Goal: Task Accomplishment & Management: Manage account settings

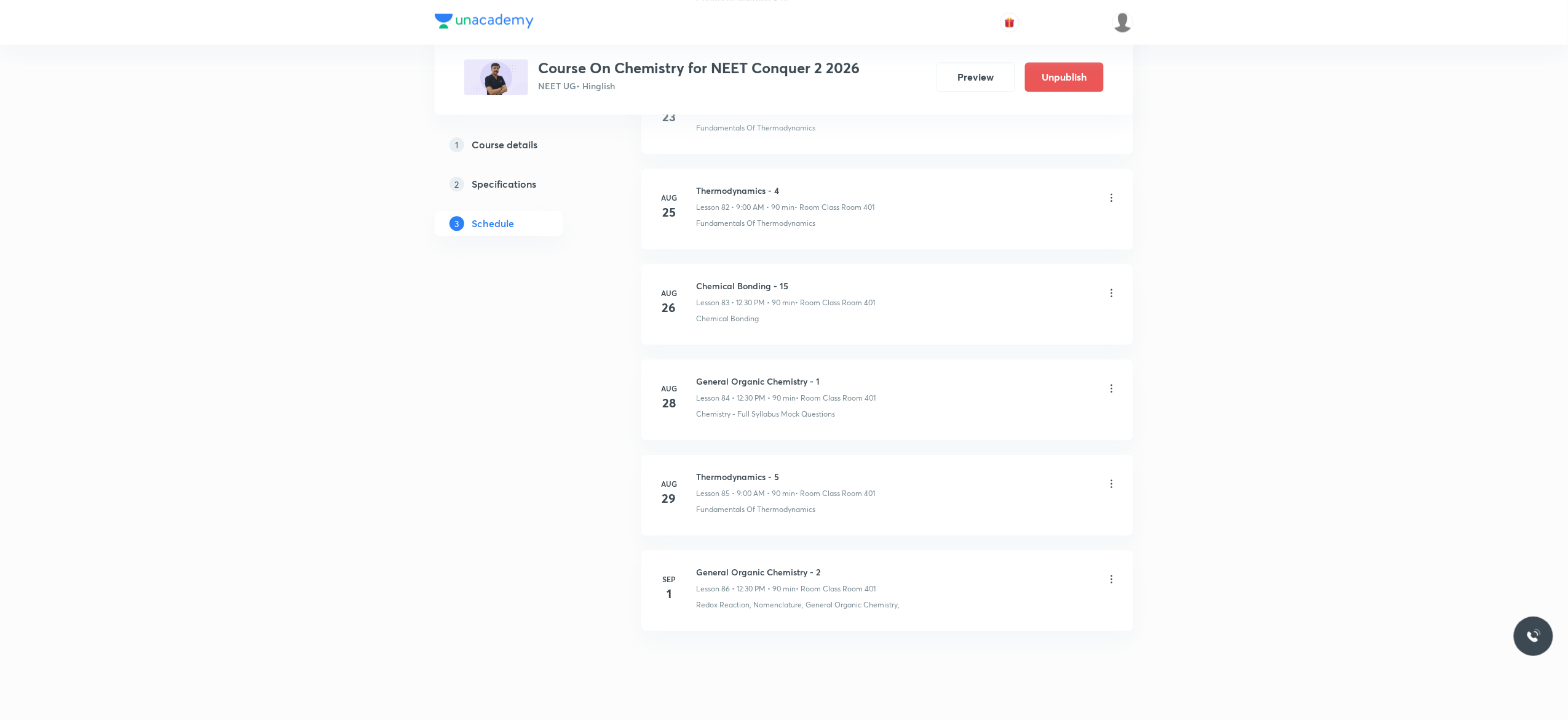
scroll to position [8581, 0]
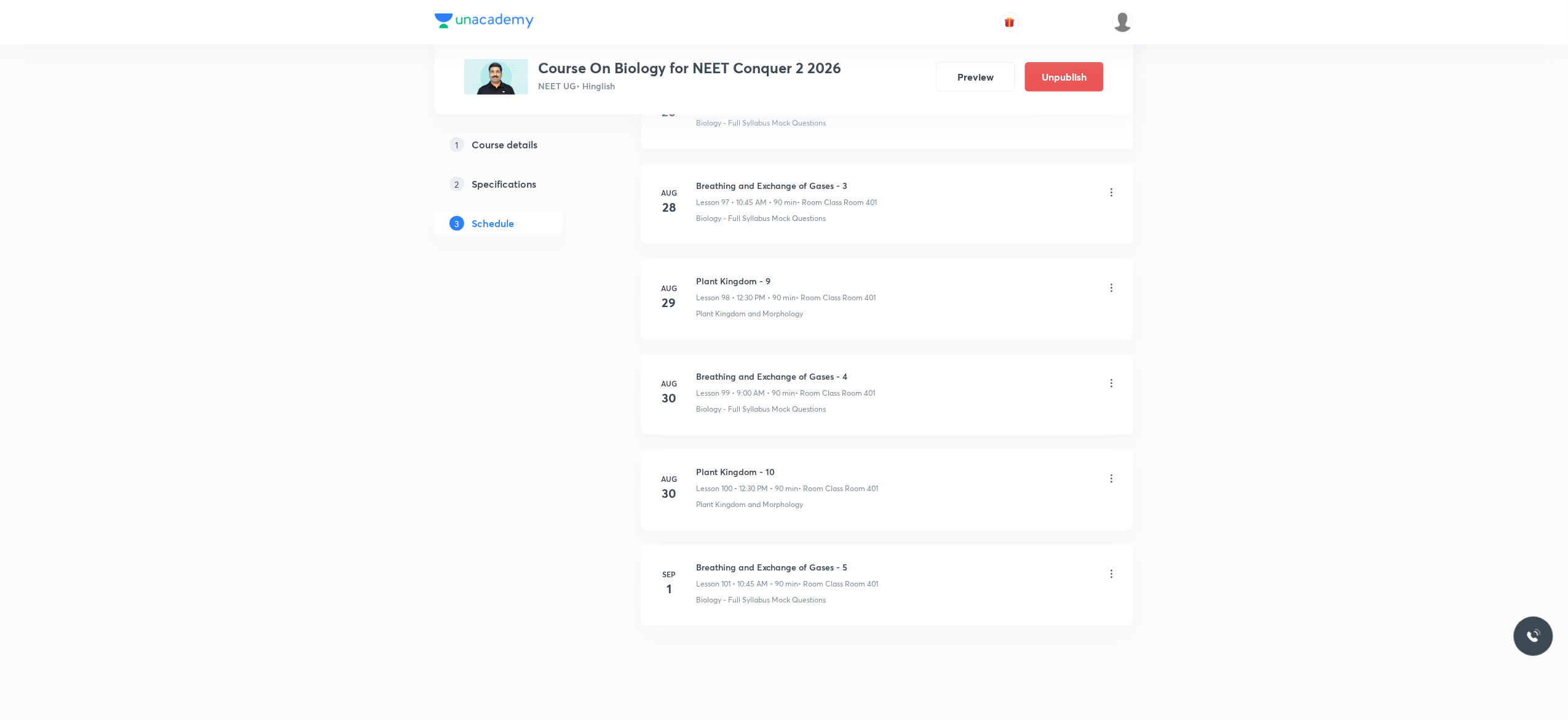
scroll to position [10017, 0]
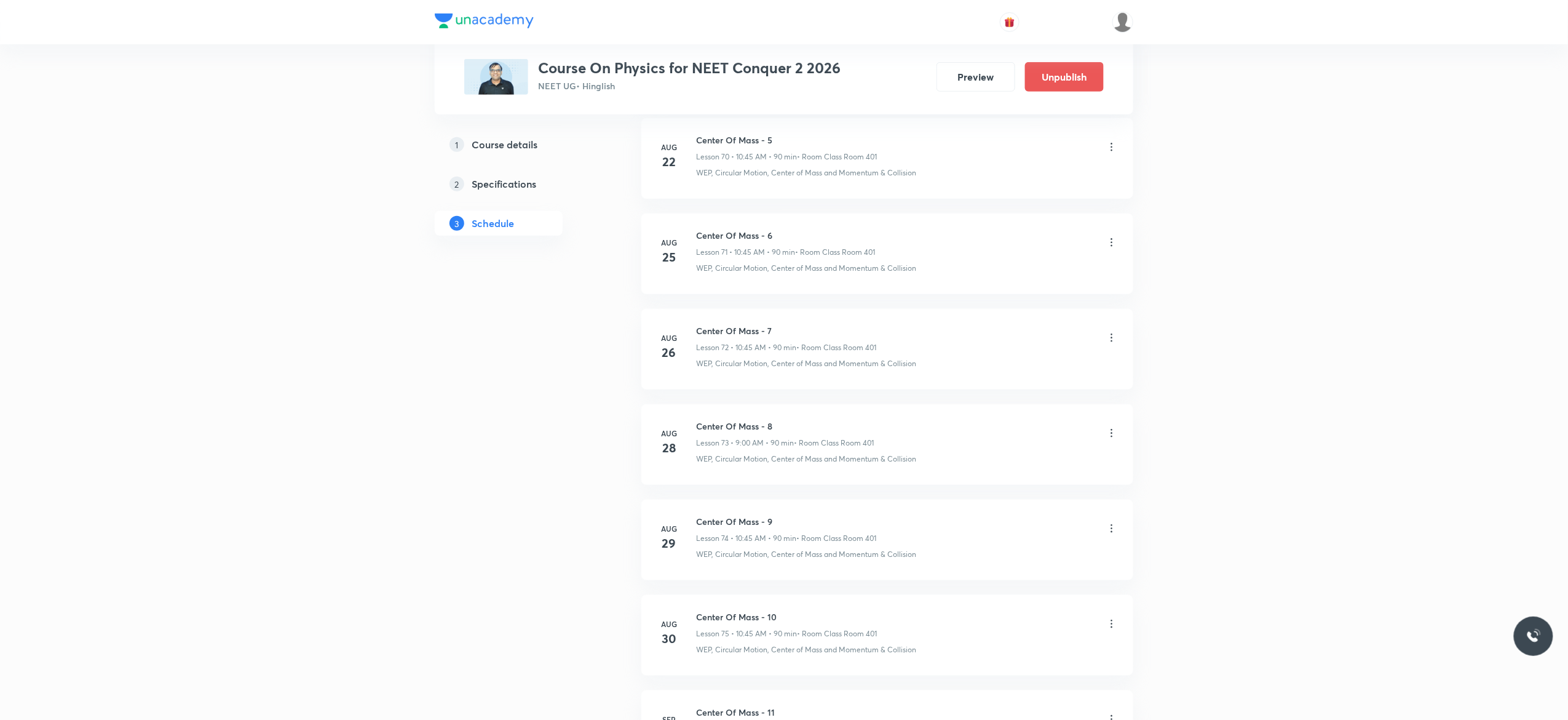
scroll to position [7622, 0]
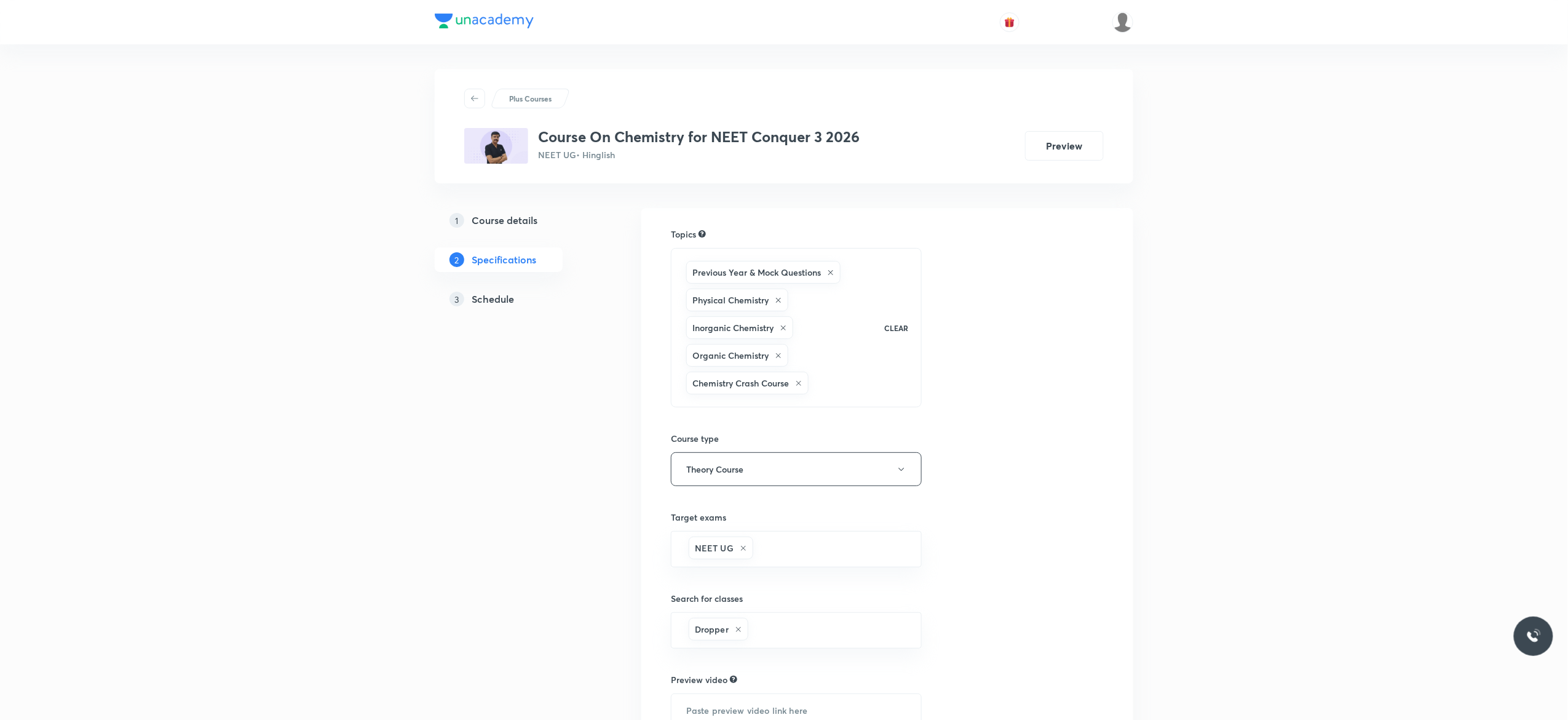
click at [495, 307] on link "3 Schedule" at bounding box center [518, 299] width 167 height 25
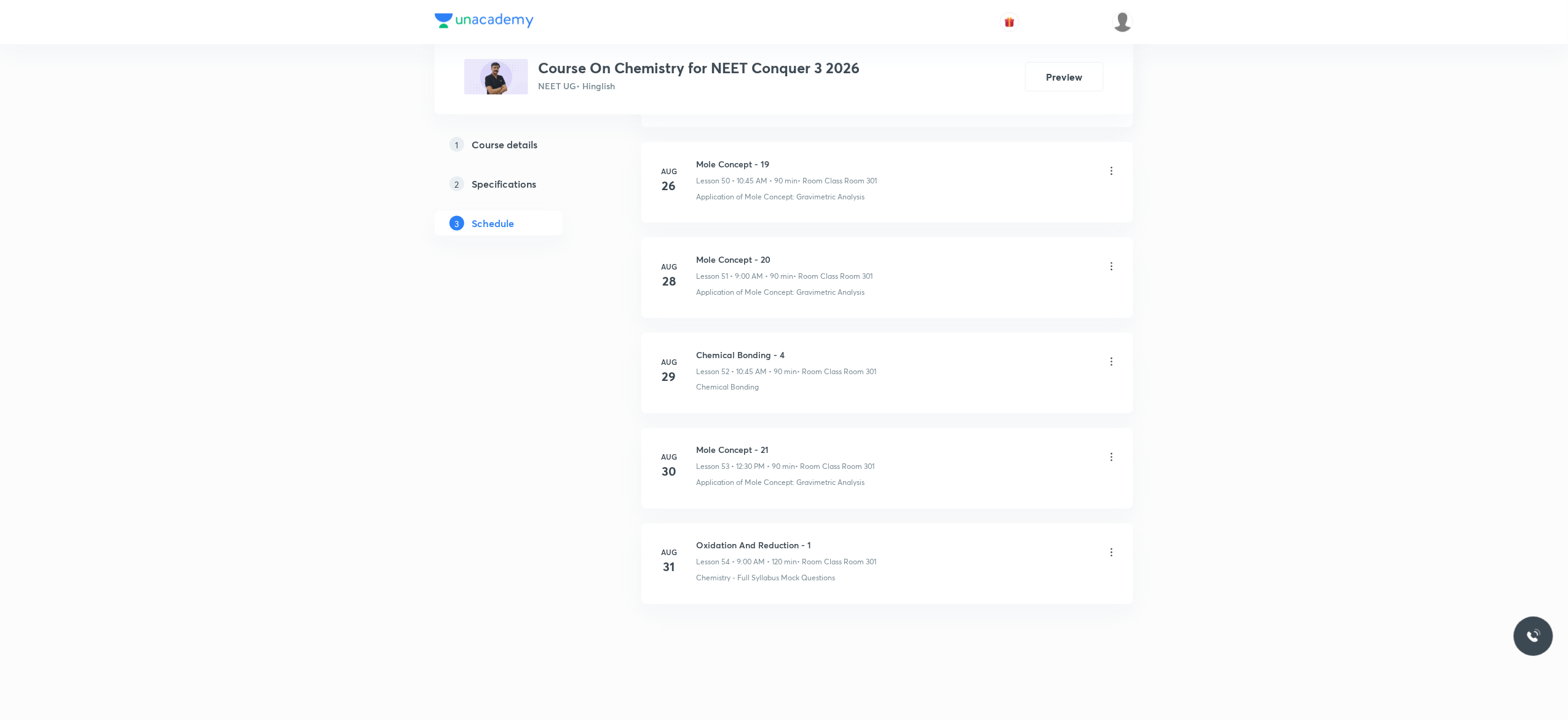
scroll to position [5517, 0]
drag, startPoint x: 824, startPoint y: 537, endPoint x: 696, endPoint y: 526, distance: 128.5
click at [696, 526] on li "Aug 31 Oxidation And Reduction - 1 Lesson 54 • 9:00 AM • 120 min • Room Class R…" at bounding box center [887, 563] width 492 height 80
copy h6 "Oxidation And Reduction - 1"
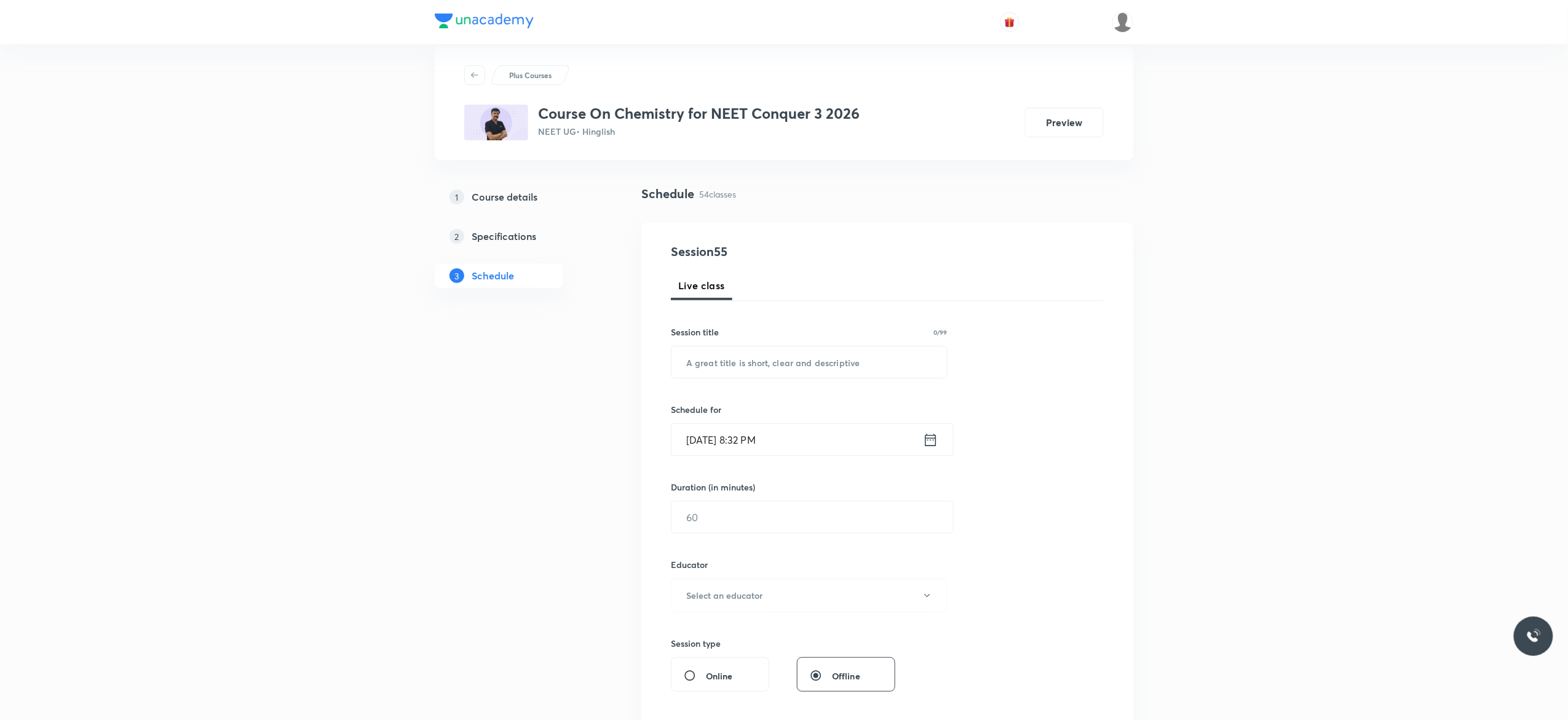
scroll to position [0, 0]
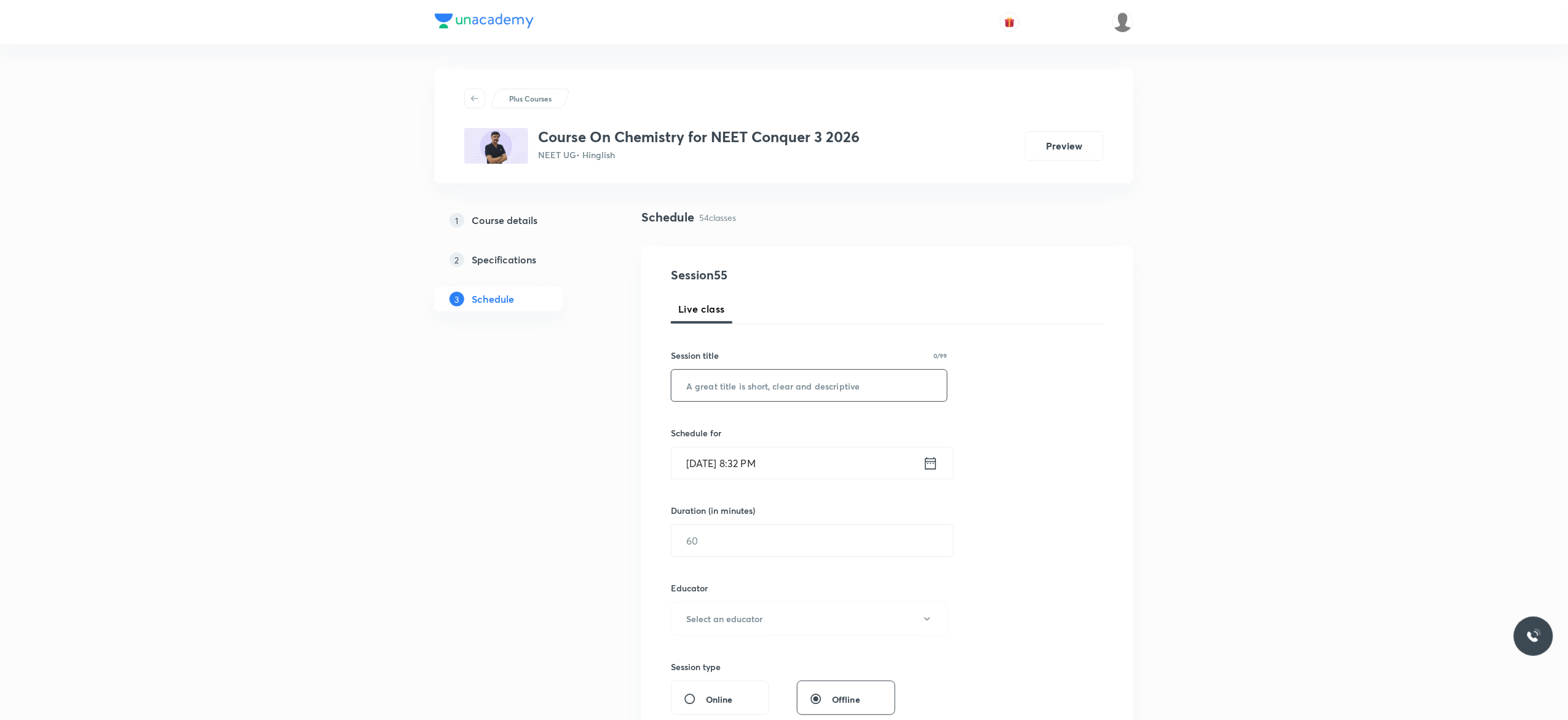
click at [725, 385] on input "text" at bounding box center [809, 385] width 276 height 32
paste input "Oxidation And Reduction - 1"
type input "Oxidation And Reduction - 2"
click at [925, 467] on icon at bounding box center [930, 463] width 11 height 12
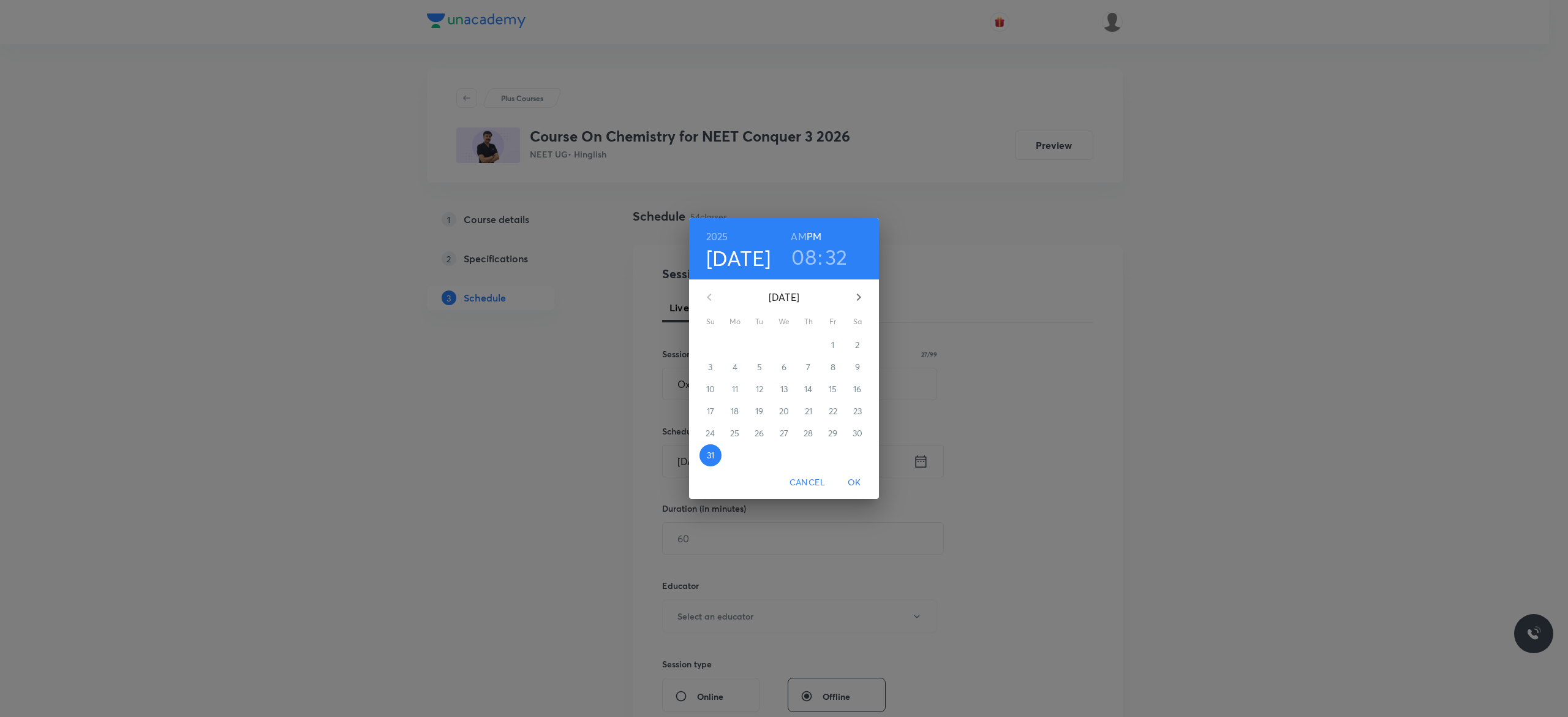
click at [860, 298] on icon "button" at bounding box center [858, 297] width 4 height 7
click at [734, 344] on p "1" at bounding box center [734, 345] width 3 height 12
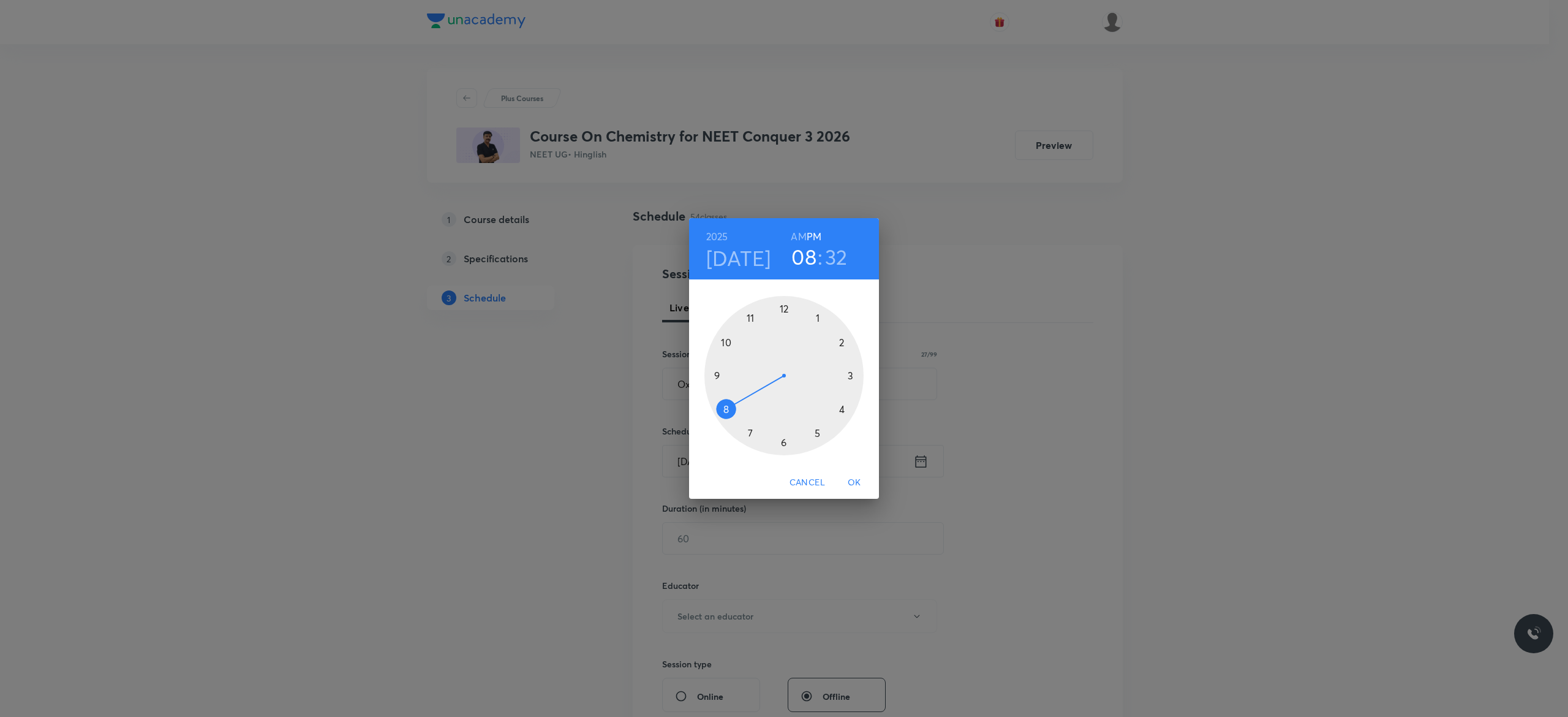
click at [802, 234] on h6 "AM" at bounding box center [798, 237] width 15 height 18
click at [716, 376] on div at bounding box center [784, 375] width 159 height 159
click at [784, 307] on div at bounding box center [784, 375] width 159 height 159
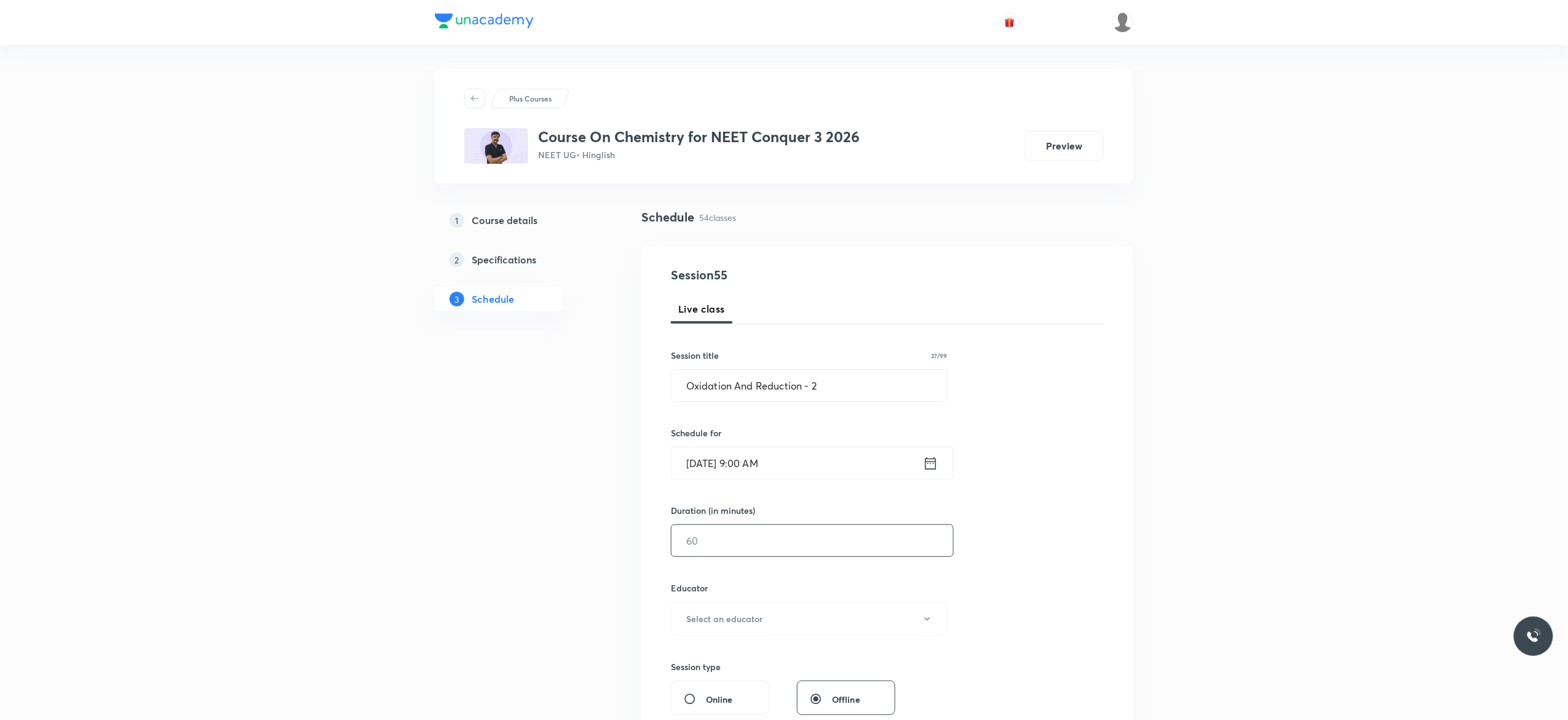
click at [766, 548] on input "text" at bounding box center [812, 540] width 282 height 32
type input "90"
click at [926, 619] on icon "button" at bounding box center [927, 618] width 10 height 10
click at [746, 680] on span "Kuldeep Kumar Pandey" at bounding box center [807, 683] width 270 height 13
click at [1047, 526] on div "Session 55 Live class Session title 27/99 Oxidation And Reduction - 2 ​ Schedul…" at bounding box center [886, 593] width 433 height 657
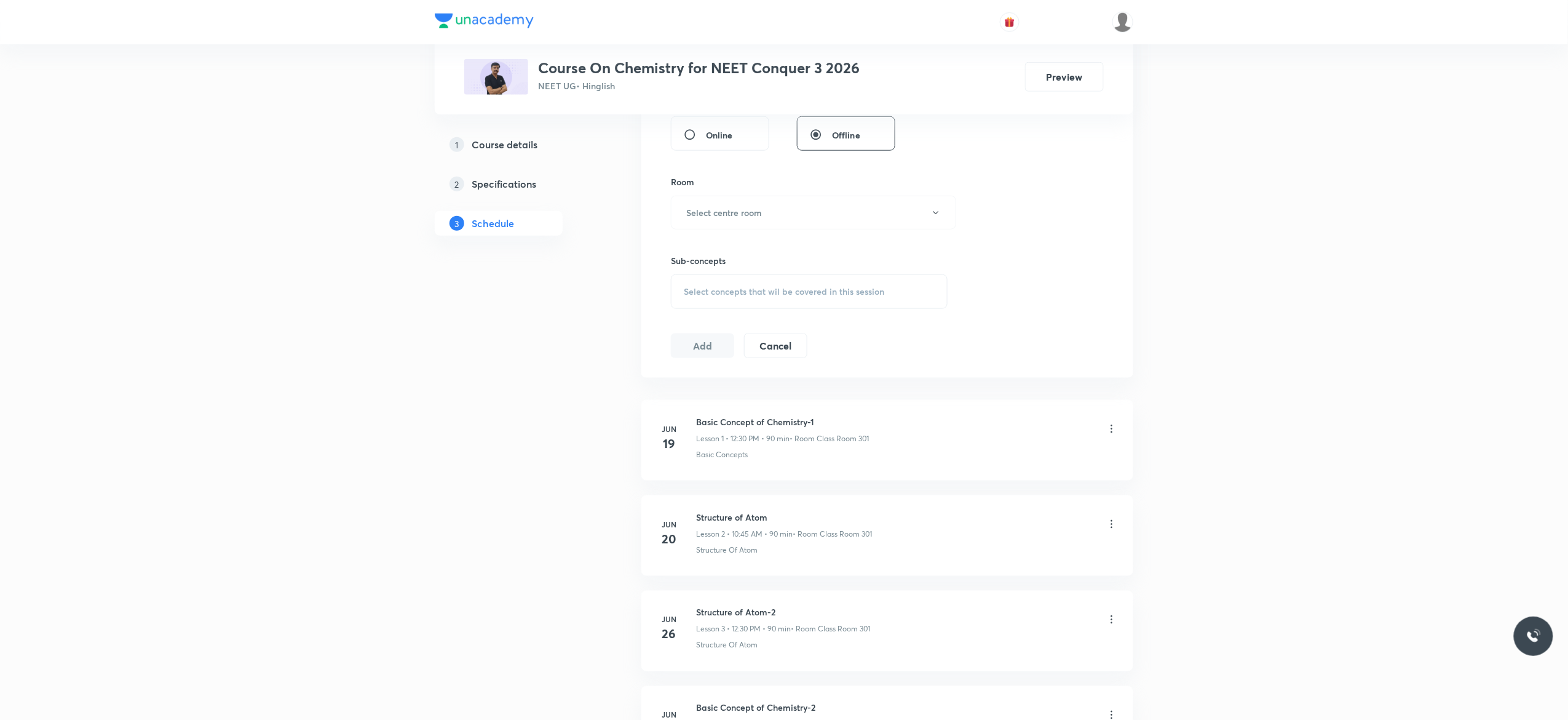
scroll to position [590, 0]
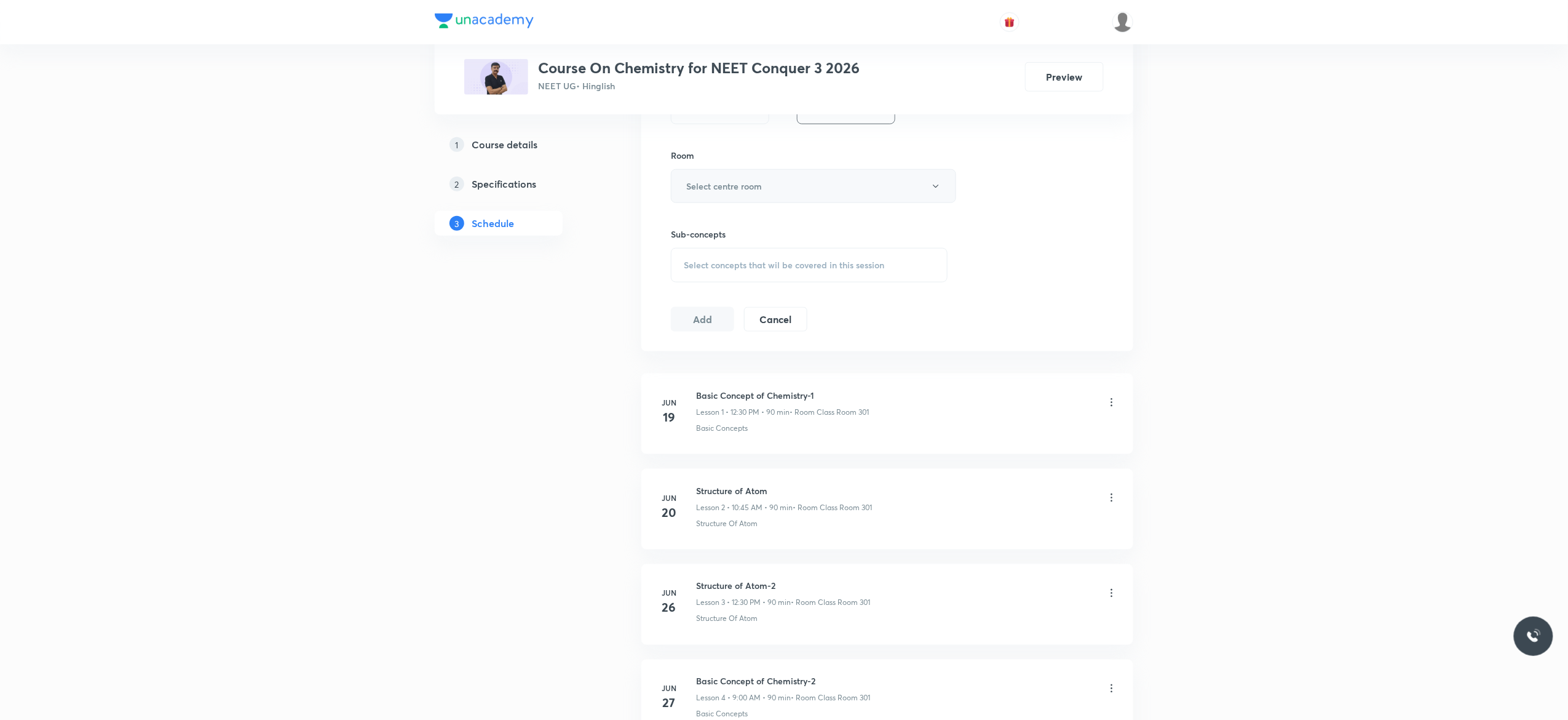
click at [940, 193] on button "Select centre room" at bounding box center [813, 186] width 285 height 33
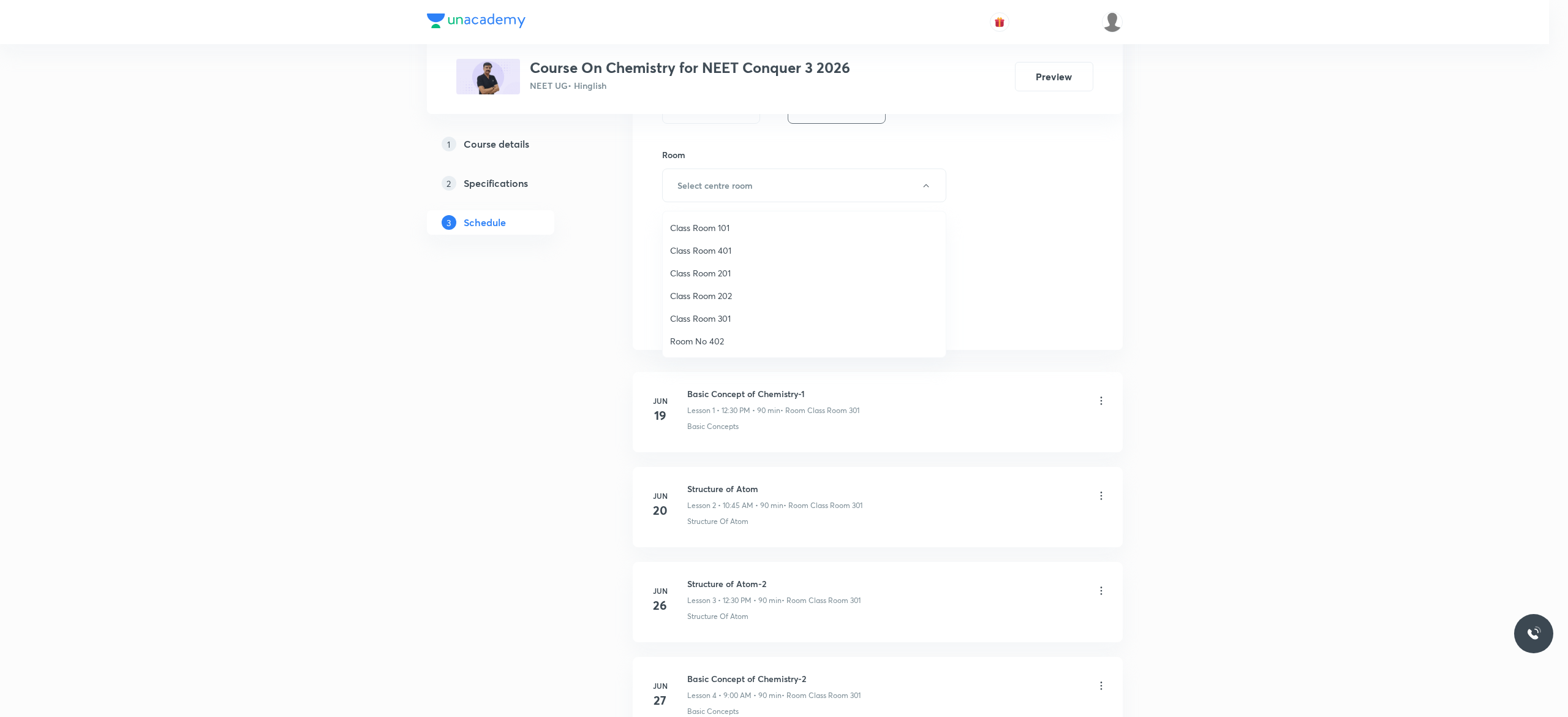
click at [711, 317] on span "Class Room 301" at bounding box center [804, 318] width 268 height 13
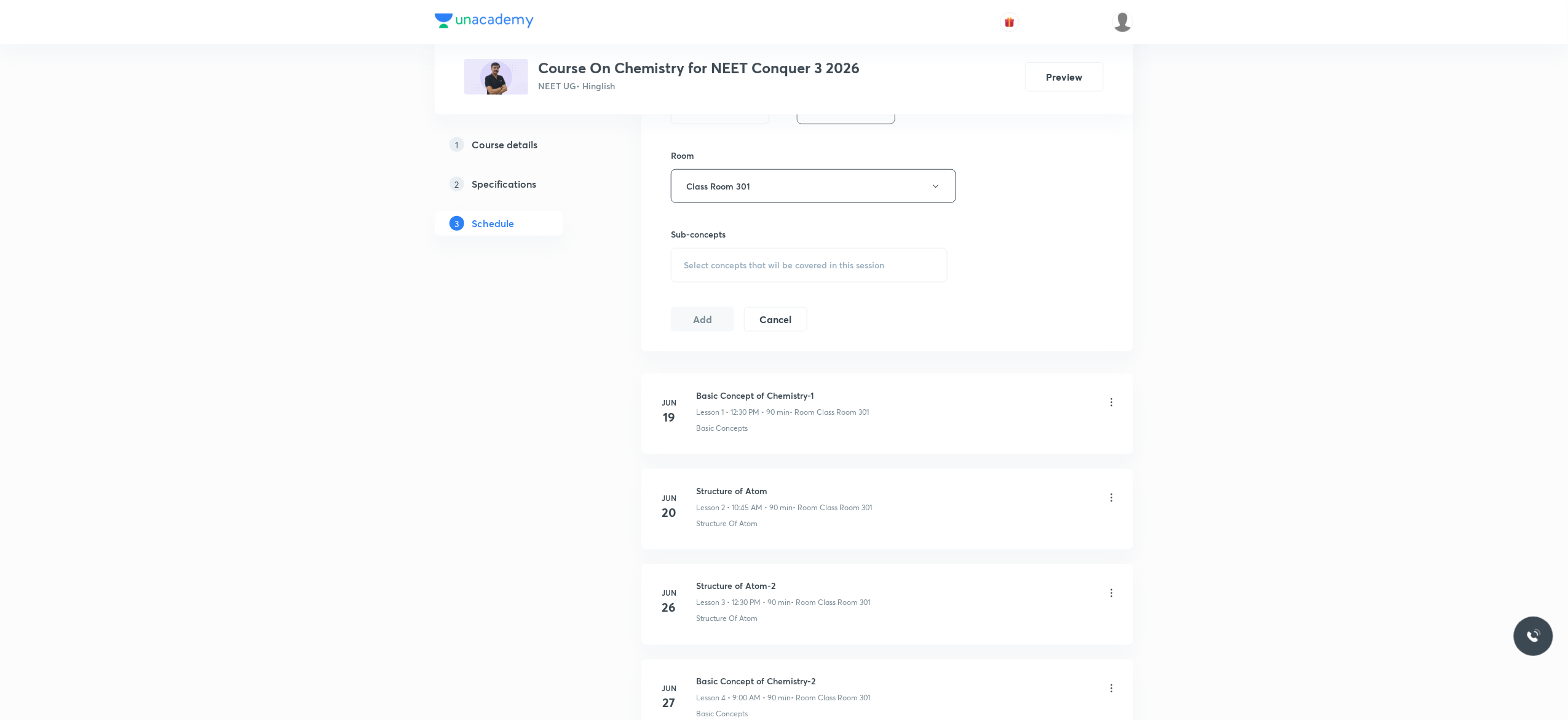
click at [706, 270] on span "Select concepts that wil be covered in this session" at bounding box center [784, 264] width 201 height 10
type input "Oxidation And Reduction"
click at [686, 455] on input "checkbox" at bounding box center [690, 449] width 18 height 12
checkbox input "true"
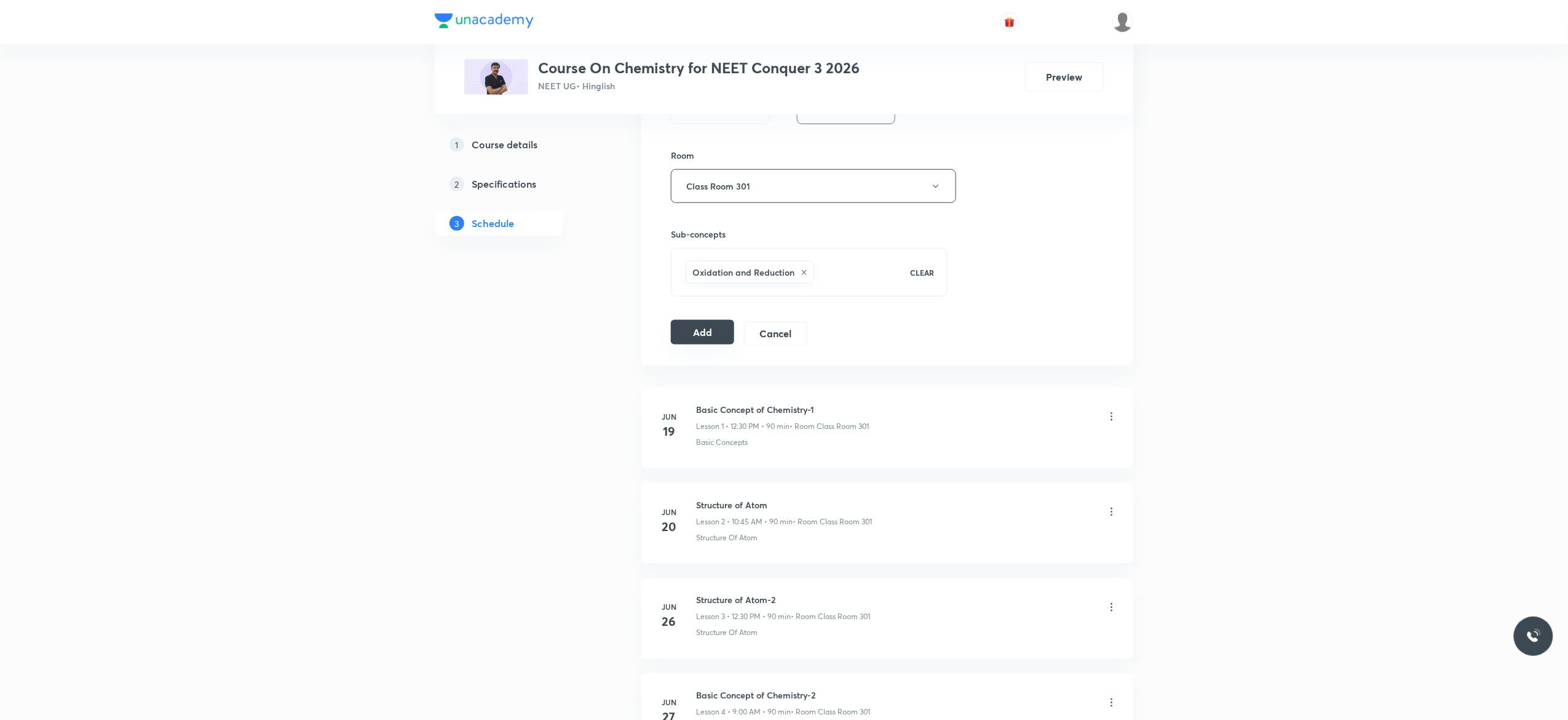
click at [697, 333] on button "Add" at bounding box center [702, 332] width 63 height 25
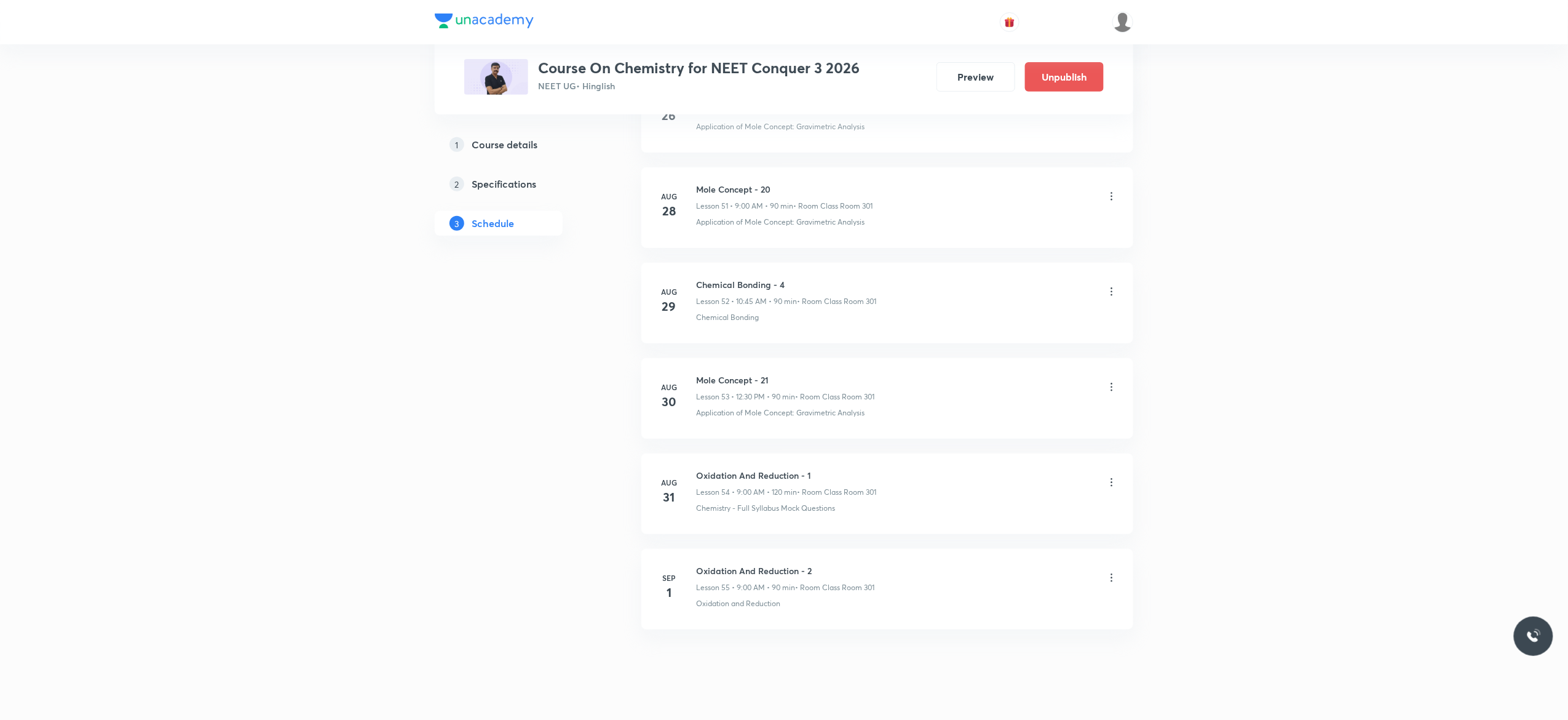
scroll to position [4967, 0]
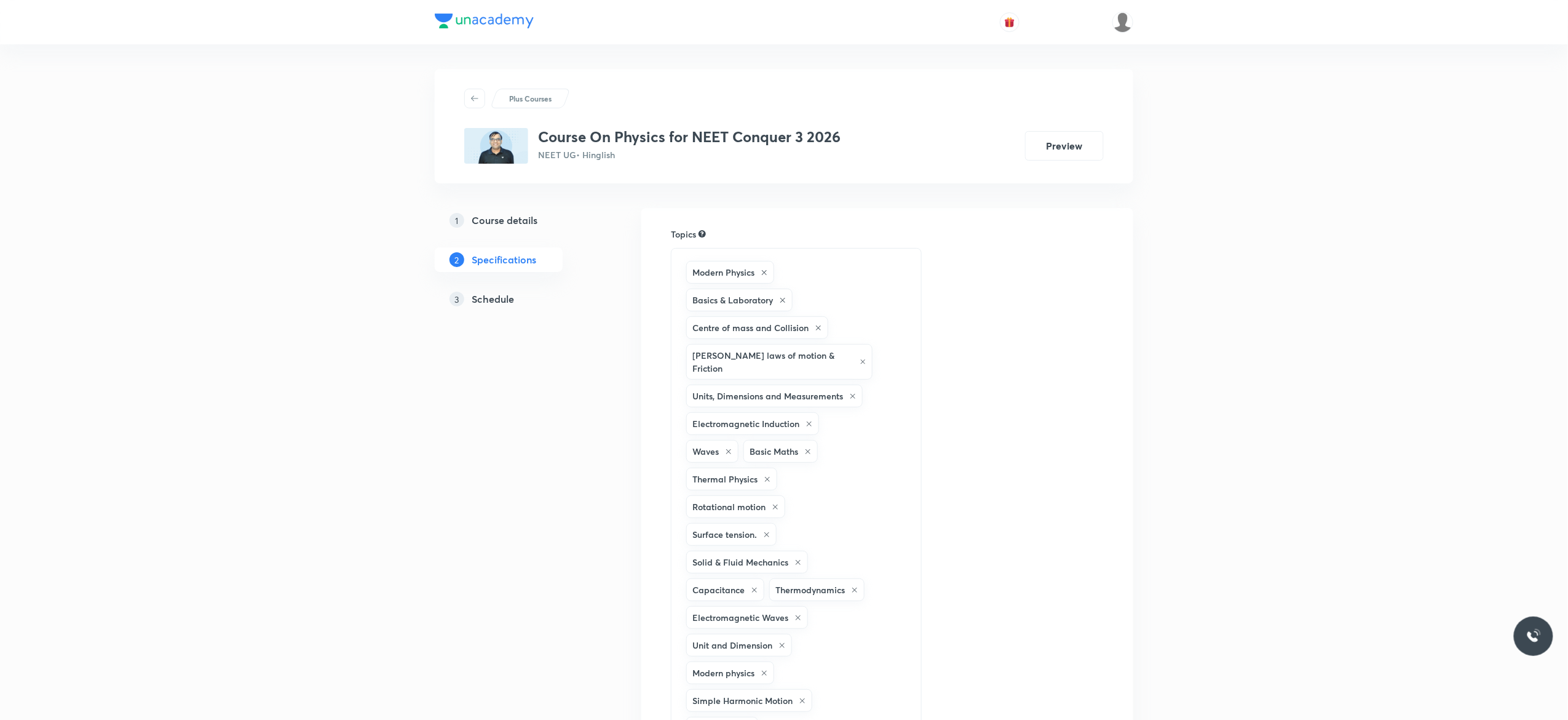
click at [488, 304] on h5 "Schedule" at bounding box center [492, 299] width 42 height 15
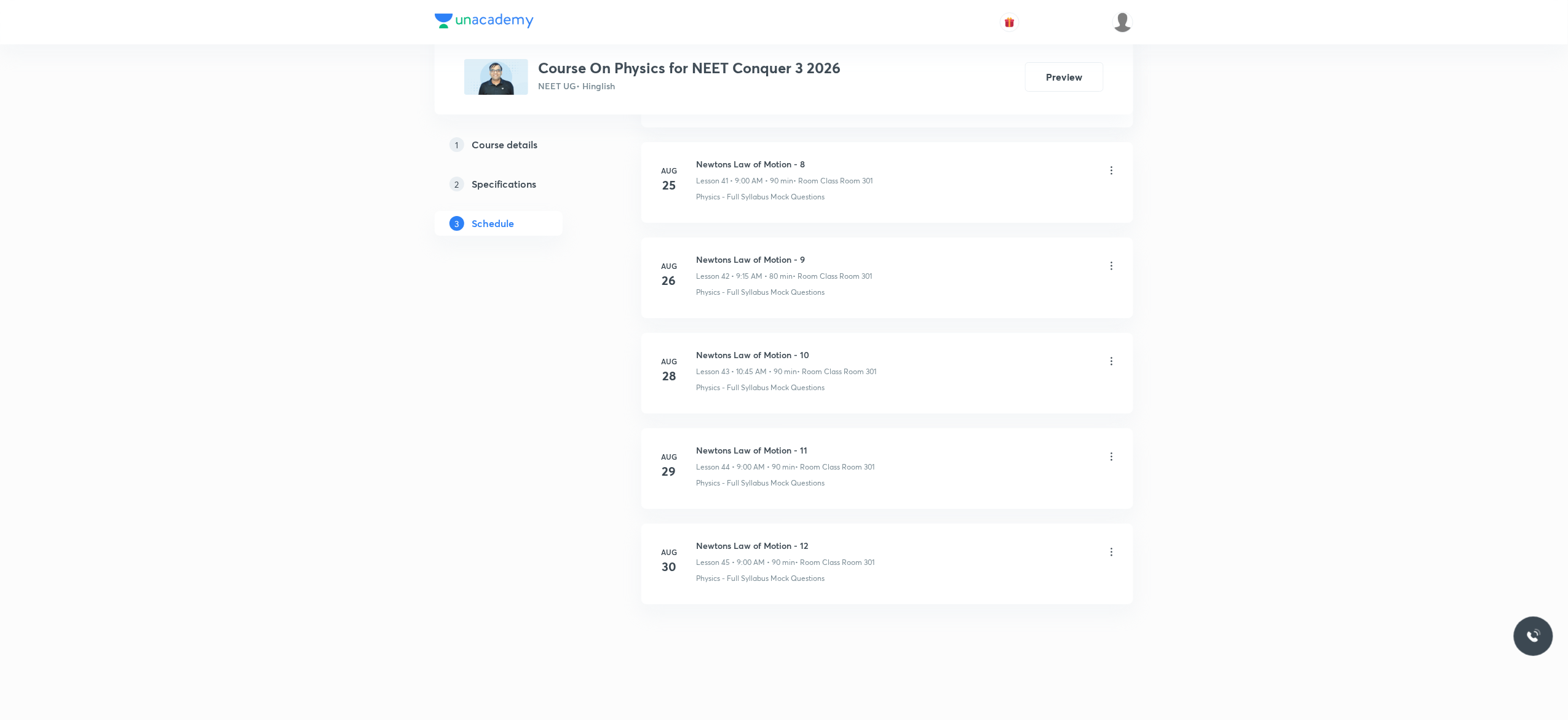
scroll to position [4656, 0]
drag, startPoint x: 812, startPoint y: 541, endPoint x: 689, endPoint y: 535, distance: 123.1
click at [689, 535] on li "[DATE] Newtons Law of Motion - 12 Lesson 45 • 9:00 AM • 90 min • Room Class Roo…" at bounding box center [887, 563] width 492 height 80
copy h6 "Newtons Law of Motion - 12"
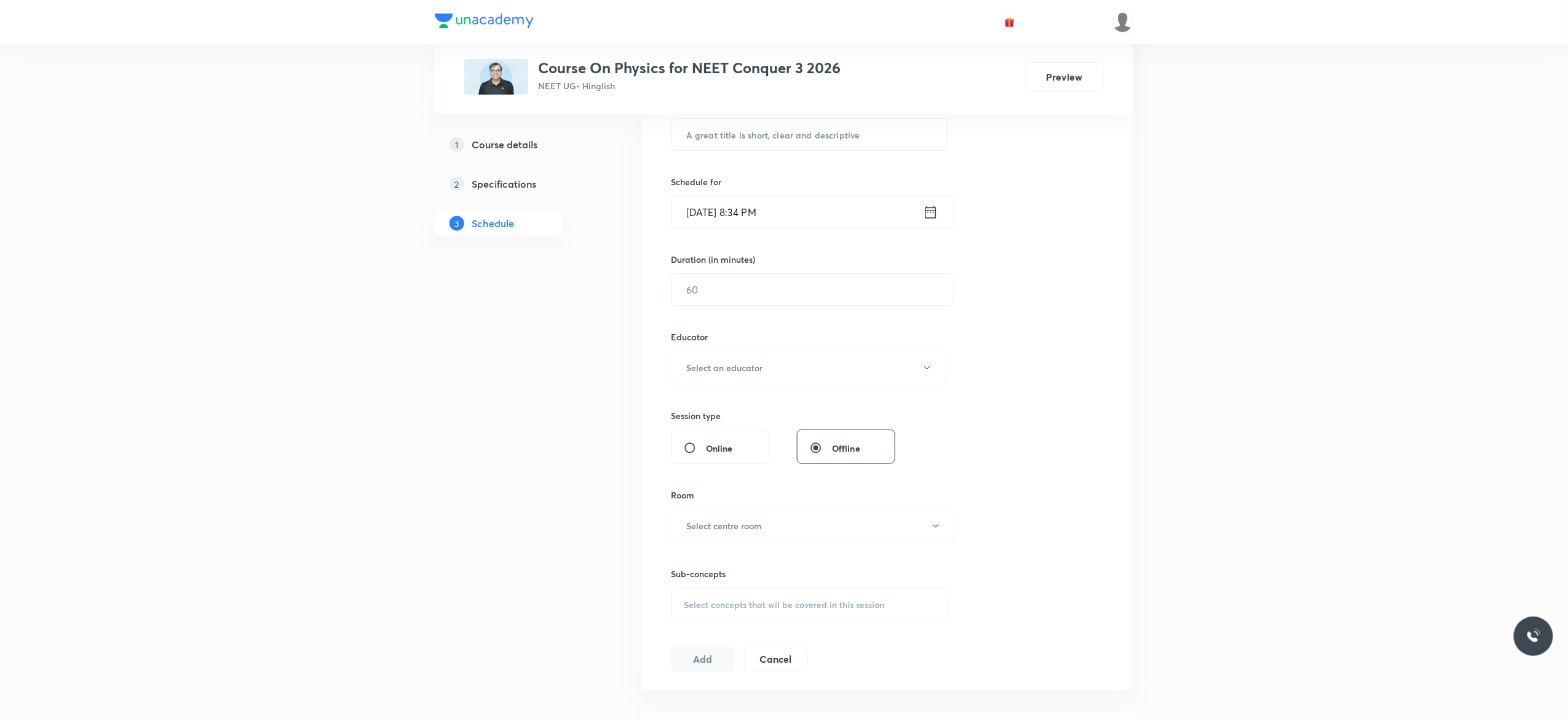
scroll to position [0, 0]
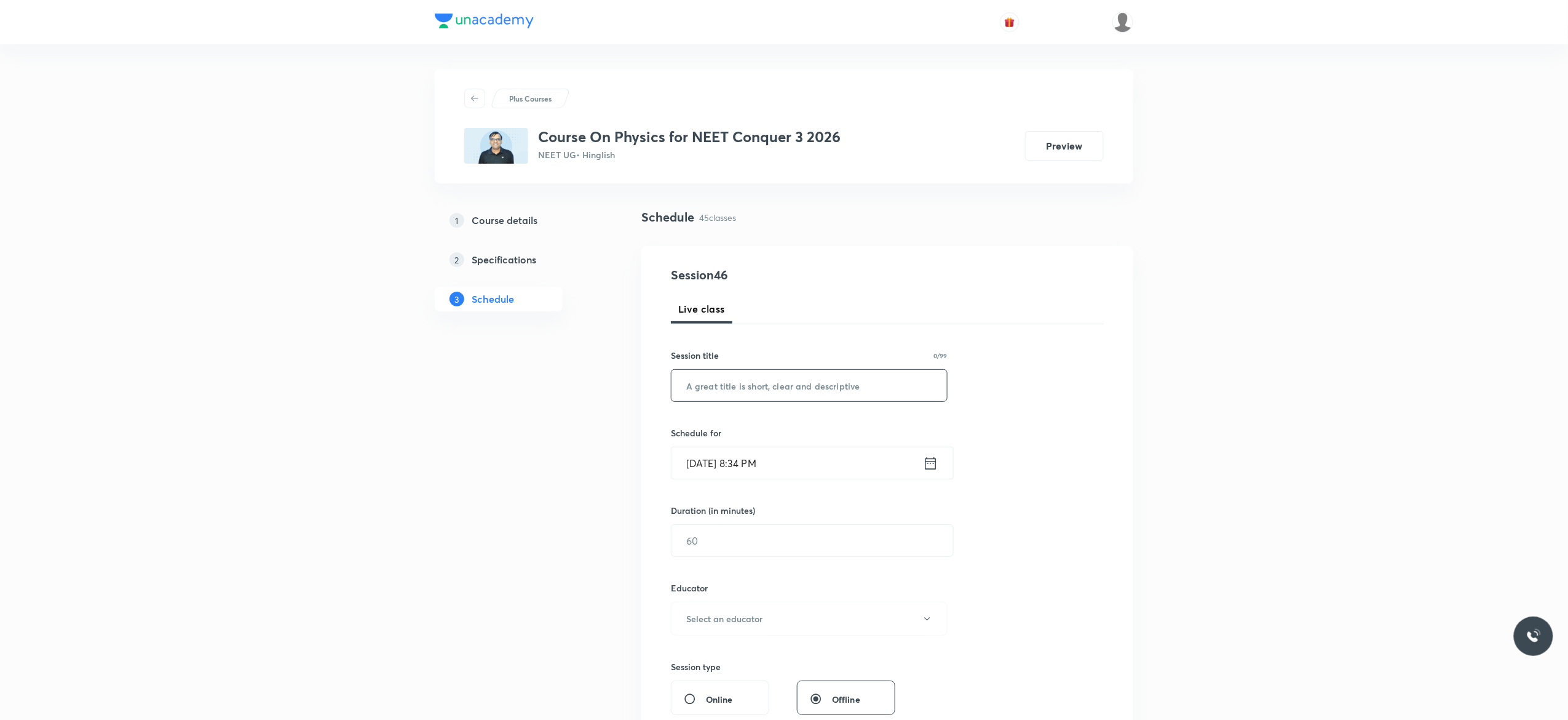
click at [741, 386] on input "text" at bounding box center [809, 385] width 276 height 32
paste input "Newtons Law of Motion - 12"
type input "Newtons Law of Motion - 13"
click at [933, 469] on icon at bounding box center [930, 463] width 11 height 12
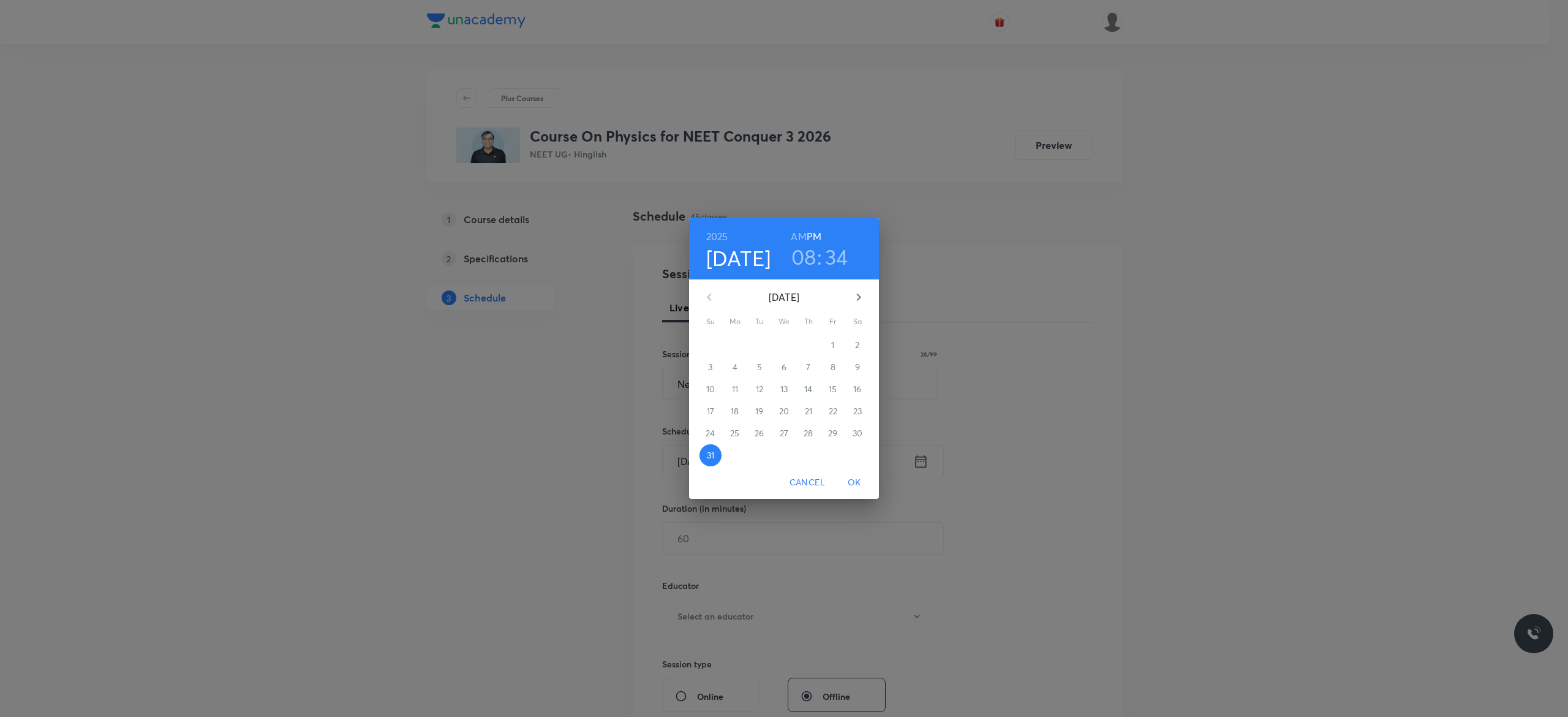
click at [861, 298] on icon "button" at bounding box center [858, 297] width 15 height 15
click at [734, 343] on p "1" at bounding box center [734, 345] width 3 height 12
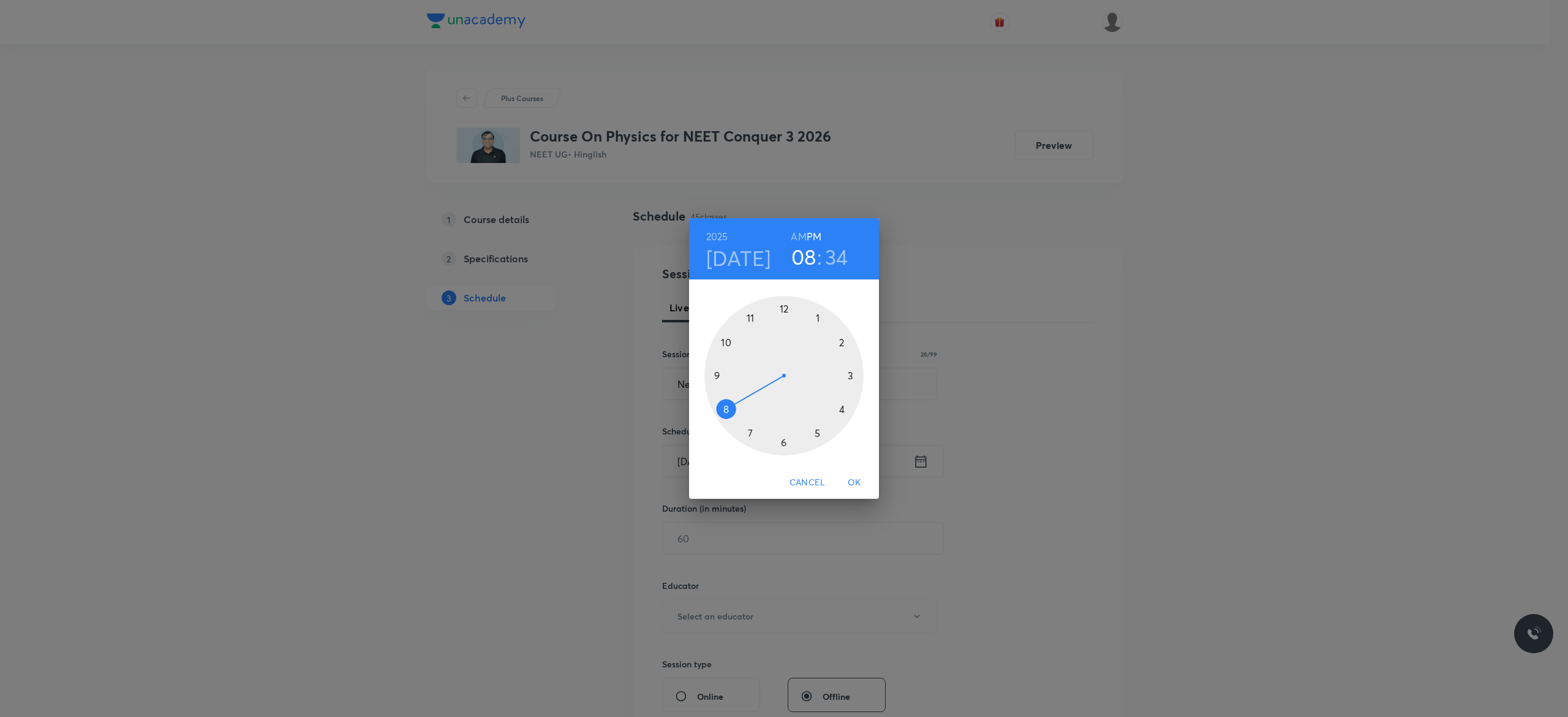
click at [798, 234] on h6 "AM" at bounding box center [798, 237] width 15 height 18
click at [727, 340] on div at bounding box center [784, 375] width 159 height 159
click at [714, 376] on div at bounding box center [784, 375] width 159 height 159
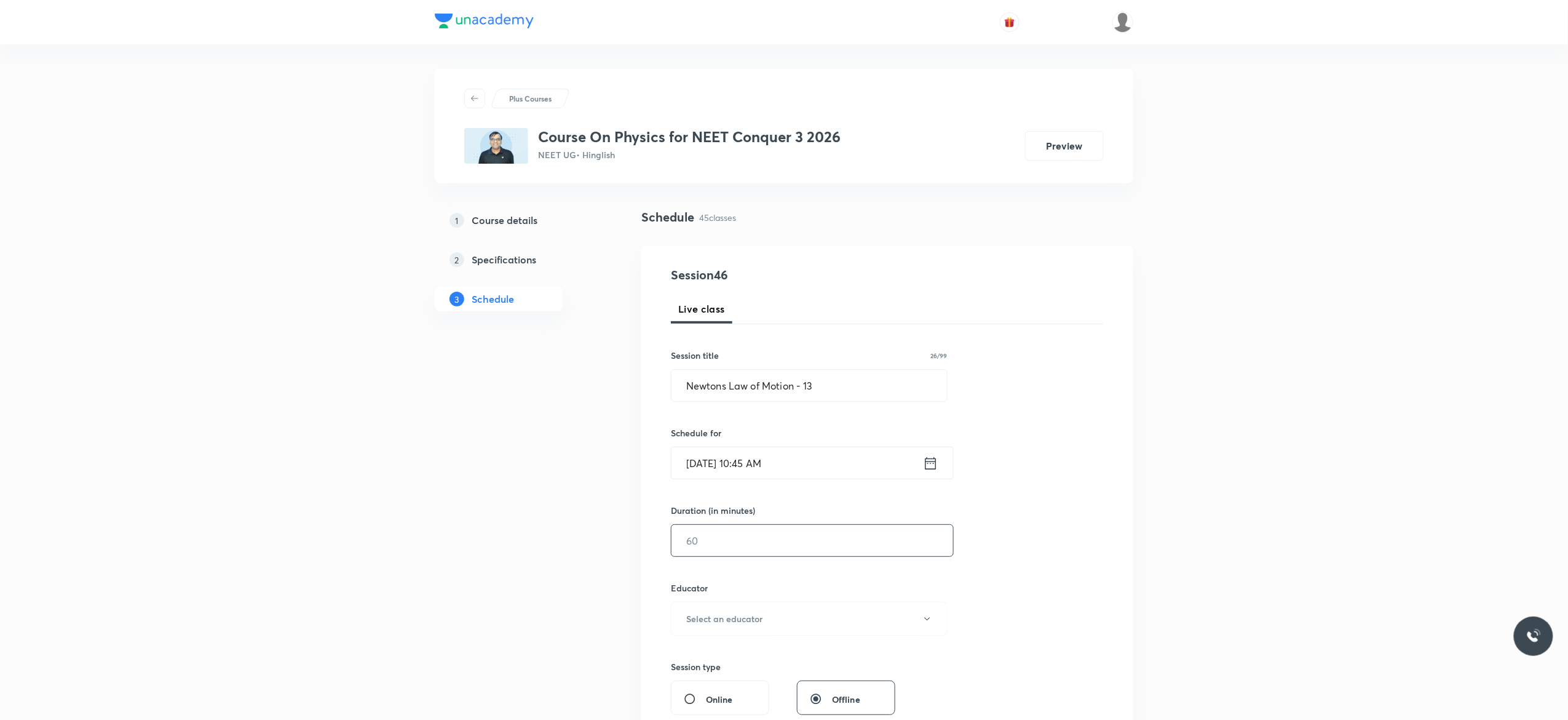
click at [734, 537] on input "text" at bounding box center [812, 540] width 282 height 32
type input "90"
click at [923, 620] on icon "button" at bounding box center [927, 618] width 10 height 10
click at [758, 679] on span "[PERSON_NAME]" at bounding box center [807, 683] width 270 height 13
click at [938, 618] on button "[PERSON_NAME]" at bounding box center [809, 619] width 277 height 33
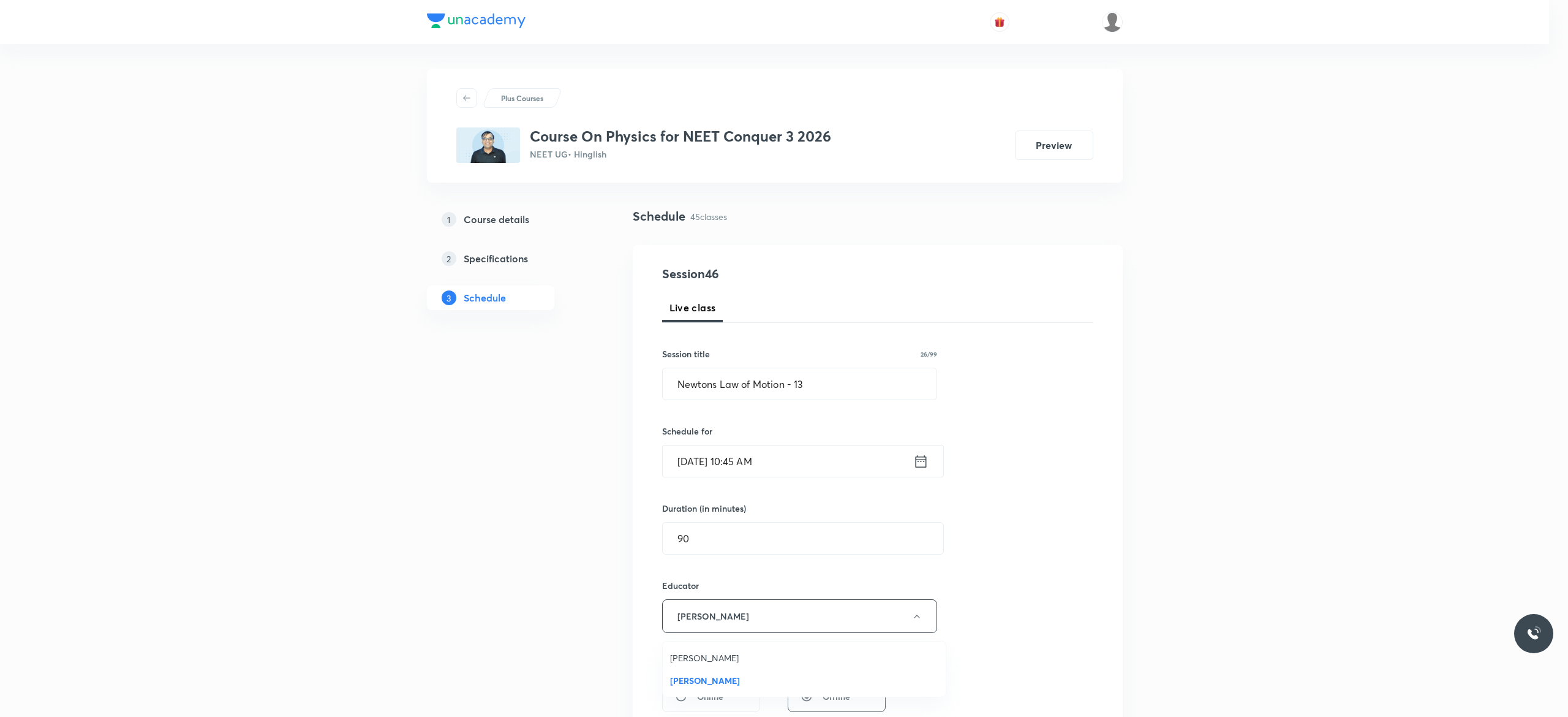
click at [758, 678] on span "[PERSON_NAME]" at bounding box center [804, 680] width 268 height 13
click at [1056, 561] on div "Session 46 Live class Session title 26/99 Newtons Law of Motion - 13 ​ Schedule…" at bounding box center [883, 591] width 431 height 654
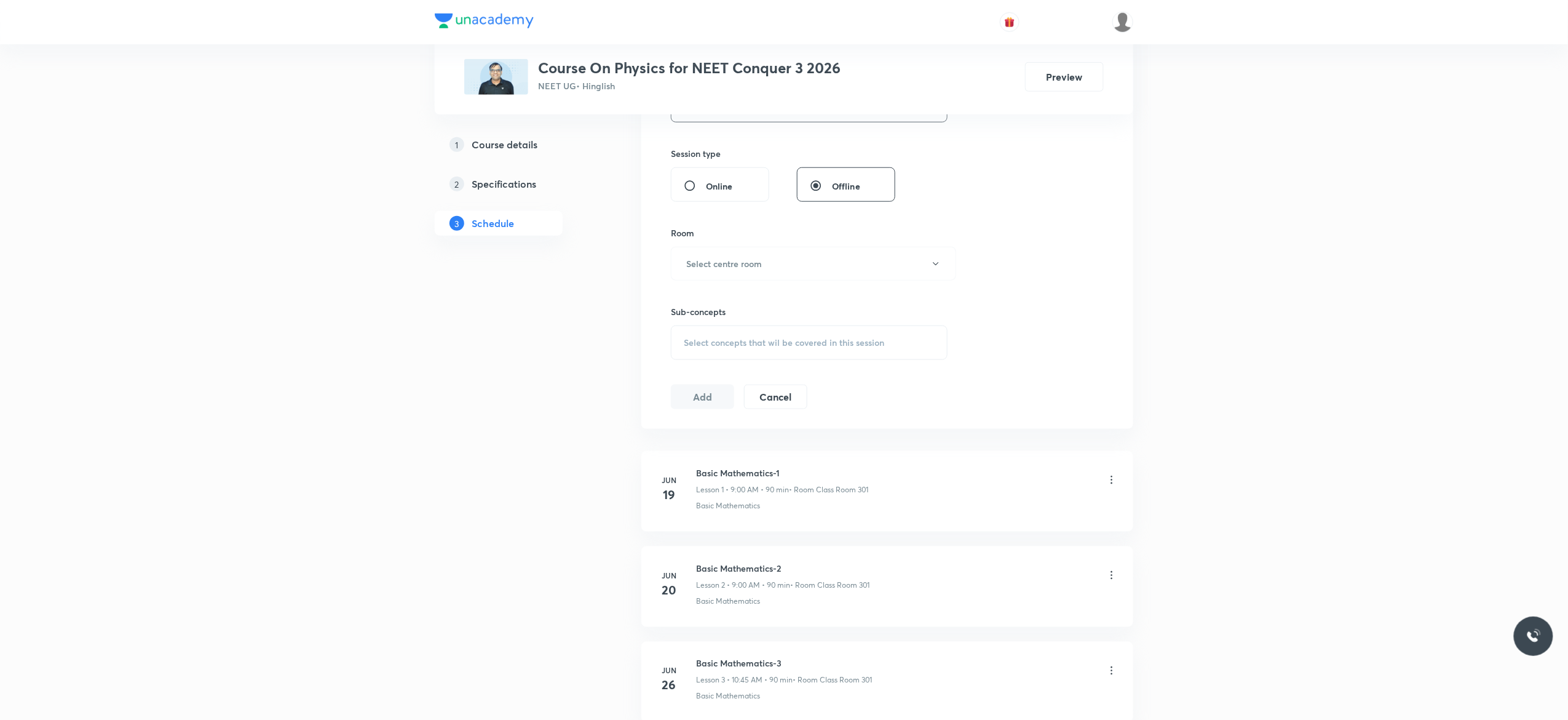
scroll to position [590, 0]
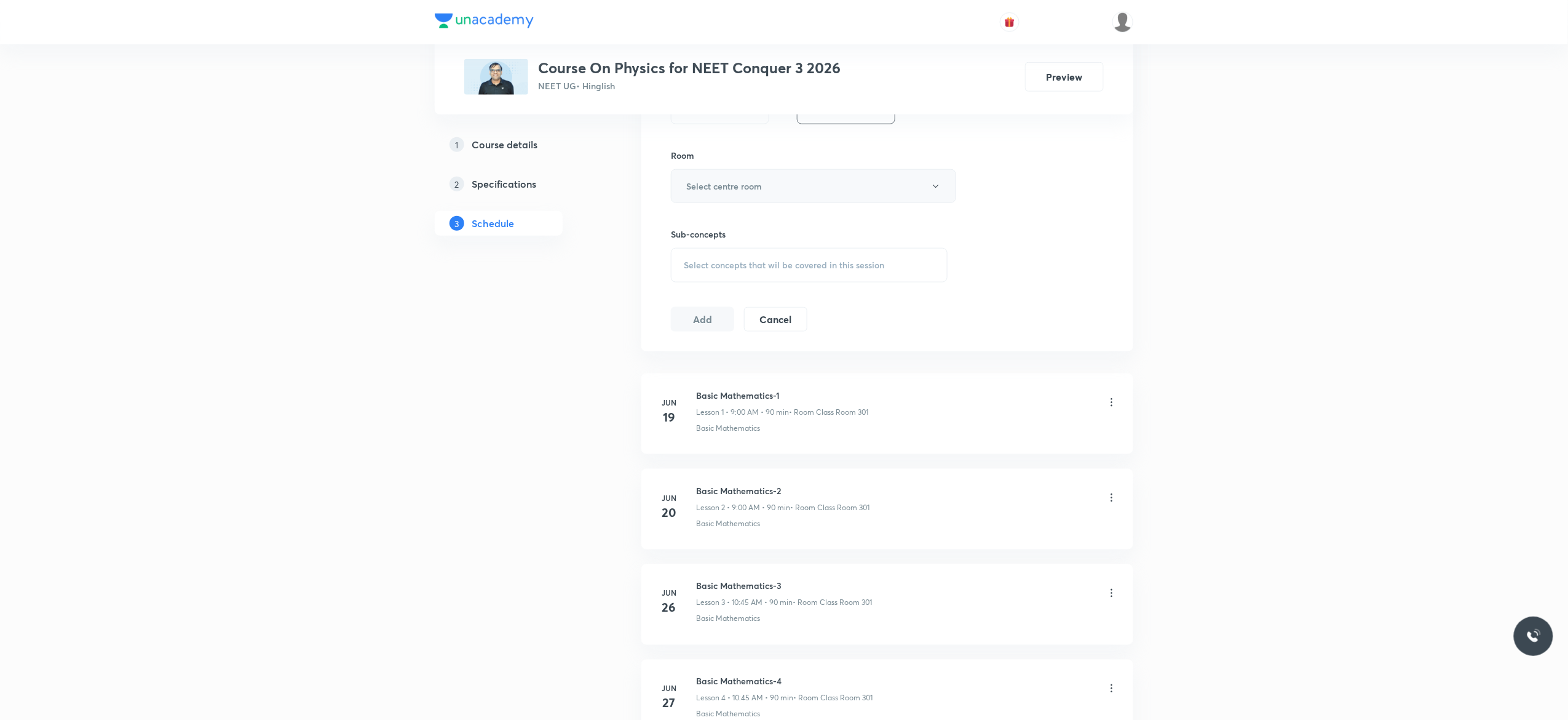
click at [937, 186] on icon "button" at bounding box center [936, 186] width 10 height 10
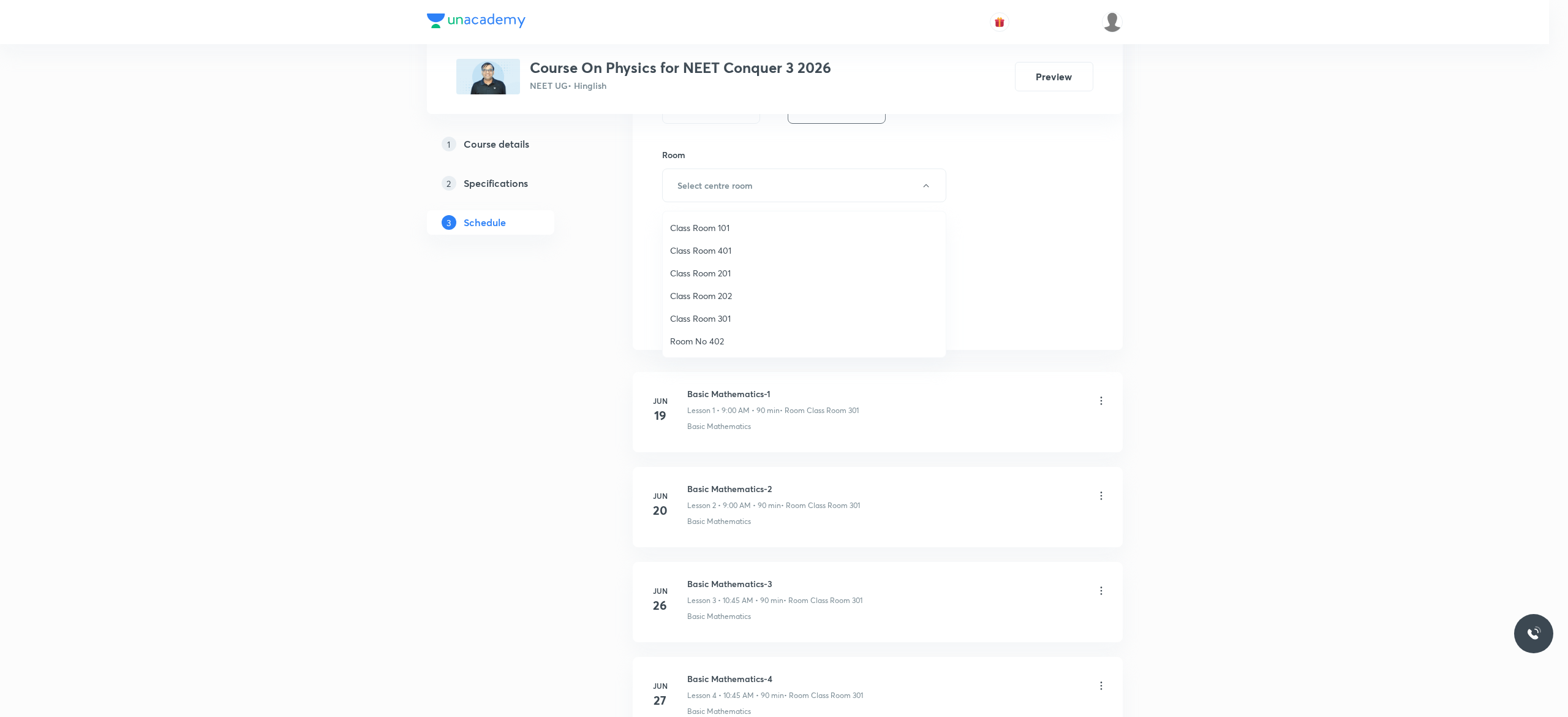
click at [713, 318] on span "Class Room 301" at bounding box center [804, 318] width 268 height 13
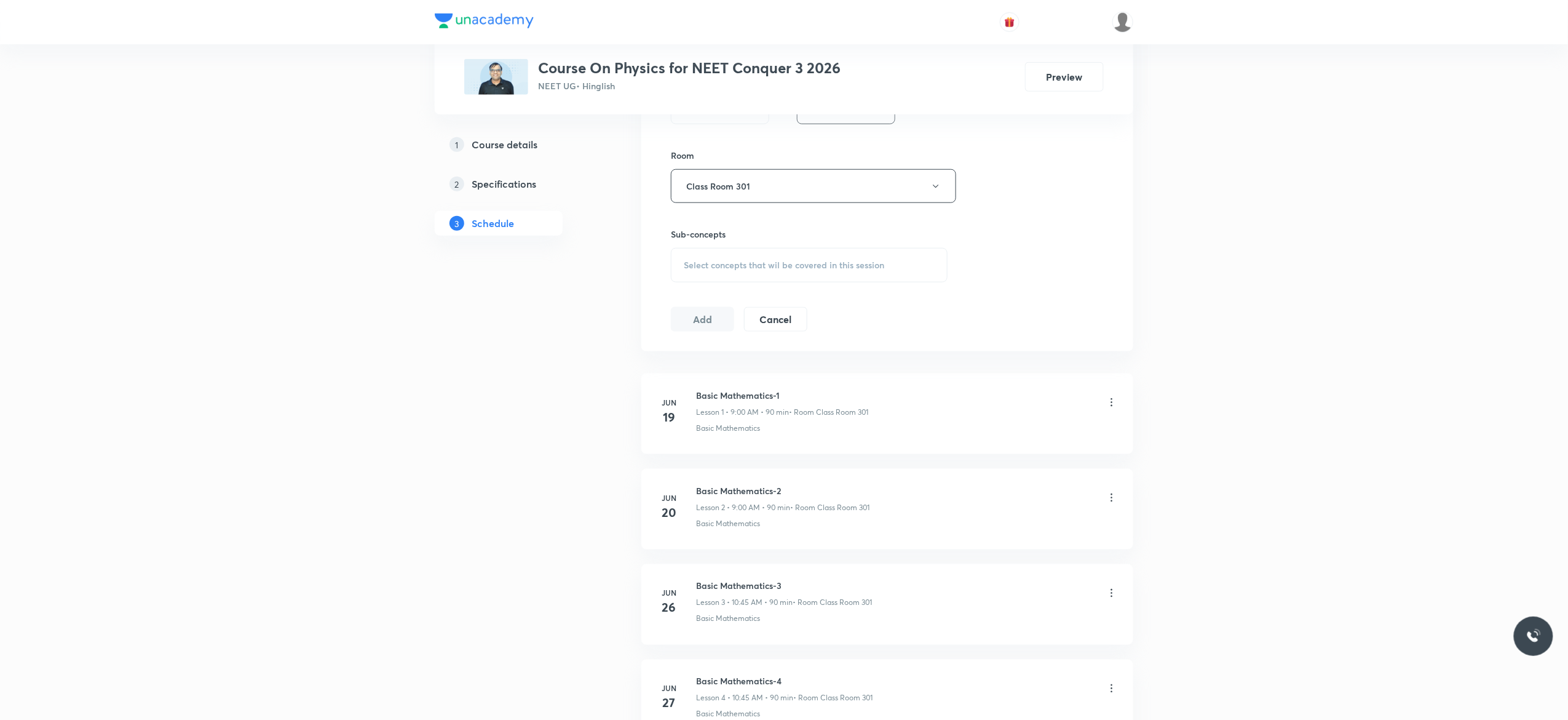
click at [692, 275] on div "Select concepts that wil be covered in this session" at bounding box center [809, 264] width 277 height 34
type input "Newtons Law of Motion"
click at [684, 367] on input "checkbox" at bounding box center [690, 365] width 18 height 19
checkbox input "true"
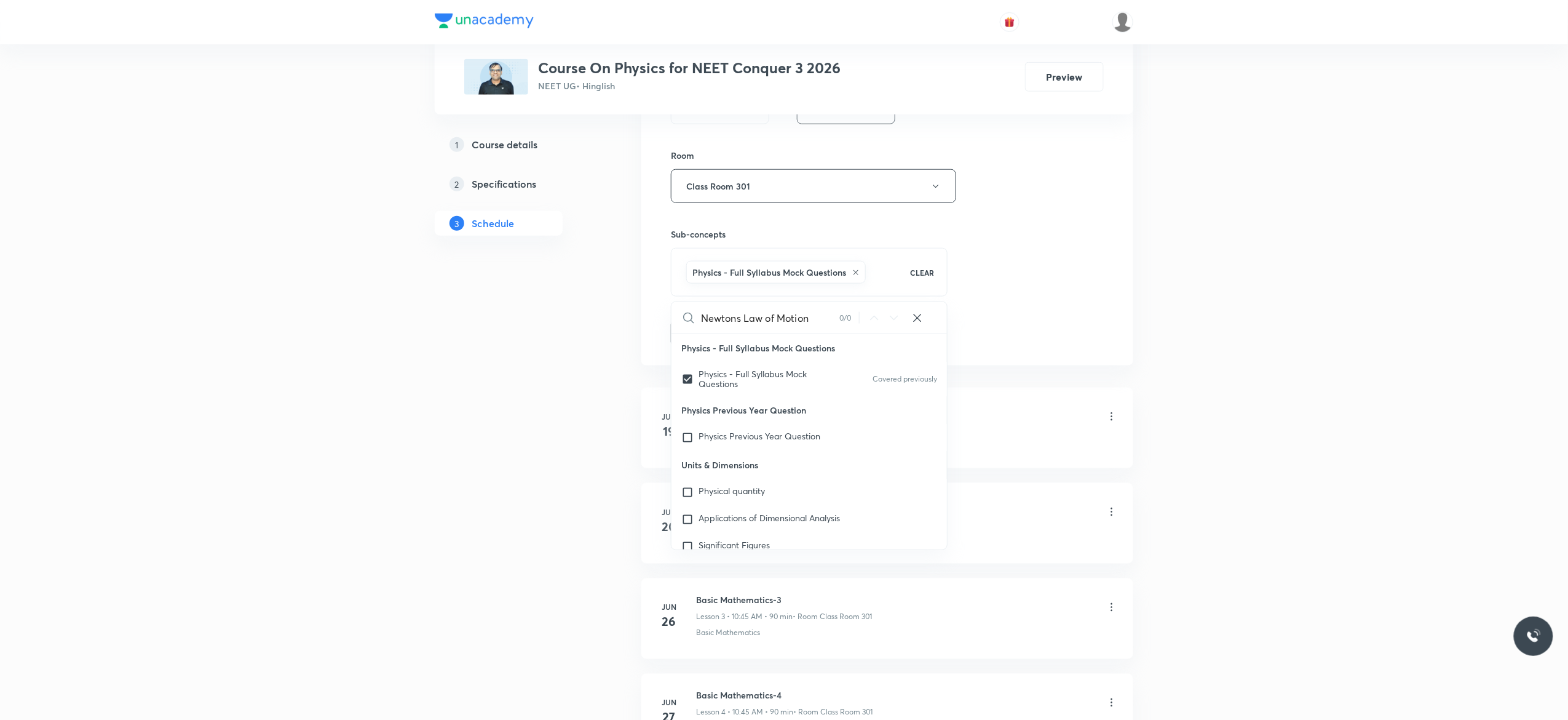
click at [693, 337] on button "Add" at bounding box center [702, 332] width 63 height 25
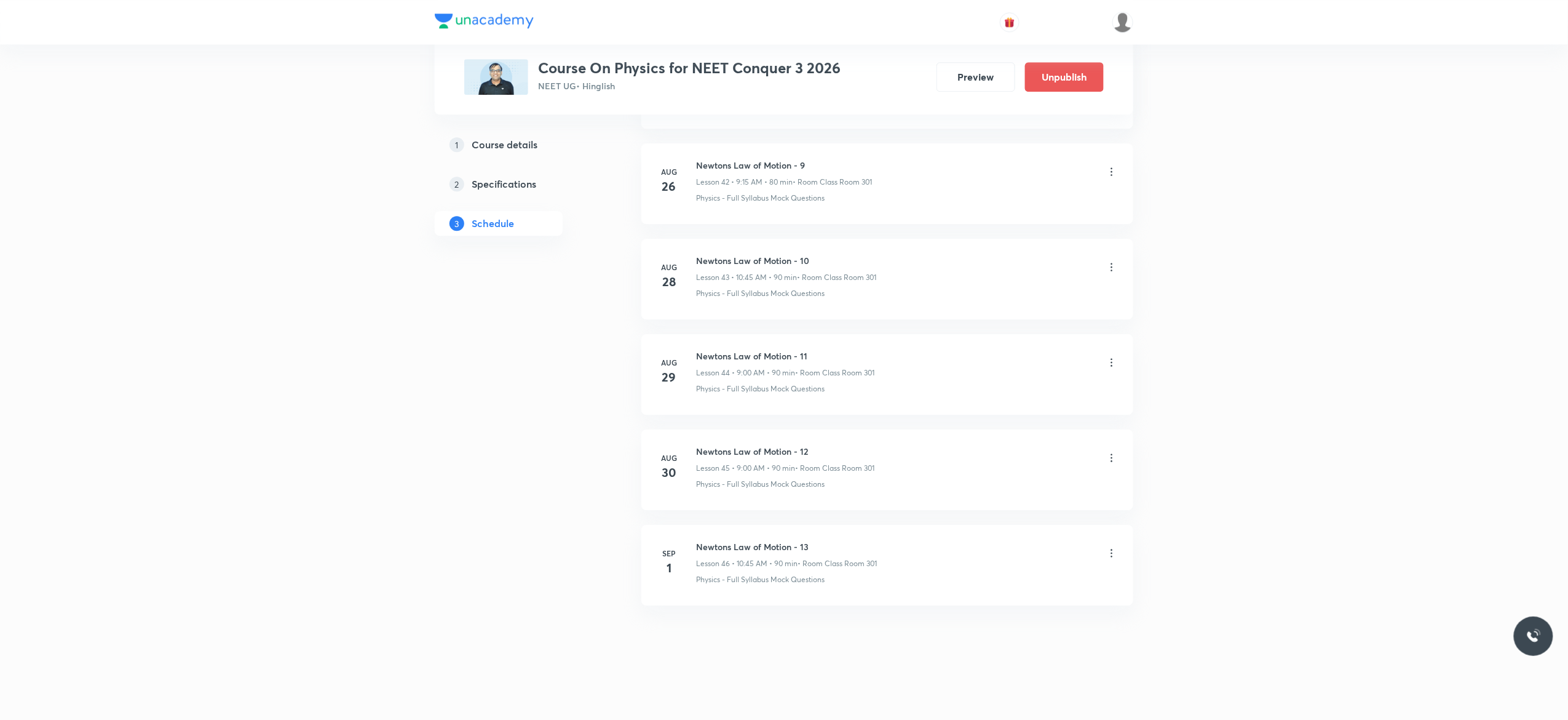
scroll to position [4106, 0]
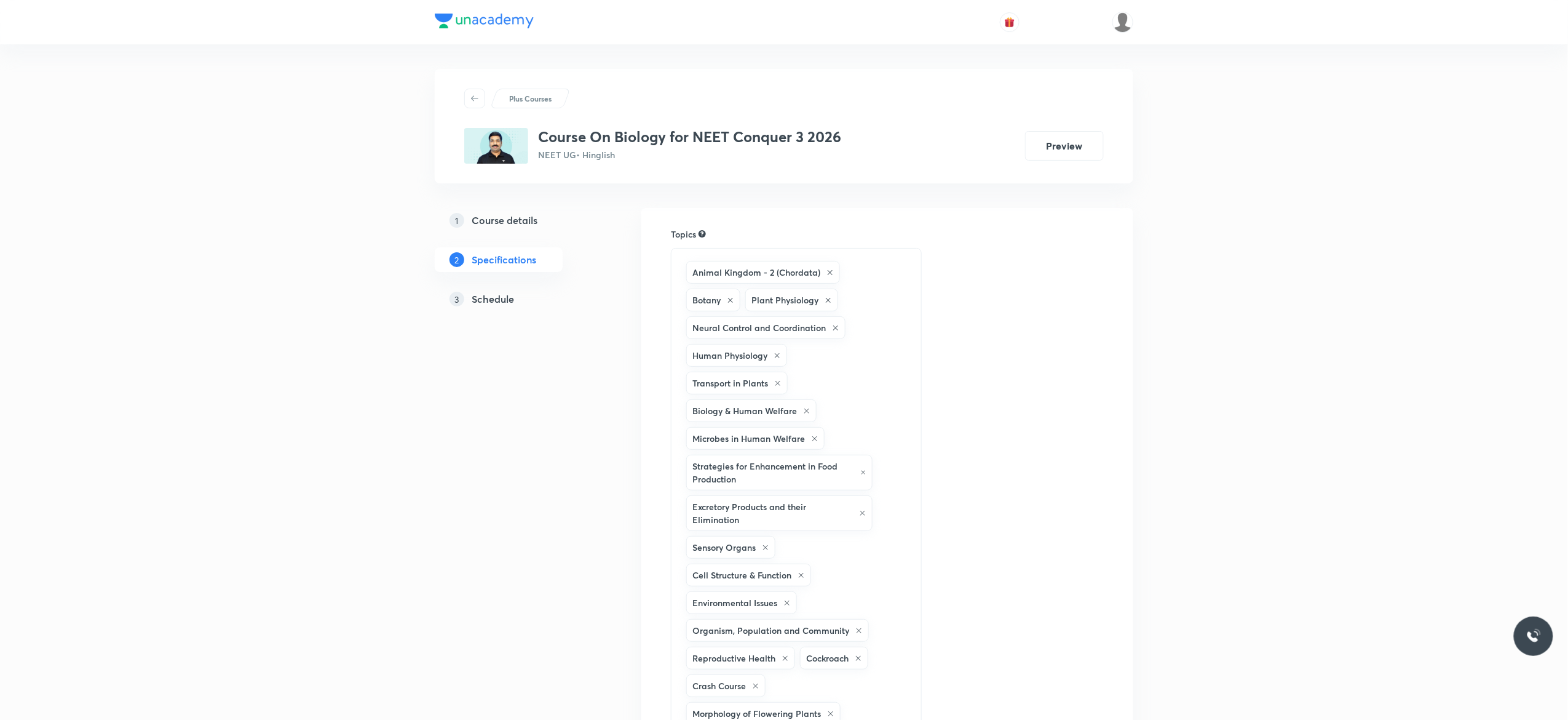
click at [497, 299] on h5 "Schedule" at bounding box center [492, 299] width 42 height 15
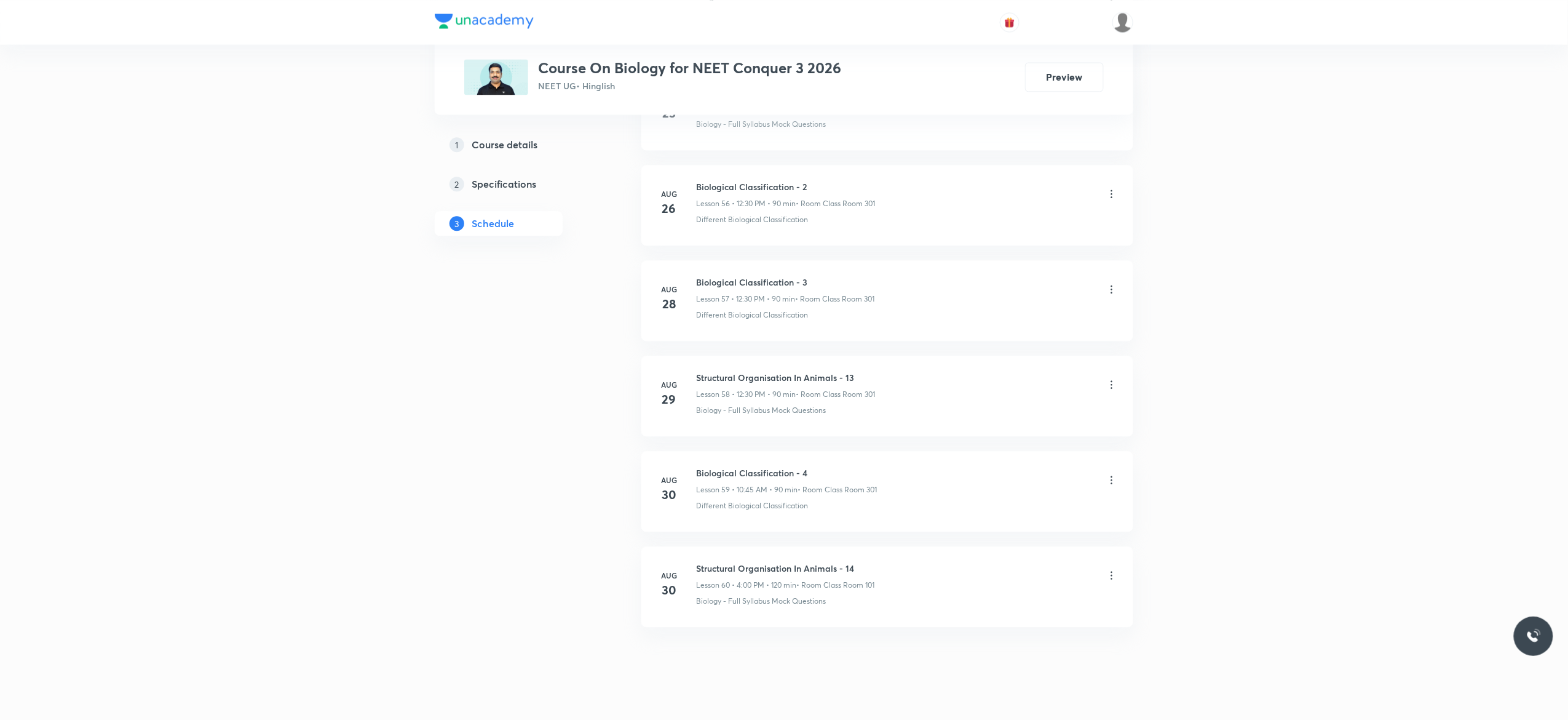
scroll to position [6091, 0]
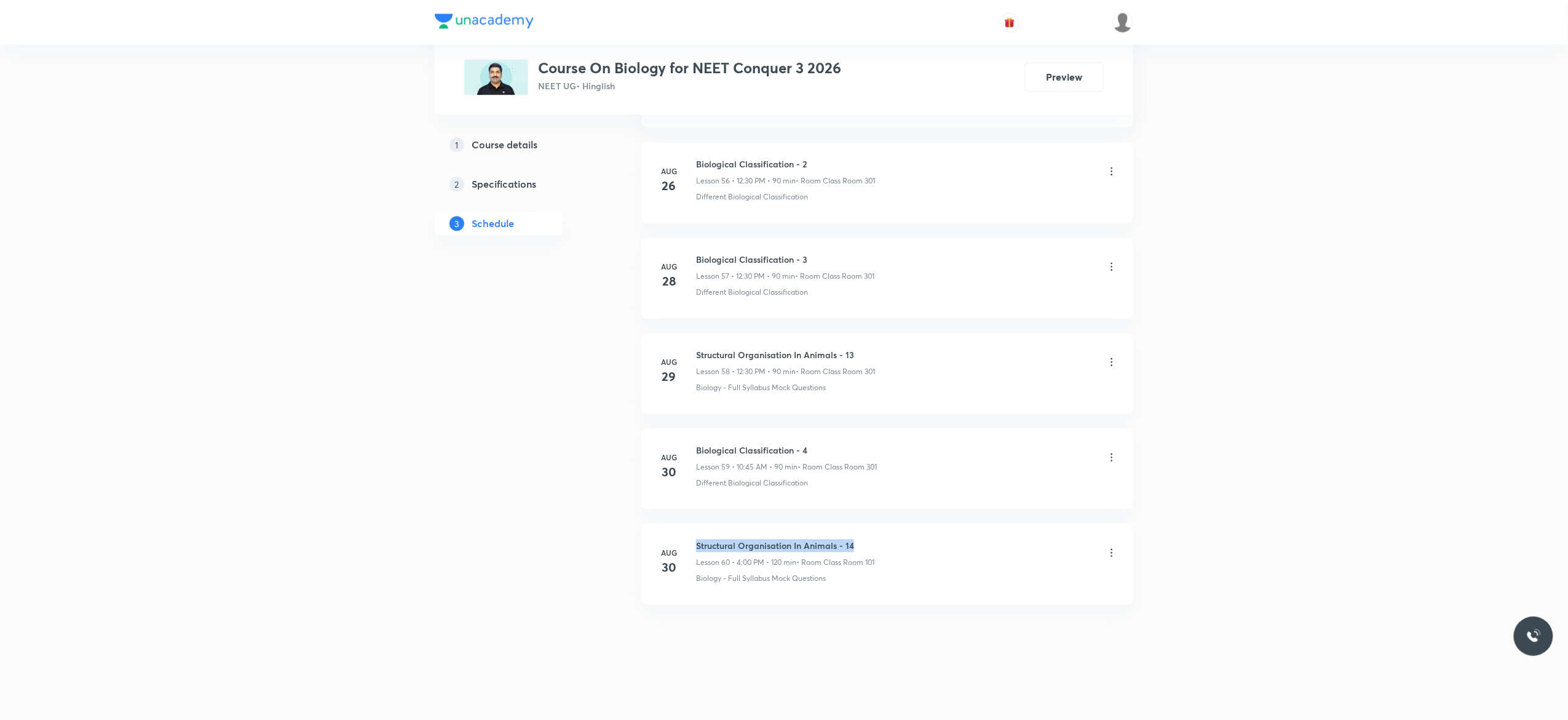
drag, startPoint x: 857, startPoint y: 540, endPoint x: 693, endPoint y: 538, distance: 164.0
click at [693, 538] on li "Aug 30 Structural Organisation In Animals - 14 Lesson 60 • 4:00 PM • 120 min • …" at bounding box center [887, 563] width 492 height 80
copy h6 "Structural Organisation In Animals - 14"
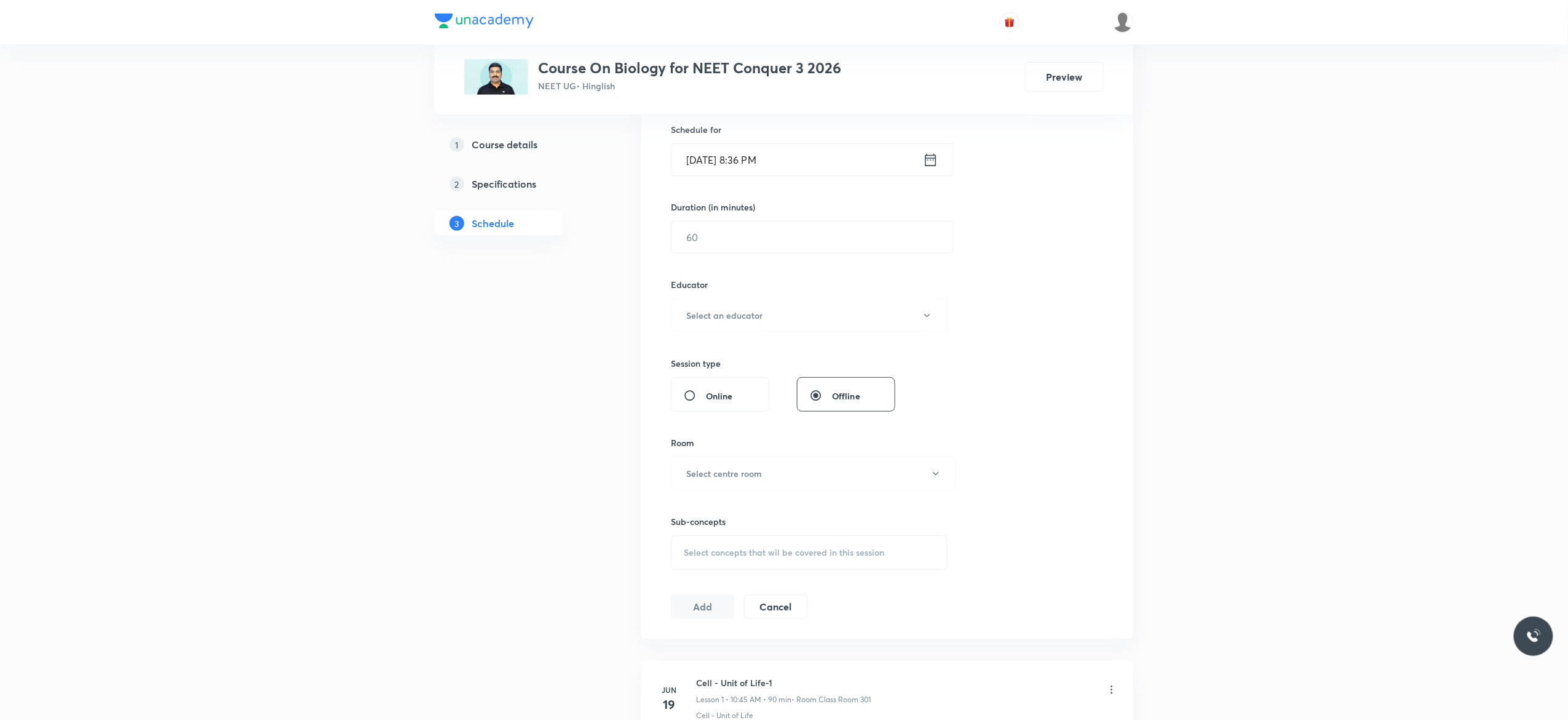
scroll to position [0, 0]
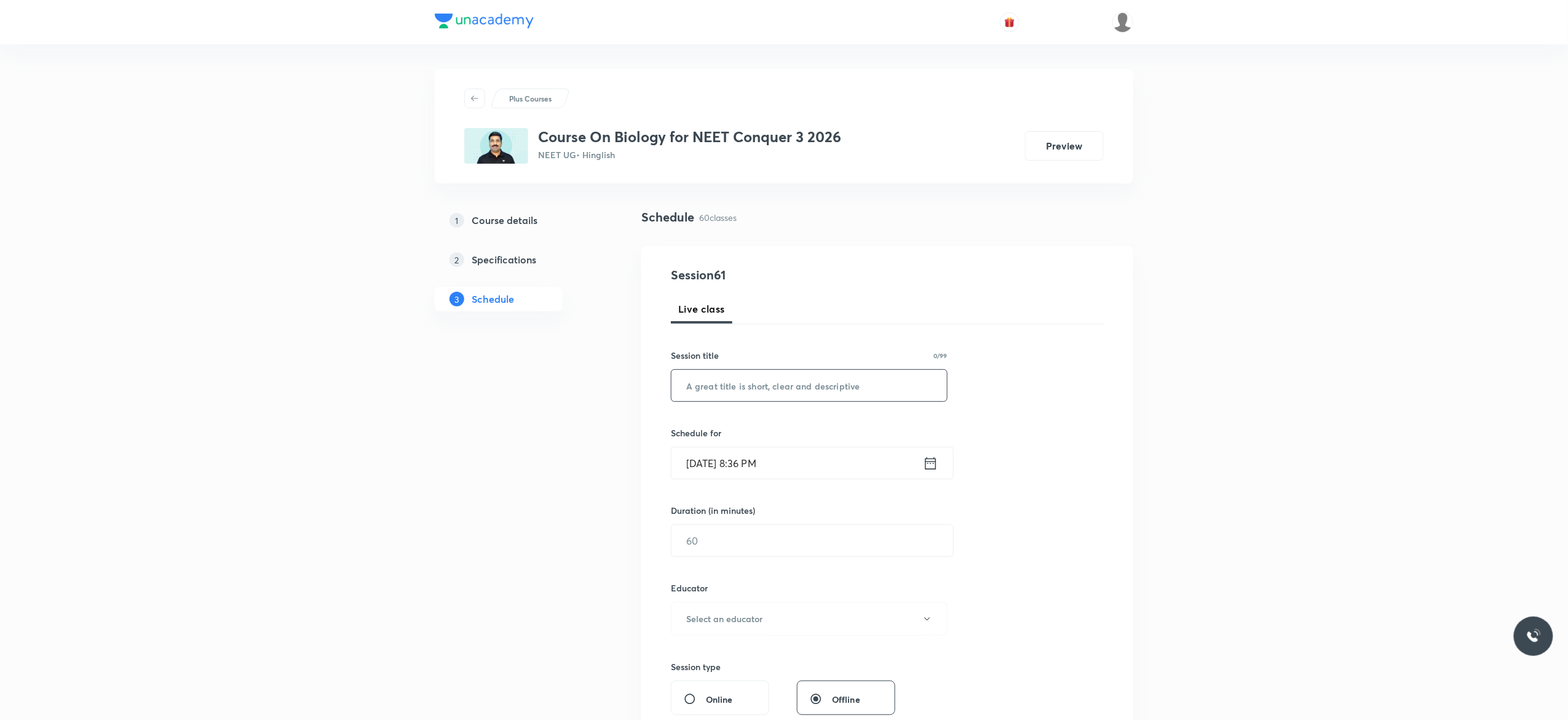
click at [731, 386] on input "text" at bounding box center [809, 385] width 276 height 32
paste input "Structural Organisation In Animals - 14"
type input "Structural Organisation In Animals - 15"
click at [930, 465] on icon at bounding box center [930, 464] width 15 height 18
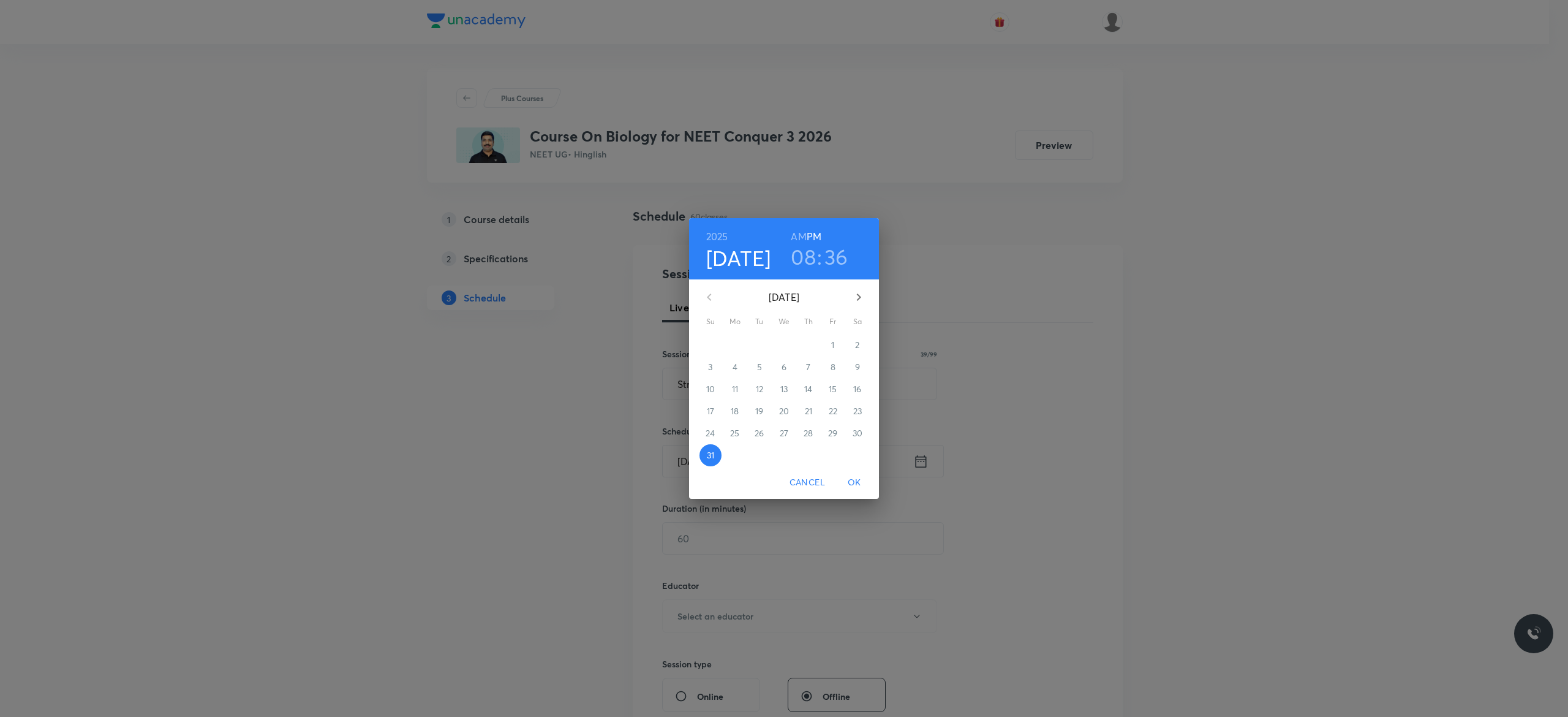
click at [861, 293] on icon "button" at bounding box center [858, 297] width 15 height 15
click at [734, 343] on p "1" at bounding box center [734, 345] width 3 height 12
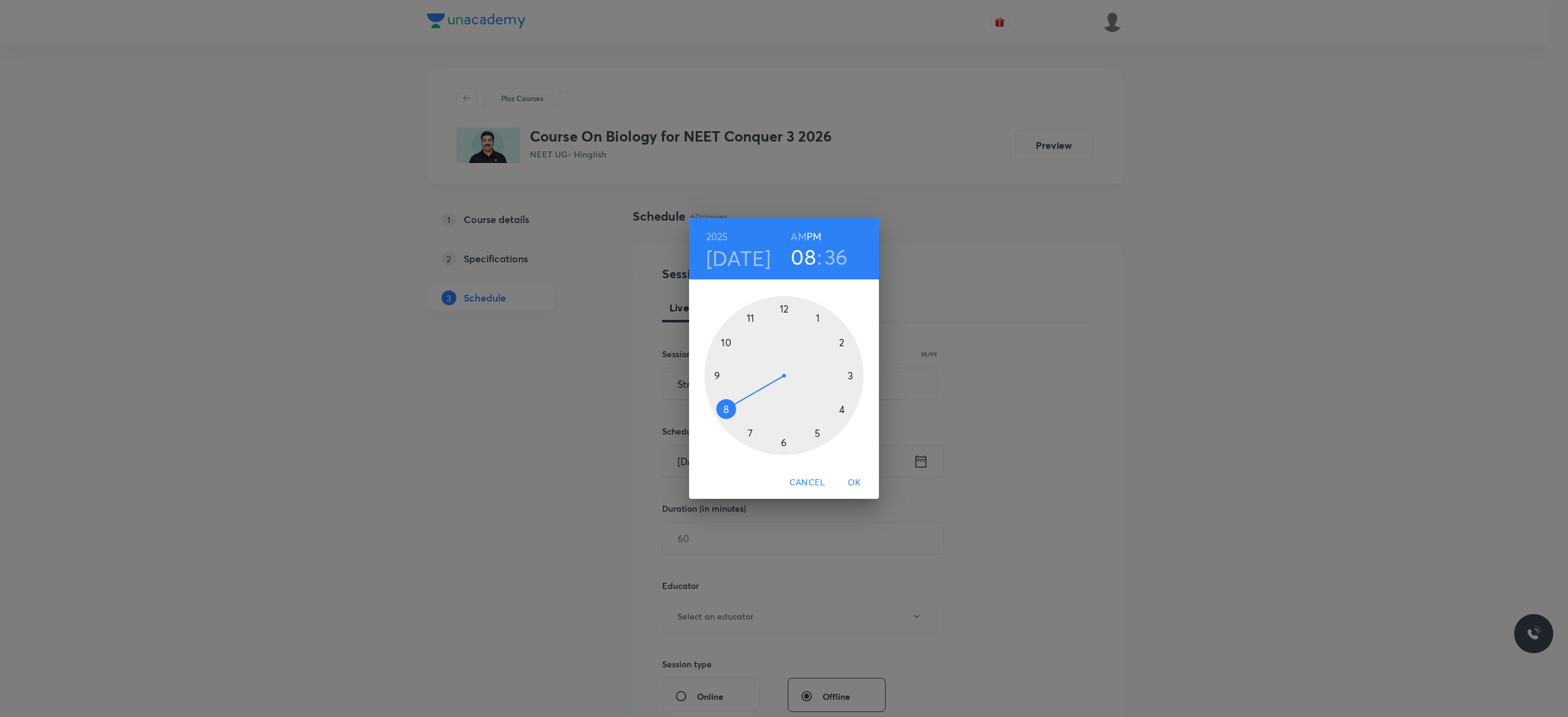
click at [784, 307] on div at bounding box center [784, 375] width 159 height 159
click at [783, 438] on div at bounding box center [784, 375] width 159 height 159
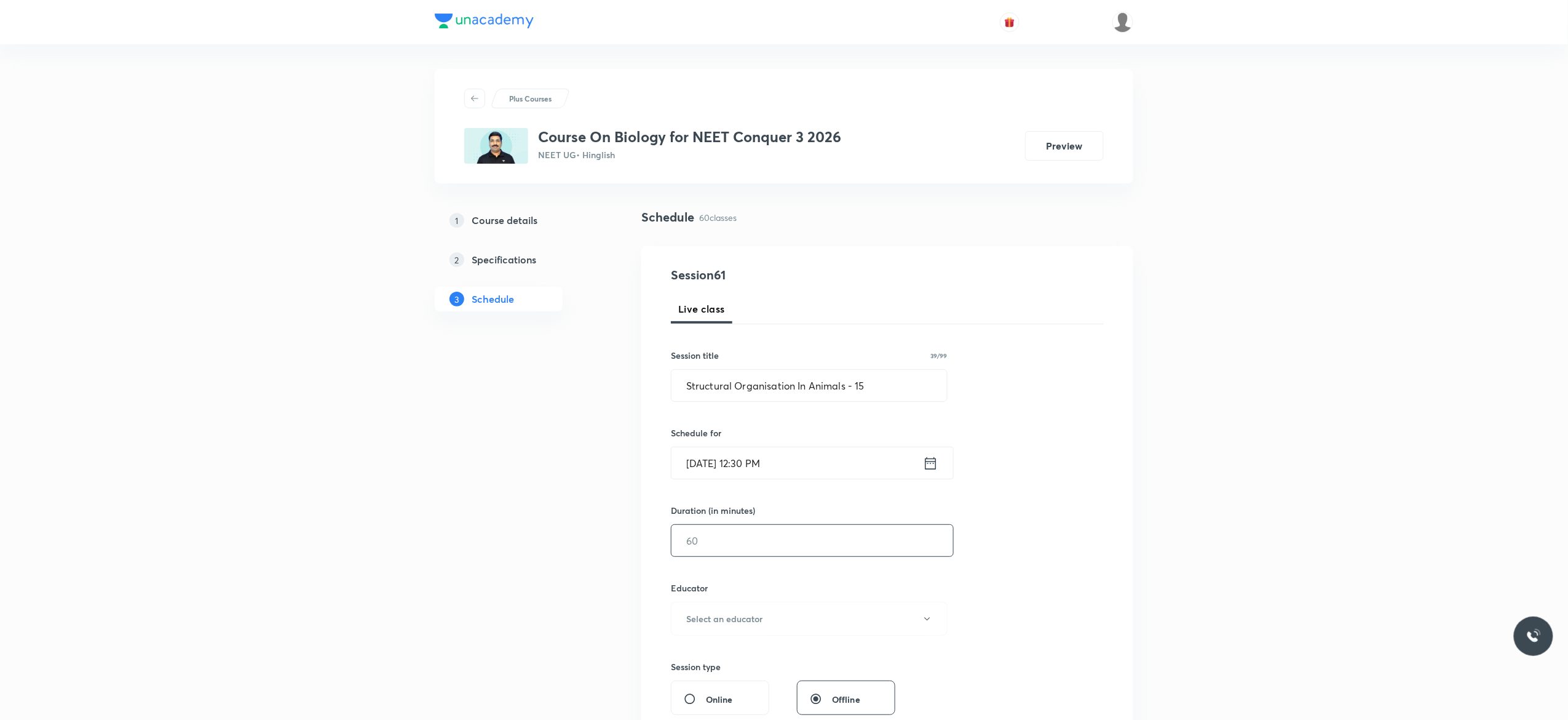
click at [736, 538] on input "text" at bounding box center [812, 540] width 282 height 32
type input "90"
click at [933, 622] on button "Select an educator" at bounding box center [809, 619] width 277 height 33
click at [696, 691] on li "Ankit Kumar Malav" at bounding box center [807, 699] width 284 height 23
click at [1054, 518] on div "Session 61 Live class Session title 39/99 Structural Organisation In Animals - …" at bounding box center [886, 593] width 433 height 657
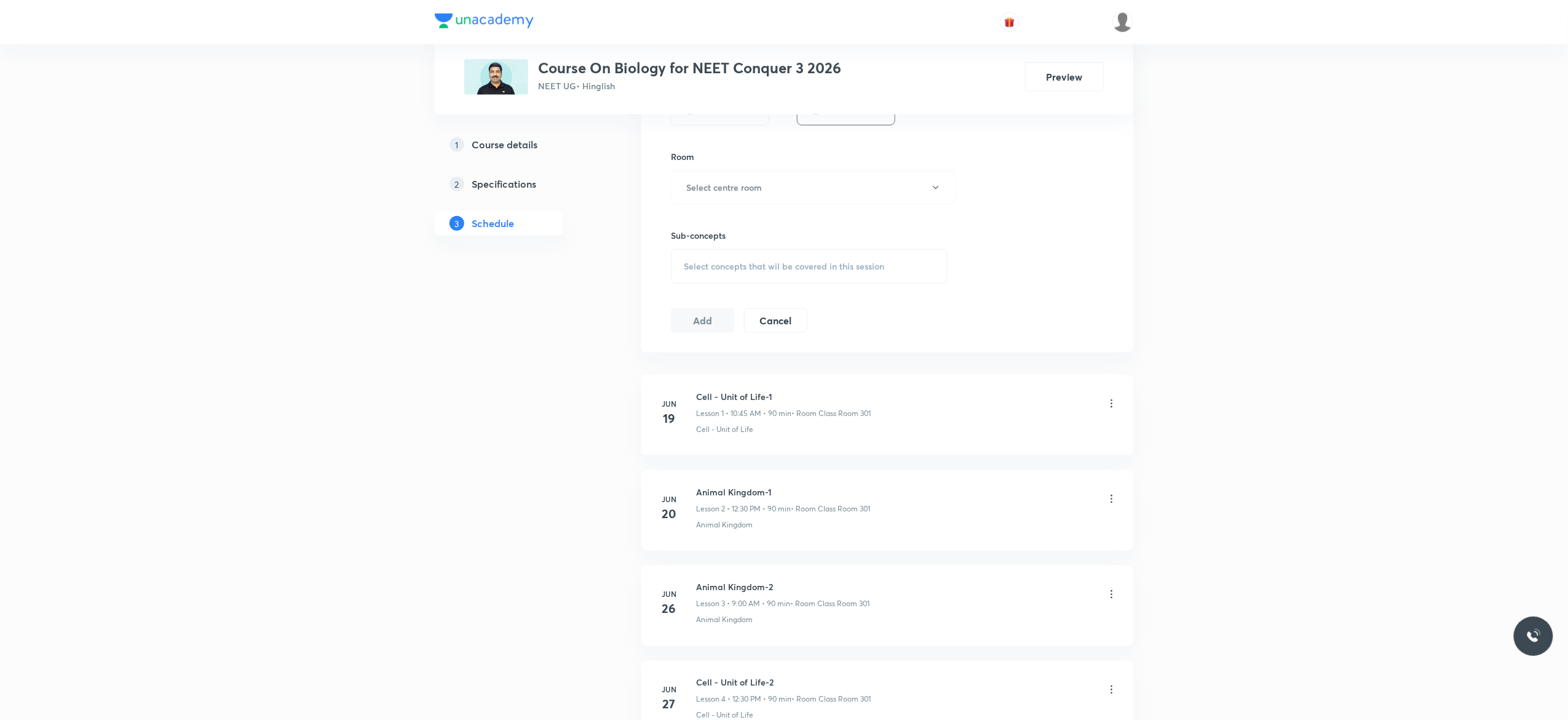
scroll to position [590, 0]
click at [936, 189] on icon "button" at bounding box center [936, 186] width 10 height 10
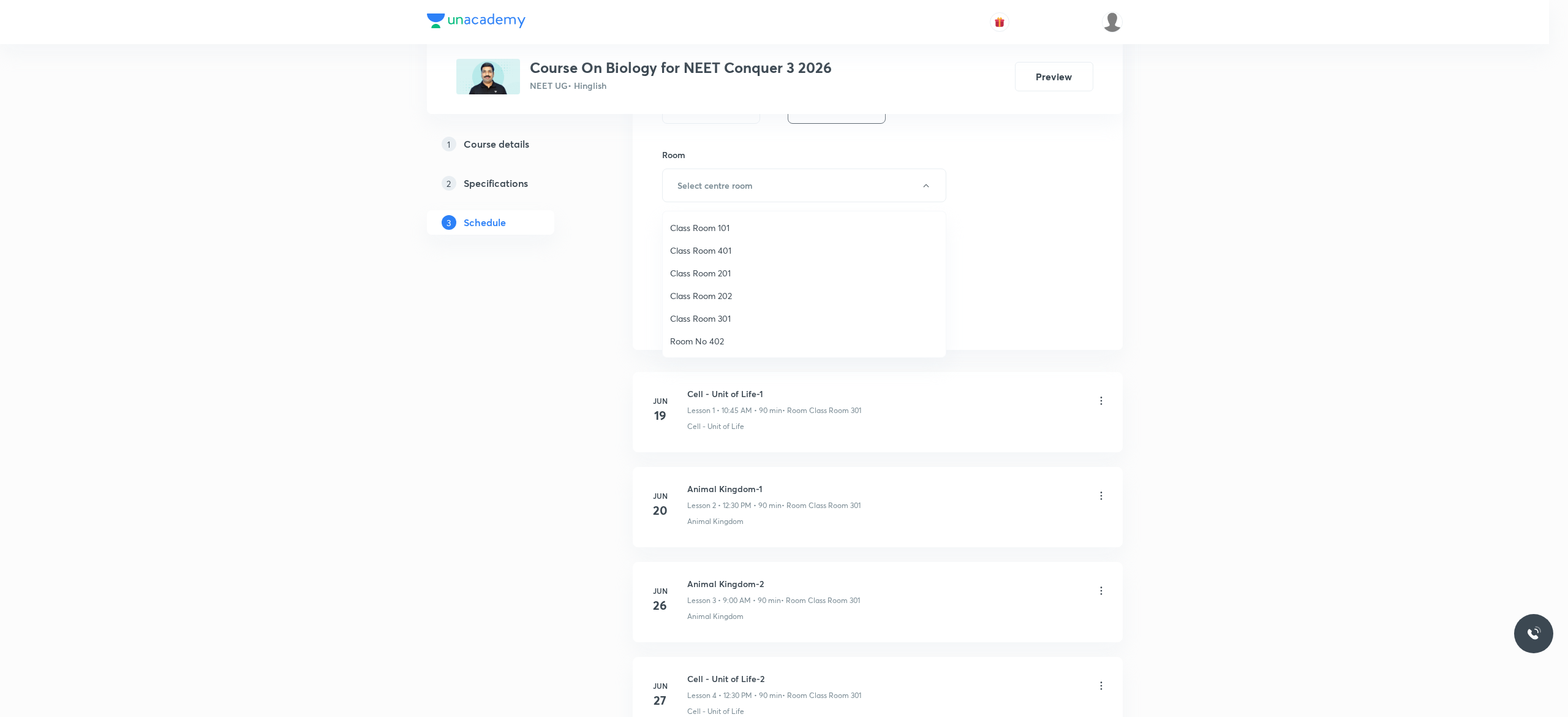
click at [725, 309] on li "Class Room 301" at bounding box center [804, 319] width 283 height 23
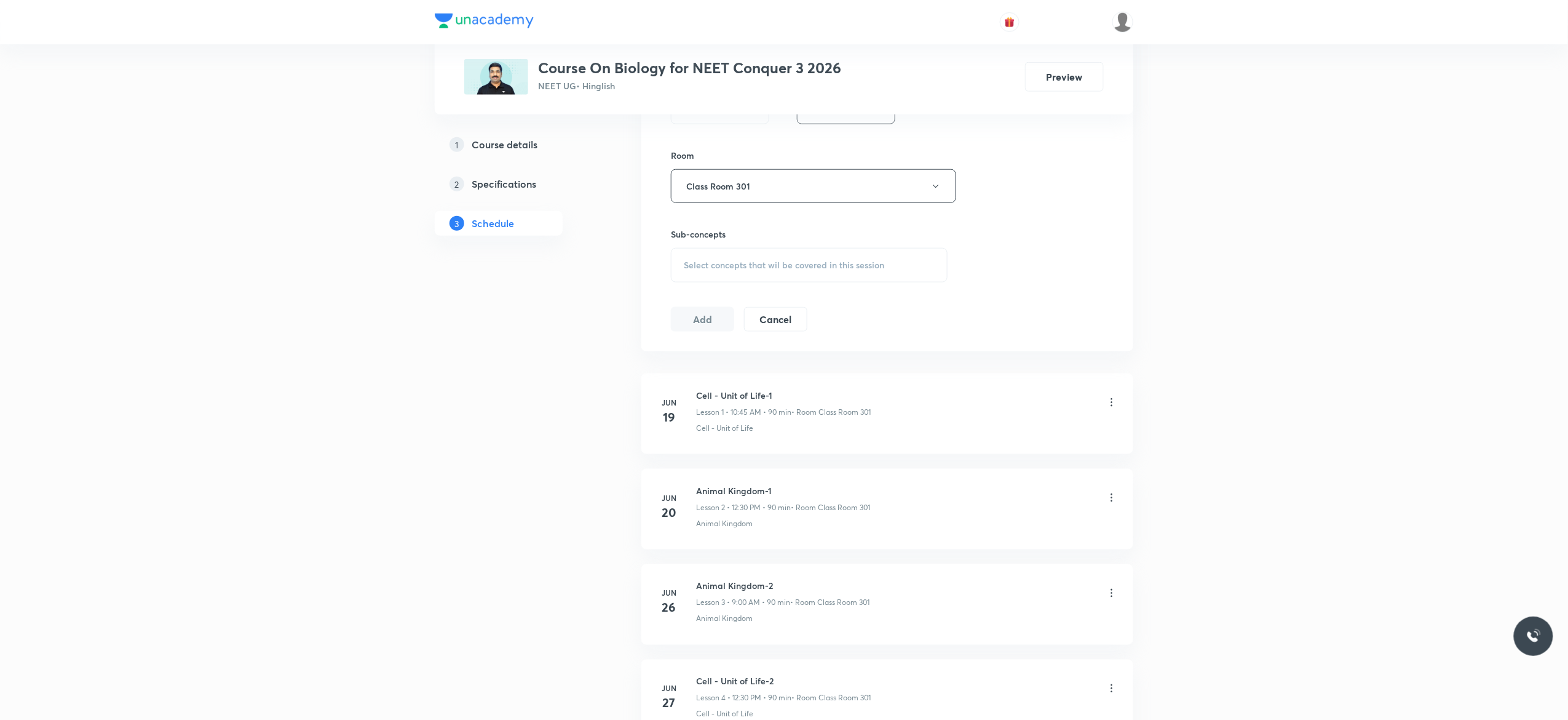
click at [708, 264] on span "Select concepts that wil be covered in this session" at bounding box center [784, 264] width 201 height 10
type input "Structural Organisation In Animals"
click at [687, 367] on input "checkbox" at bounding box center [690, 365] width 18 height 19
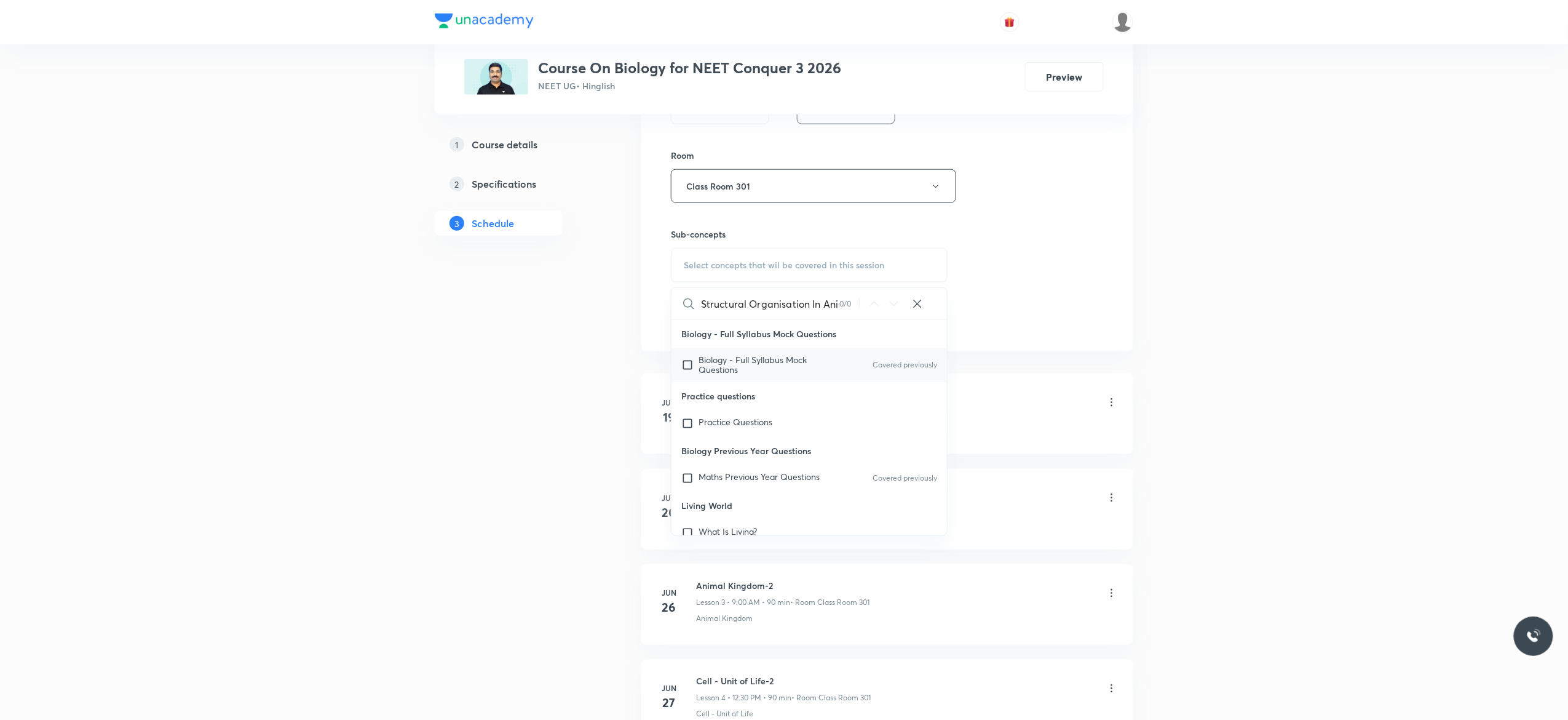
checkbox input "true"
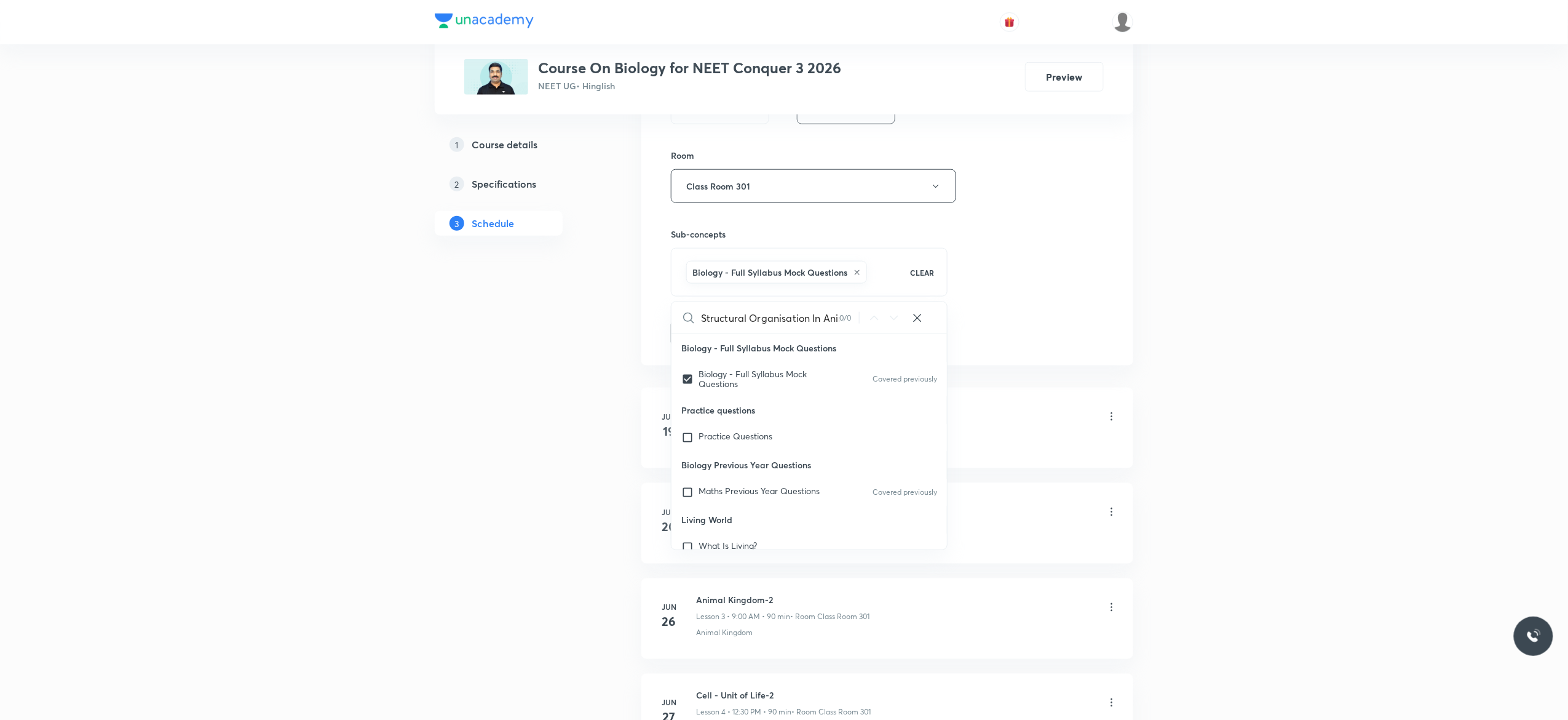
click at [697, 332] on button "Add" at bounding box center [702, 332] width 63 height 25
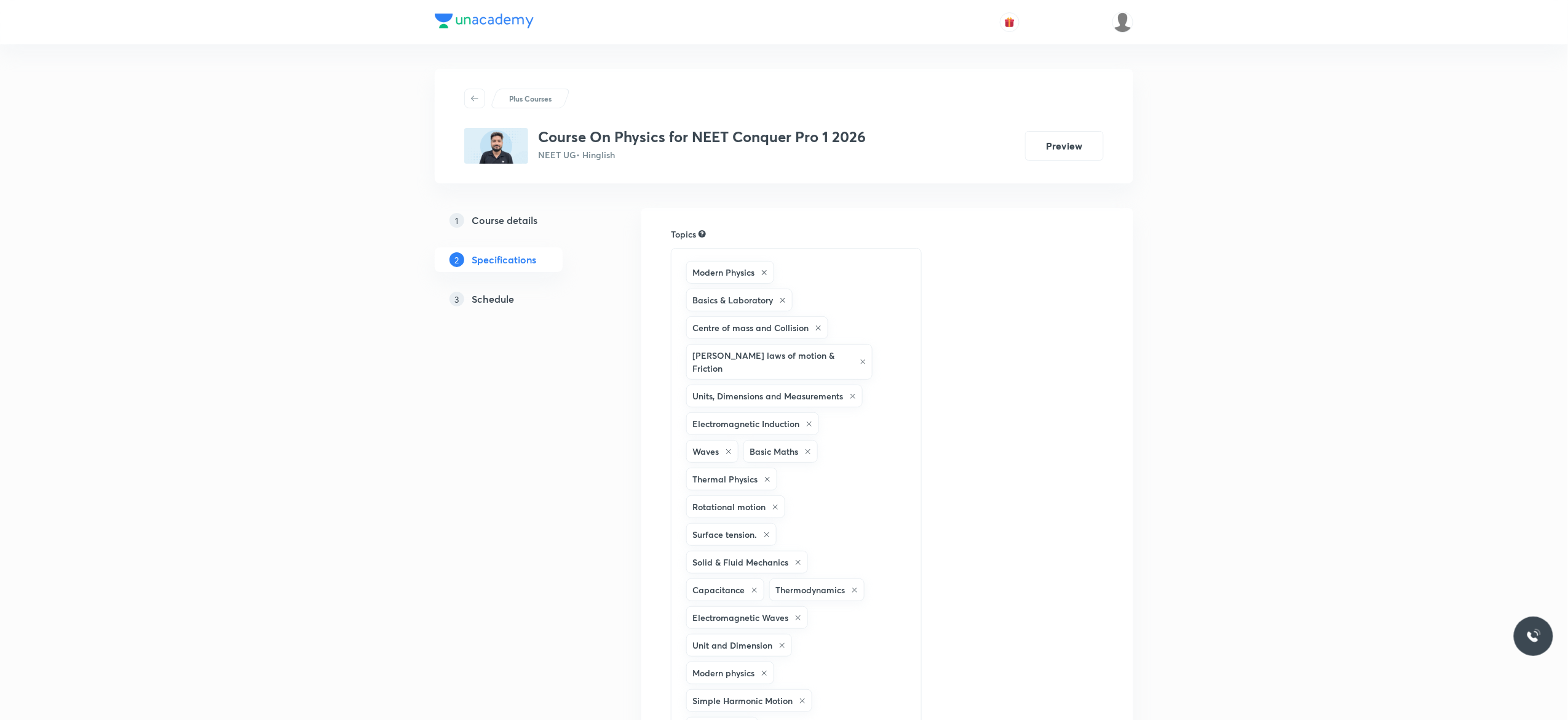
click at [487, 302] on h5 "Schedule" at bounding box center [492, 299] width 42 height 15
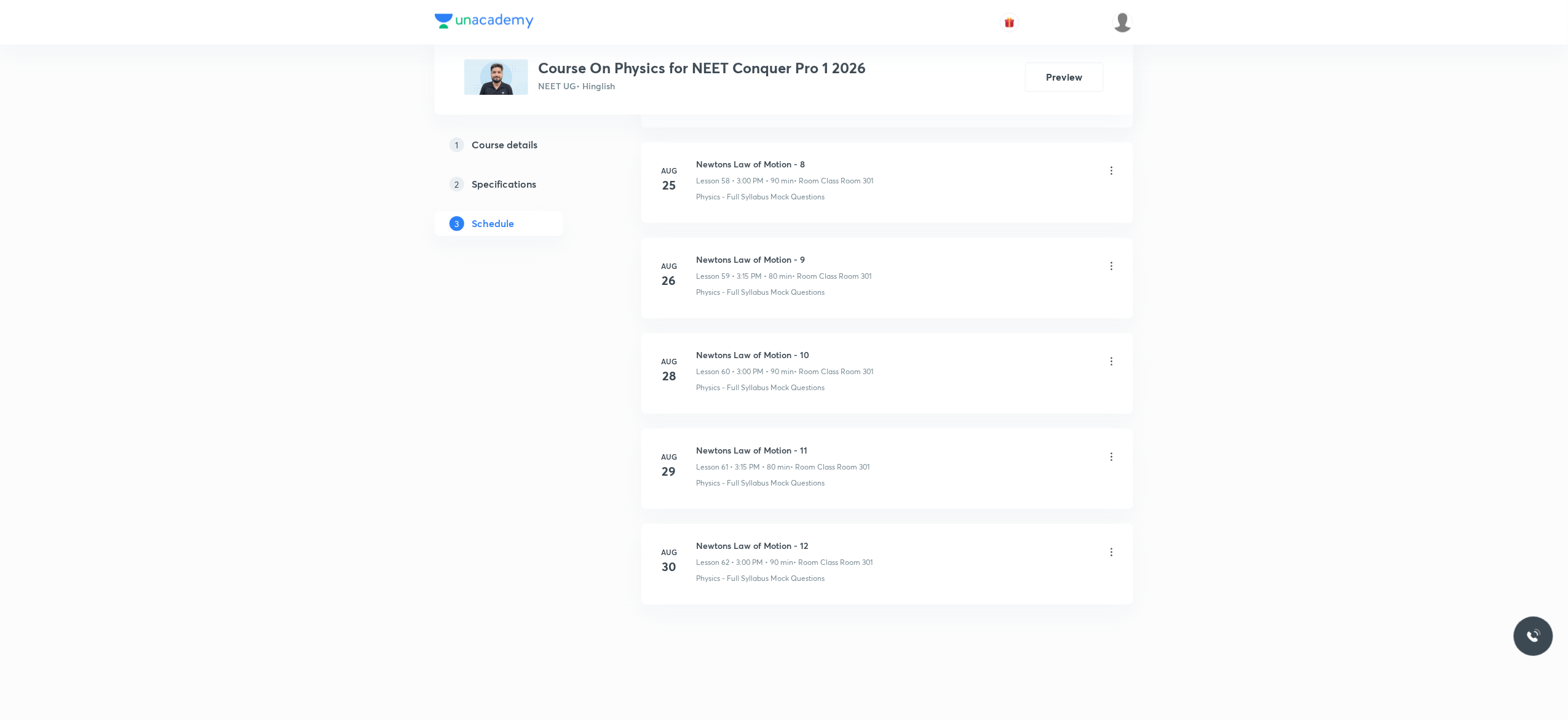
scroll to position [6283, 0]
drag, startPoint x: 815, startPoint y: 538, endPoint x: 694, endPoint y: 541, distance: 121.0
click at [694, 541] on div "[DATE] Newtons Law of Motion - 12 Lesson 62 • 3:00 PM • 90 min • Room Class Roo…" at bounding box center [886, 560] width 461 height 45
copy h6 "Newtons Law of Motion - 12"
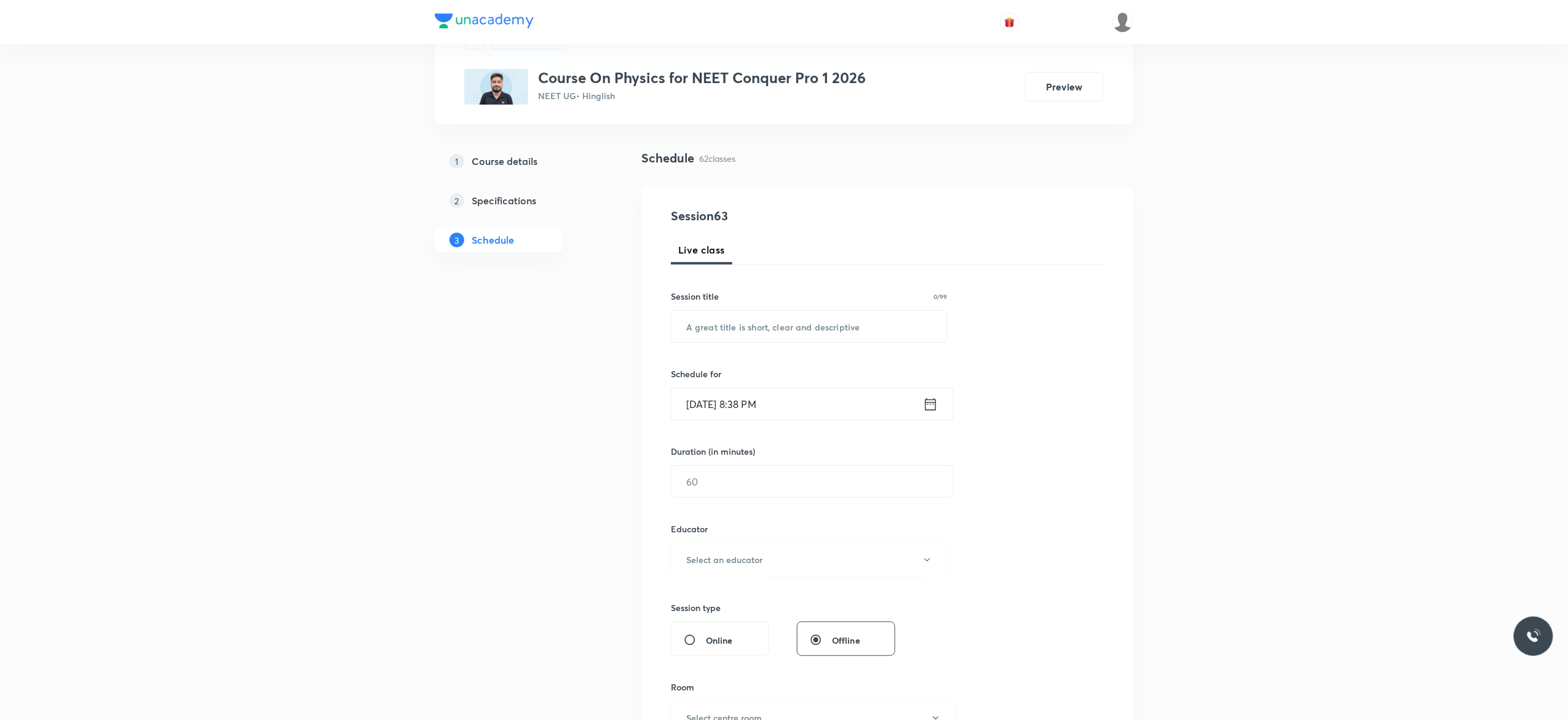
scroll to position [0, 0]
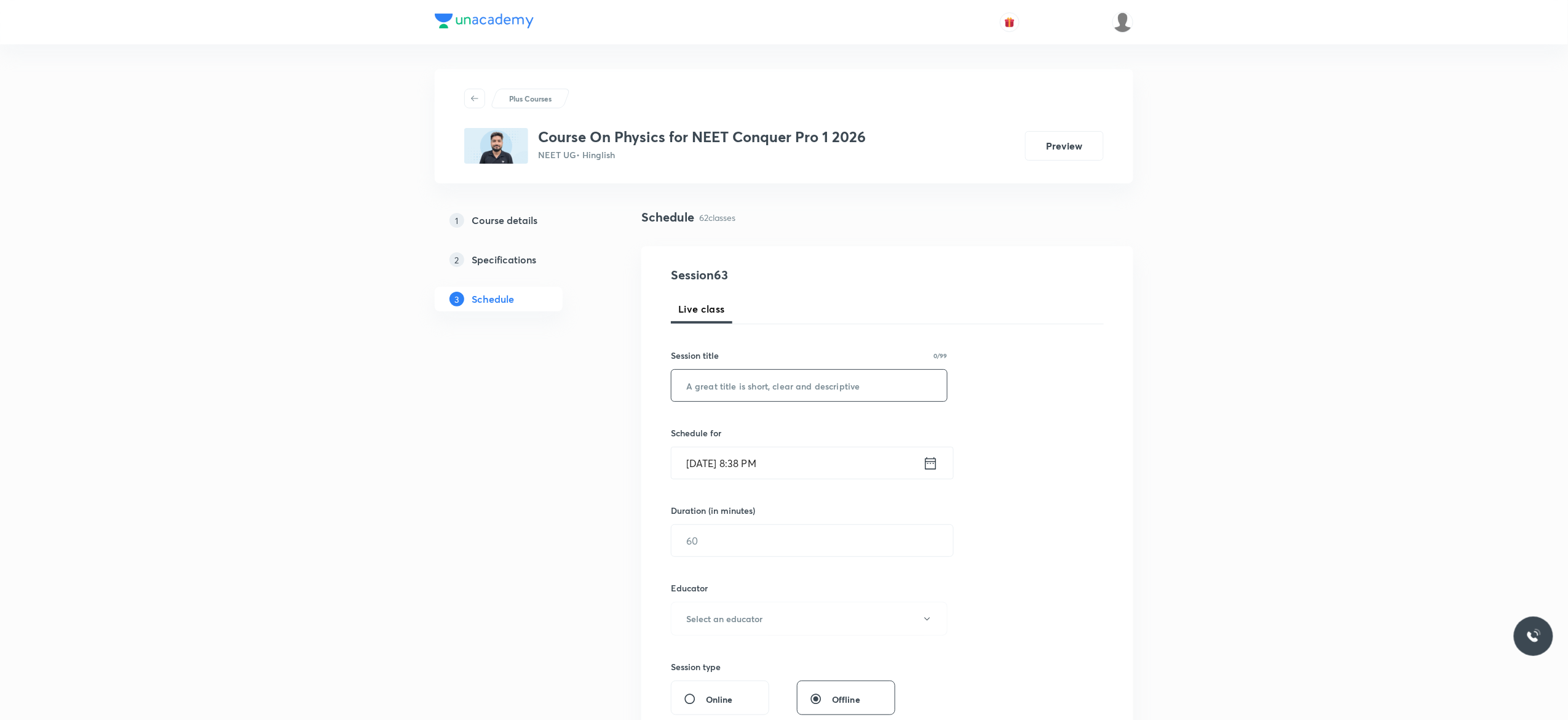
click at [745, 386] on input "text" at bounding box center [809, 385] width 276 height 32
paste input "Newtons Law of Motion - 12"
type input "Newtons Law of Motion - 13"
click at [930, 463] on icon at bounding box center [930, 464] width 15 height 18
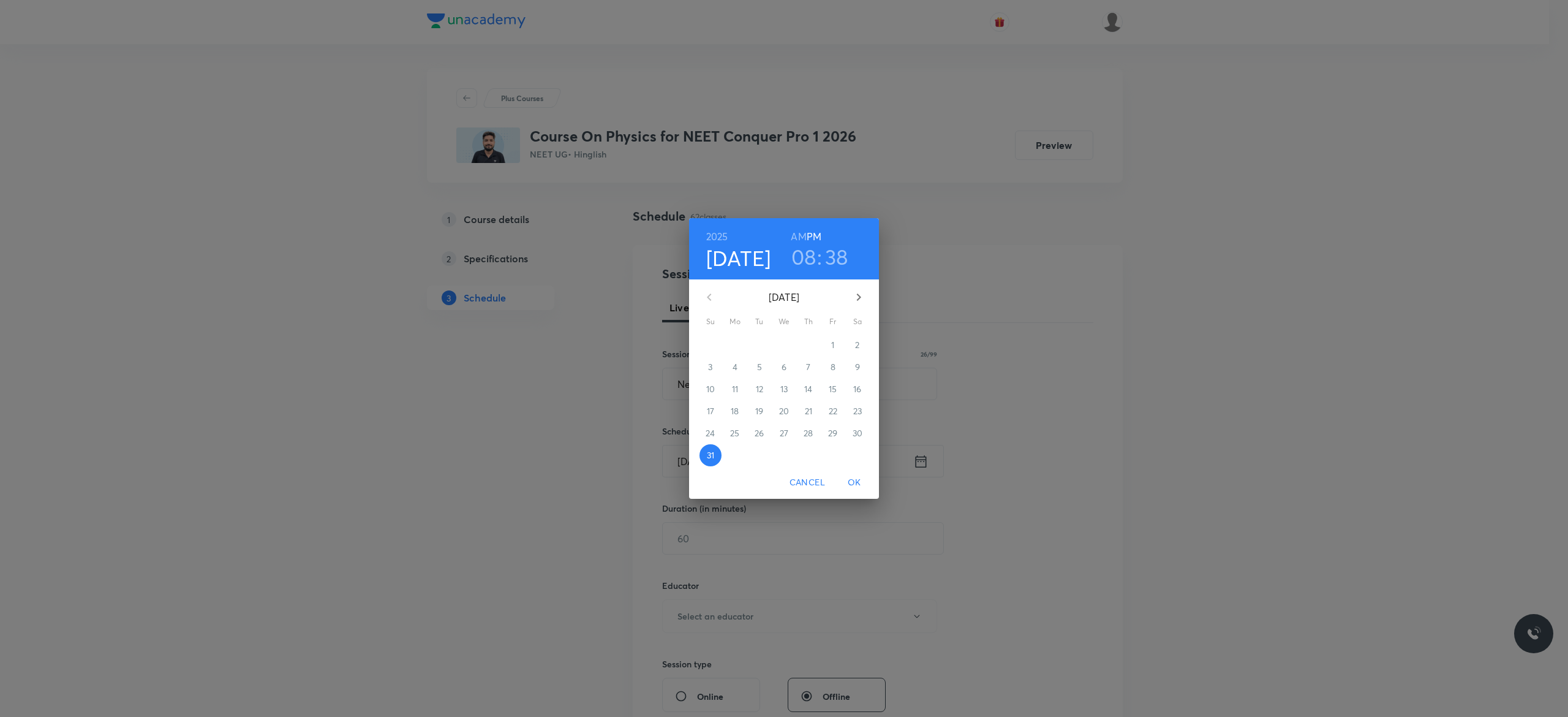
click at [861, 295] on icon "button" at bounding box center [858, 297] width 15 height 15
click at [734, 343] on p "1" at bounding box center [734, 345] width 3 height 12
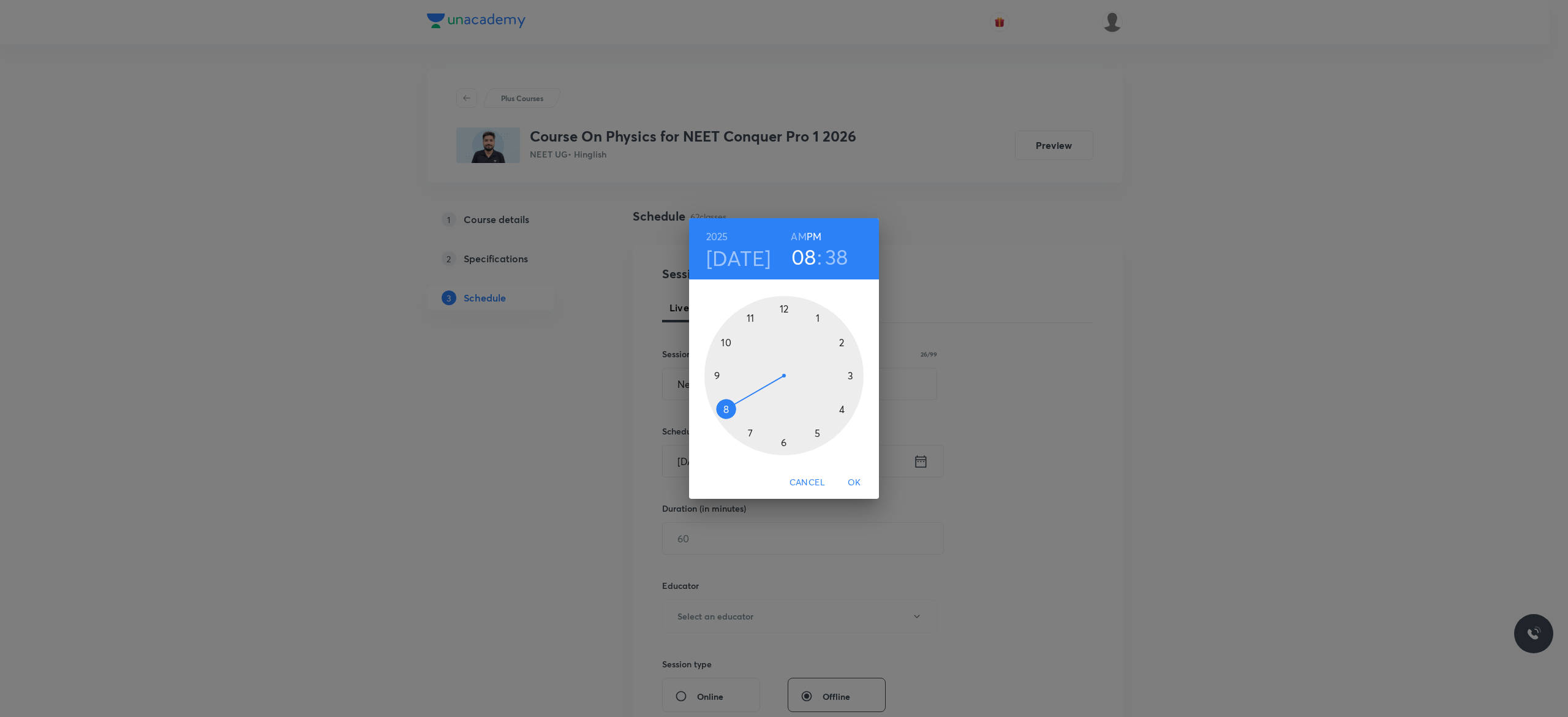
click at [851, 375] on div at bounding box center [784, 375] width 159 height 159
click at [784, 307] on div at bounding box center [784, 375] width 159 height 159
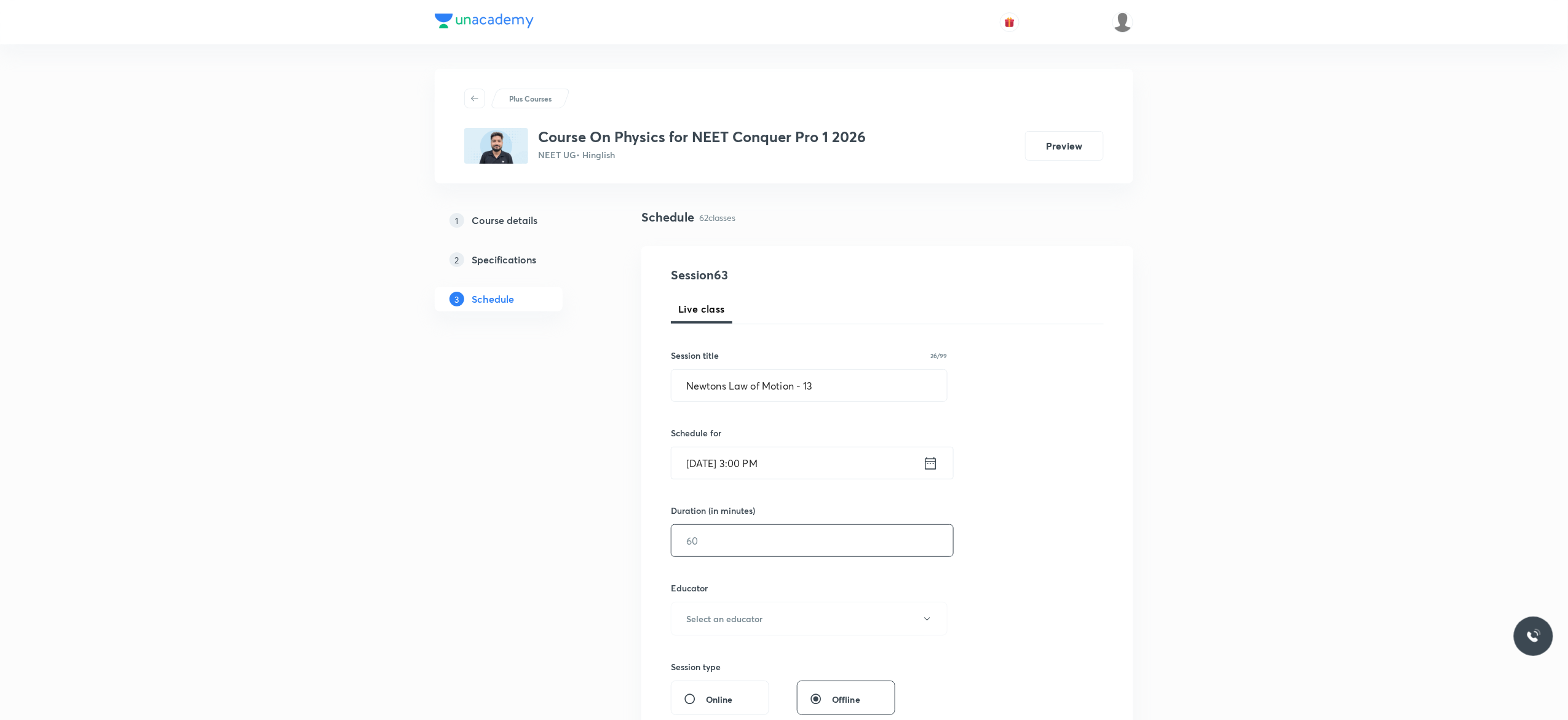
click at [764, 544] on input "text" at bounding box center [812, 540] width 282 height 32
type input "90"
click at [923, 620] on icon "button" at bounding box center [927, 618] width 10 height 10
click at [752, 681] on span "[PERSON_NAME]" at bounding box center [807, 683] width 270 height 13
click at [1004, 587] on div "Session 63 Live class Session title 26/99 Newtons Law of Motion - 13 ​ Schedule…" at bounding box center [886, 593] width 433 height 657
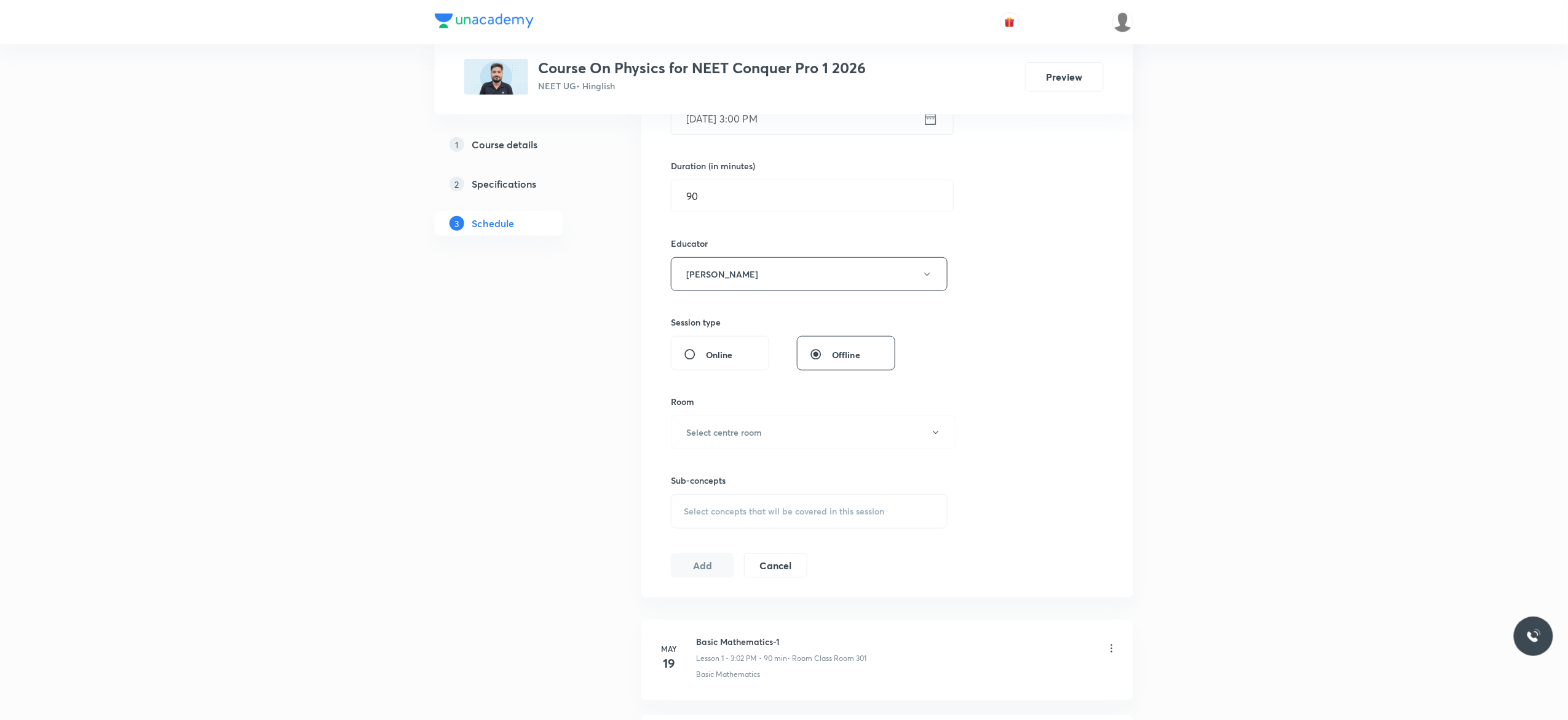
scroll to position [394, 0]
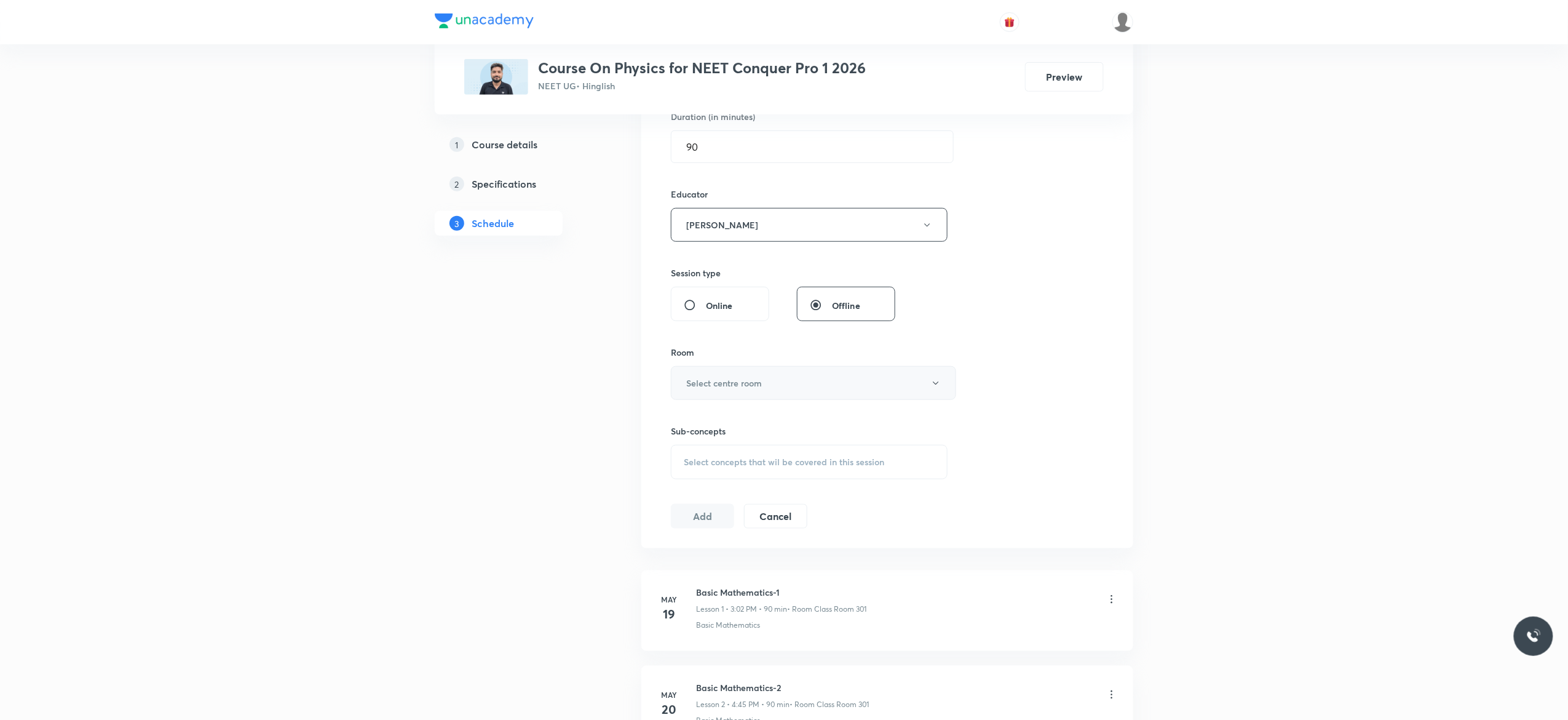
click at [935, 390] on button "Select centre room" at bounding box center [813, 382] width 285 height 33
click at [711, 521] on span "Class Room 301" at bounding box center [807, 516] width 270 height 13
click at [695, 467] on span "Select concepts that wil be covered in this session" at bounding box center [784, 462] width 201 height 10
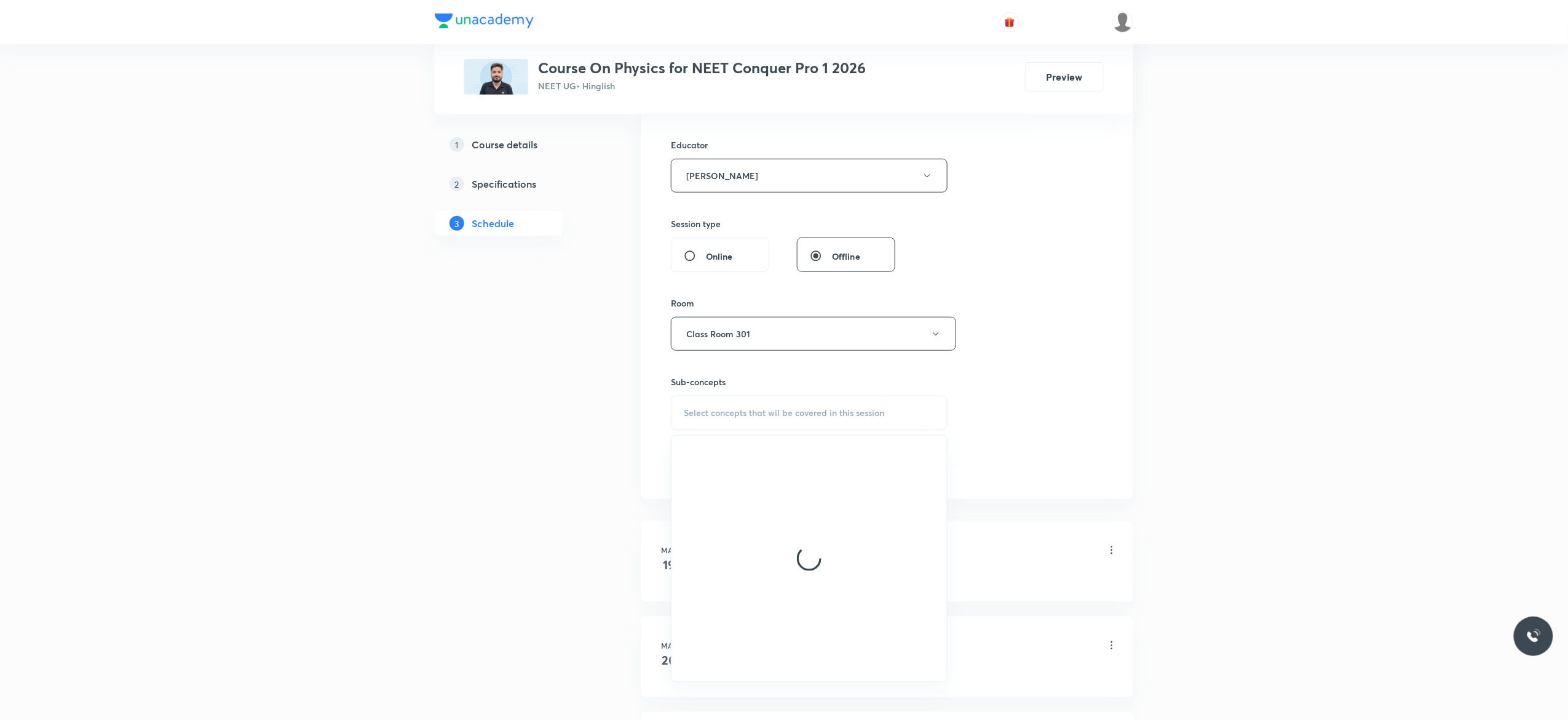
scroll to position [492, 0]
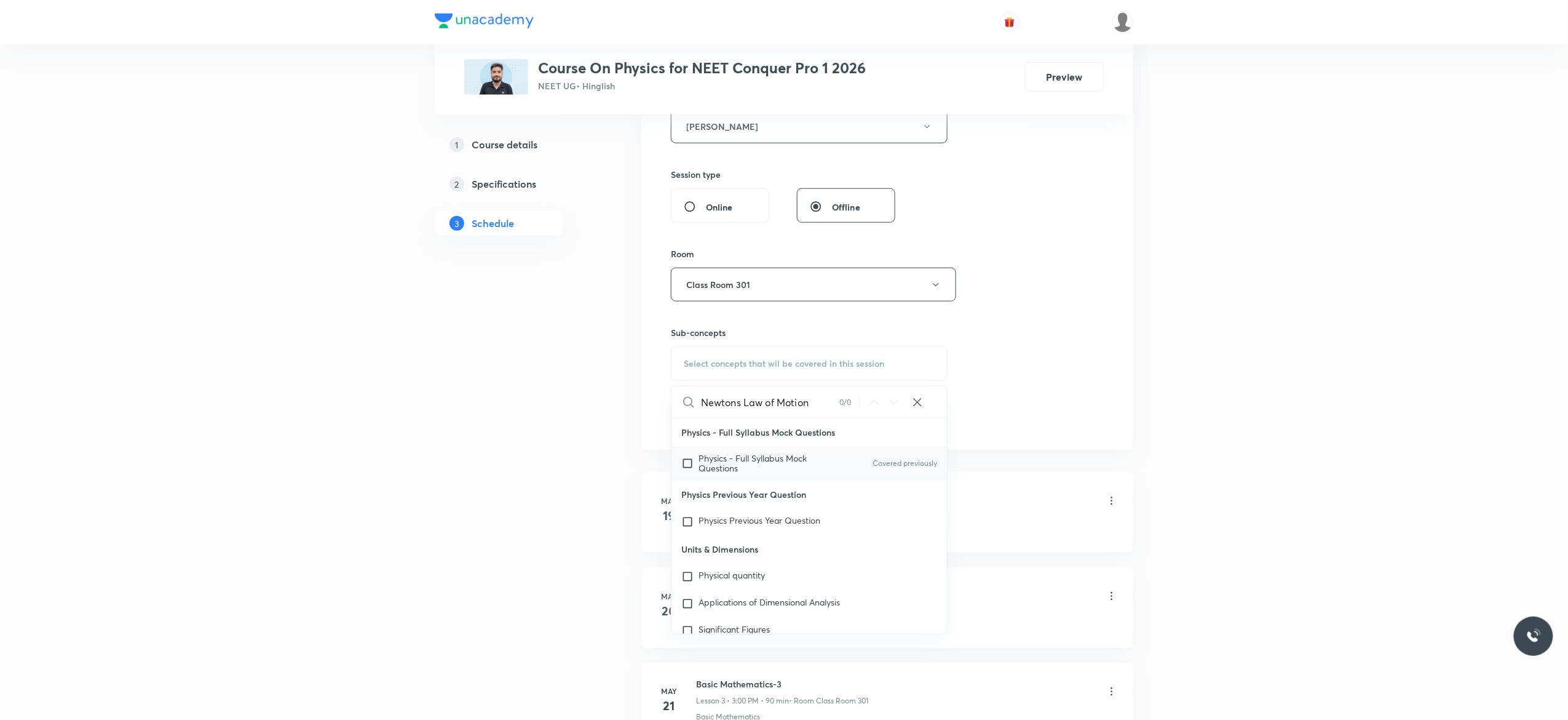
type input "Newtons Law of Motion"
click at [686, 466] on input "checkbox" at bounding box center [690, 463] width 18 height 19
checkbox input "true"
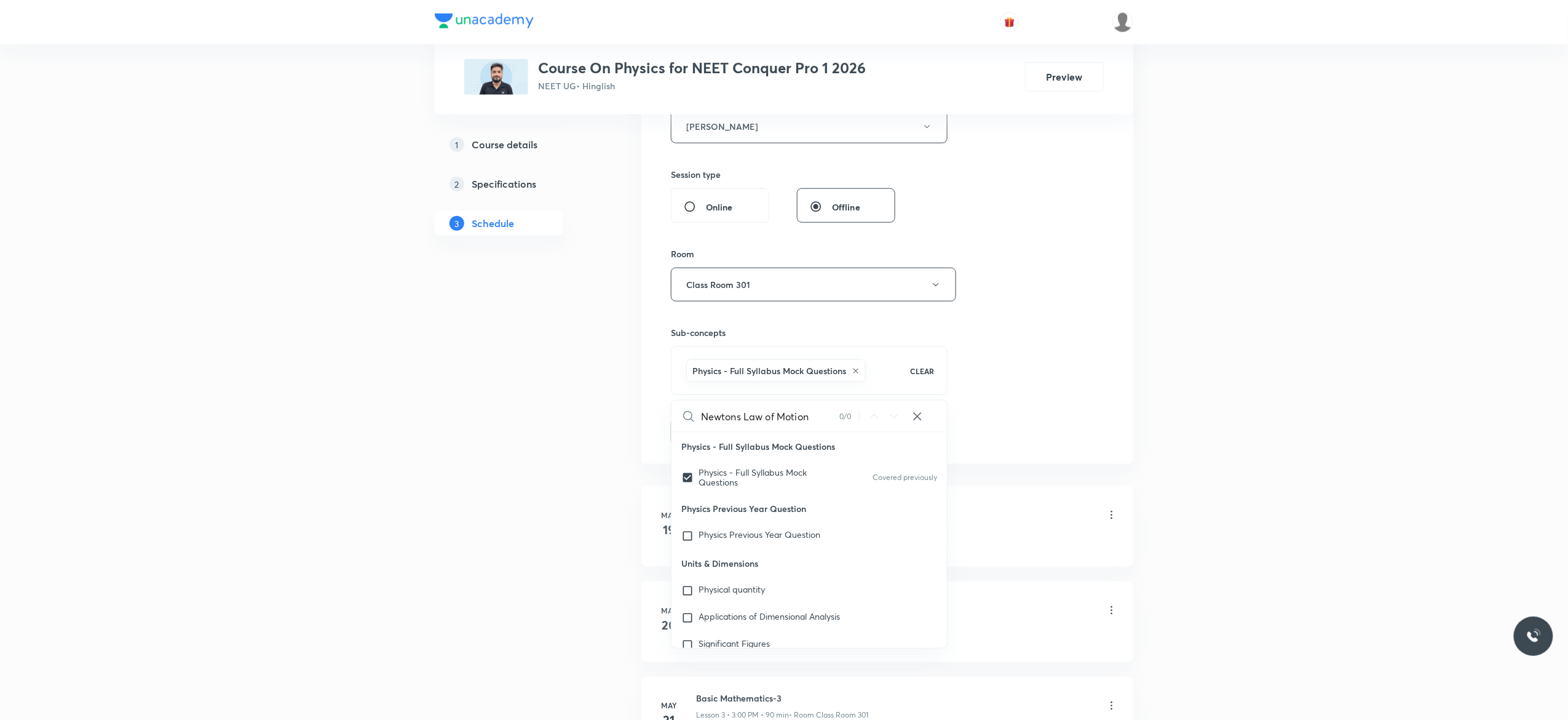
click at [689, 439] on button "Add" at bounding box center [702, 431] width 63 height 25
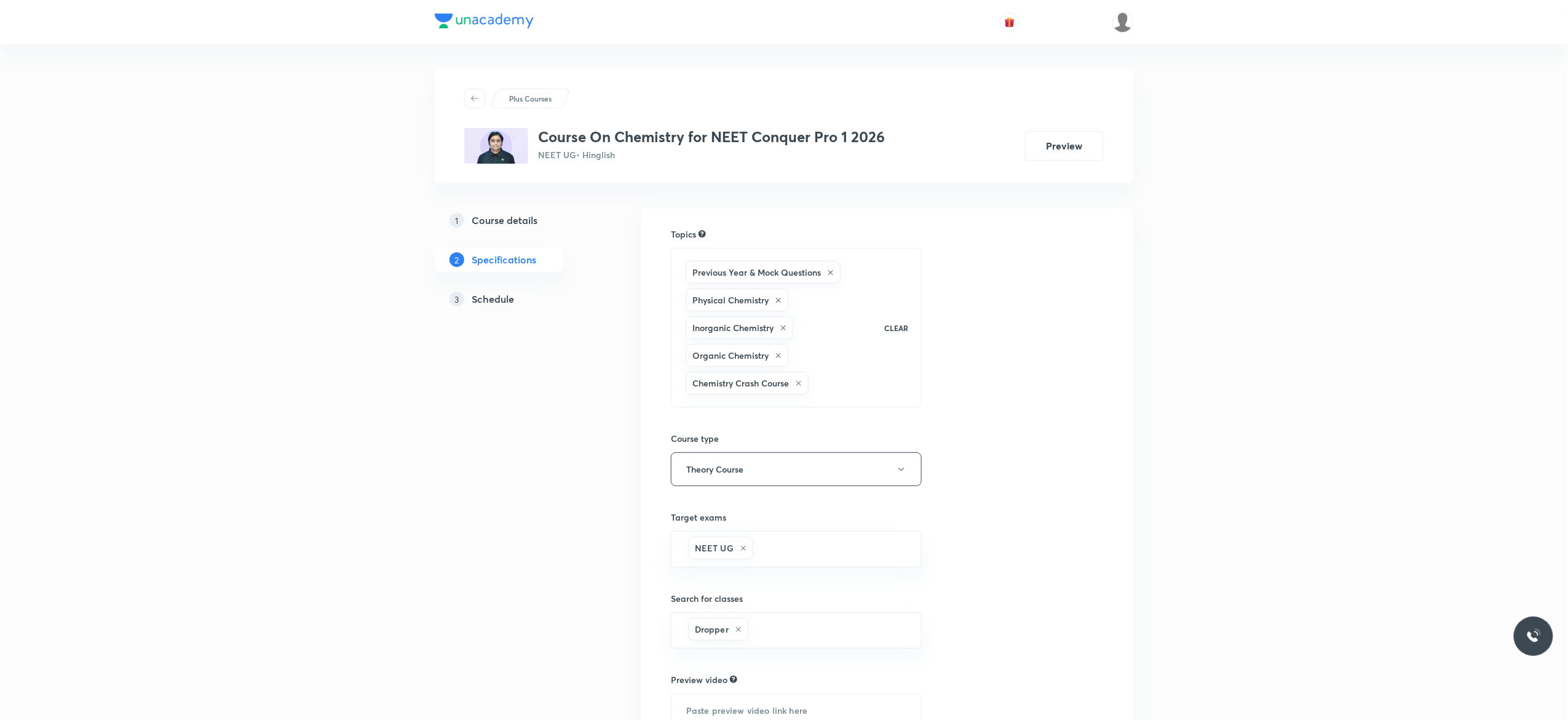
drag, startPoint x: 0, startPoint y: 0, endPoint x: 492, endPoint y: 297, distance: 574.7
click at [492, 297] on h5 "Schedule" at bounding box center [492, 299] width 42 height 15
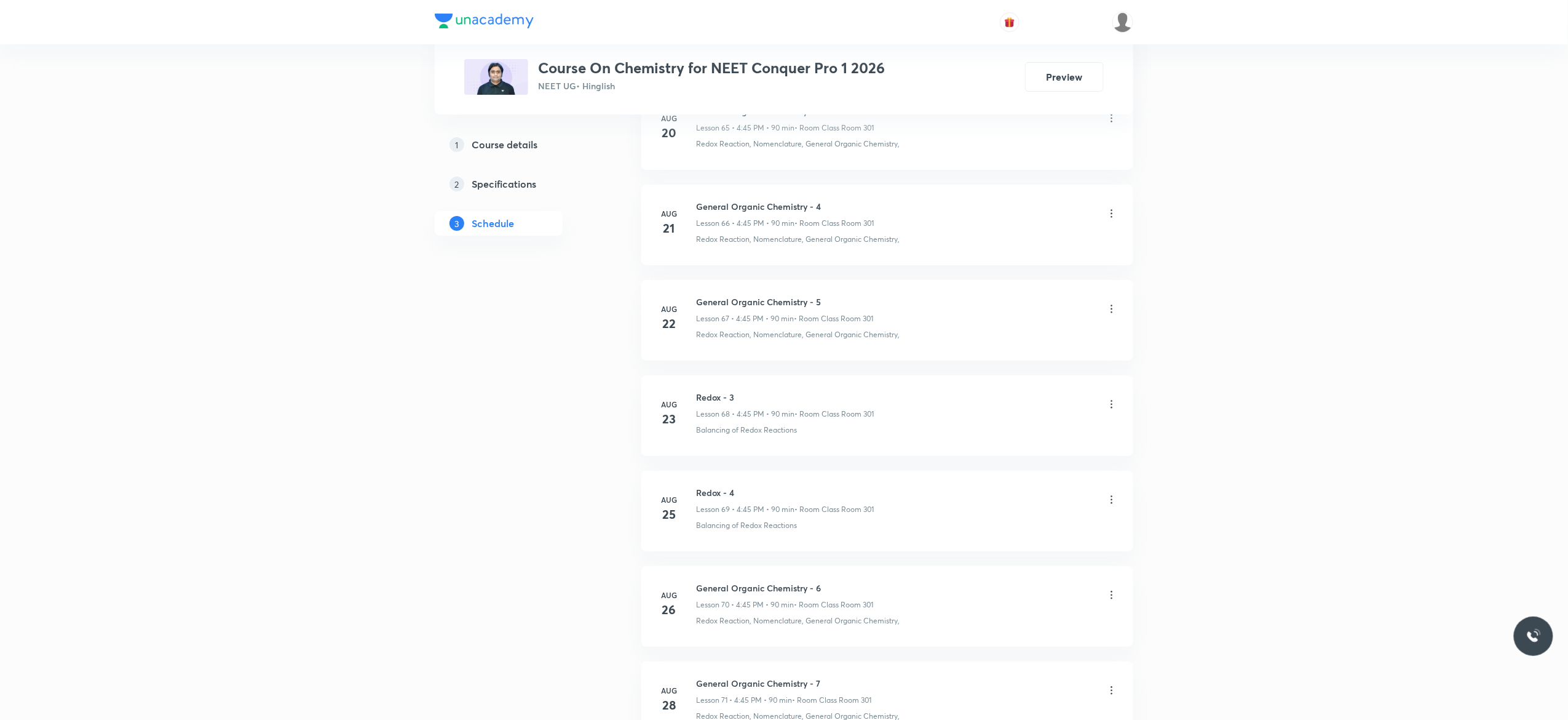
scroll to position [7240, 0]
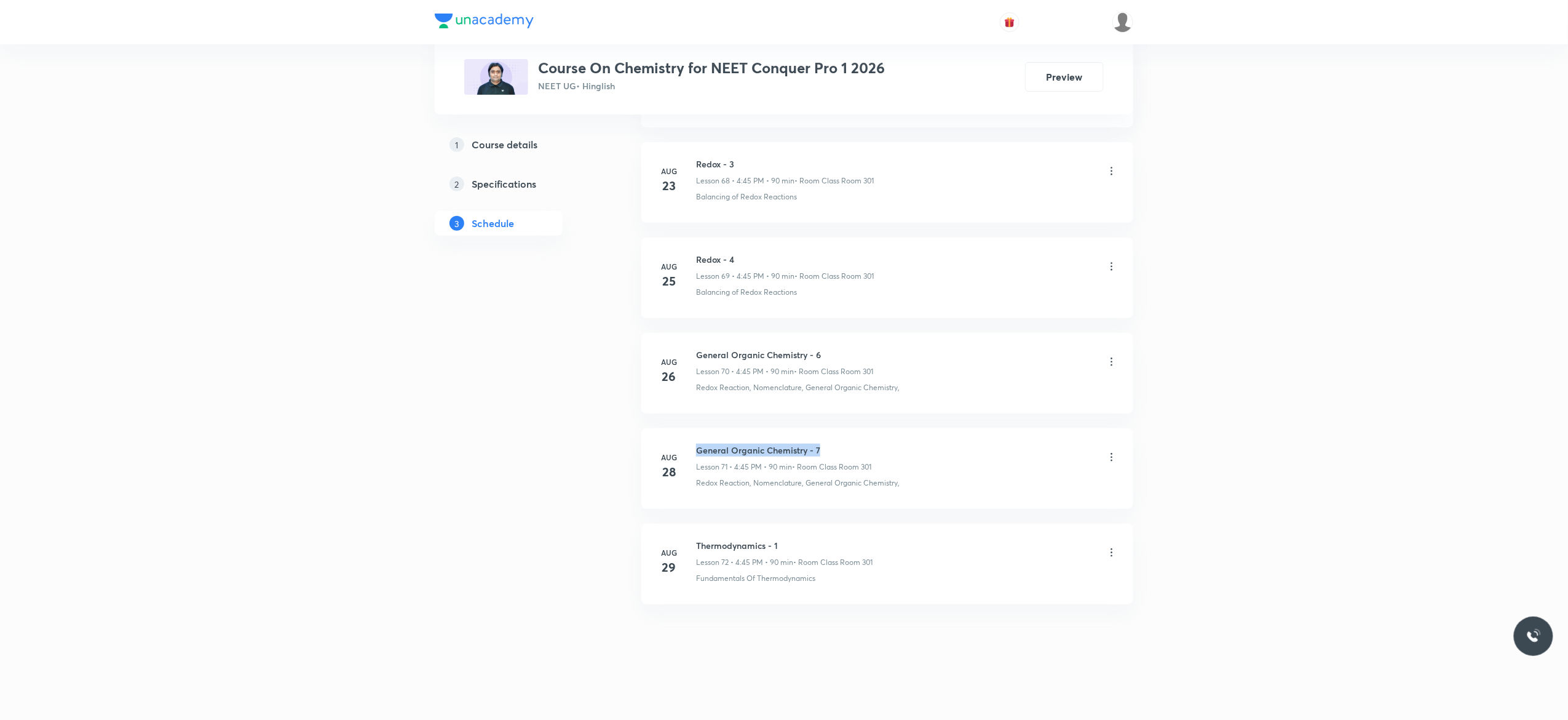
drag, startPoint x: 827, startPoint y: 442, endPoint x: 687, endPoint y: 434, distance: 140.2
click at [687, 434] on li "[DATE] General Organic Chemistry - 7 Lesson 71 • 4:45 PM • 90 min • Room Class …" at bounding box center [887, 468] width 492 height 80
copy h6 "General Organic Chemistry - 7"
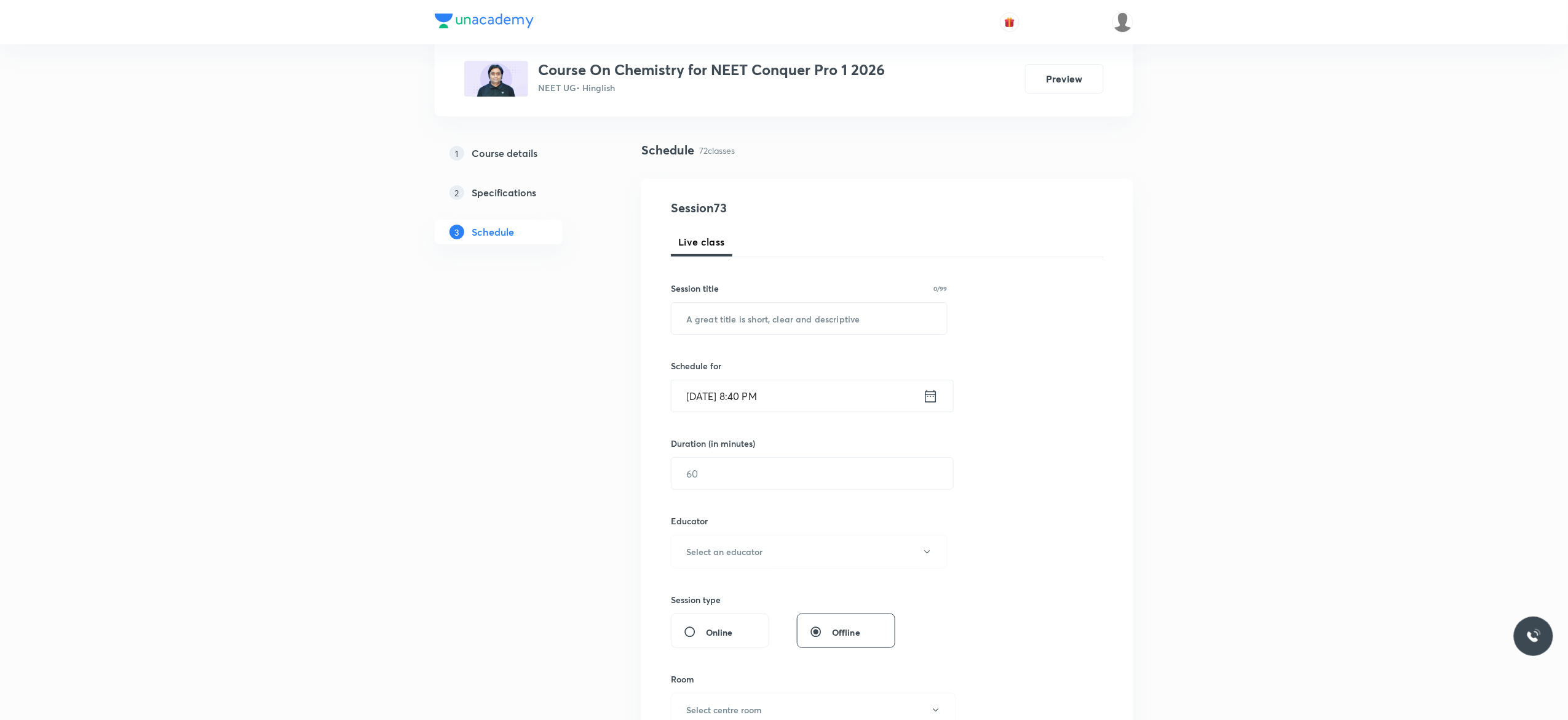
scroll to position [0, 0]
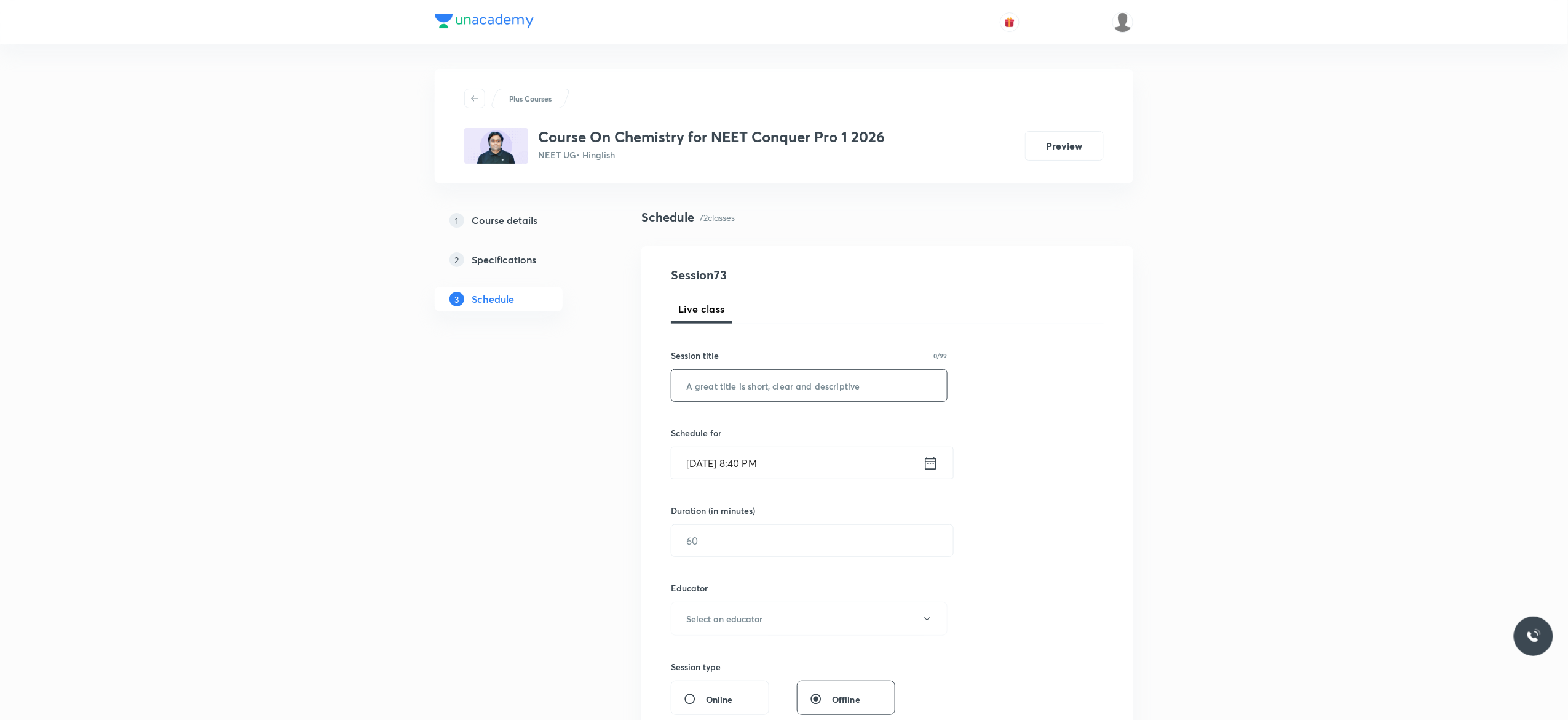
click at [758, 381] on input "text" at bounding box center [809, 385] width 276 height 32
paste input "General Organic Chemistry - 7"
type input "General Organic Chemistry - 8"
click at [931, 461] on icon at bounding box center [930, 464] width 15 height 18
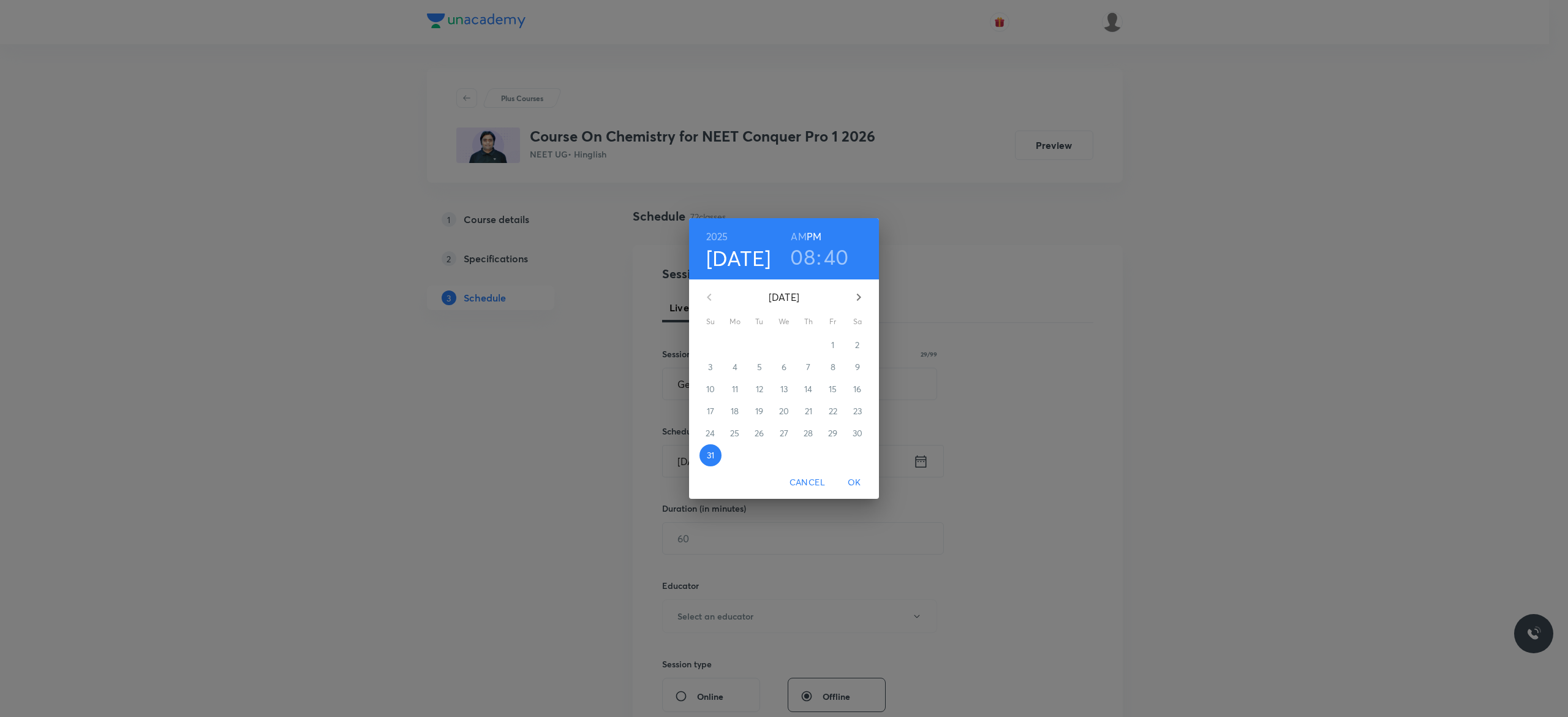
click at [861, 294] on icon "button" at bounding box center [858, 297] width 15 height 15
click at [731, 346] on span "1" at bounding box center [734, 345] width 22 height 12
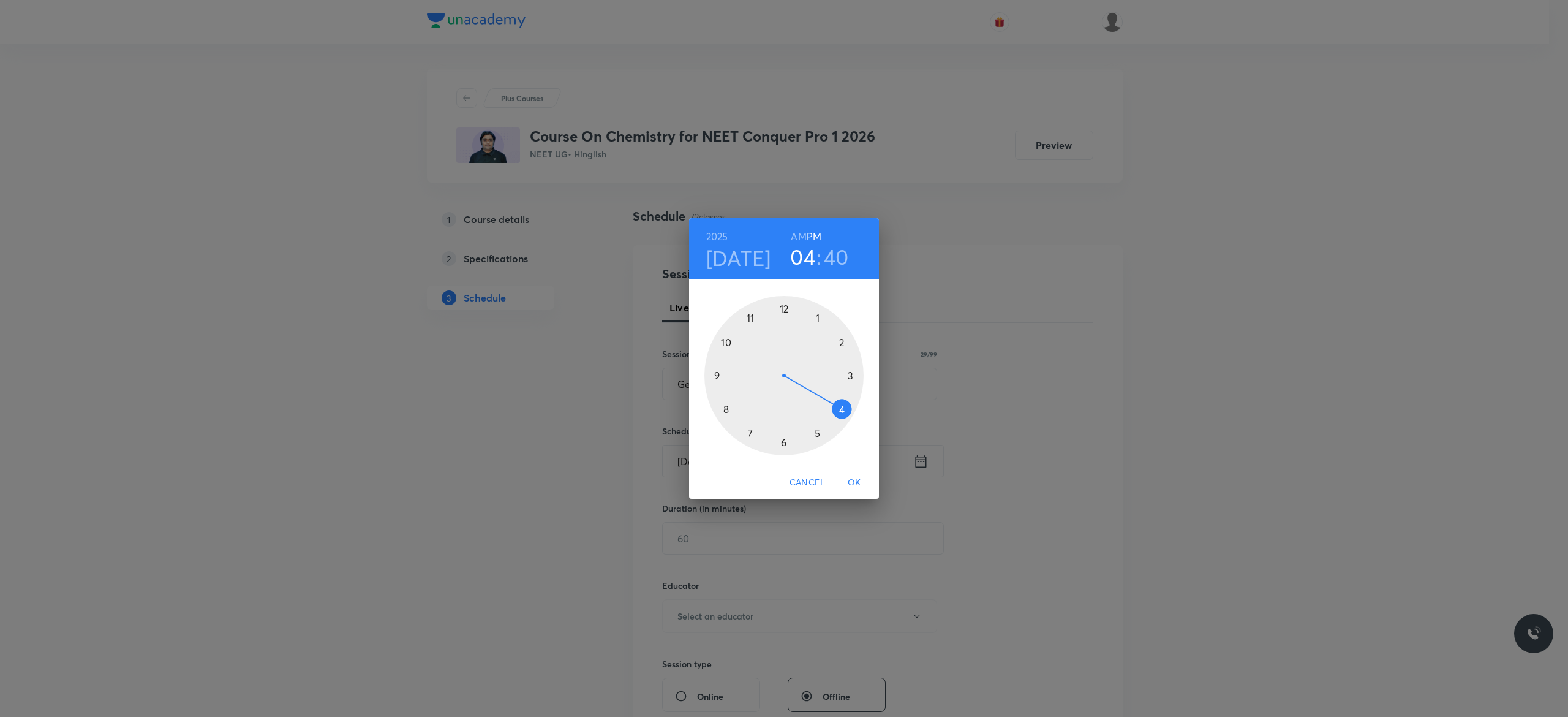
click at [842, 405] on div at bounding box center [784, 375] width 159 height 159
click at [717, 374] on div at bounding box center [784, 375] width 159 height 159
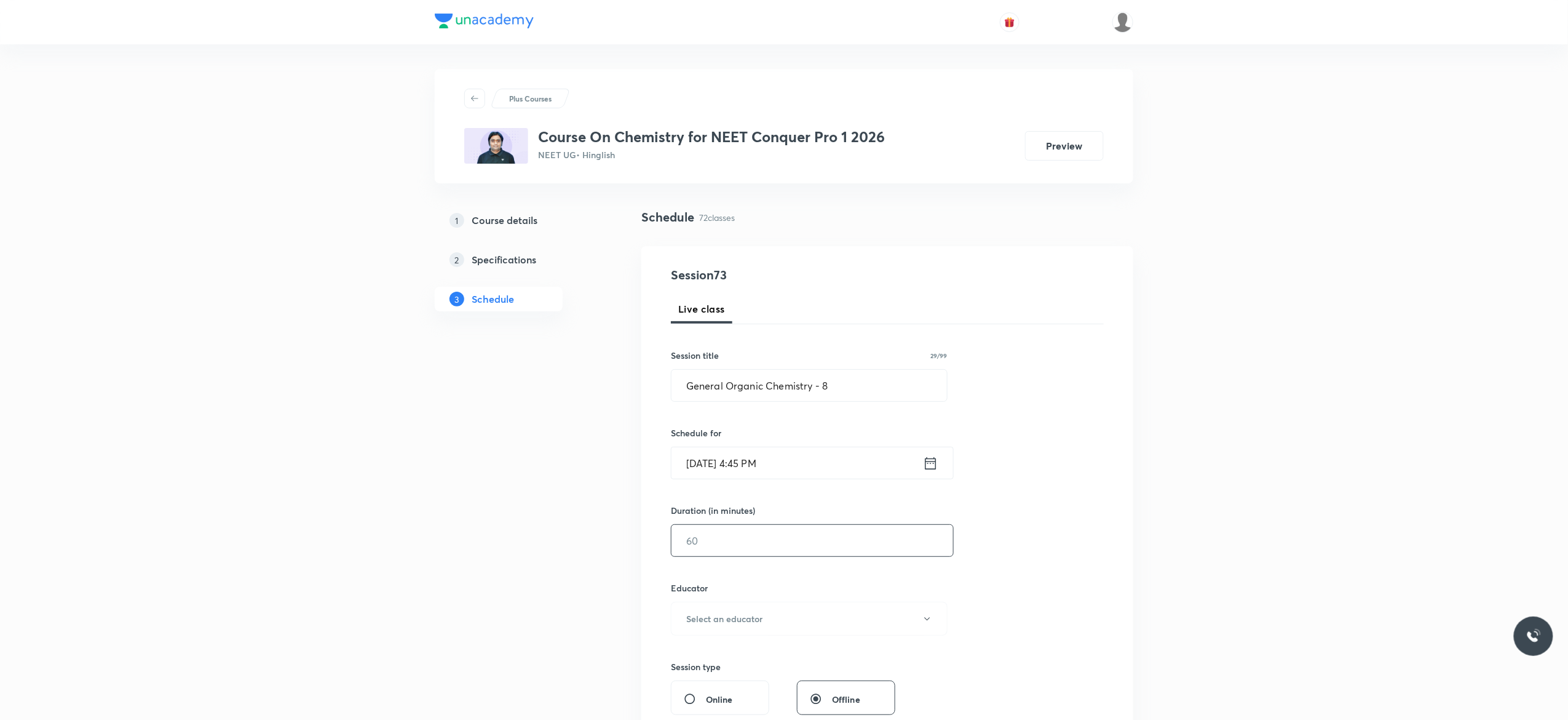
click at [756, 551] on input "text" at bounding box center [812, 540] width 282 height 32
type input "90"
click at [928, 619] on icon "button" at bounding box center [927, 618] width 10 height 10
click at [701, 661] on span "Vijai Shukla" at bounding box center [807, 660] width 270 height 13
click at [1033, 583] on div "Session 73 Live class Session title 29/99 General Organic Chemistry - 8 ​ Sched…" at bounding box center [886, 593] width 433 height 657
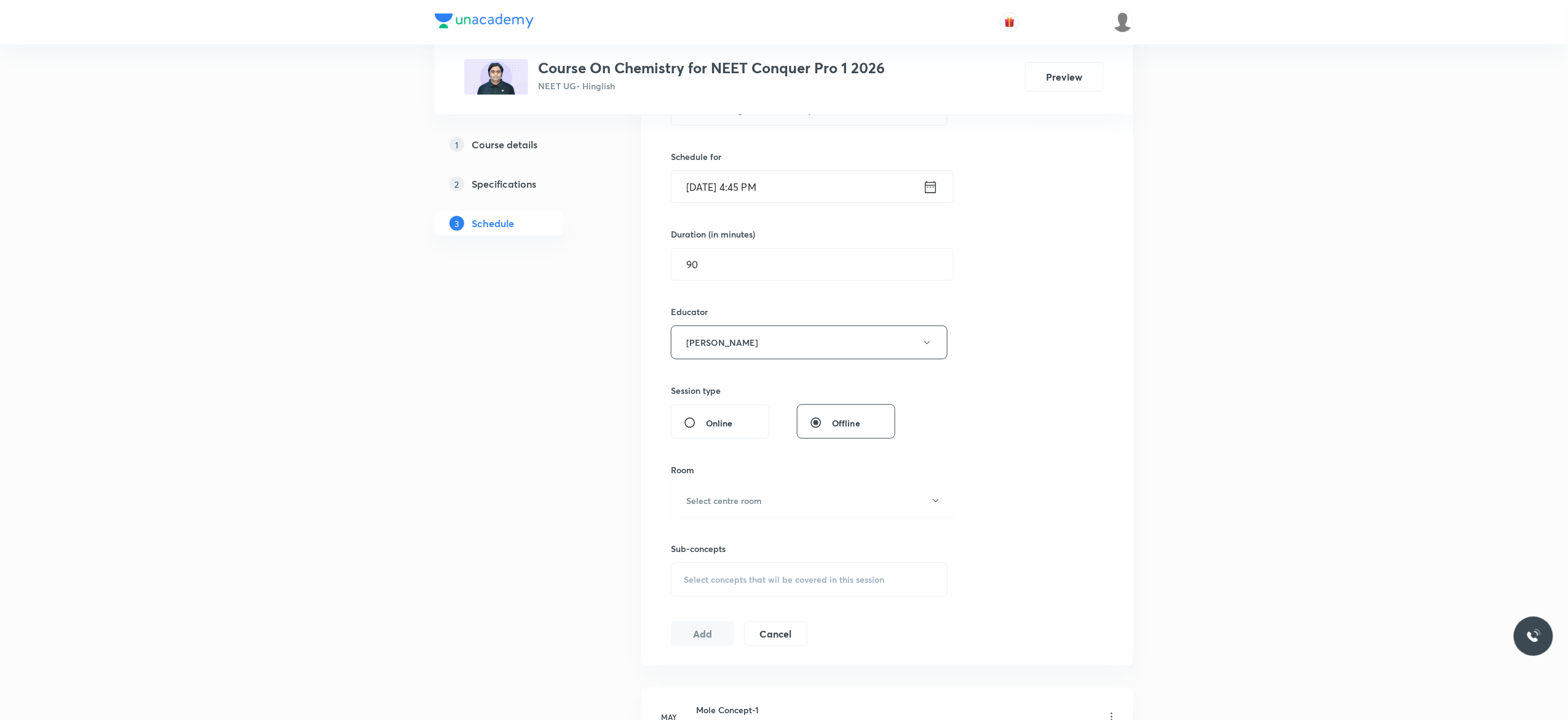
scroll to position [394, 0]
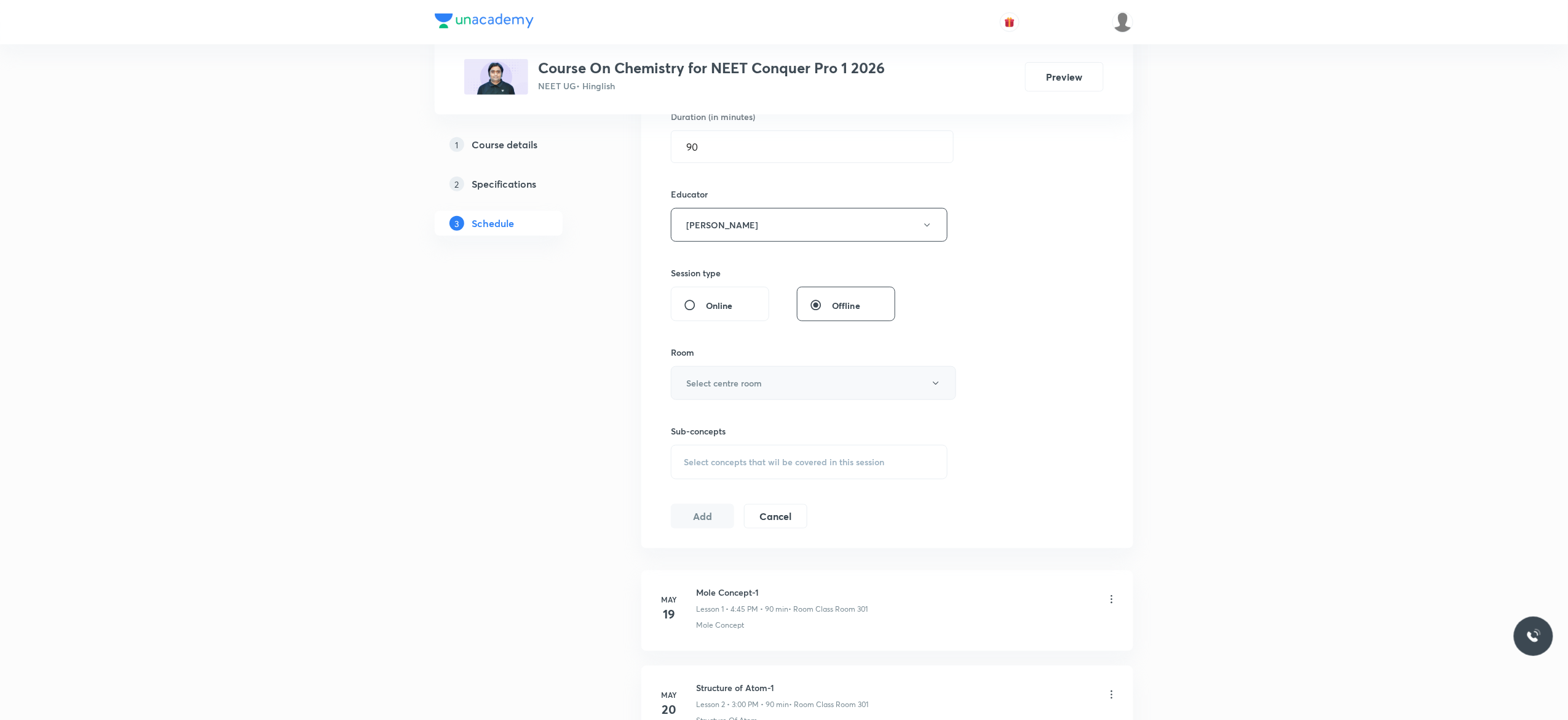
click at [938, 383] on icon "button" at bounding box center [936, 382] width 10 height 10
click at [718, 514] on span "Class Room 301" at bounding box center [807, 516] width 270 height 13
click at [709, 471] on div "Select concepts that wil be covered in this session" at bounding box center [809, 462] width 277 height 34
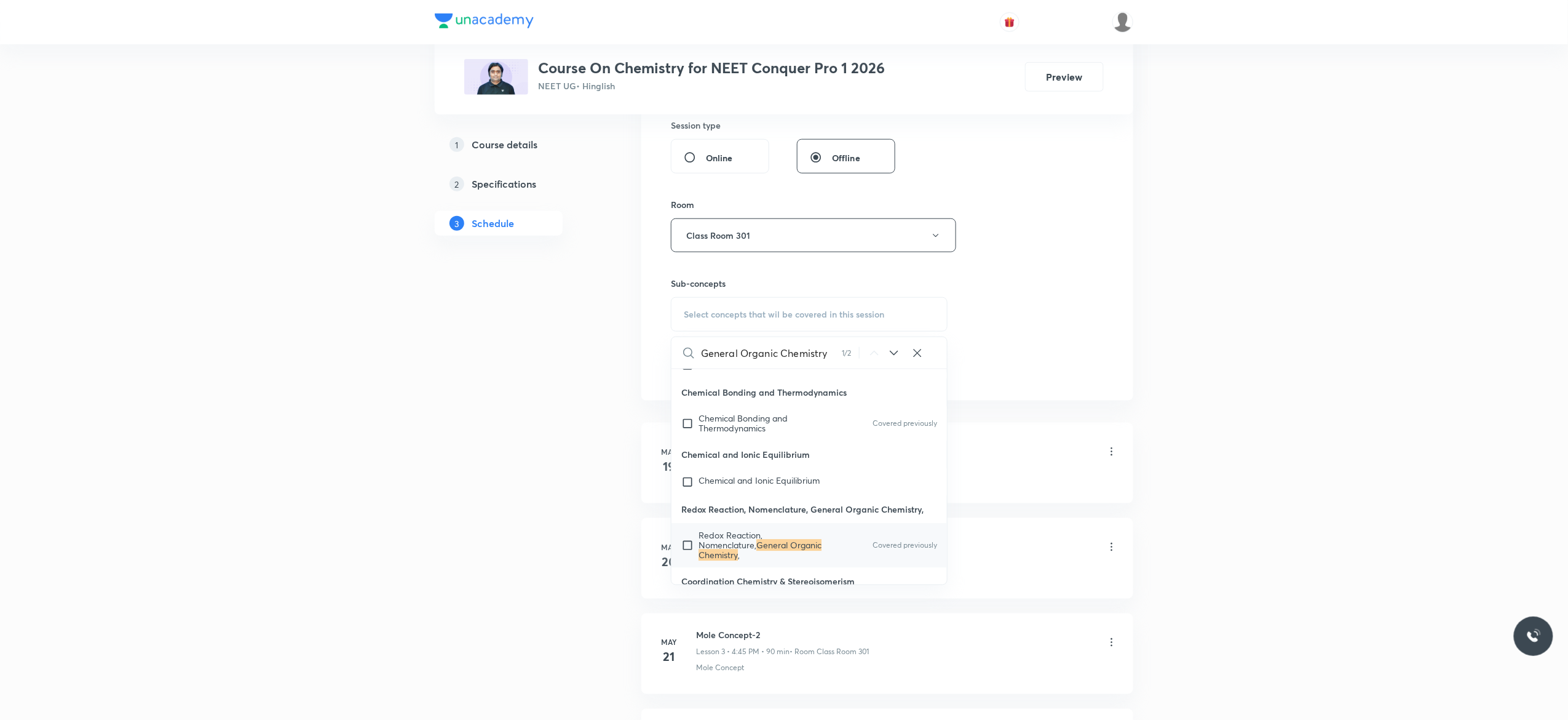
scroll to position [13738, 0]
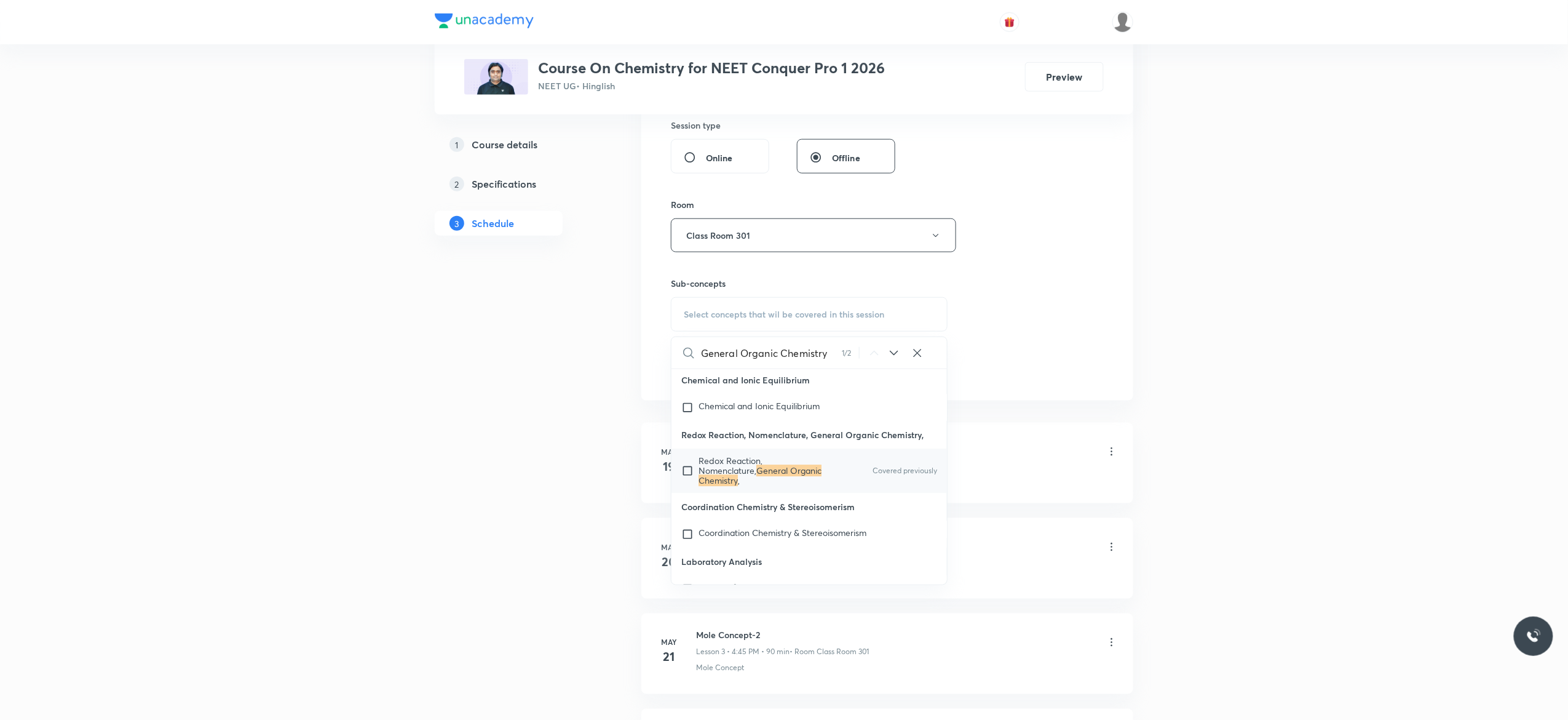
type input "General Organic Chemistry"
click at [687, 486] on input "checkbox" at bounding box center [690, 471] width 18 height 29
checkbox input "true"
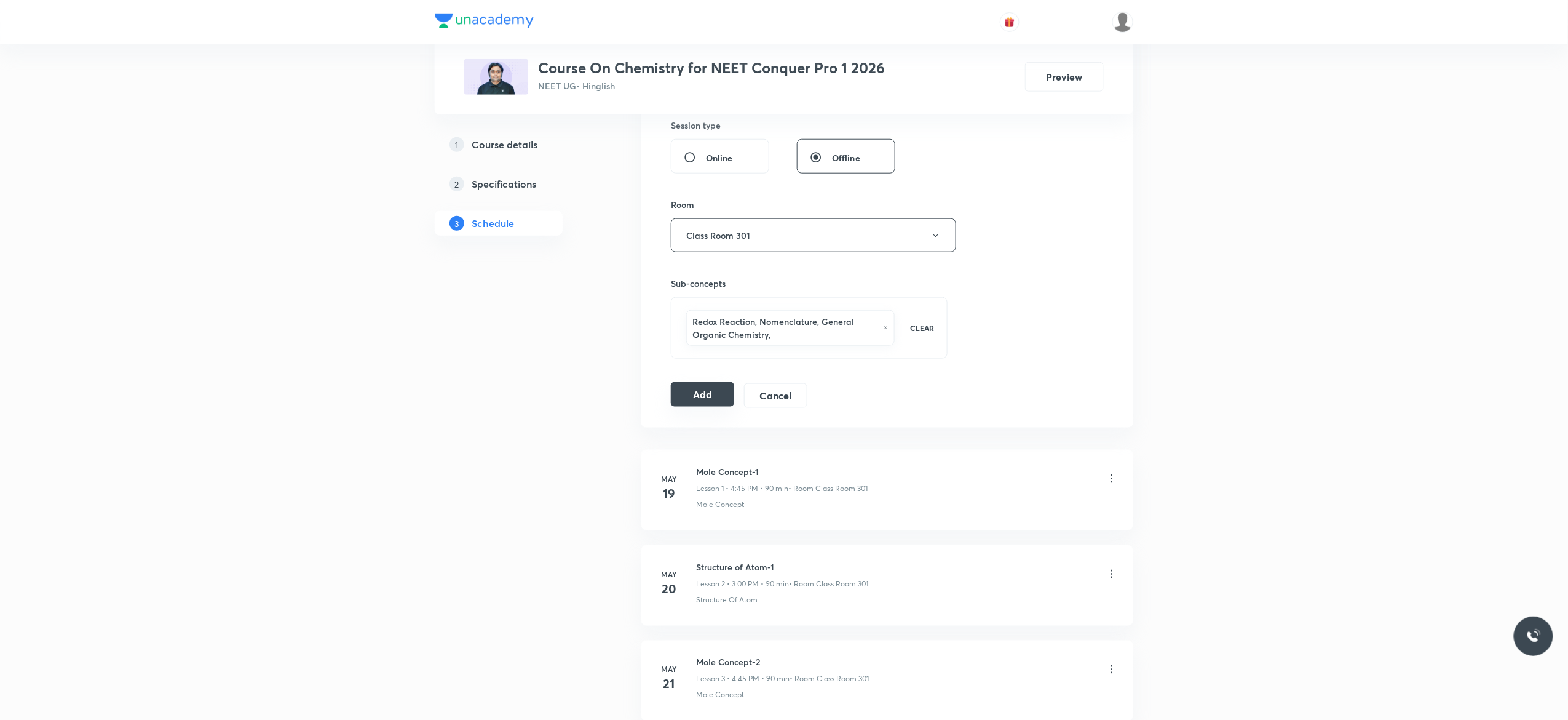
click at [701, 396] on button "Add" at bounding box center [702, 394] width 63 height 25
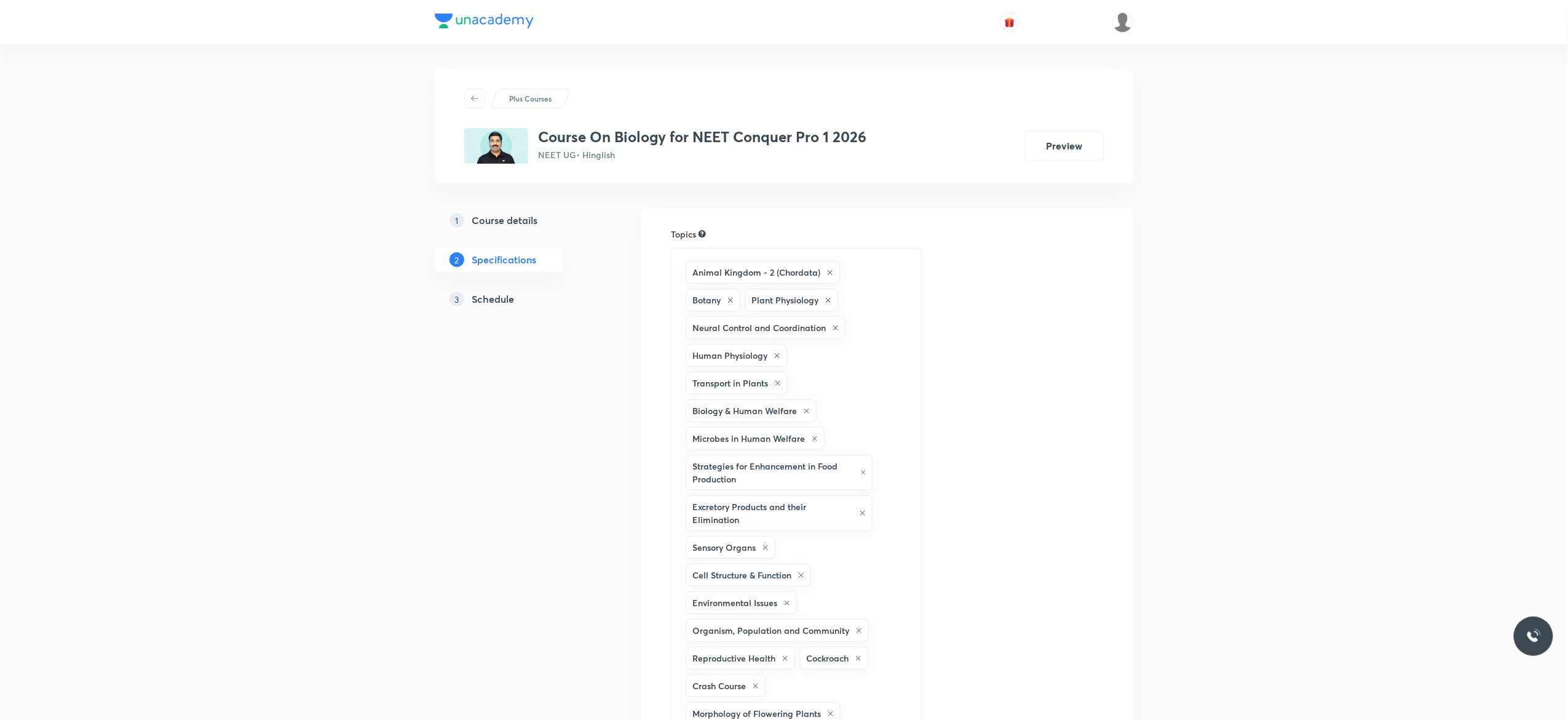
drag, startPoint x: 0, startPoint y: 0, endPoint x: 492, endPoint y: 301, distance: 576.8
click at [492, 301] on h5 "Schedule" at bounding box center [492, 299] width 42 height 15
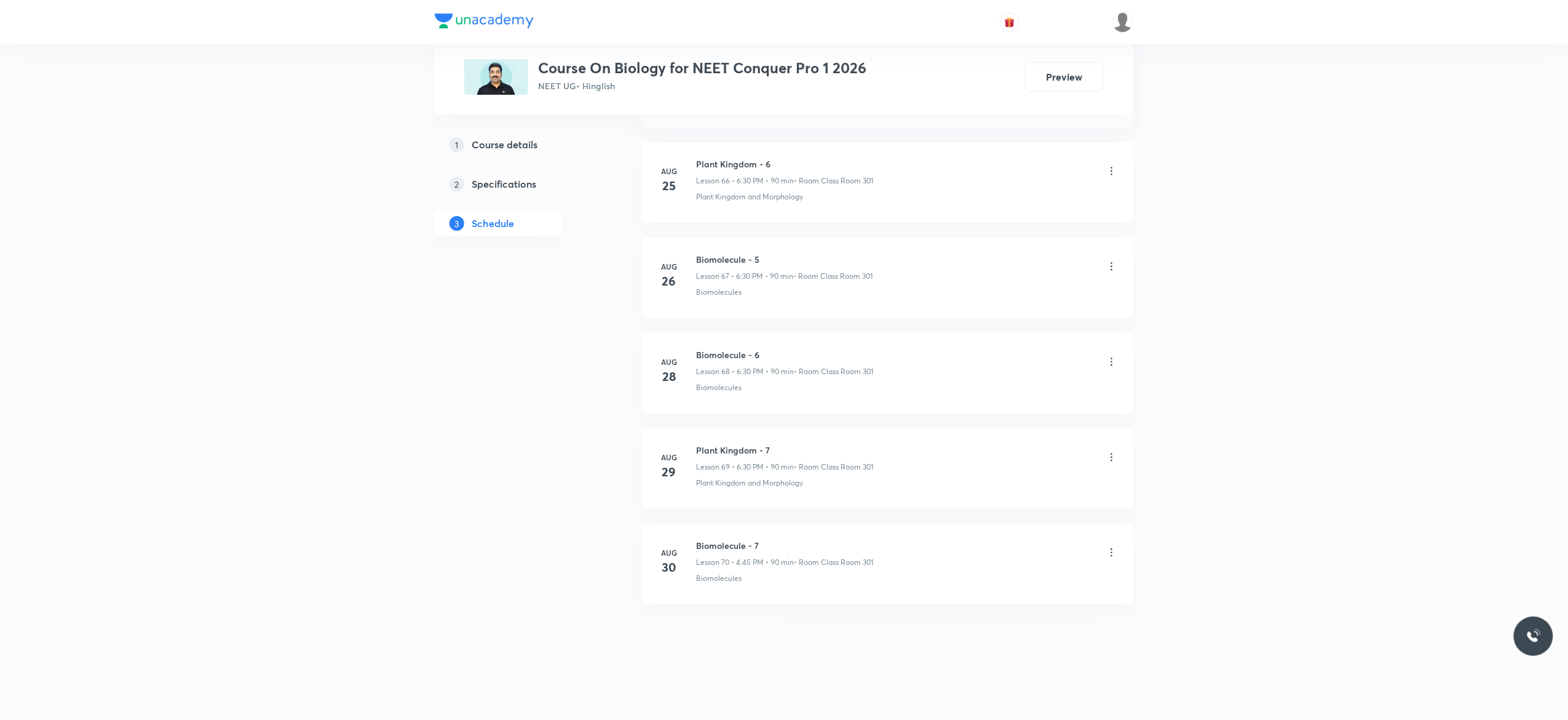
scroll to position [7048, 0]
drag, startPoint x: 766, startPoint y: 538, endPoint x: 692, endPoint y: 538, distance: 74.0
click at [692, 538] on li "Aug 30 Biomolecule - 7 Lesson 70 • 4:45 PM • 90 min • Room Class Room 301 Biomo…" at bounding box center [887, 563] width 492 height 80
copy h6 "Biomolecule - 7"
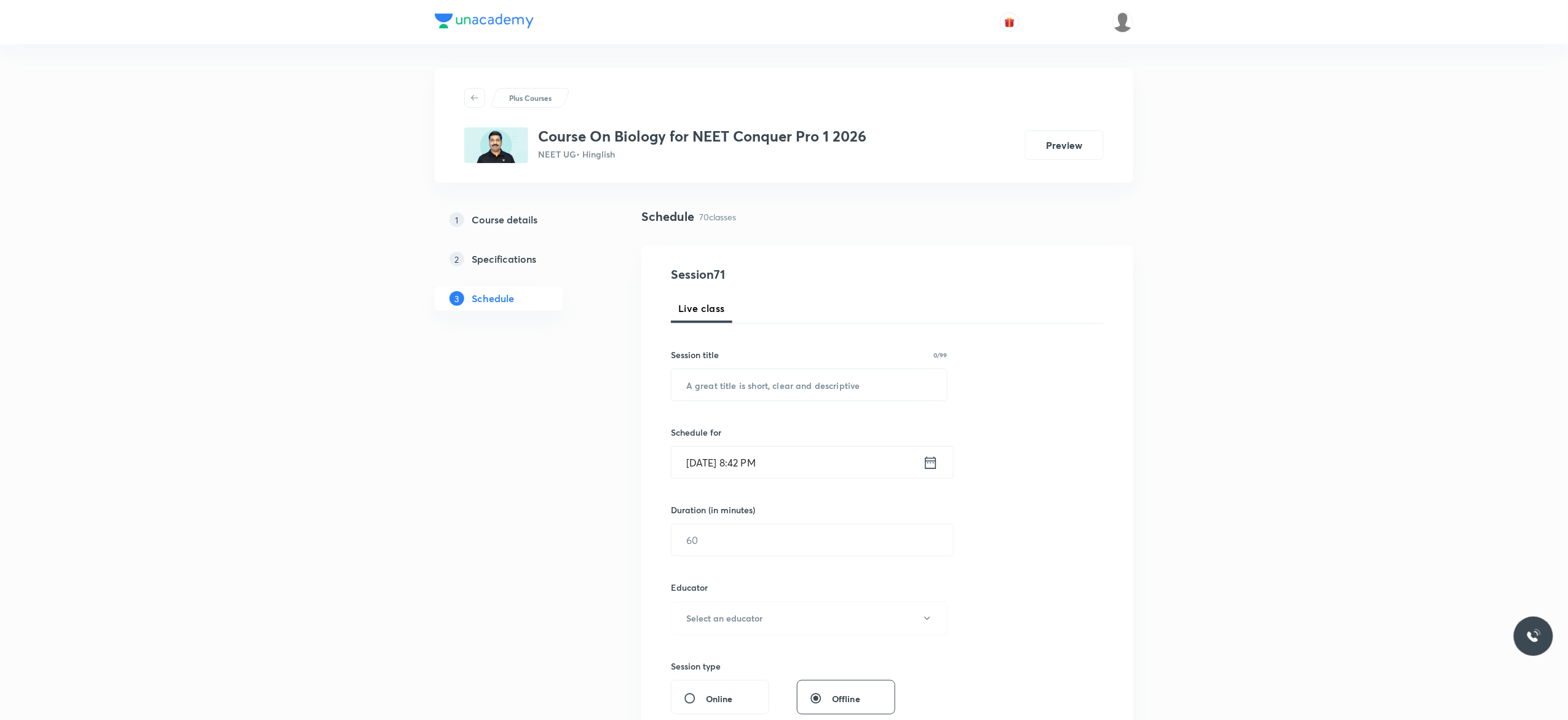
scroll to position [0, 0]
click at [693, 386] on input "text" at bounding box center [809, 385] width 276 height 32
paste input "Biomolecule - 7"
type input "Biomolecule - 8"
click at [932, 467] on icon at bounding box center [930, 464] width 15 height 18
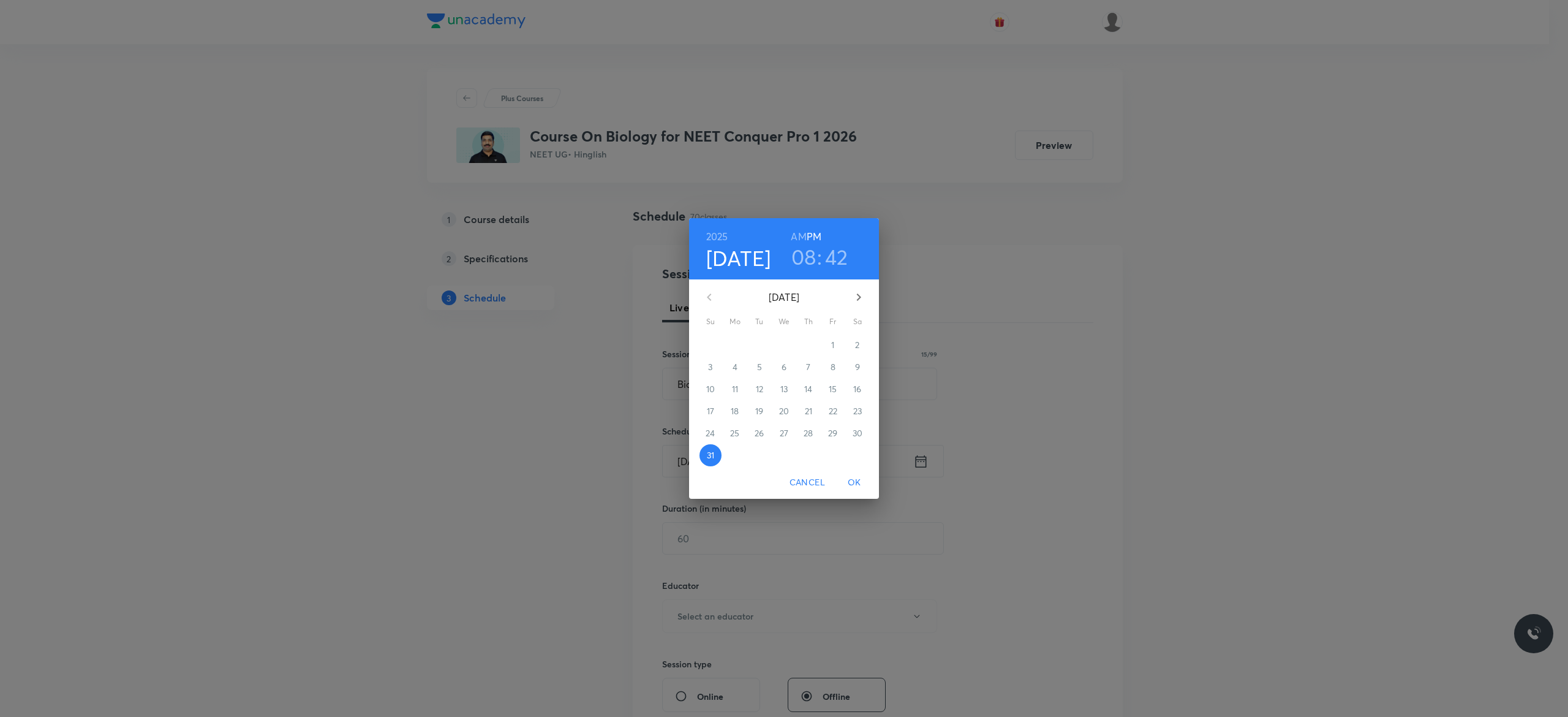
click at [861, 293] on icon "button" at bounding box center [858, 297] width 15 height 15
click at [734, 340] on p "1" at bounding box center [734, 345] width 3 height 12
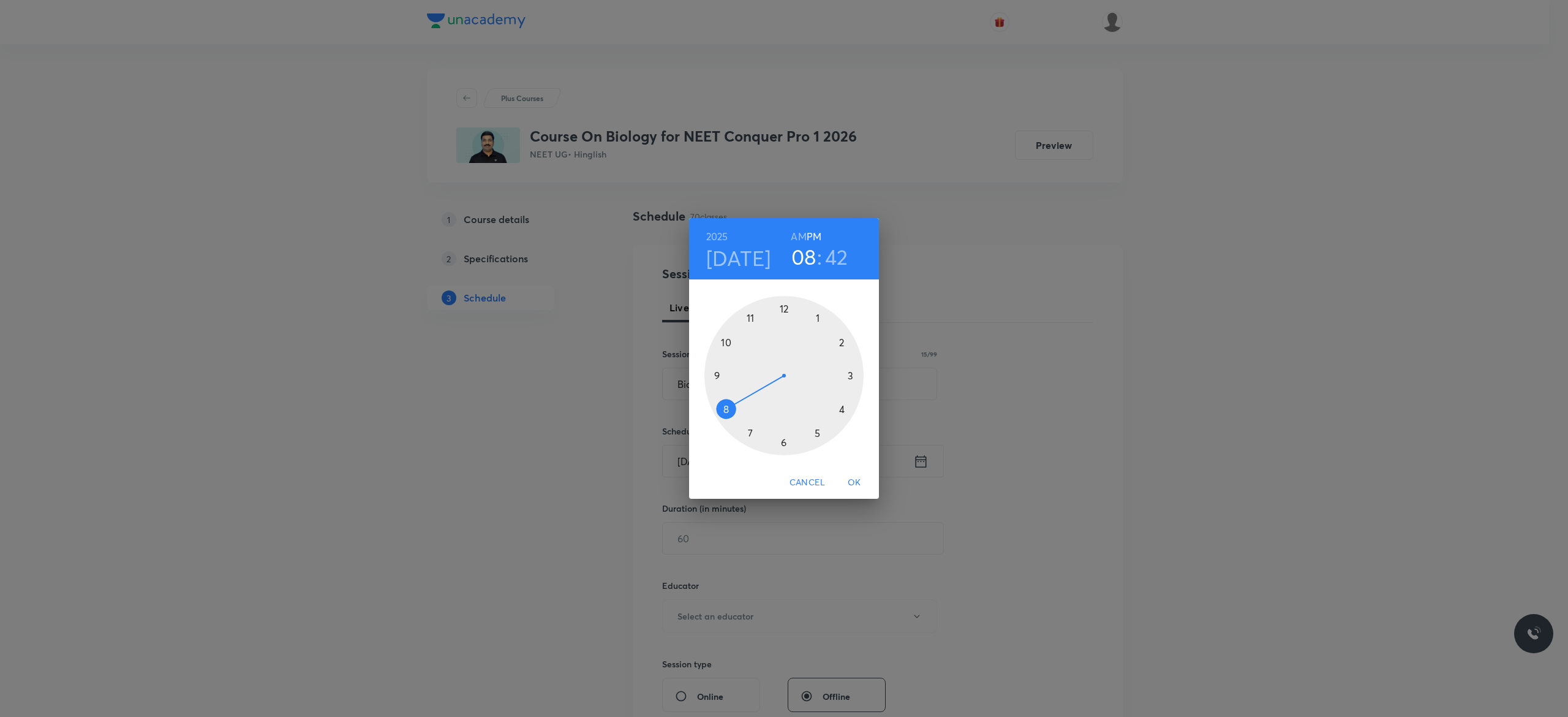
click at [784, 441] on div at bounding box center [784, 375] width 159 height 159
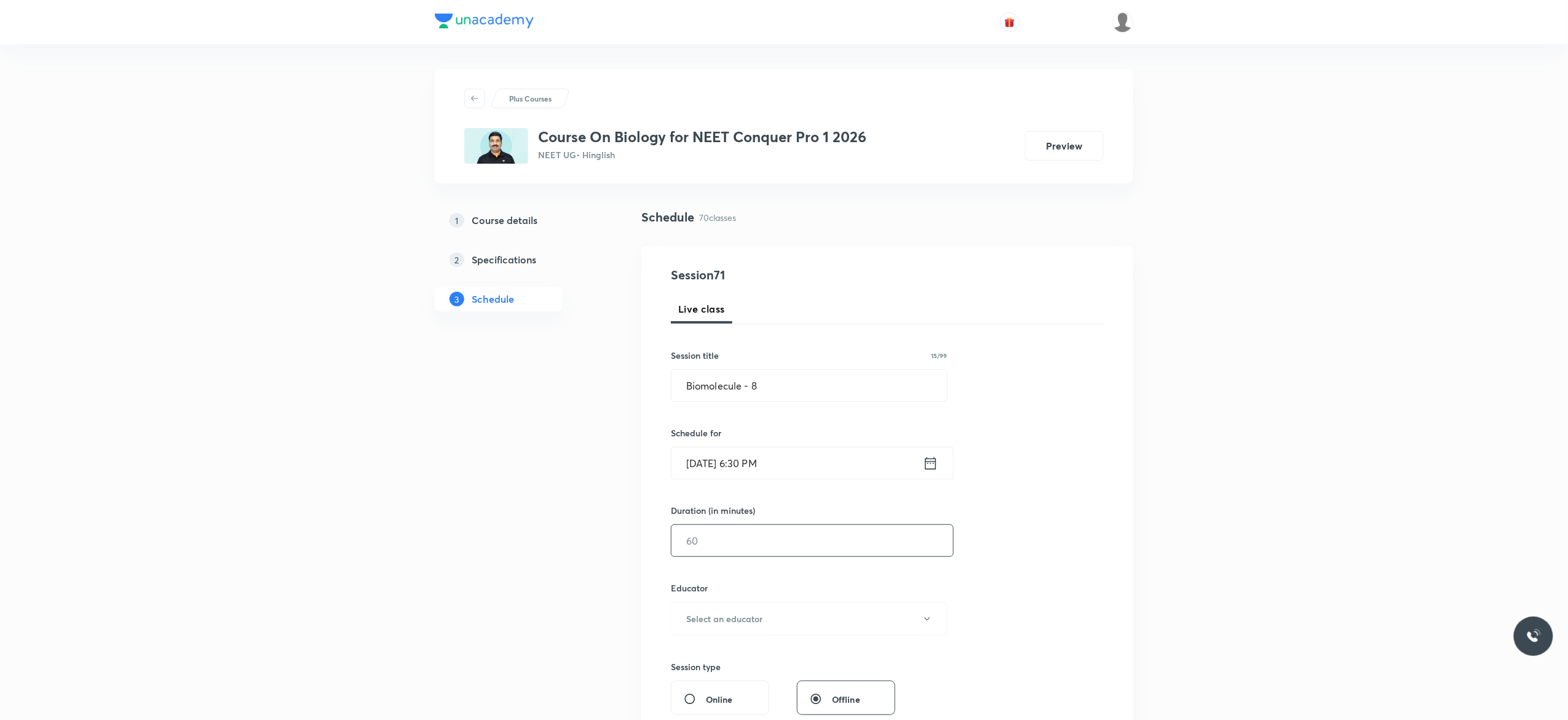
click at [734, 544] on input "text" at bounding box center [812, 540] width 282 height 32
type input "90"
click at [925, 621] on icon "button" at bounding box center [927, 618] width 10 height 10
click at [740, 679] on span "[PERSON_NAME]" at bounding box center [807, 683] width 270 height 13
click at [1059, 549] on div "Session 71 Live class Session title 15/99 Biomolecule - 8 ​ Schedule for Sep 1,…" at bounding box center [886, 593] width 433 height 657
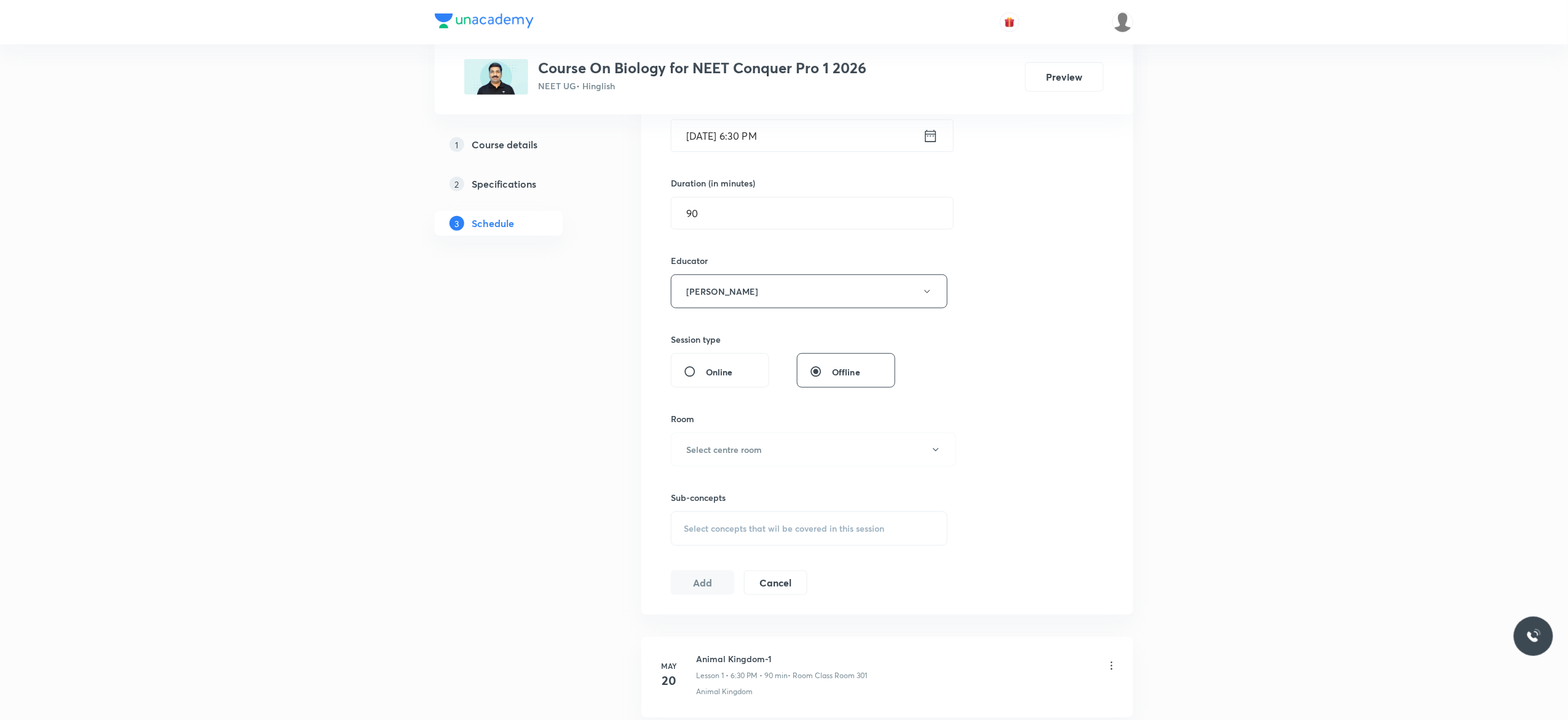
scroll to position [442, 0]
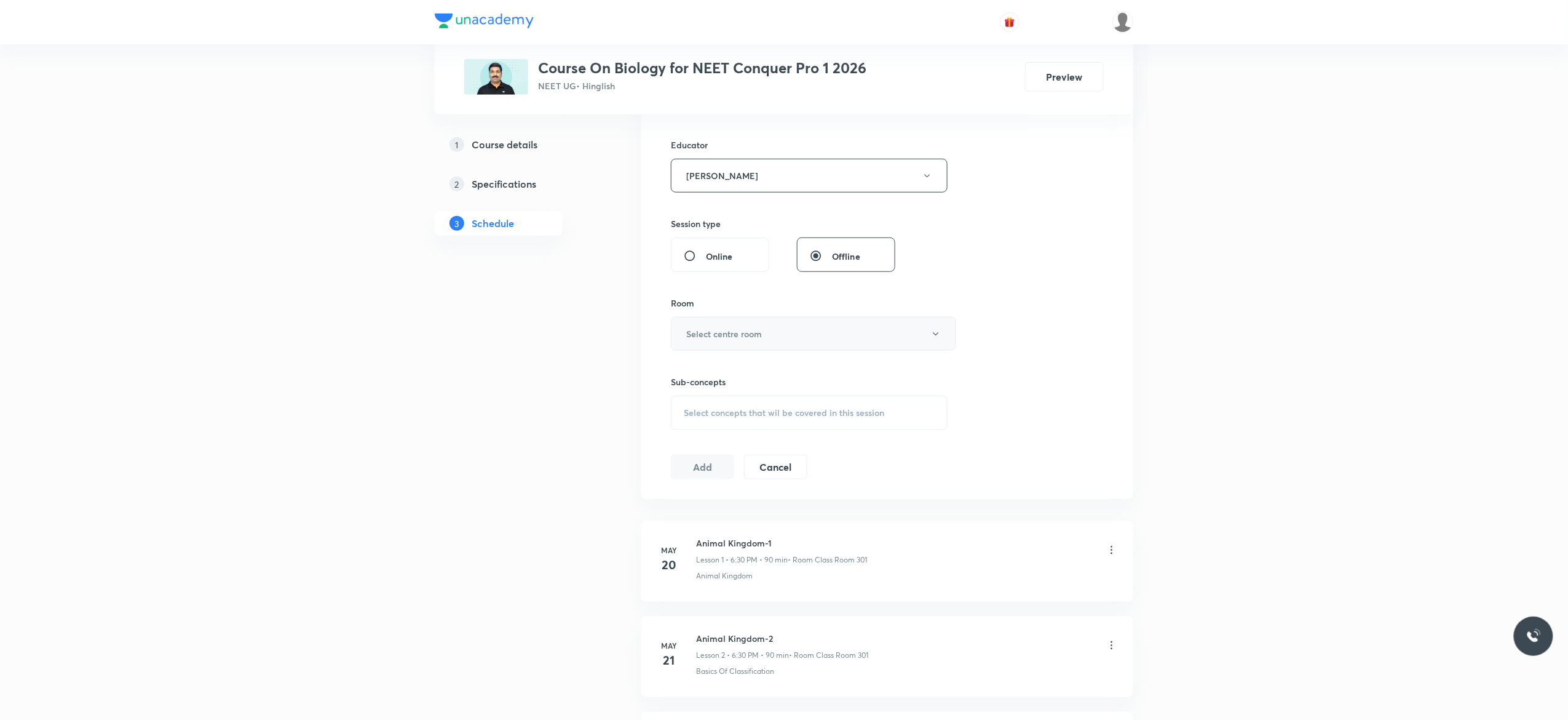
click at [935, 335] on icon "button" at bounding box center [936, 333] width 5 height 3
click at [720, 463] on span "Class Room 301" at bounding box center [807, 467] width 270 height 13
click at [706, 412] on span "Select concepts that wil be covered in this session" at bounding box center [784, 412] width 201 height 10
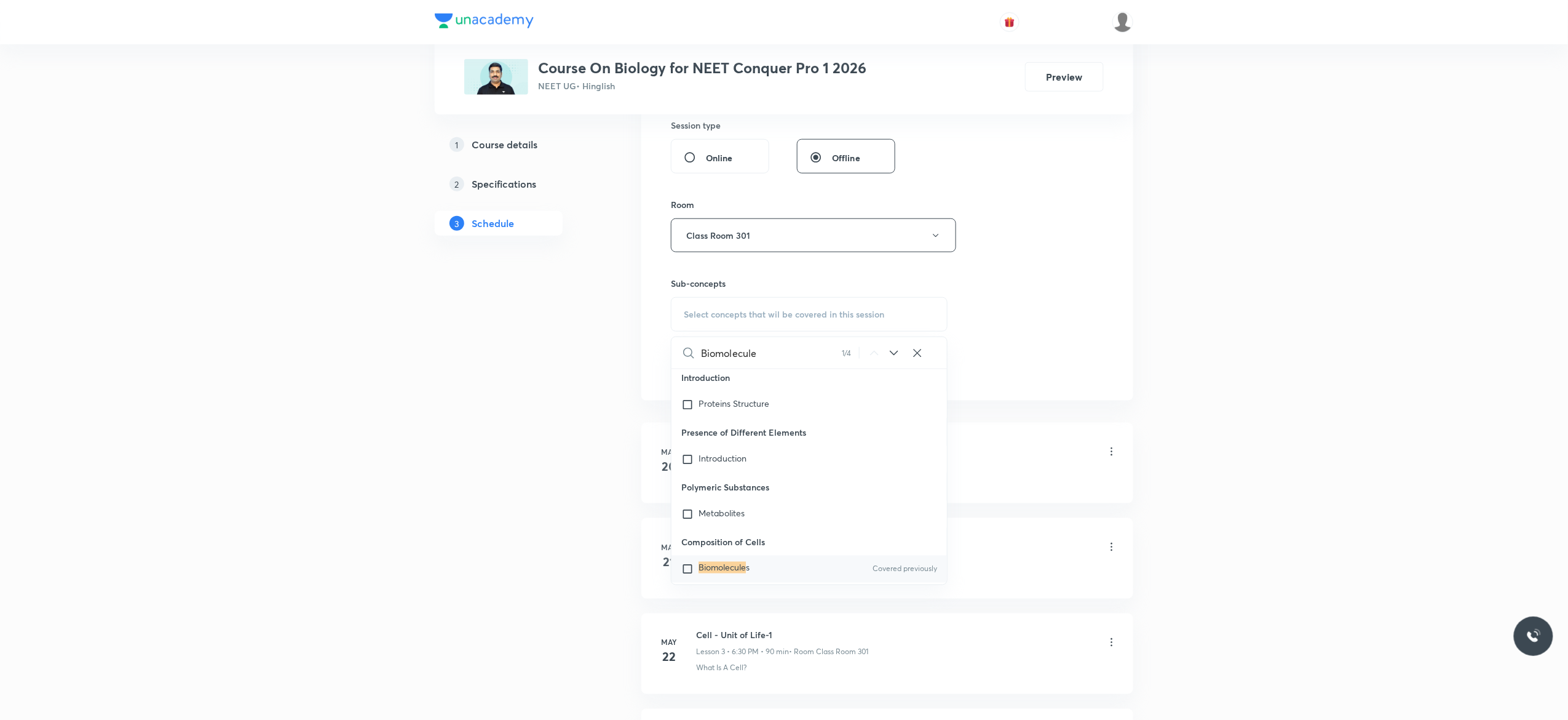
scroll to position [50430, 0]
type input "Biomolecule"
click input "checkbox"
checkbox input "true"
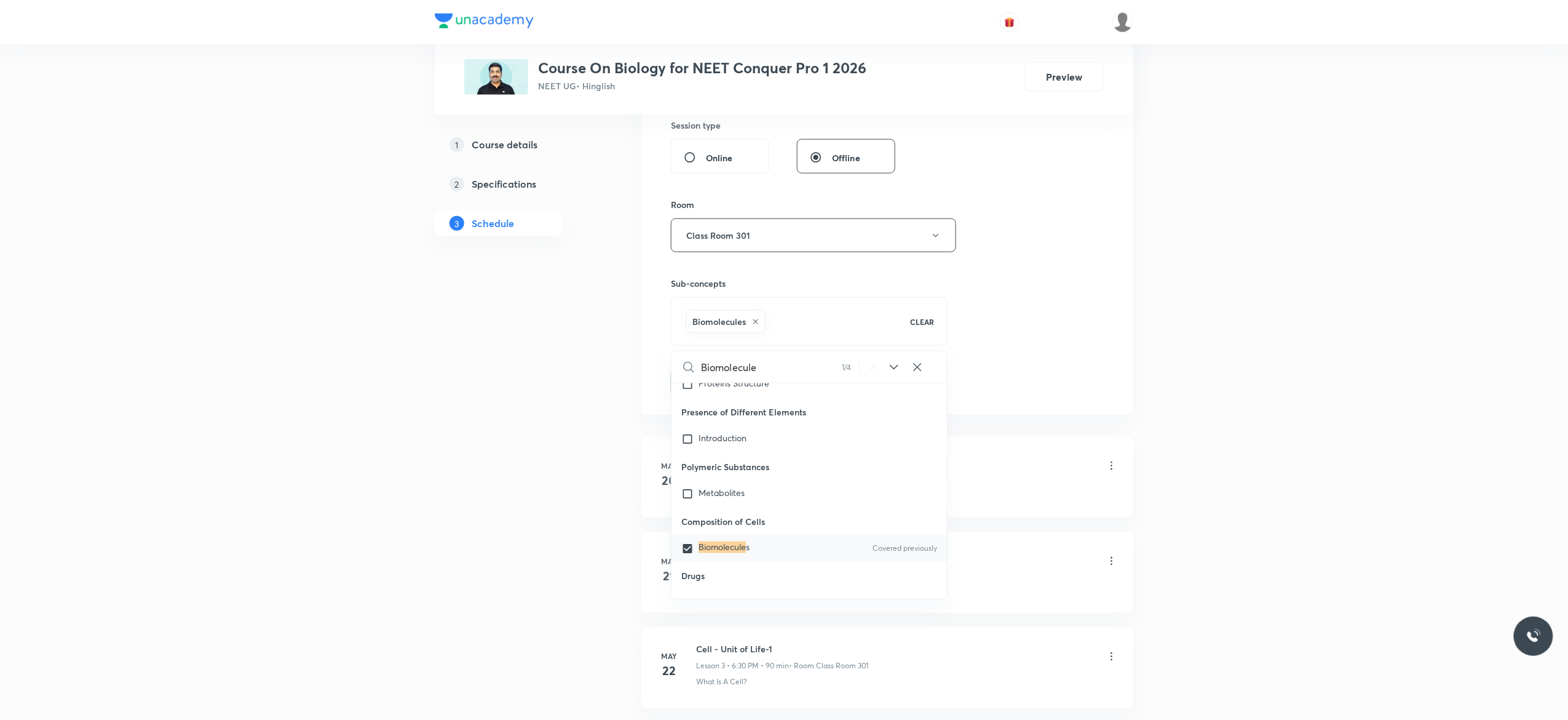
click div "1 Course details 2 Specifications 3 Schedule"
click button "Add"
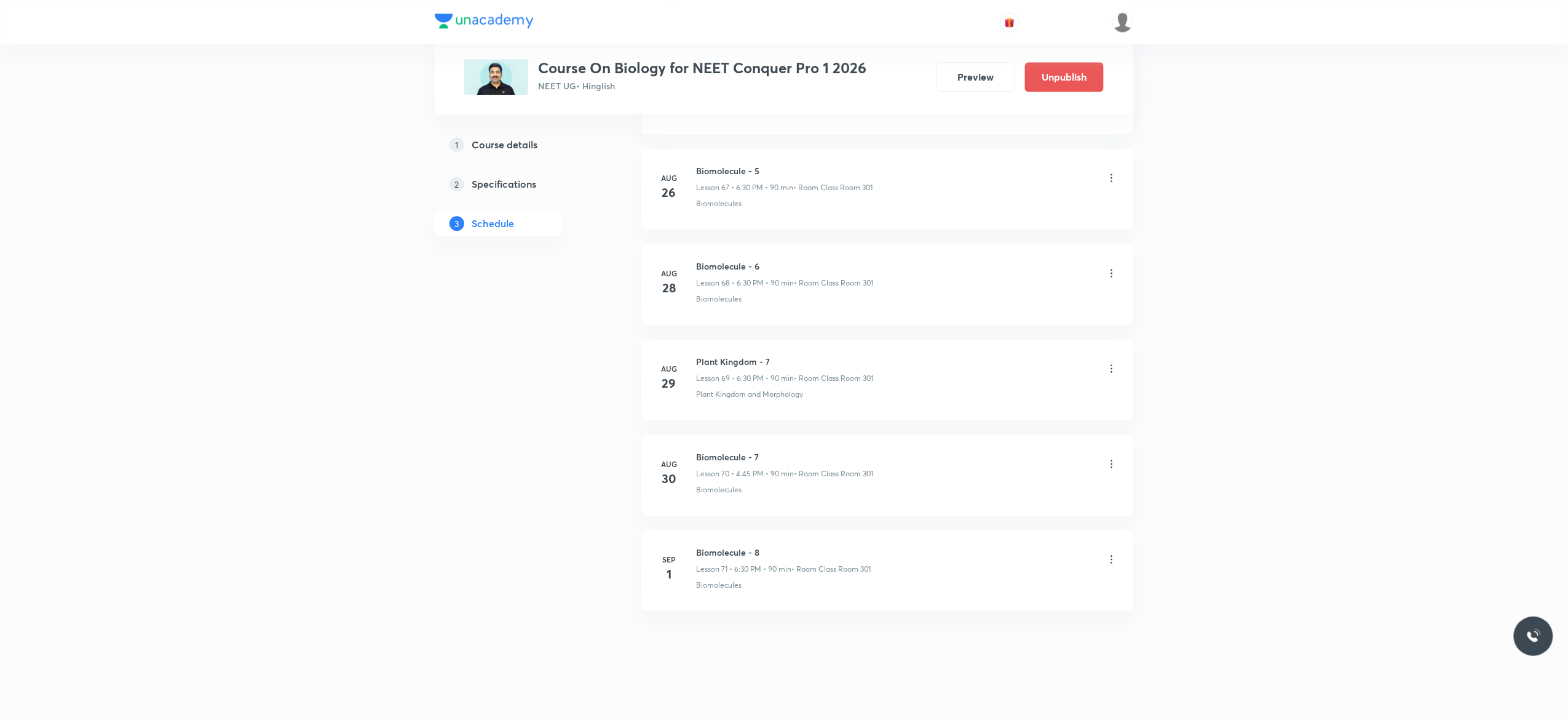
scroll to position [6498, 0]
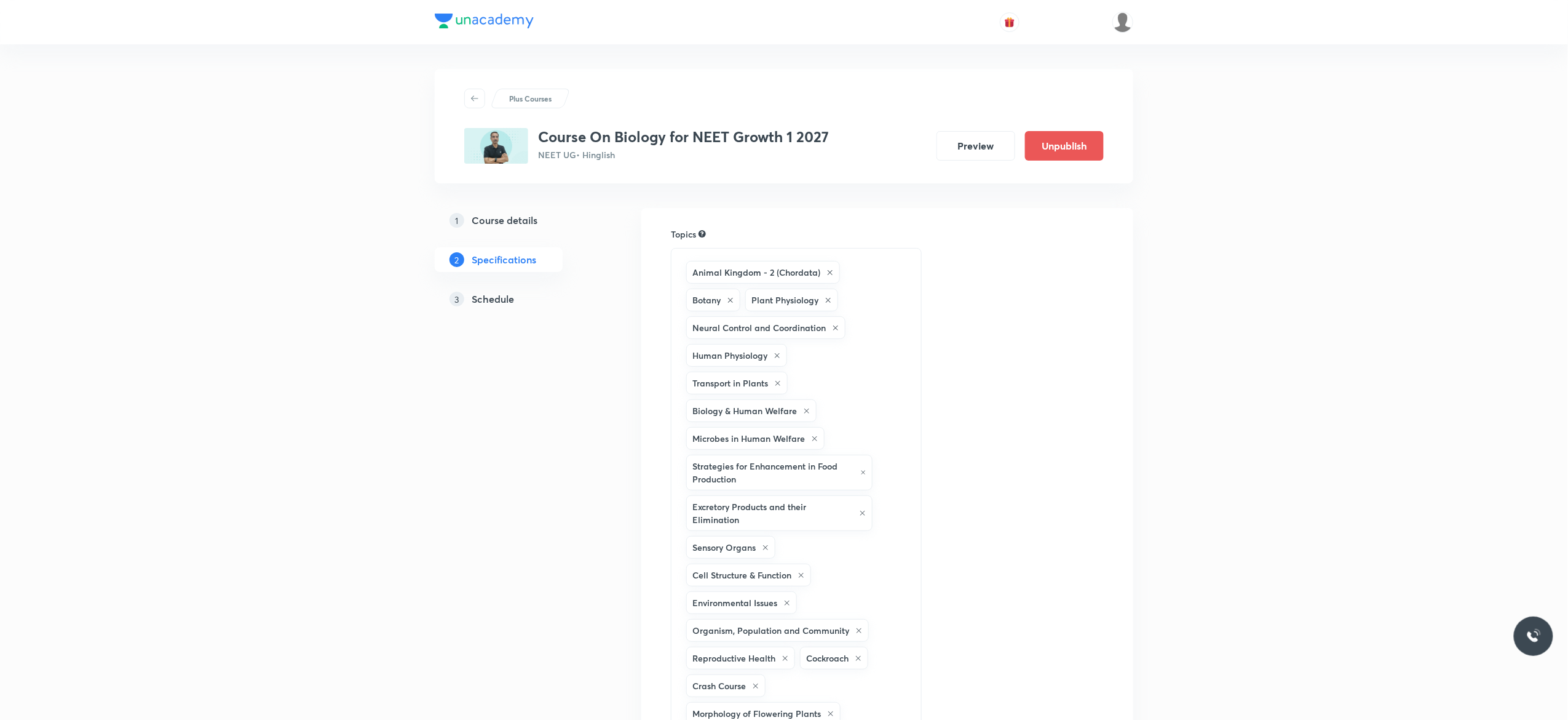
click at [481, 307] on link "3 Schedule" at bounding box center [518, 299] width 167 height 25
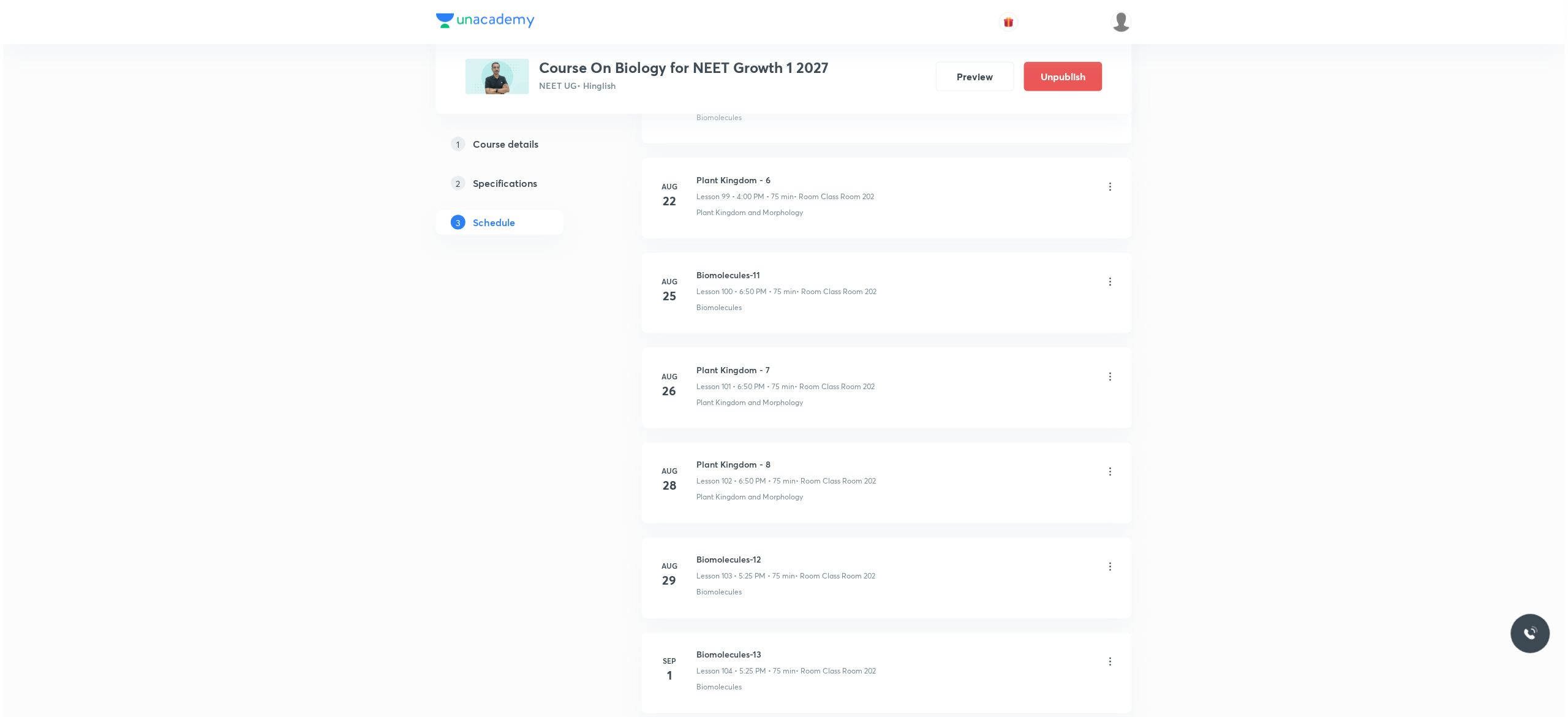
scroll to position [10261, 0]
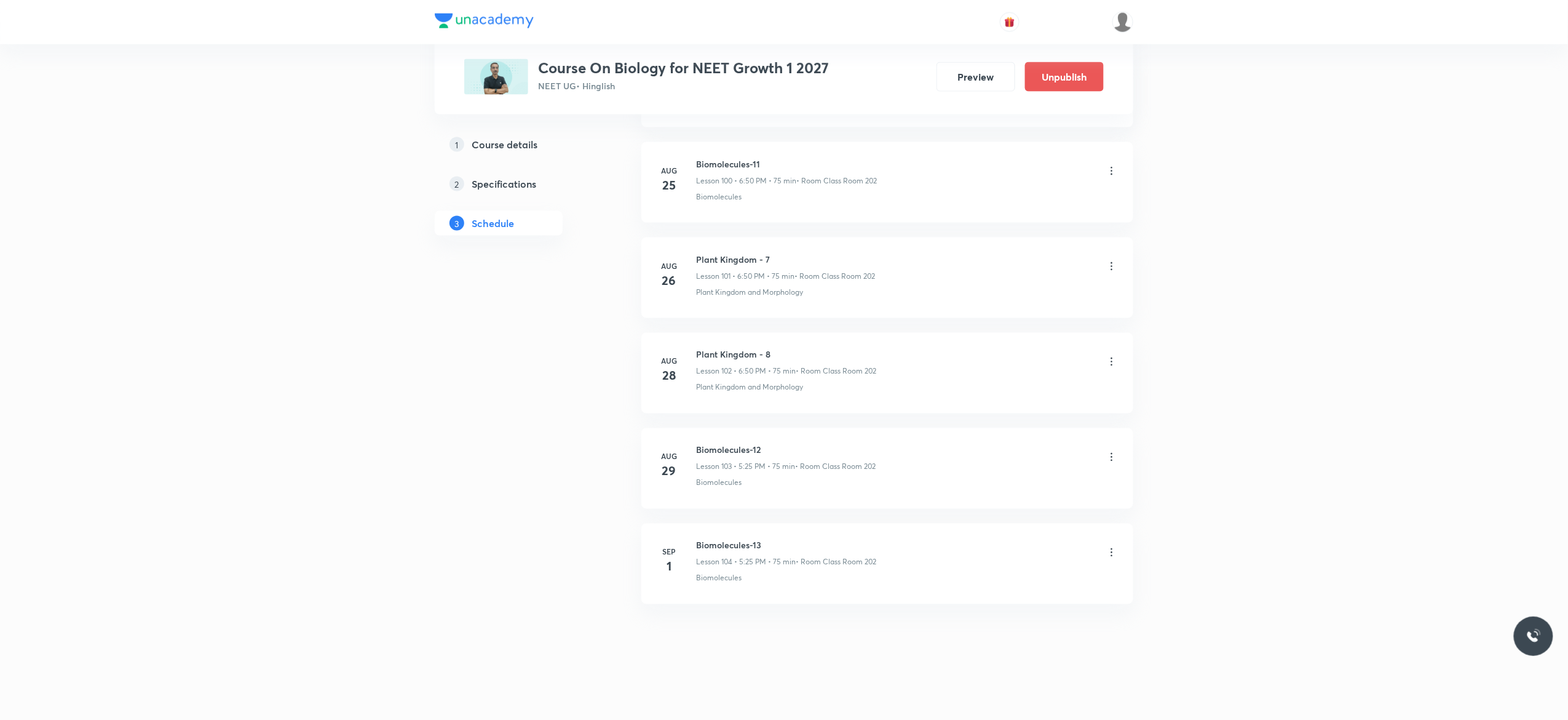
click at [1113, 554] on icon at bounding box center [1112, 553] width 12 height 12
click at [1006, 581] on li "Edit" at bounding box center [1043, 583] width 135 height 23
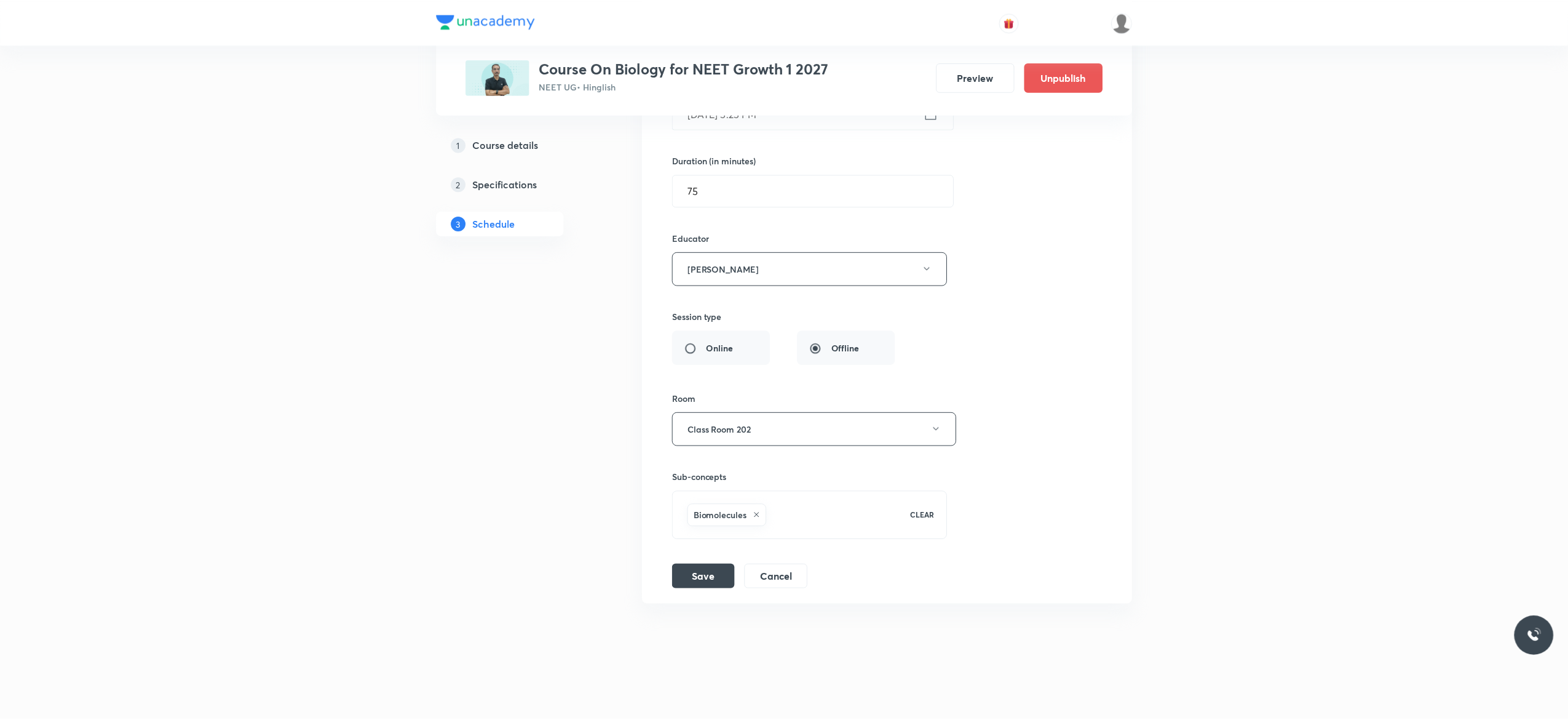
scroll to position [10212, 0]
click at [1003, 274] on div "Session title 15/99 Biomolecules-13 ​ Schedule for [DATE] 5:25 PM ​ Duration (i…" at bounding box center [887, 281] width 432 height 614
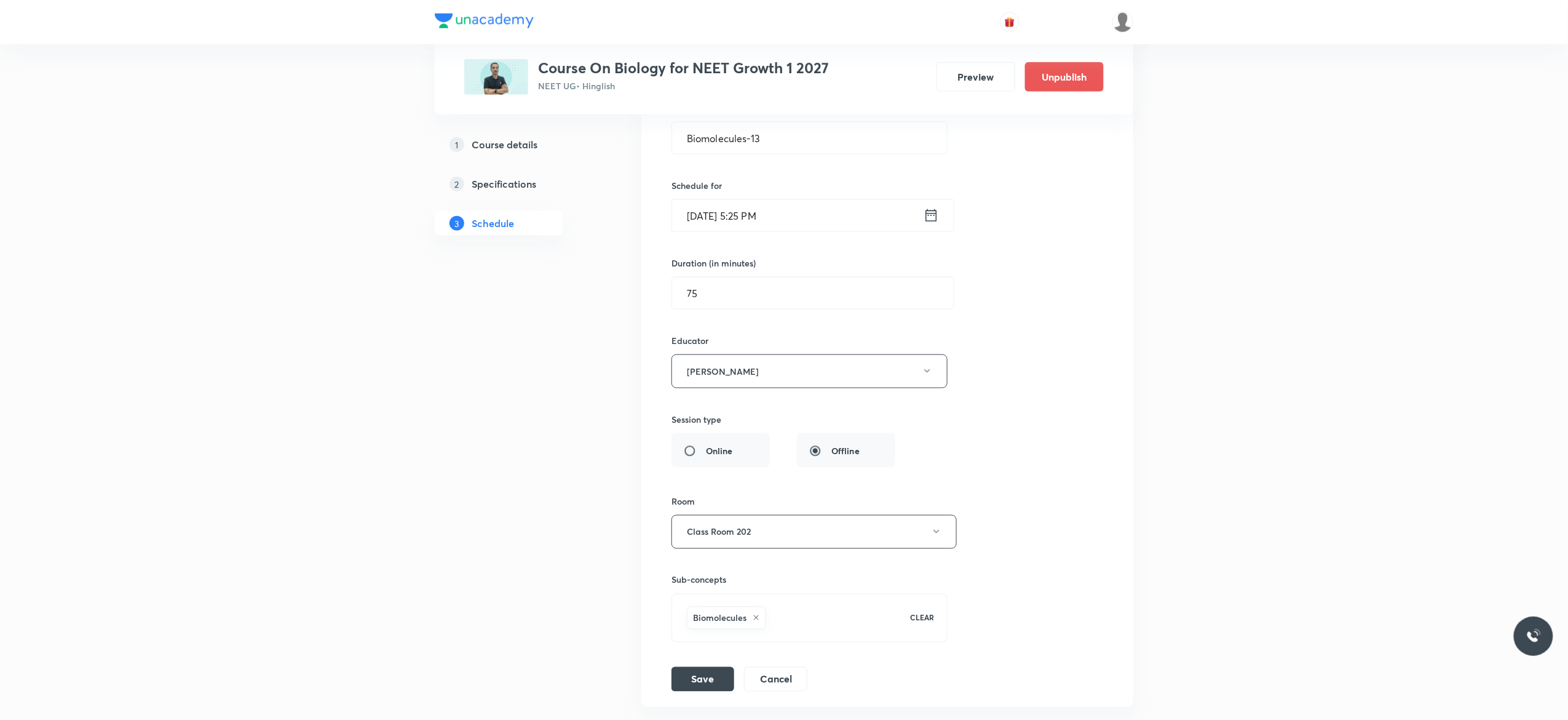
scroll to position [10016, 0]
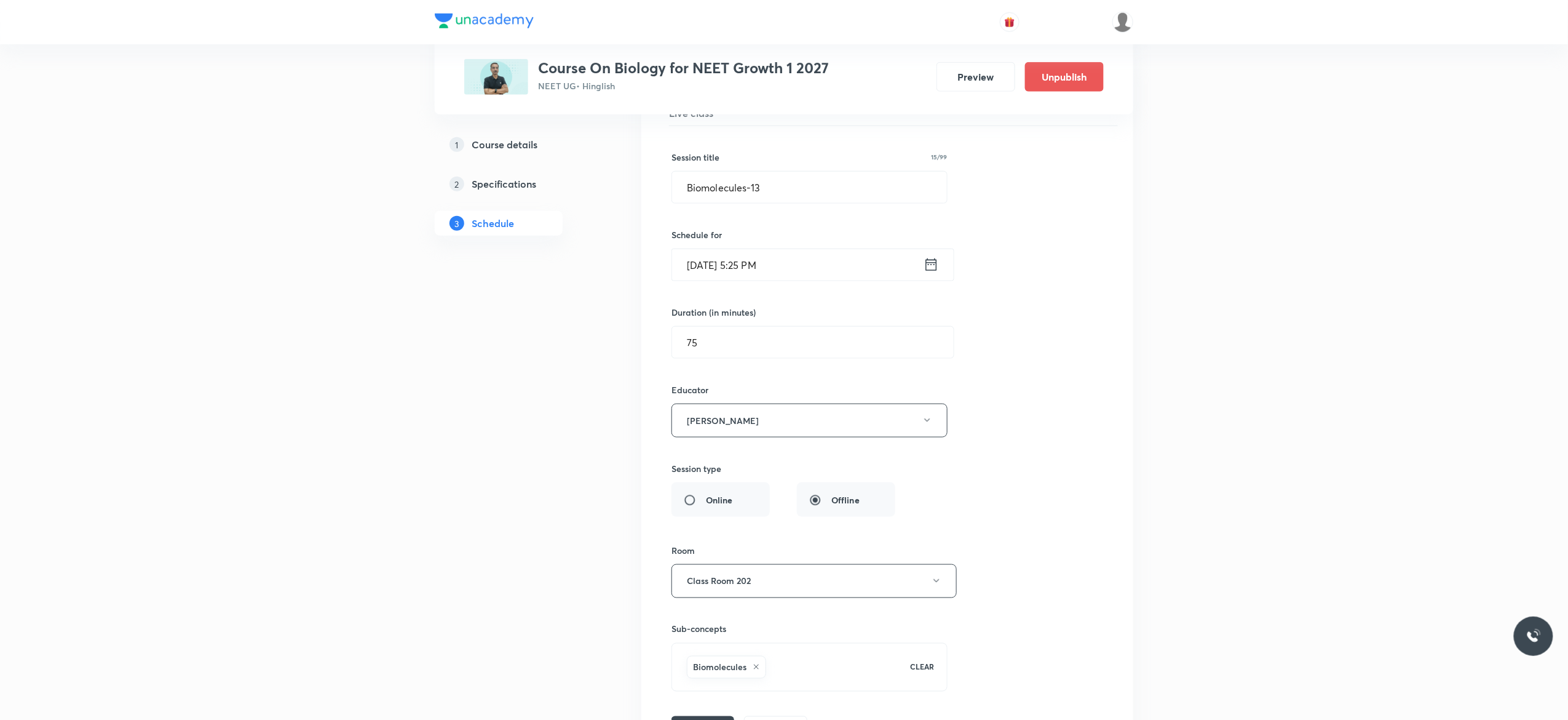
click at [931, 271] on icon at bounding box center [931, 264] width 11 height 12
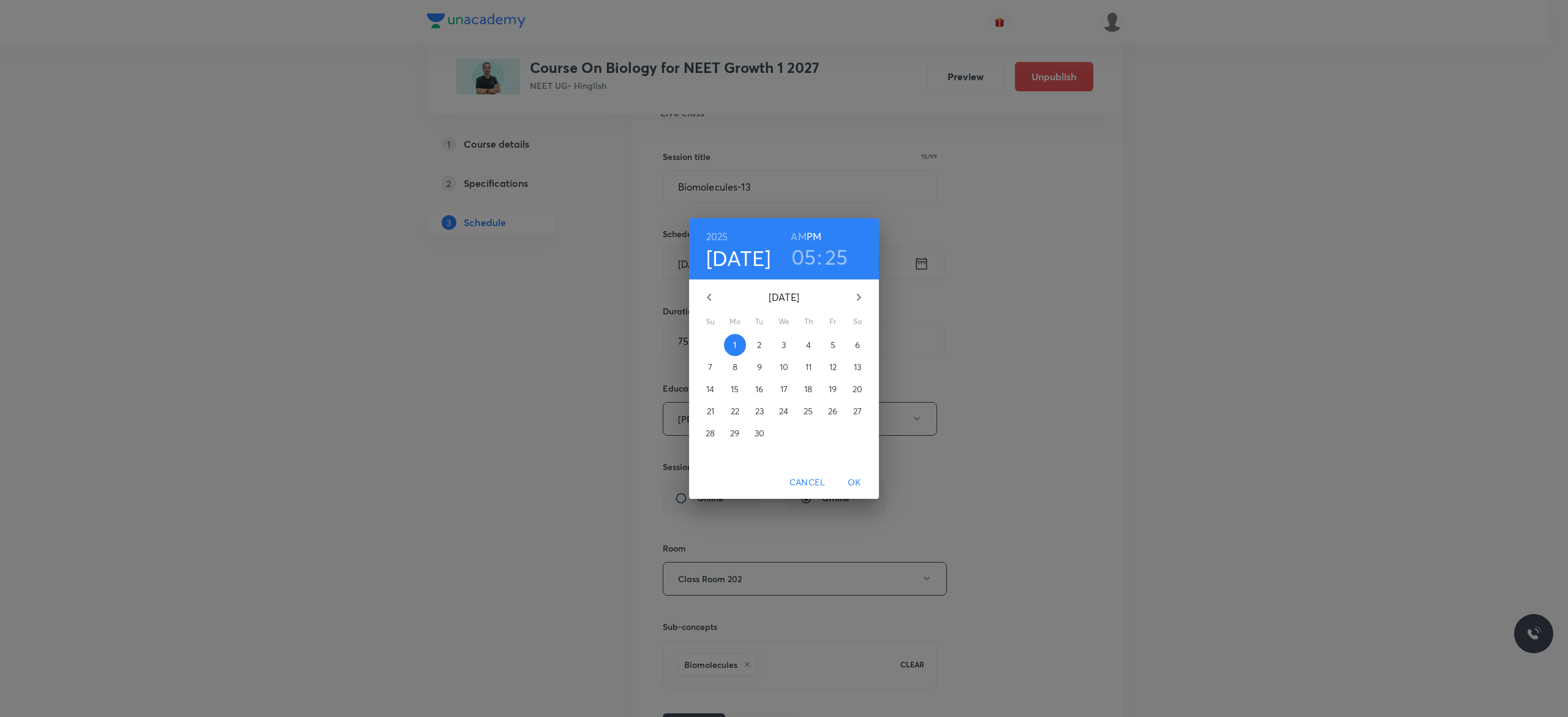
click at [1107, 455] on div "[DATE] 05 : 25 AM PM [DATE] Su Mo Tu We Th Fr Sa 31 1 2 3 4 5 6 7 8 9 10 11 12 …" at bounding box center [784, 358] width 1568 height 717
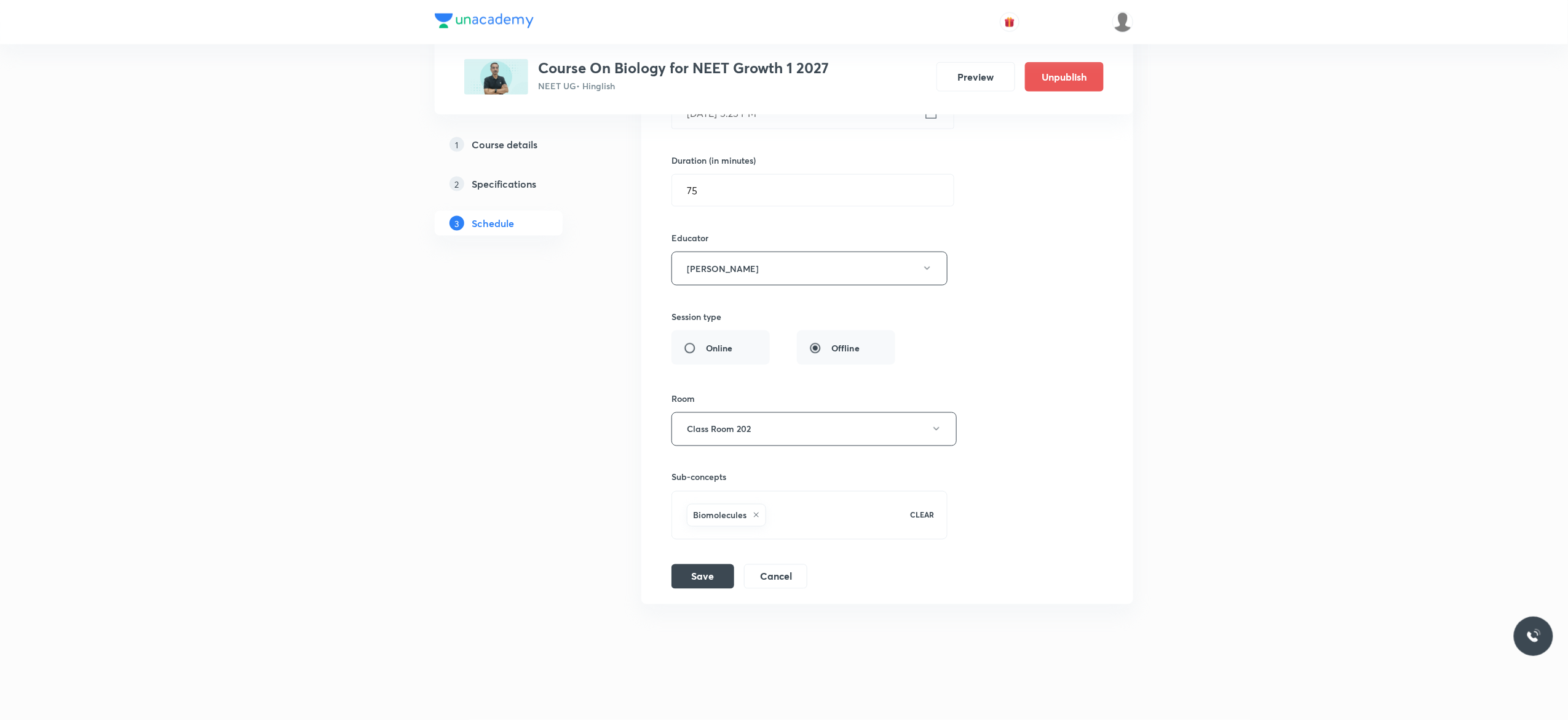
scroll to position [10212, 0]
click at [768, 577] on button "Cancel" at bounding box center [775, 575] width 63 height 25
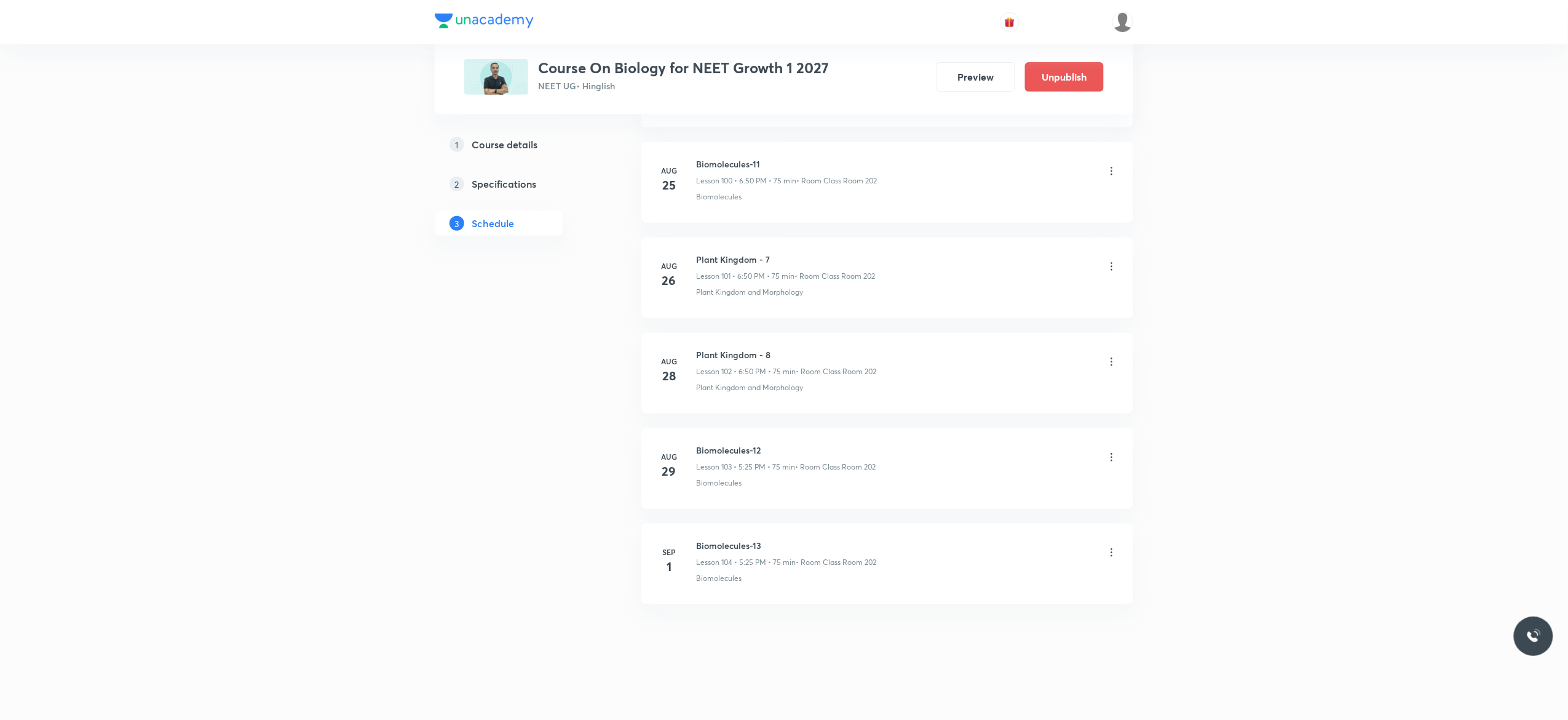
scroll to position [9658, 0]
click at [1110, 553] on icon at bounding box center [1112, 553] width 12 height 12
click at [987, 605] on p "Delete" at bounding box center [998, 605] width 26 height 13
click at [964, 695] on button "Delete" at bounding box center [960, 693] width 108 height 29
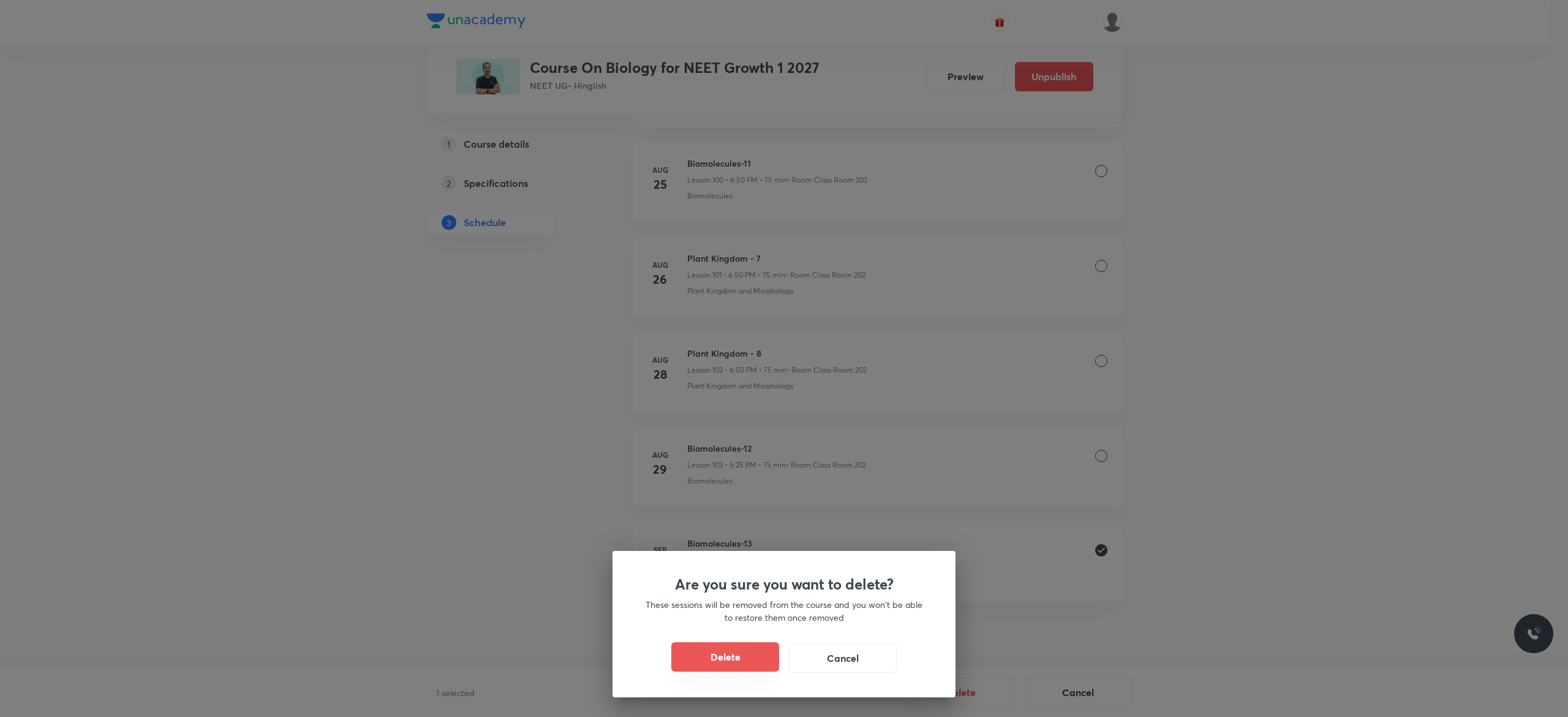
click at [733, 651] on button "Delete" at bounding box center [725, 656] width 108 height 29
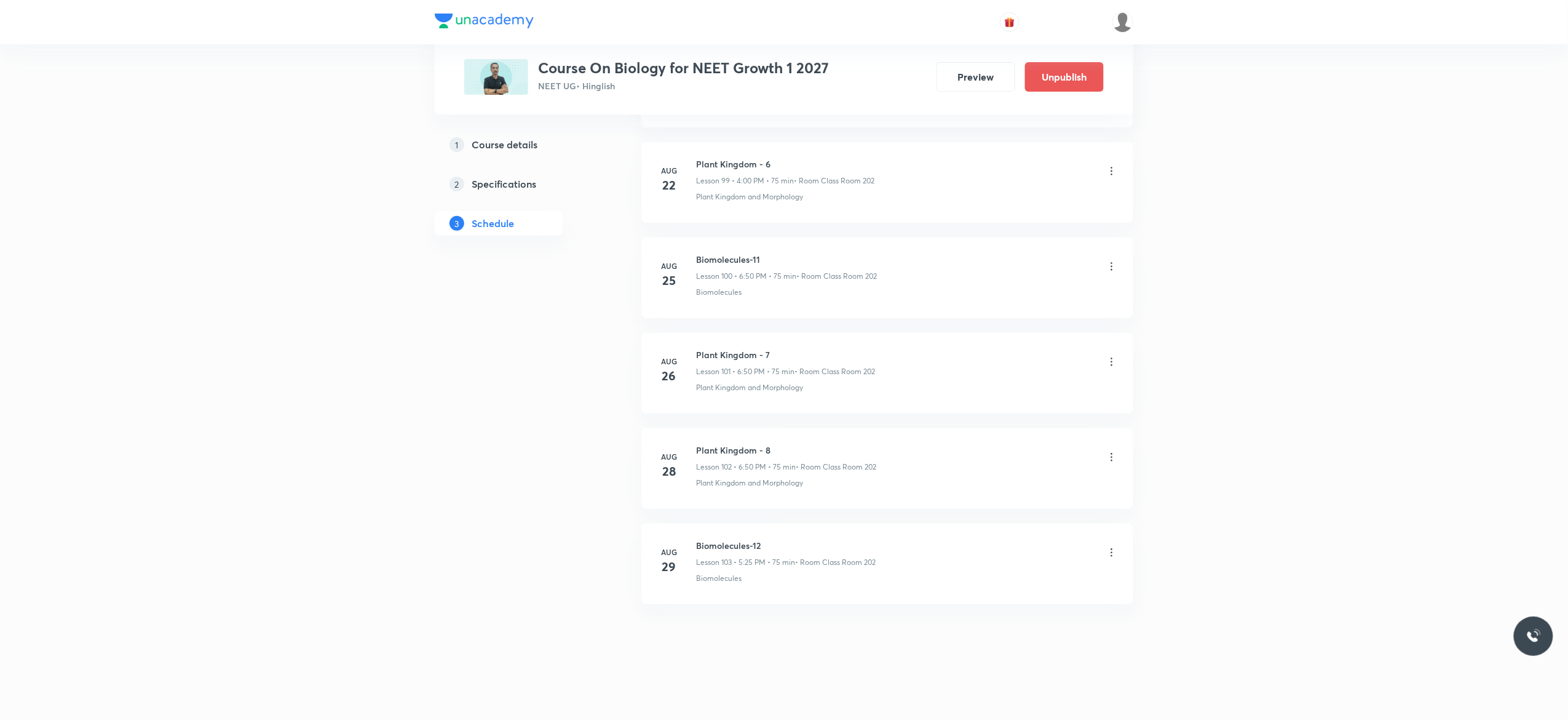
scroll to position [9563, 0]
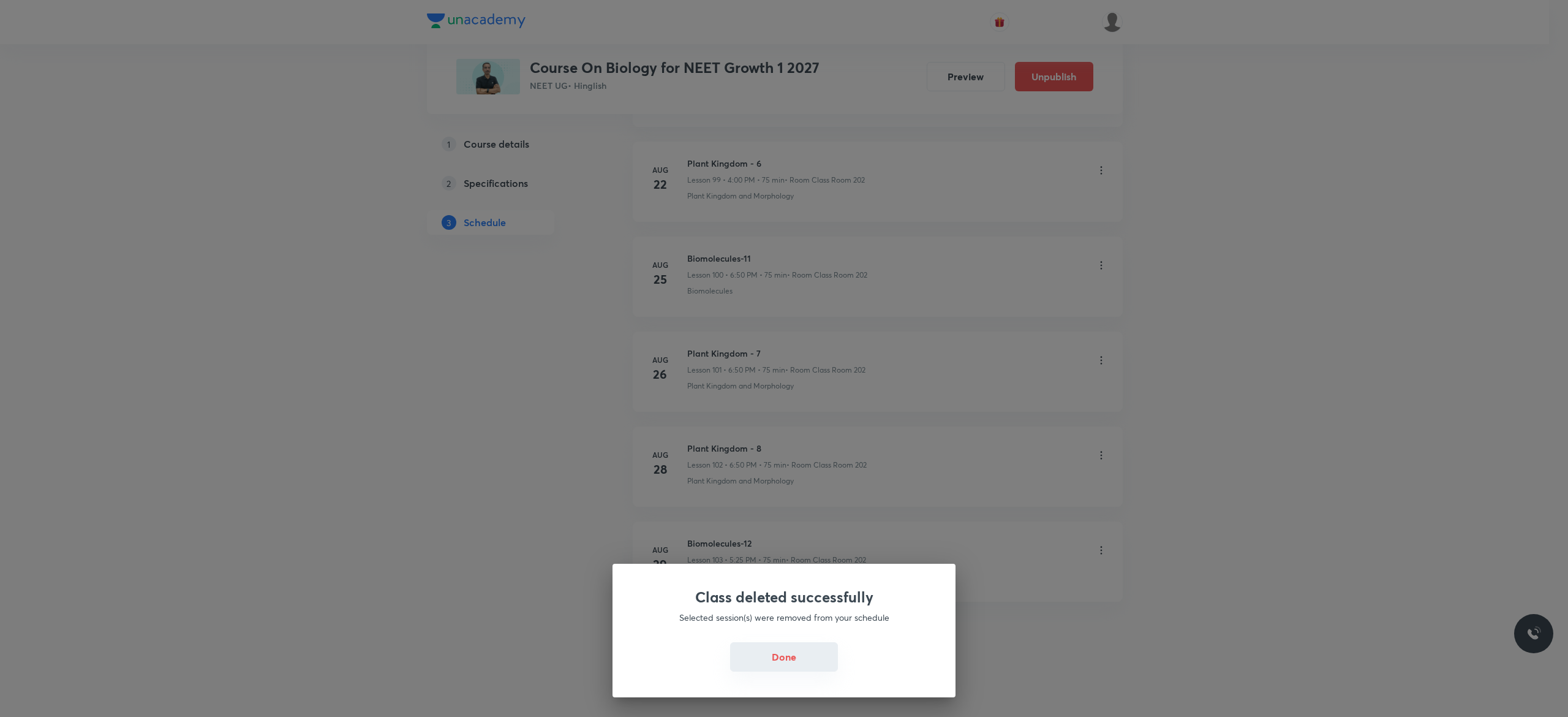
click at [771, 658] on button "Done" at bounding box center [784, 656] width 108 height 29
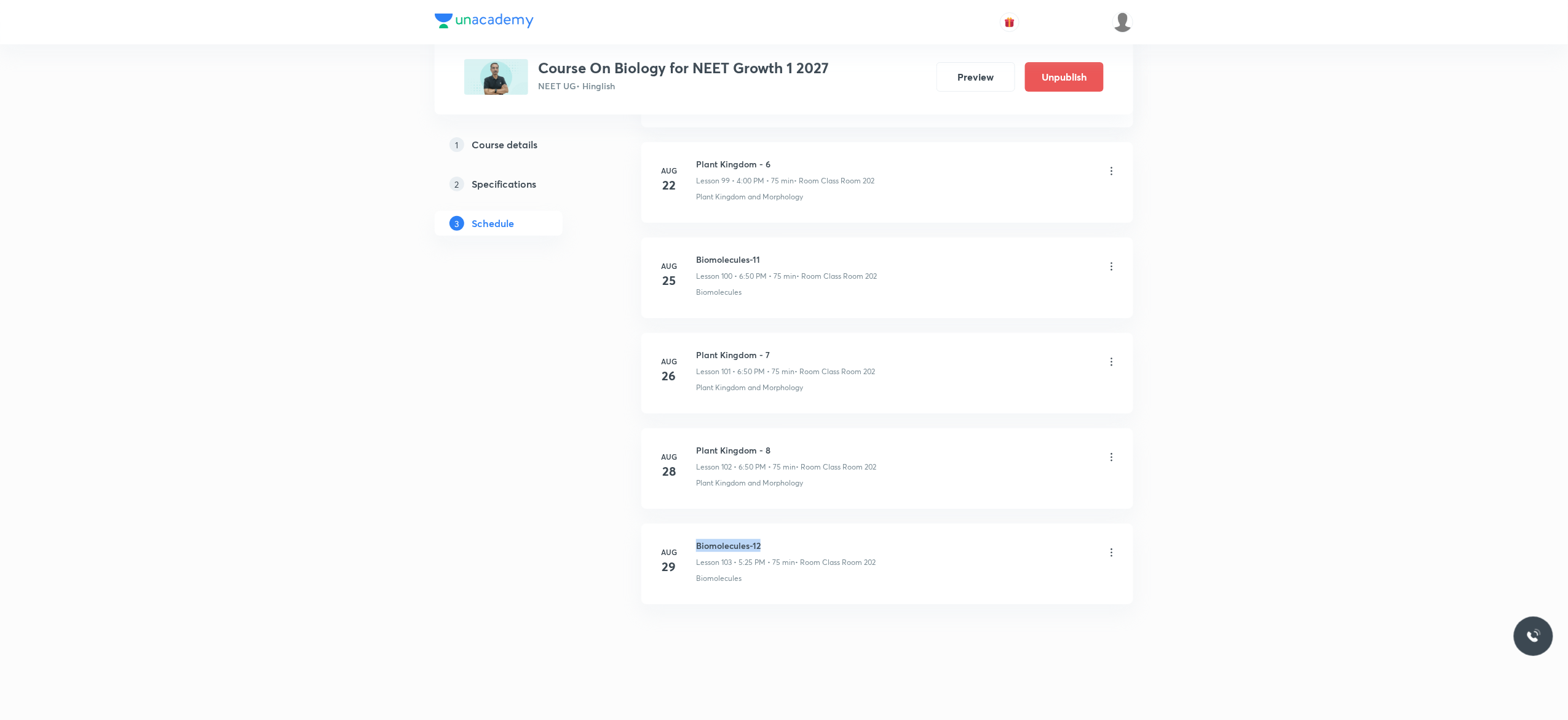
drag, startPoint x: 773, startPoint y: 525, endPoint x: 690, endPoint y: 532, distance: 83.3
click at [690, 532] on li "Aug 29 Biomolecules-12 Lesson 103 • 5:25 PM • 75 min • Room Class Room 202 Biom…" at bounding box center [887, 563] width 492 height 80
copy h6 "Biomolecules-12"
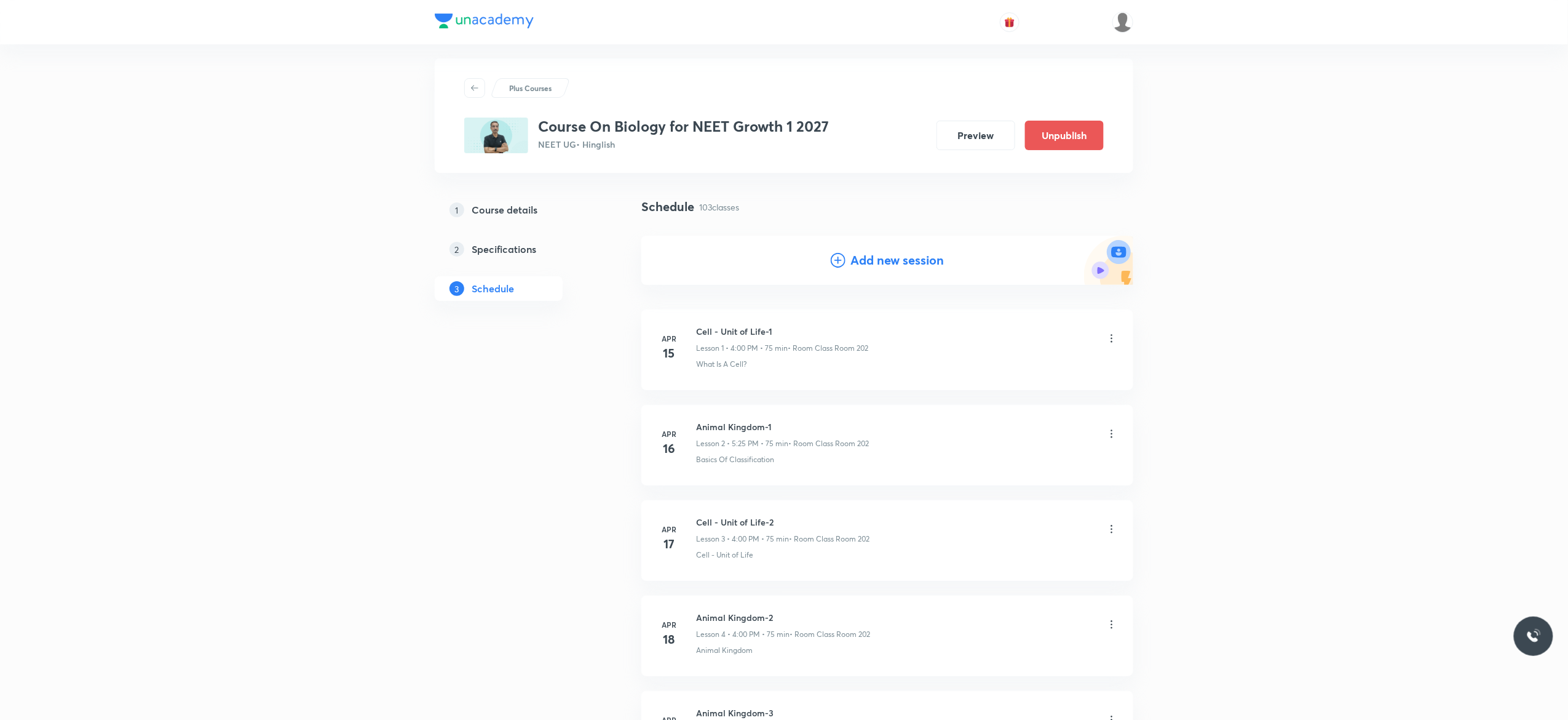
scroll to position [0, 0]
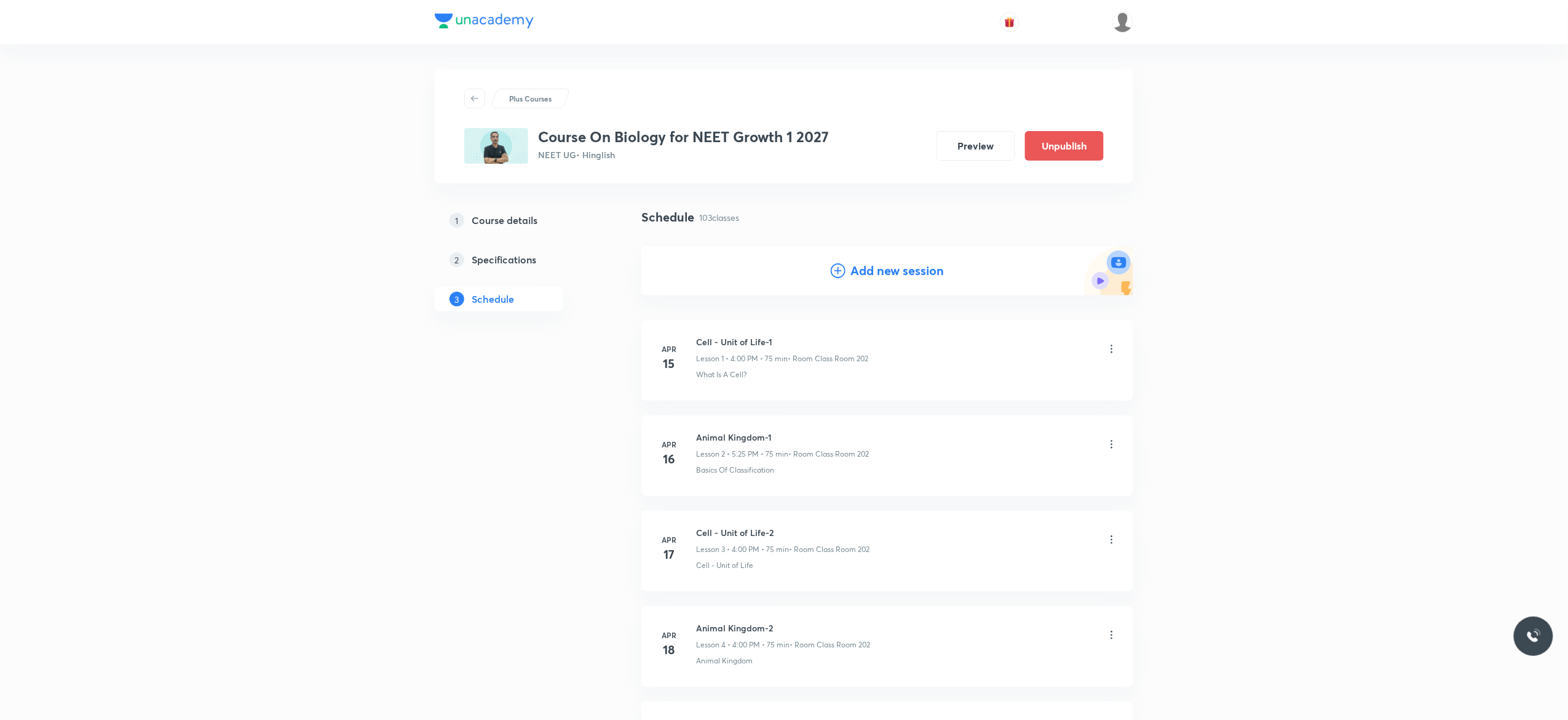
click at [841, 271] on icon at bounding box center [838, 271] width 15 height 15
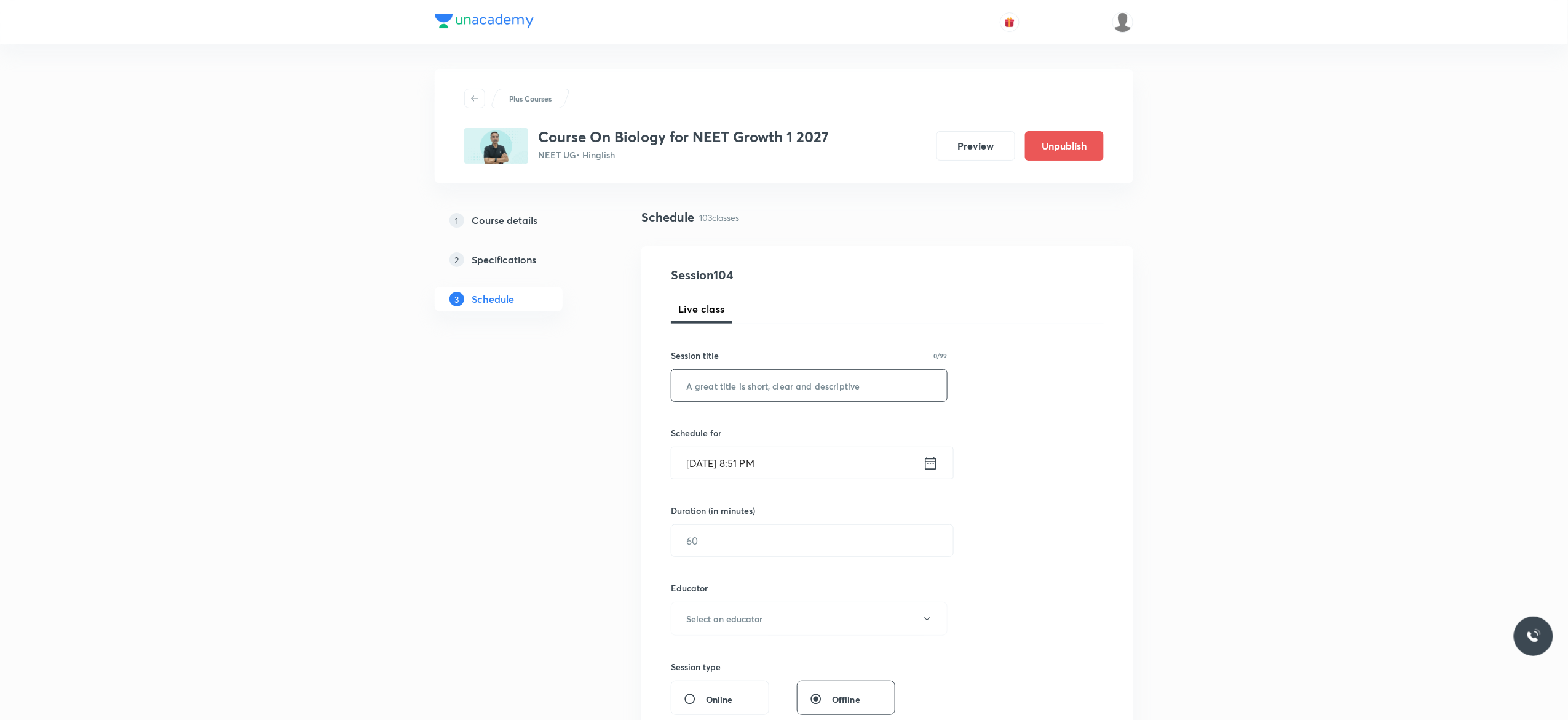
click at [743, 388] on input "text" at bounding box center [809, 385] width 276 height 32
paste input "Biomolecules-12"
type input "Biomolecules-13"
click at [933, 462] on icon at bounding box center [930, 463] width 11 height 12
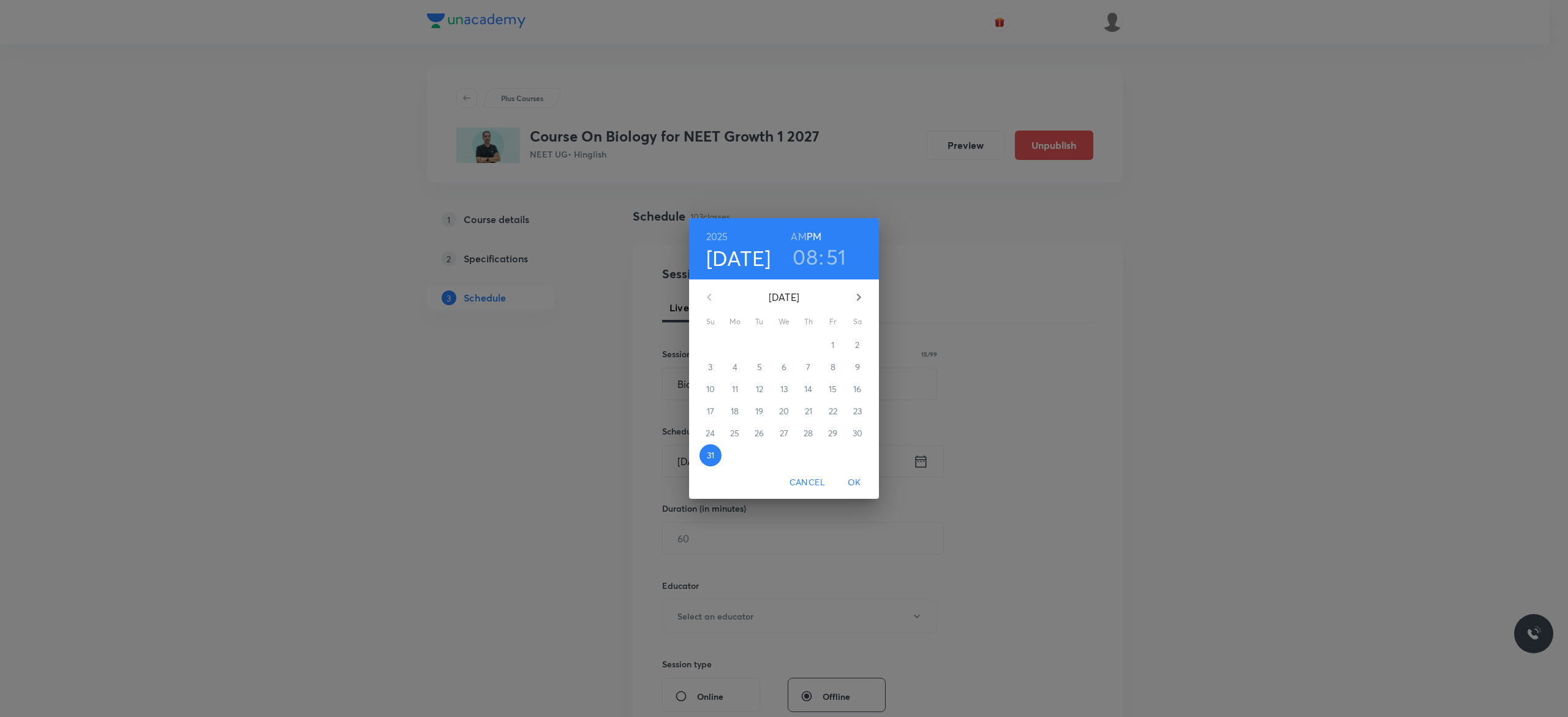
click at [863, 296] on icon "button" at bounding box center [858, 297] width 15 height 15
click at [734, 343] on p "1" at bounding box center [734, 345] width 3 height 12
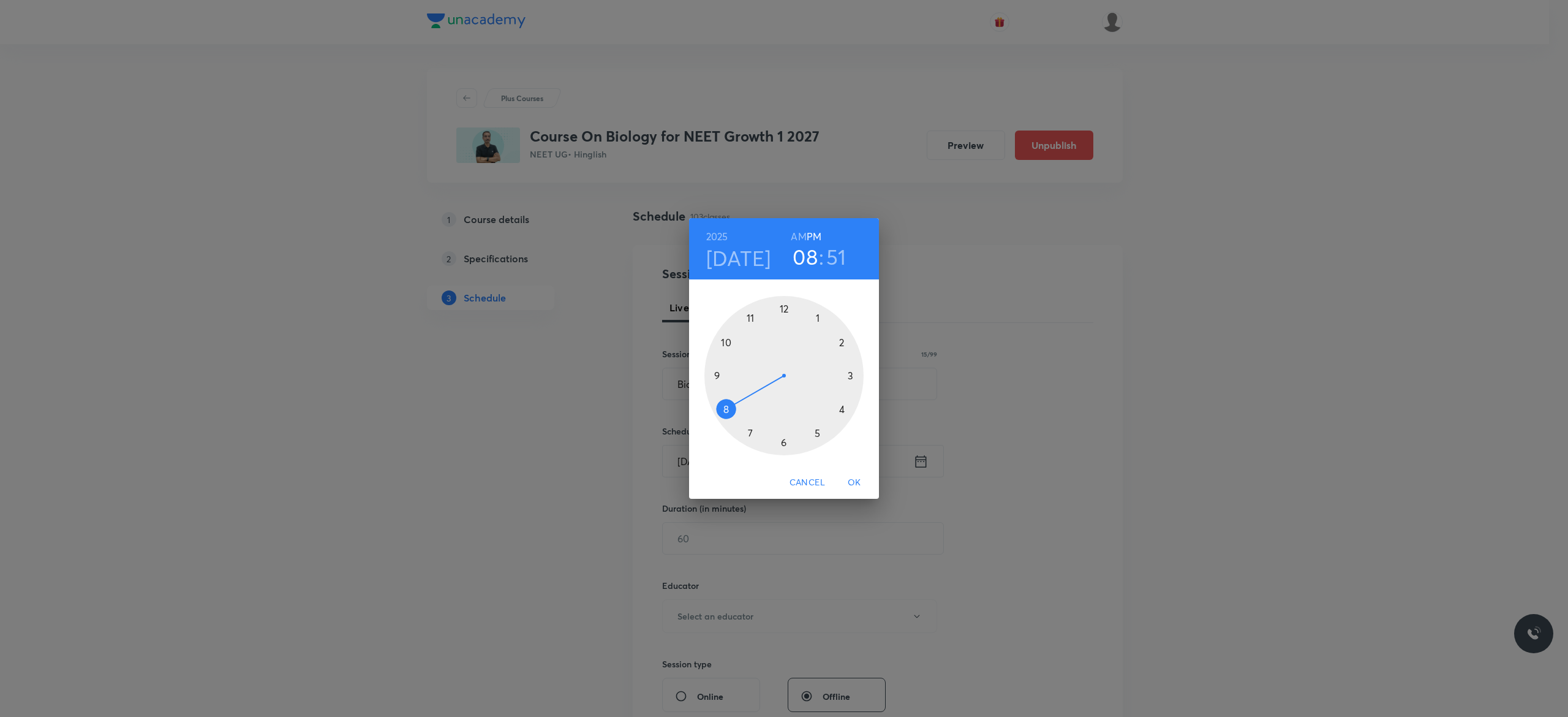
click at [843, 406] on div at bounding box center [784, 375] width 159 height 159
click at [784, 305] on div at bounding box center [784, 375] width 159 height 159
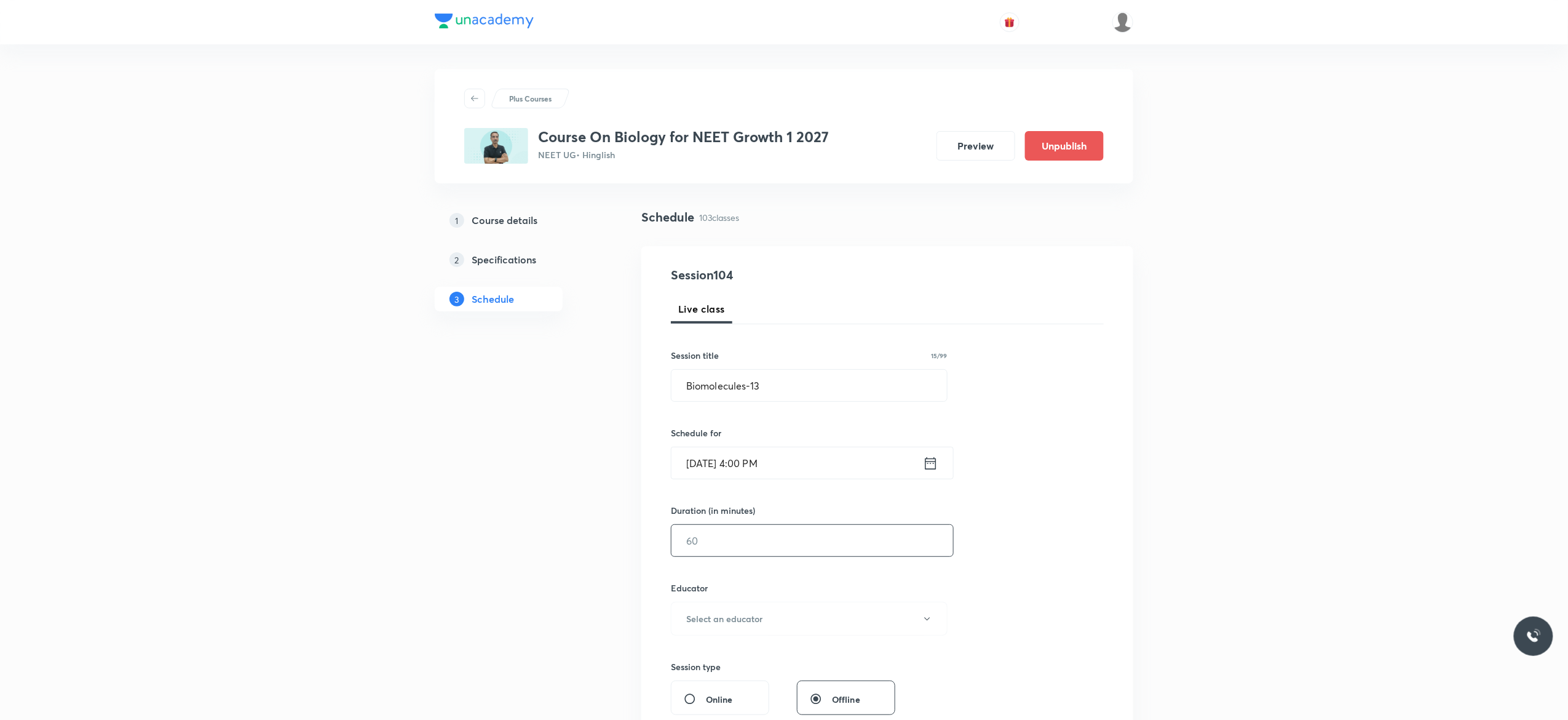
click at [758, 543] on input "text" at bounding box center [812, 540] width 282 height 32
type input "75"
click at [996, 560] on div "Session 104 Live class Session title 15/99 Biomolecules-13 ​ Schedule for Sep 1…" at bounding box center [886, 593] width 433 height 657
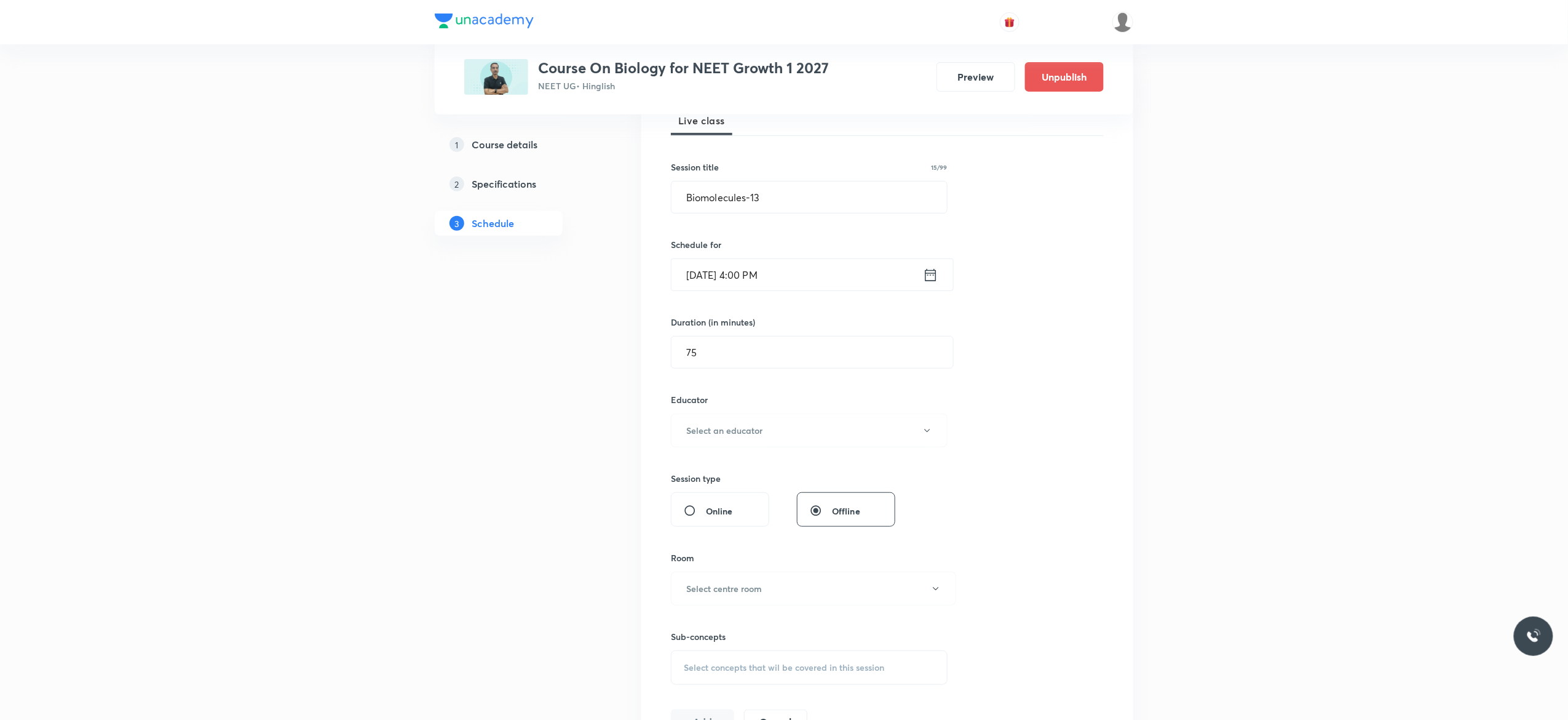
scroll to position [246, 0]
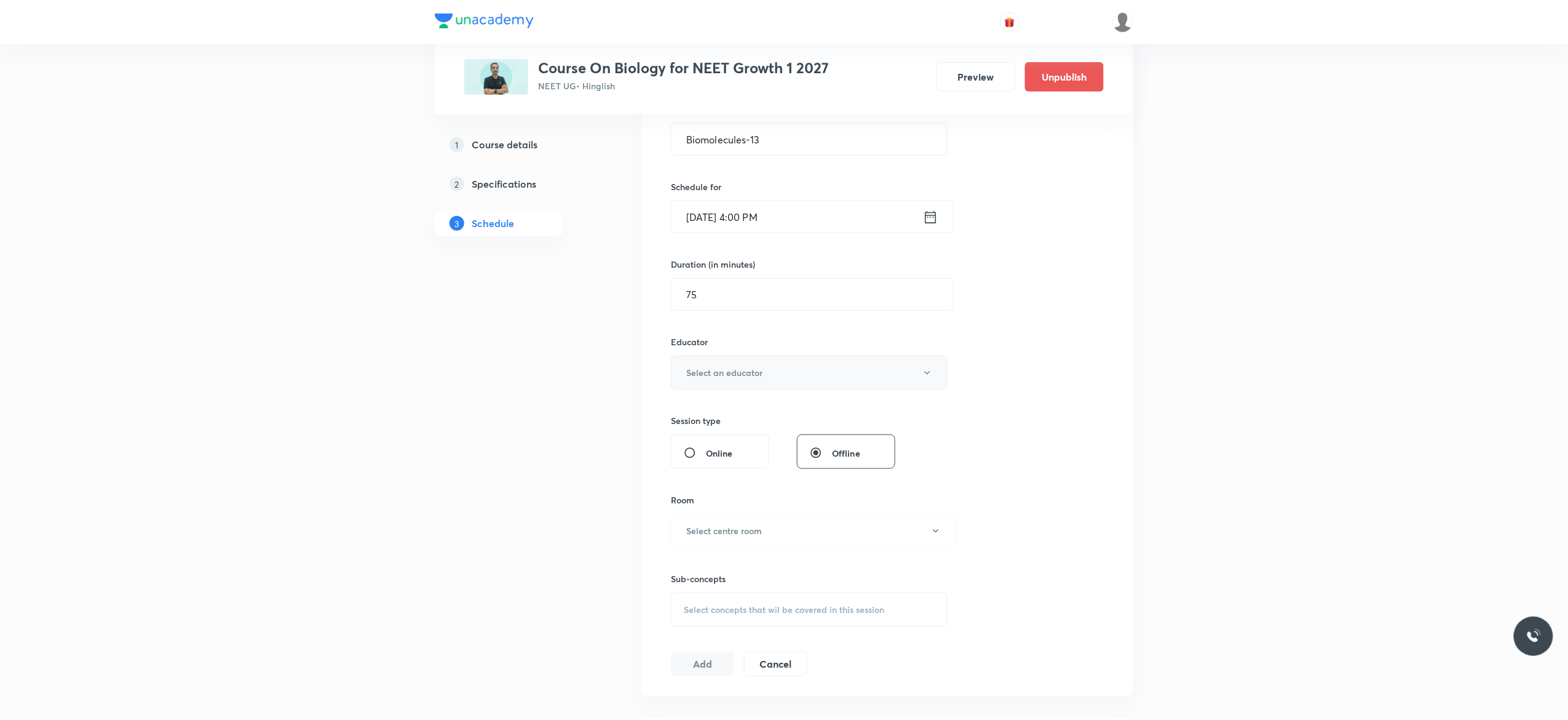
click at [930, 373] on icon "button" at bounding box center [927, 372] width 10 height 10
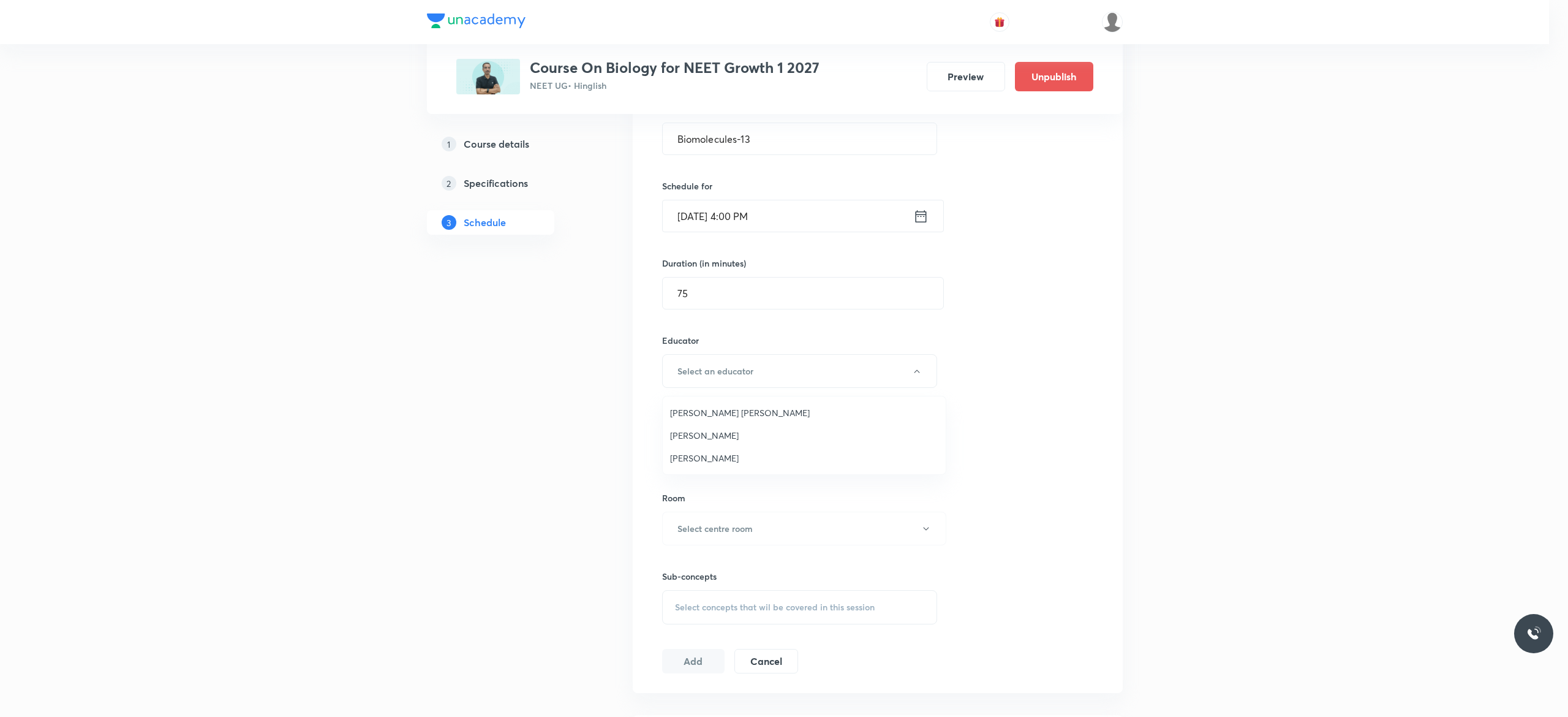
click at [770, 429] on span "Pradeep Kumar Tripathi" at bounding box center [804, 435] width 268 height 13
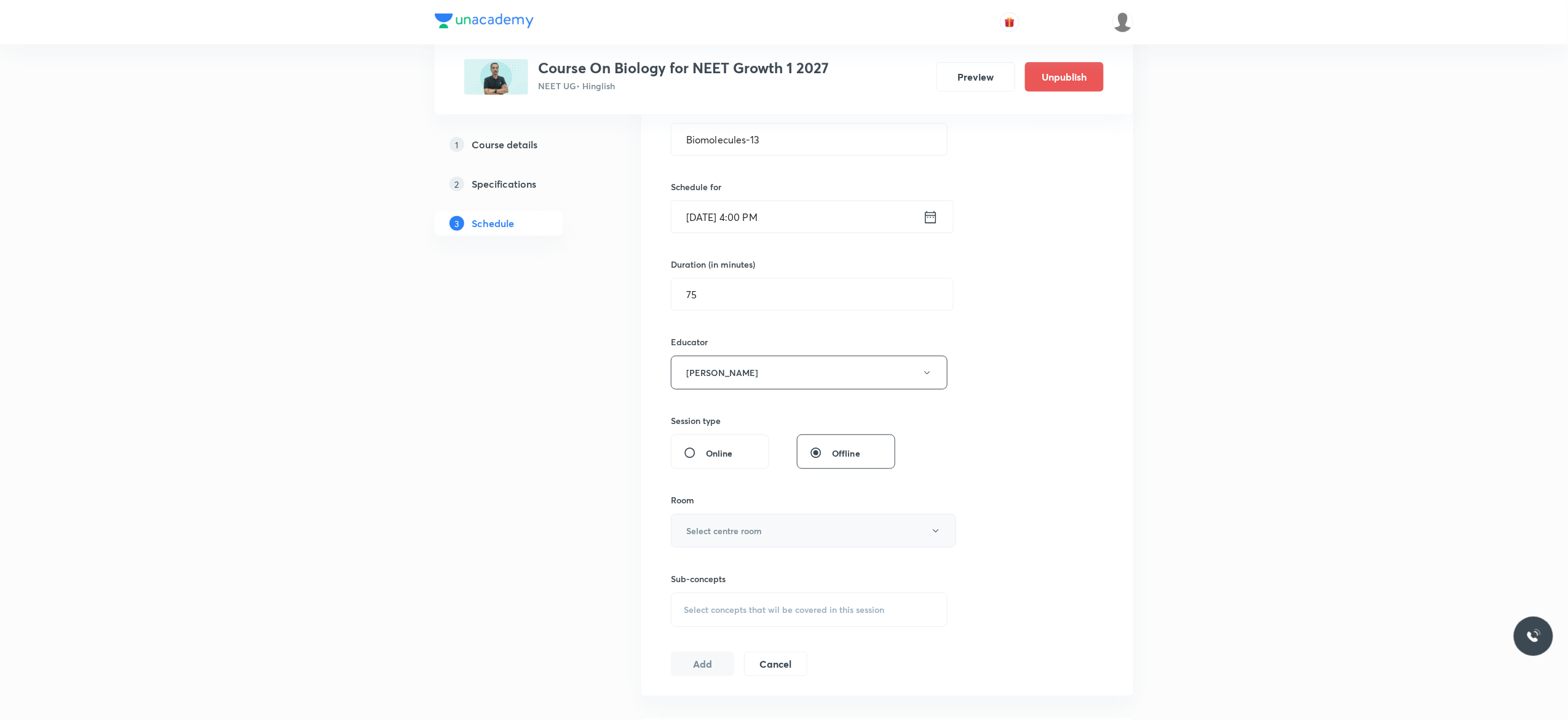
click at [942, 534] on button "Select centre room" at bounding box center [813, 531] width 285 height 33
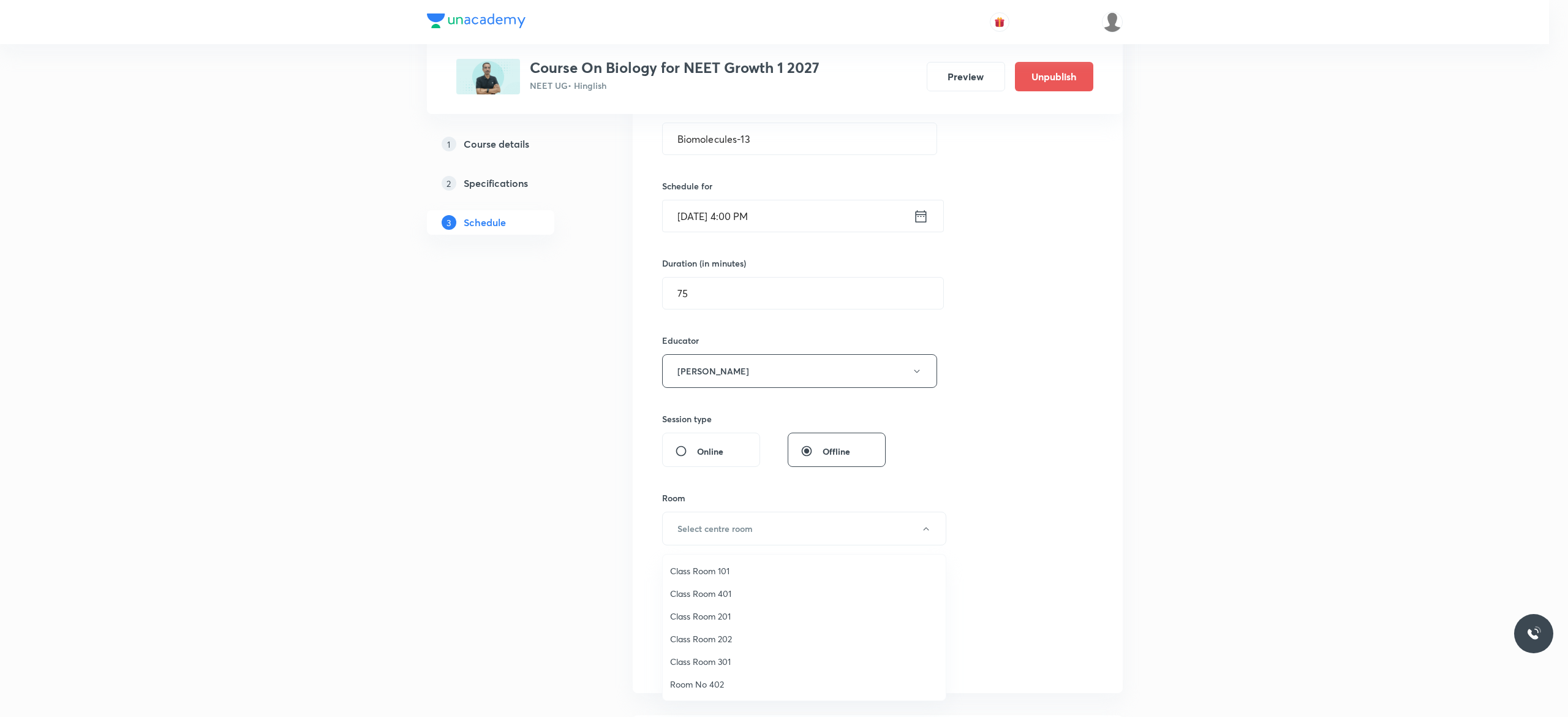
click at [733, 635] on span "Class Room 202" at bounding box center [804, 638] width 268 height 13
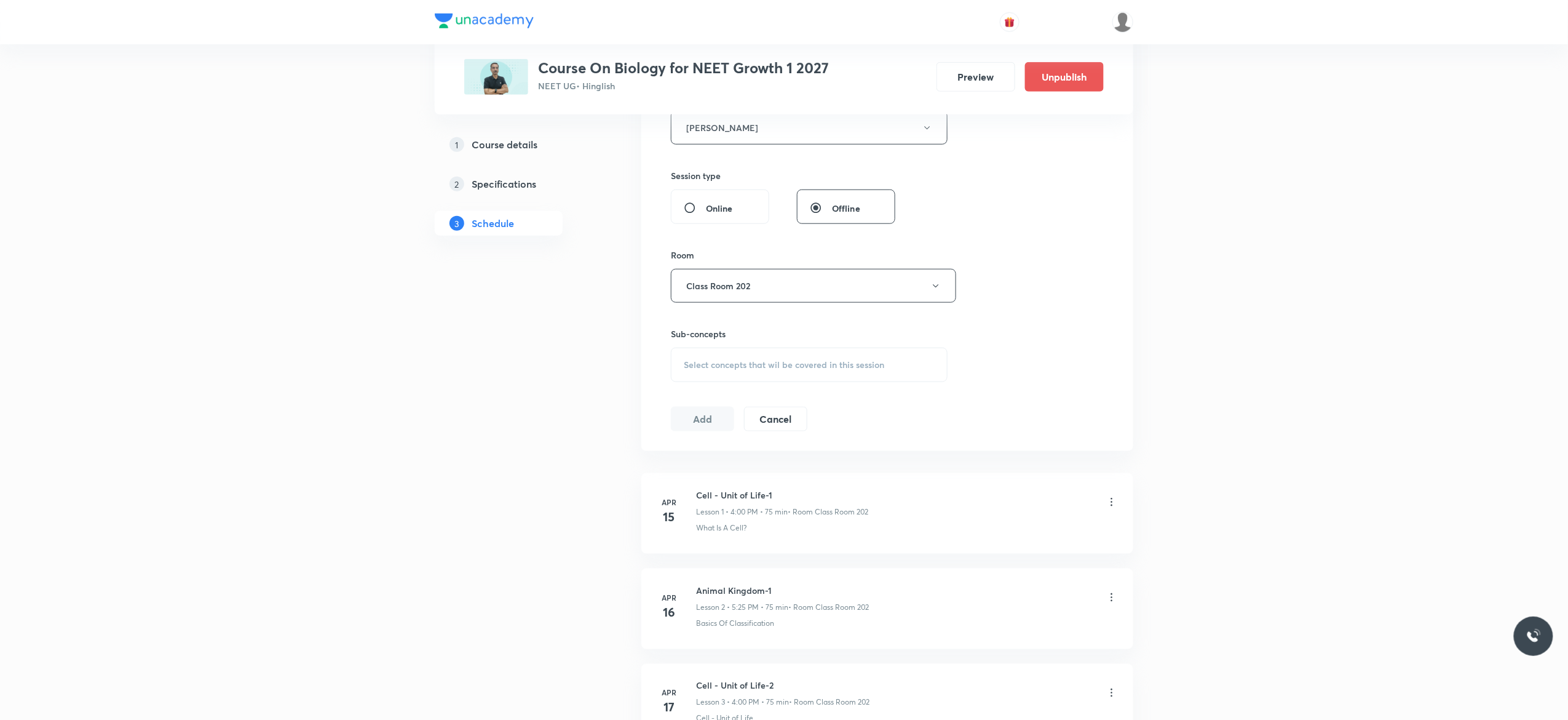
scroll to position [492, 0]
click at [723, 368] on span "Select concepts that wil be covered in this session" at bounding box center [784, 363] width 201 height 10
type input "Biomolecule"
click at [687, 578] on input "checkbox" at bounding box center [690, 583] width 18 height 12
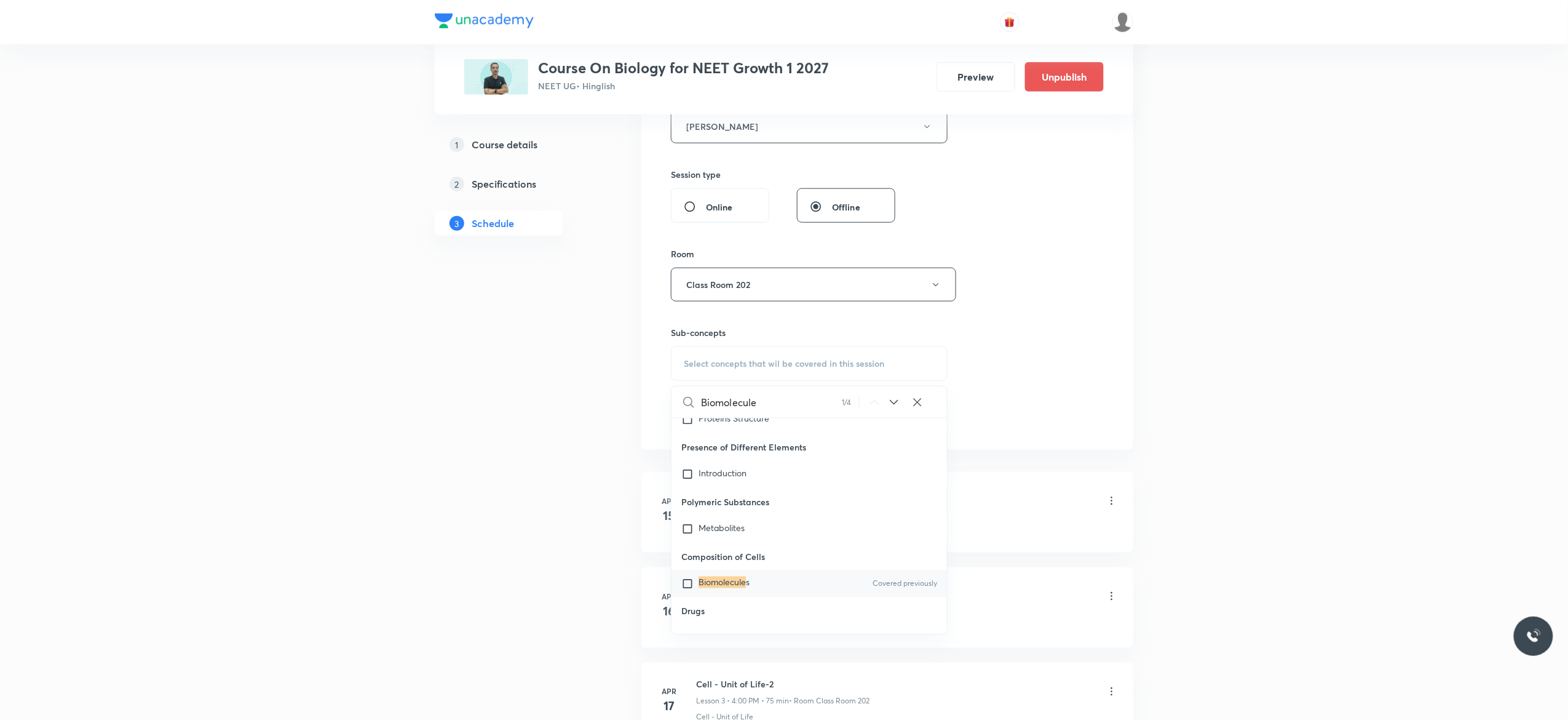
checkbox input "true"
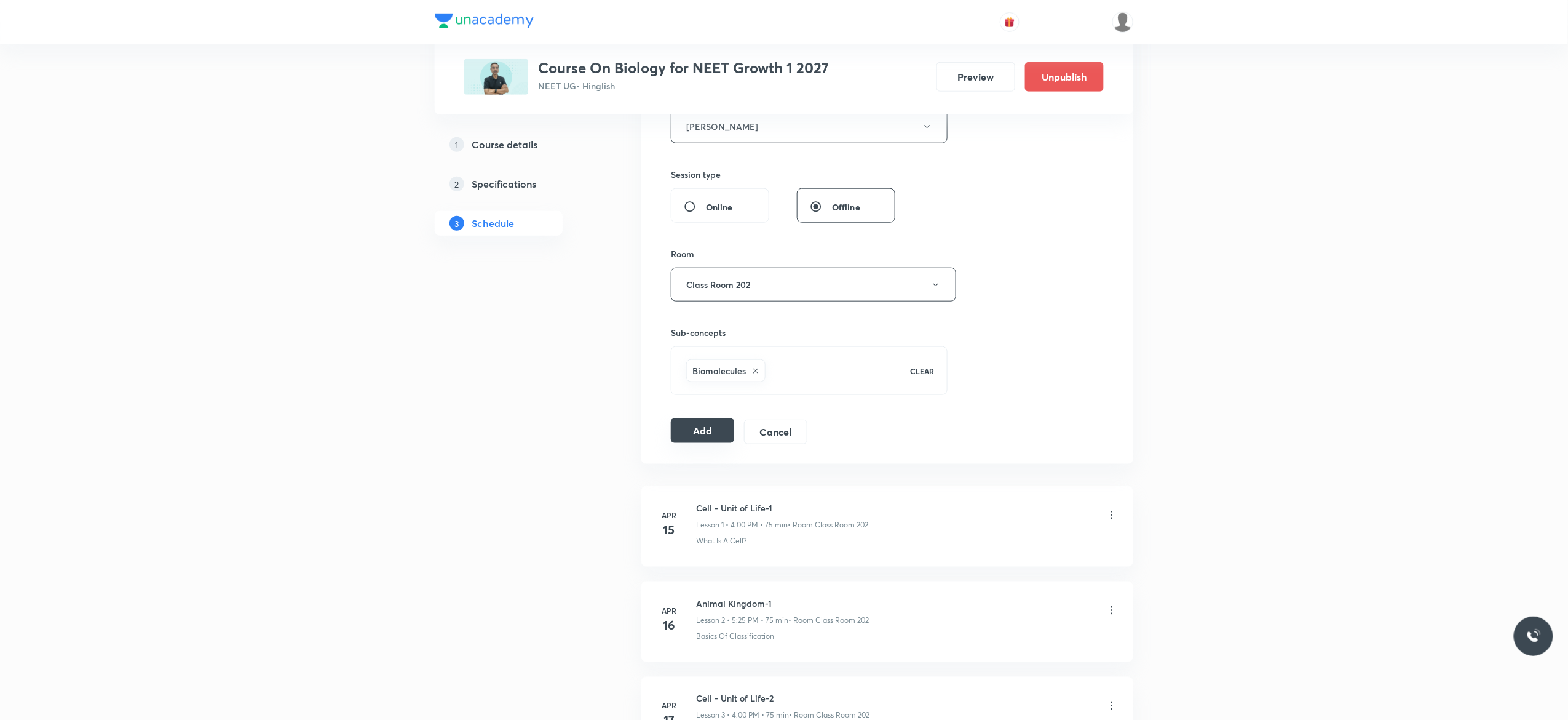
click at [699, 432] on button "Add" at bounding box center [702, 431] width 63 height 25
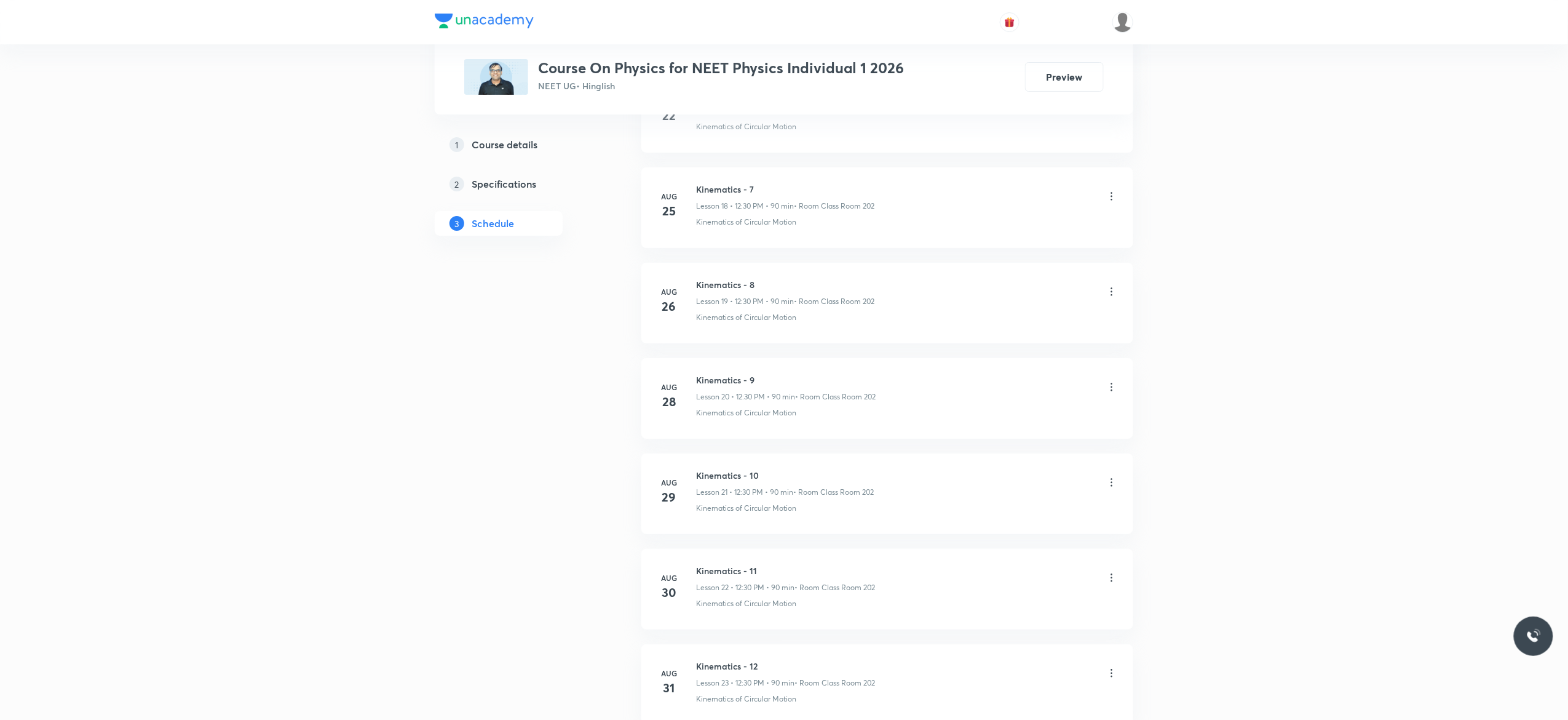
scroll to position [2470, 0]
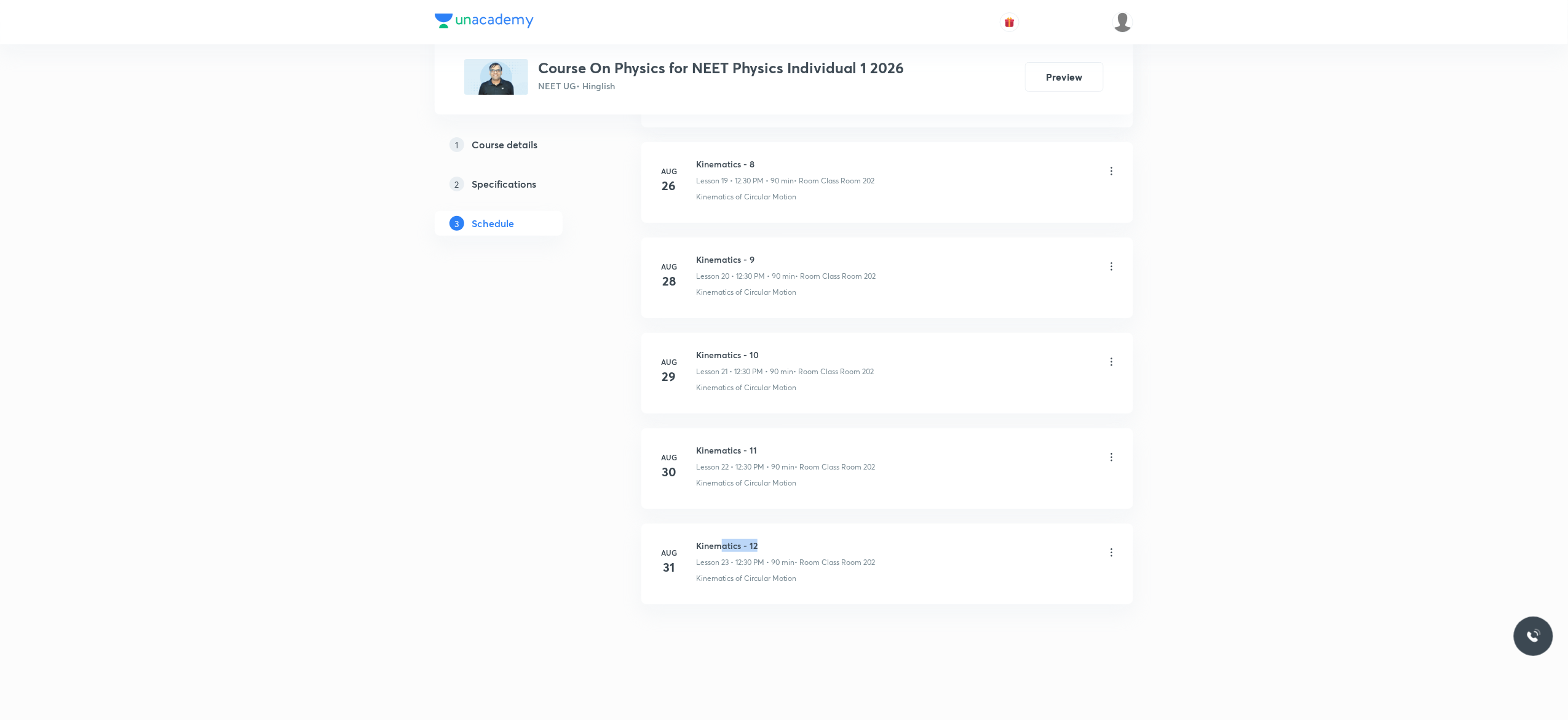
drag, startPoint x: 761, startPoint y: 543, endPoint x: 721, endPoint y: 536, distance: 40.6
click at [721, 536] on li "[DATE] Kinematics - 12 Lesson 23 • 12:30 PM • 90 min • Room Class Room 202 Kine…" at bounding box center [887, 563] width 492 height 80
click at [763, 541] on h6 "Kinematics - 12" at bounding box center [785, 545] width 179 height 13
drag, startPoint x: 758, startPoint y: 543, endPoint x: 647, endPoint y: 510, distance: 115.8
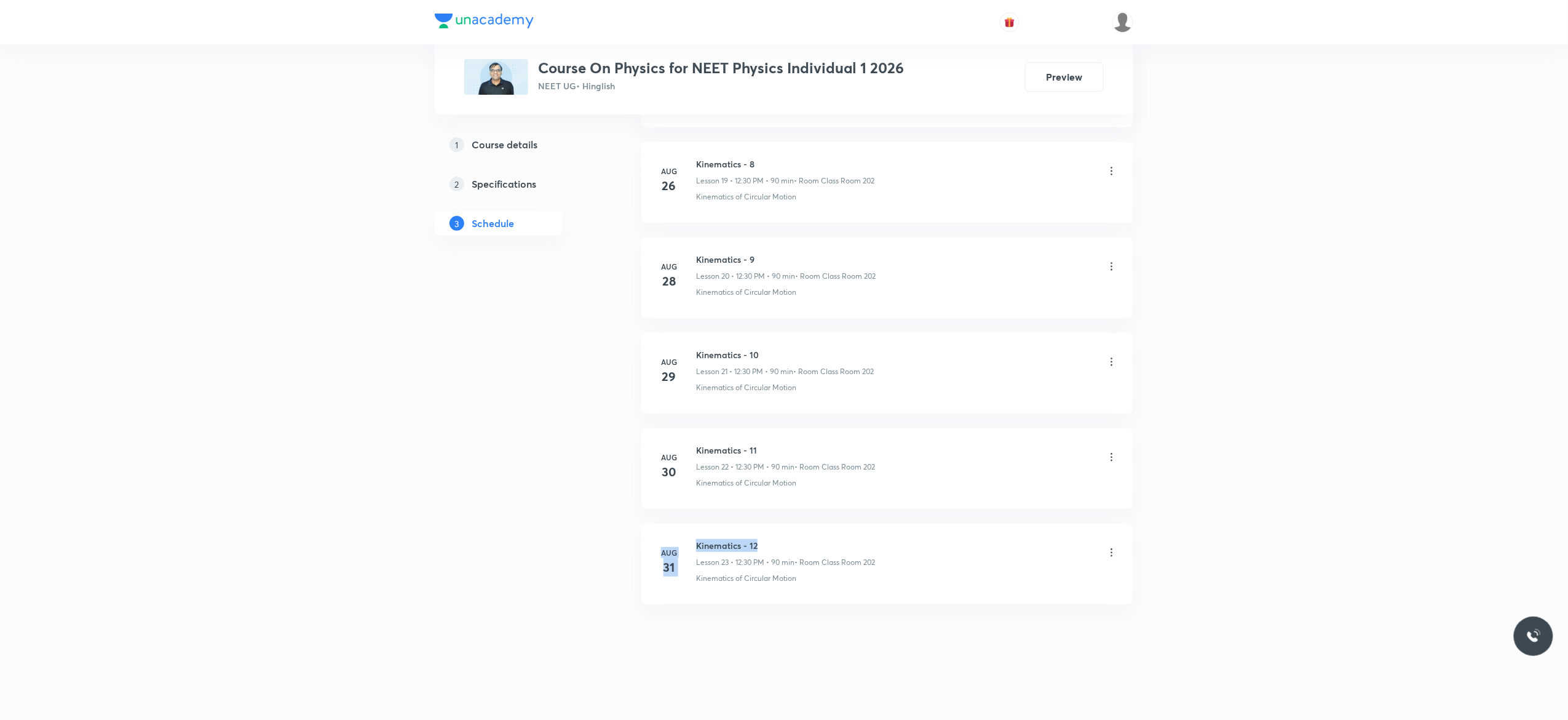
click at [767, 534] on li "[DATE] Kinematics - 12 Lesson 23 • 12:30 PM • 90 min • Room Class Room 202 Kine…" at bounding box center [887, 563] width 492 height 80
drag, startPoint x: 760, startPoint y: 538, endPoint x: 721, endPoint y: 528, distance: 40.3
click at [721, 528] on li "[DATE] Kinematics - 12 Lesson 23 • 12:30 PM • 90 min • Room Class Room 202 Kine…" at bounding box center [887, 563] width 492 height 80
click at [692, 528] on li "[DATE] Kinematics - 12 Lesson 23 • 12:30 PM • 90 min • Room Class Room 202 Kine…" at bounding box center [887, 563] width 492 height 80
drag, startPoint x: 758, startPoint y: 543, endPoint x: 695, endPoint y: 540, distance: 63.1
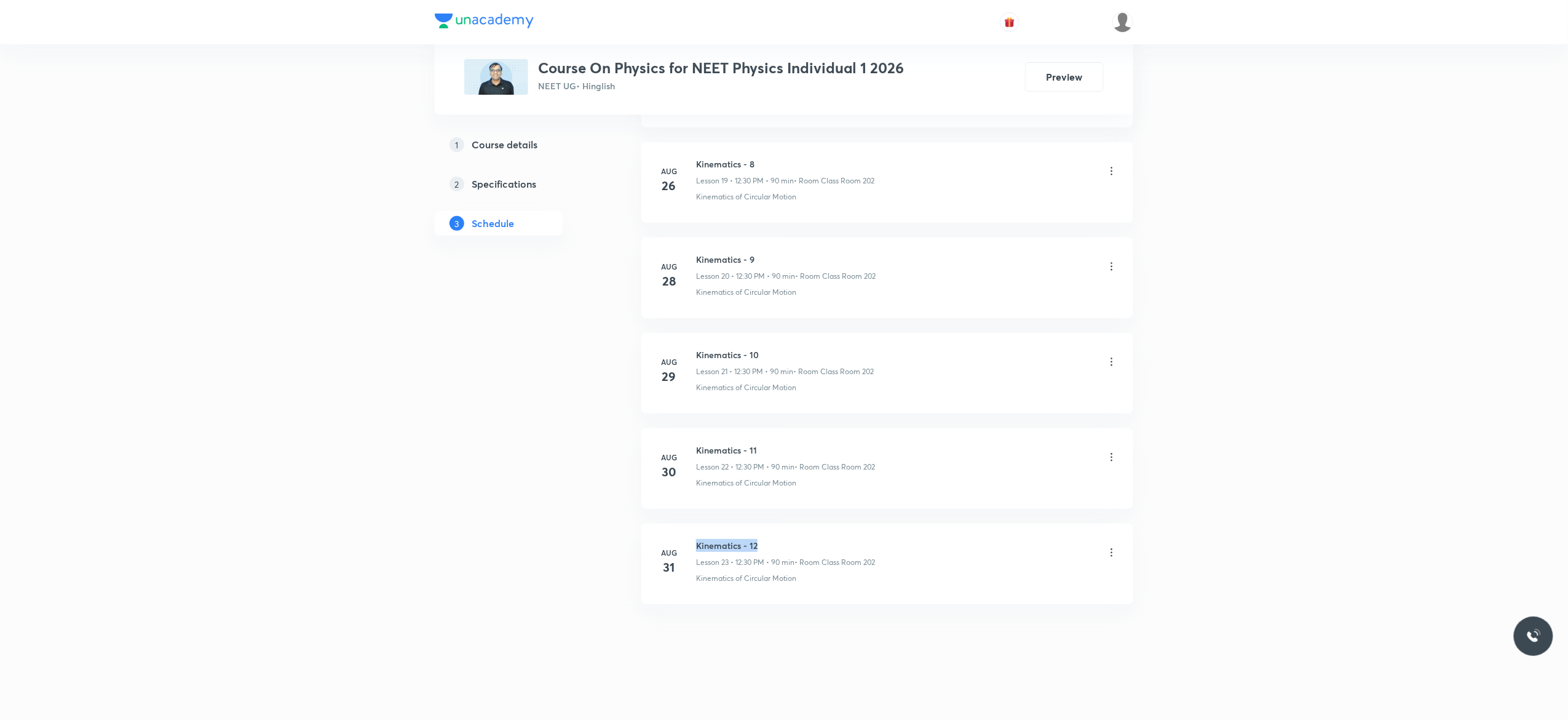
click at [695, 540] on div "[DATE] Kinematics - 12 Lesson 23 • 12:30 PM • 90 min • Room Class Room 202 Kine…" at bounding box center [886, 560] width 461 height 45
copy h6 "Kinematics - 12"
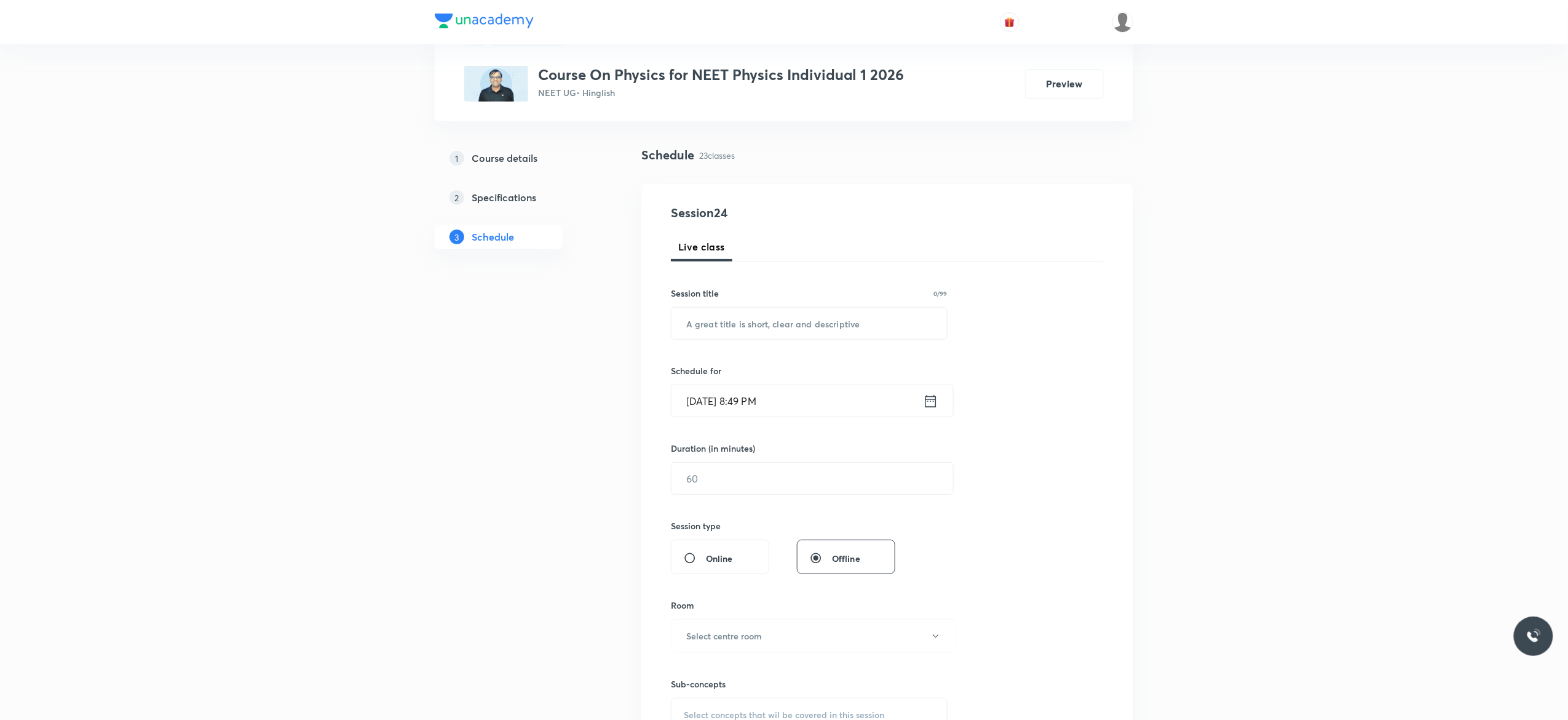
scroll to position [0, 0]
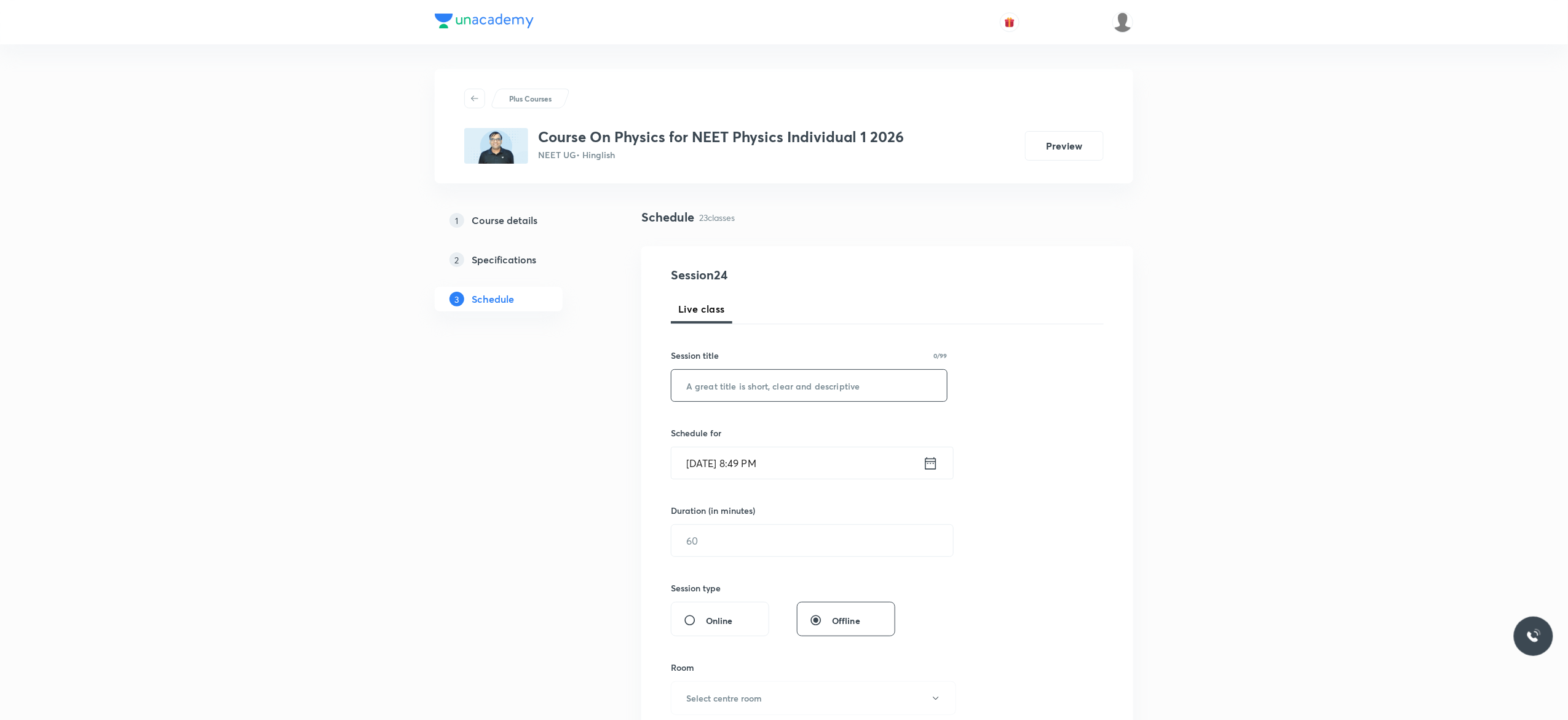
click at [734, 393] on input "text" at bounding box center [809, 385] width 276 height 32
paste input "Kinematics - 12"
type input "Kinematics - 13"
click at [931, 464] on icon at bounding box center [930, 463] width 11 height 12
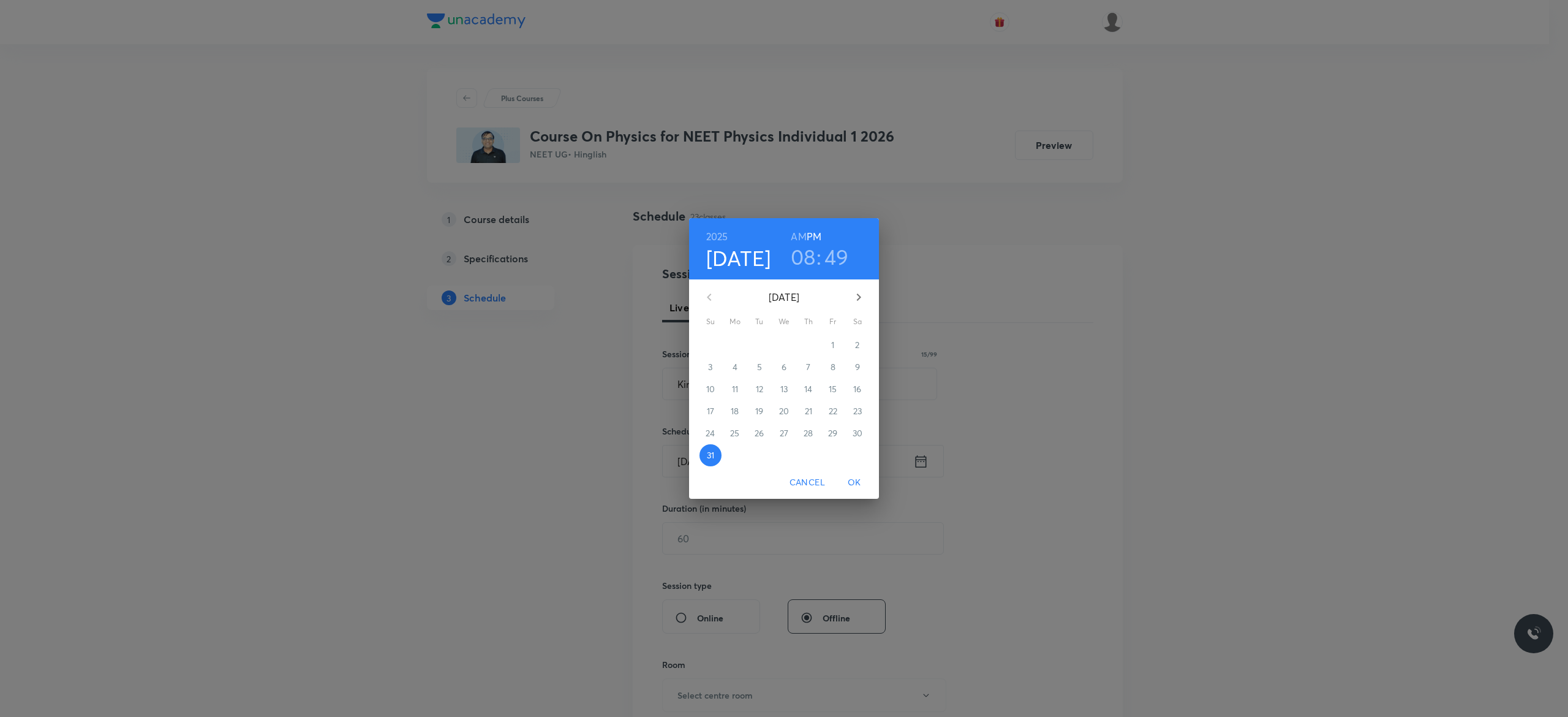
click at [861, 296] on icon "button" at bounding box center [858, 297] width 15 height 15
click at [734, 340] on p "1" at bounding box center [734, 345] width 3 height 12
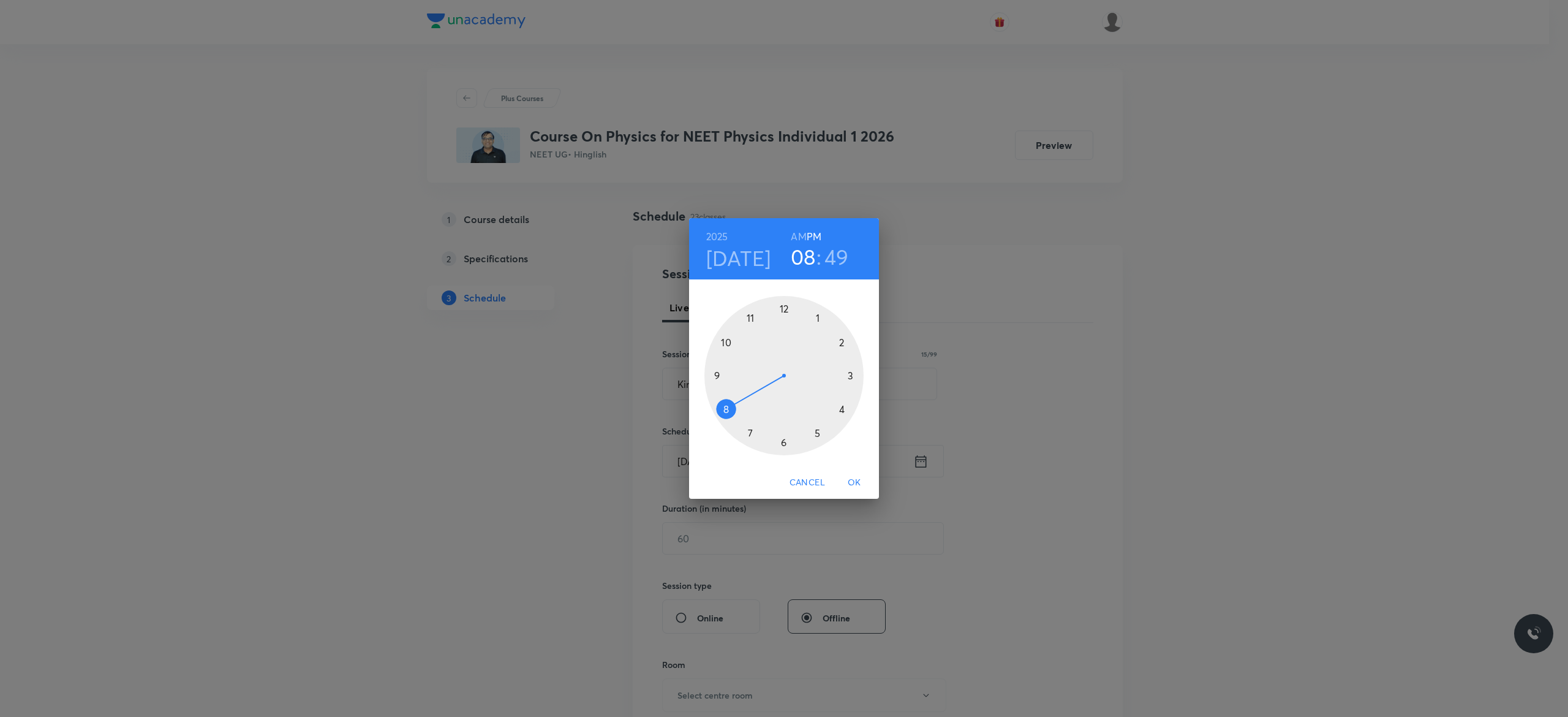
click at [784, 308] on div at bounding box center [784, 375] width 159 height 159
click at [784, 442] on div at bounding box center [784, 375] width 159 height 159
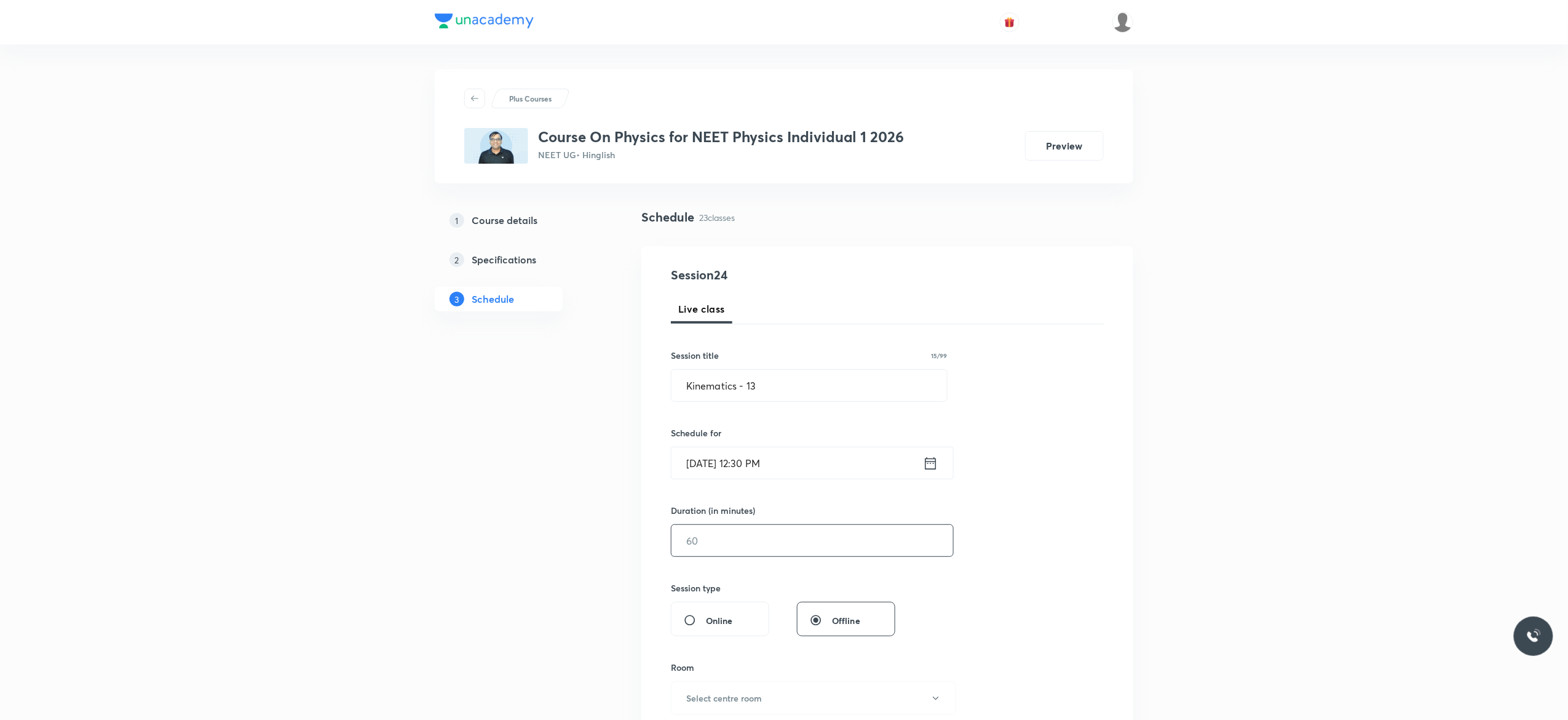
click at [743, 541] on input "text" at bounding box center [812, 540] width 282 height 32
type input "90"
click at [1025, 621] on div "Session 24 Live class Session title 15/99 Kinematics - 13 ​ Schedule for Sep 1,…" at bounding box center [886, 553] width 433 height 577
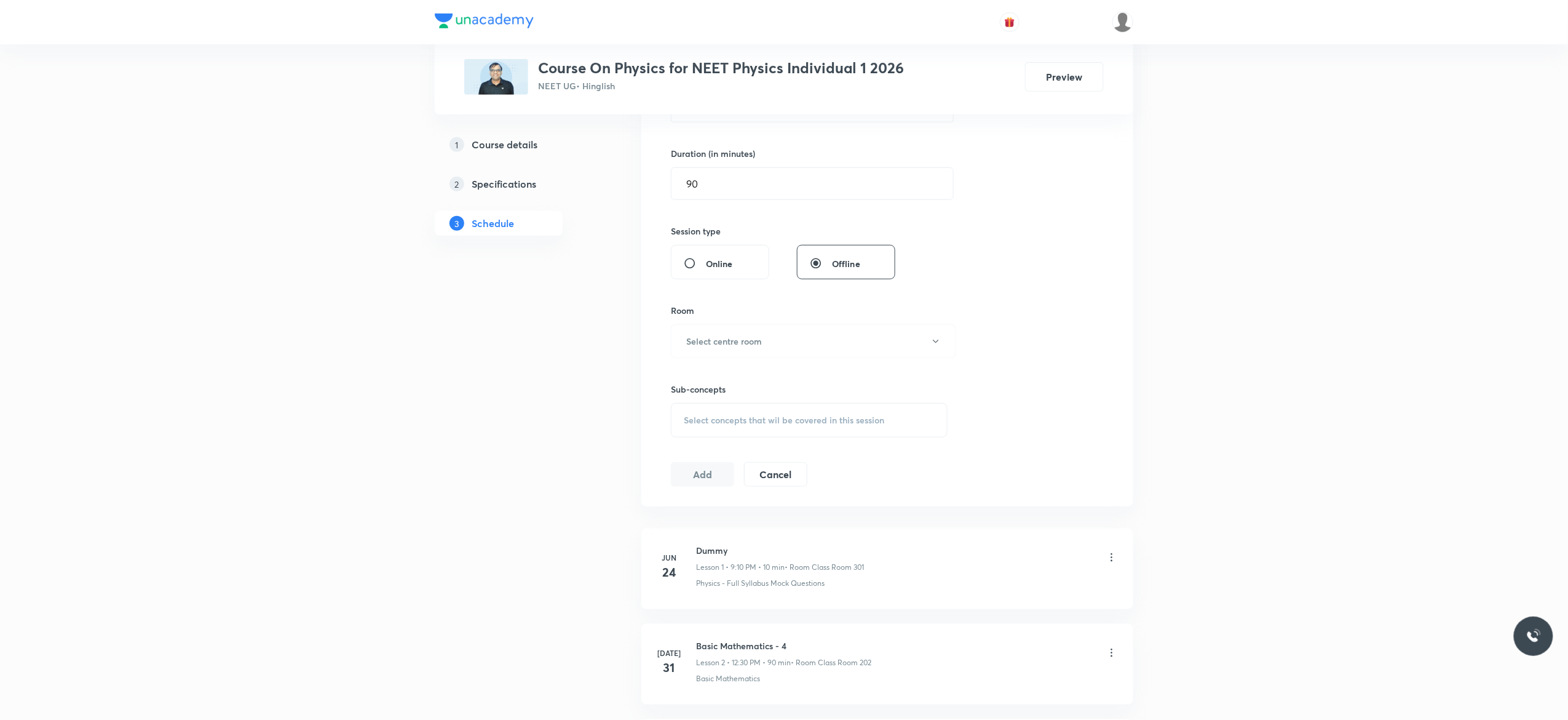
scroll to position [442, 0]
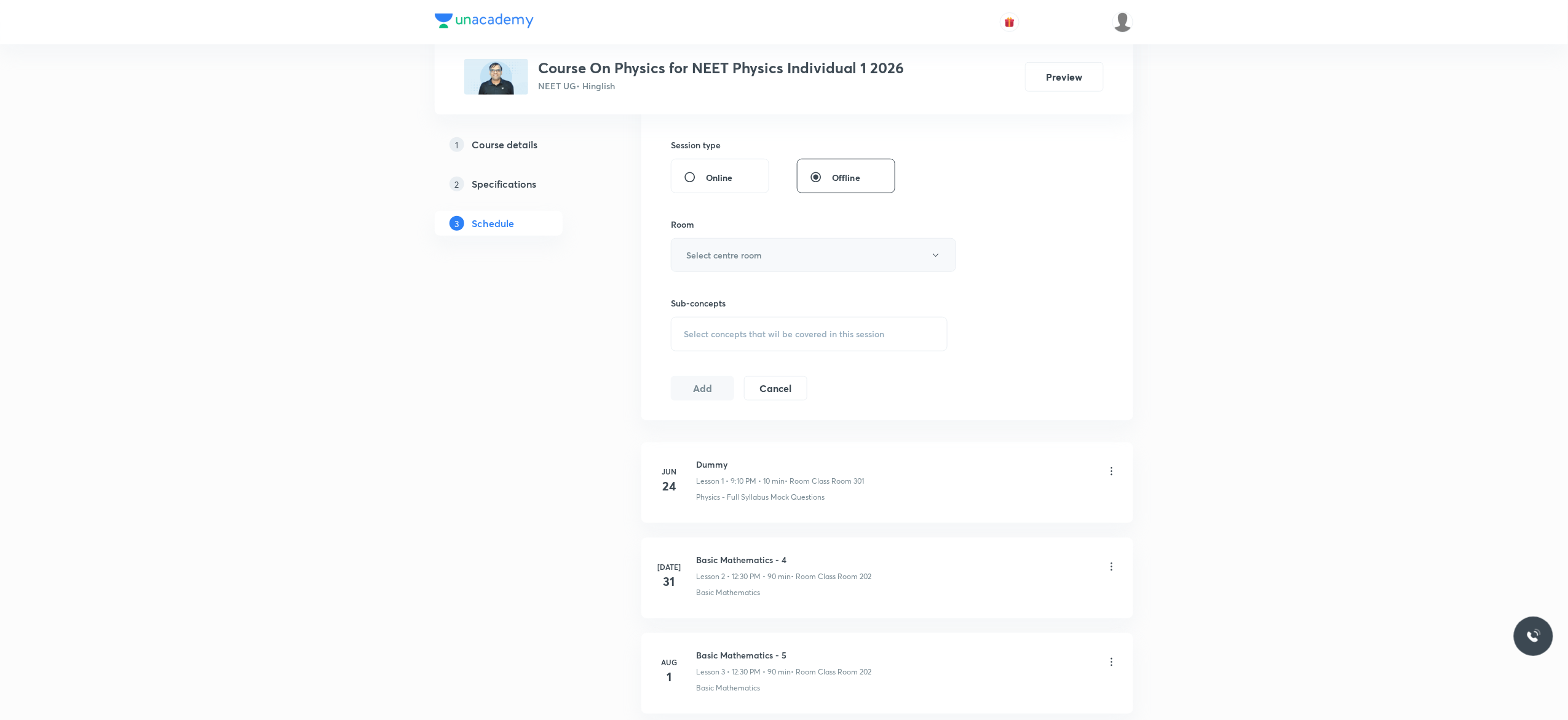
click at [942, 264] on button "Select centre room" at bounding box center [813, 255] width 285 height 33
click at [737, 356] on li "Class Room 202" at bounding box center [807, 365] width 284 height 23
click at [684, 336] on span "Select concepts that wil be covered in this session" at bounding box center [784, 333] width 201 height 10
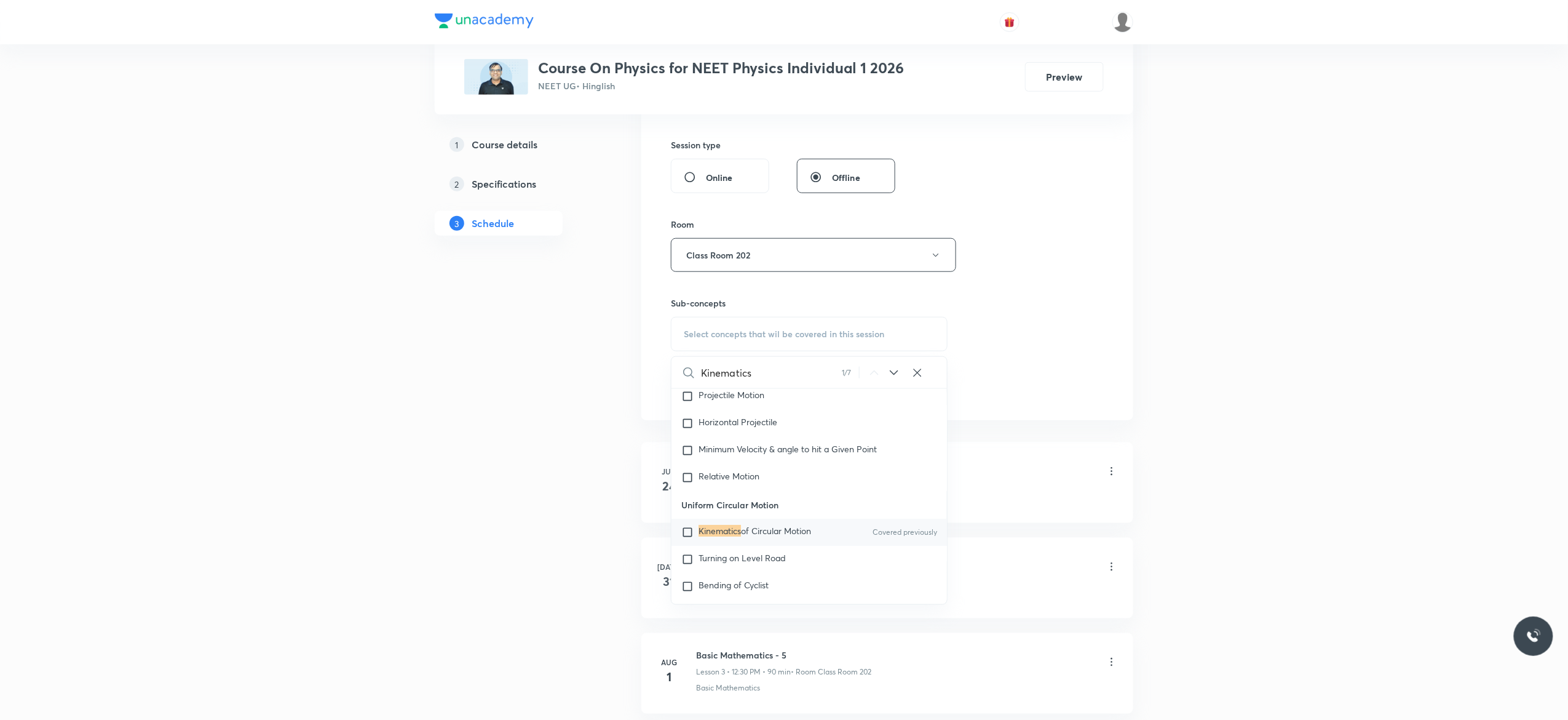
type input "Kinematics"
click at [689, 538] on input "checkbox" at bounding box center [690, 532] width 18 height 12
checkbox input "true"
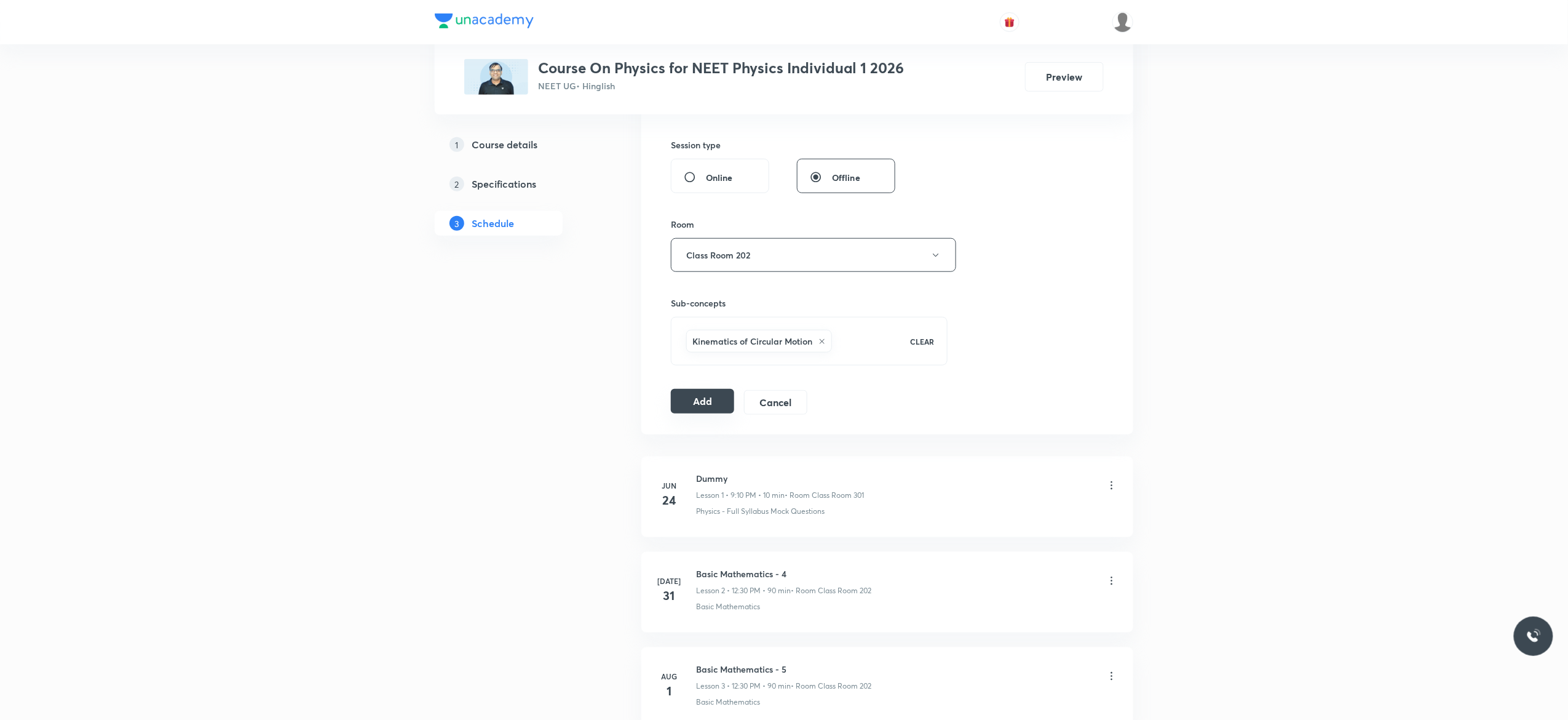
click at [695, 406] on button "Add" at bounding box center [702, 401] width 63 height 25
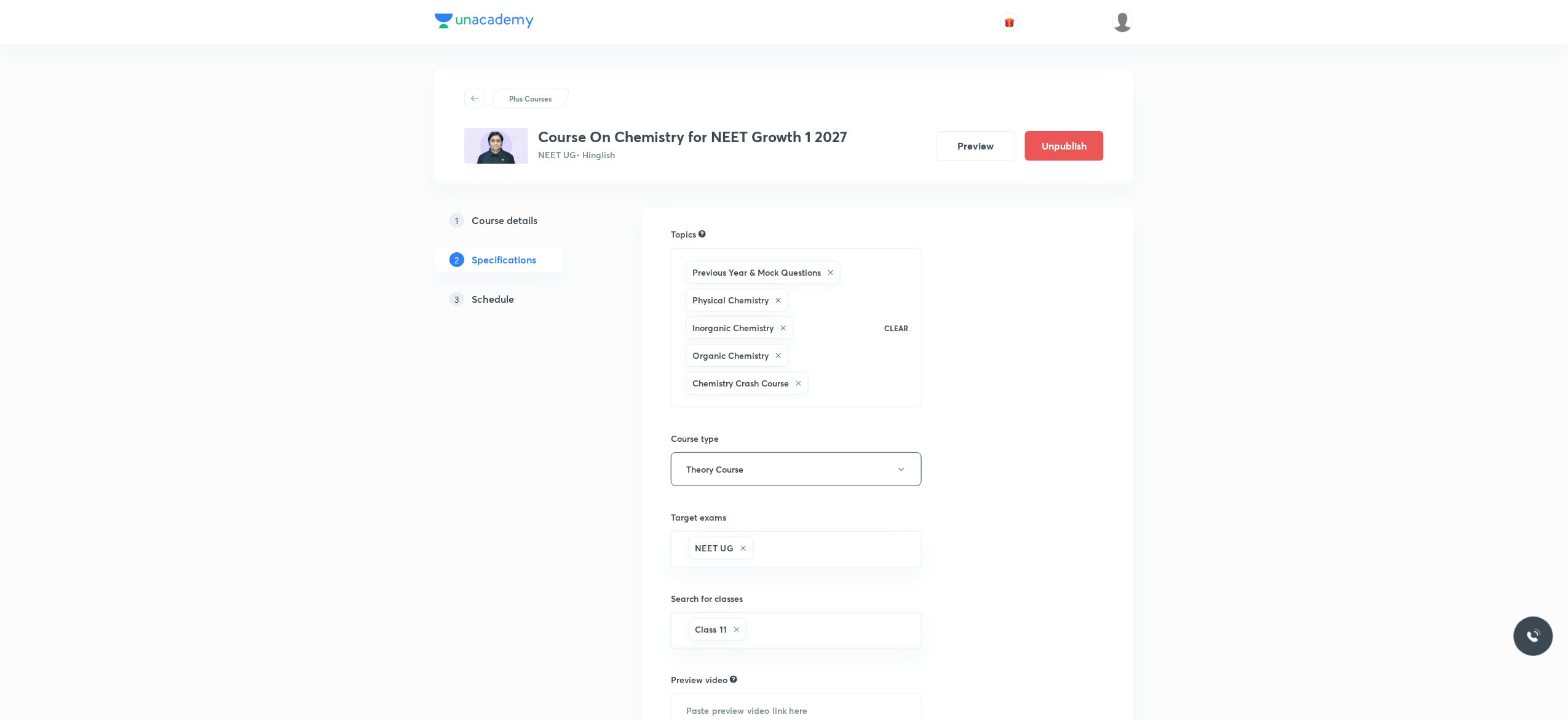
click at [500, 301] on h5 "Schedule" at bounding box center [492, 299] width 42 height 15
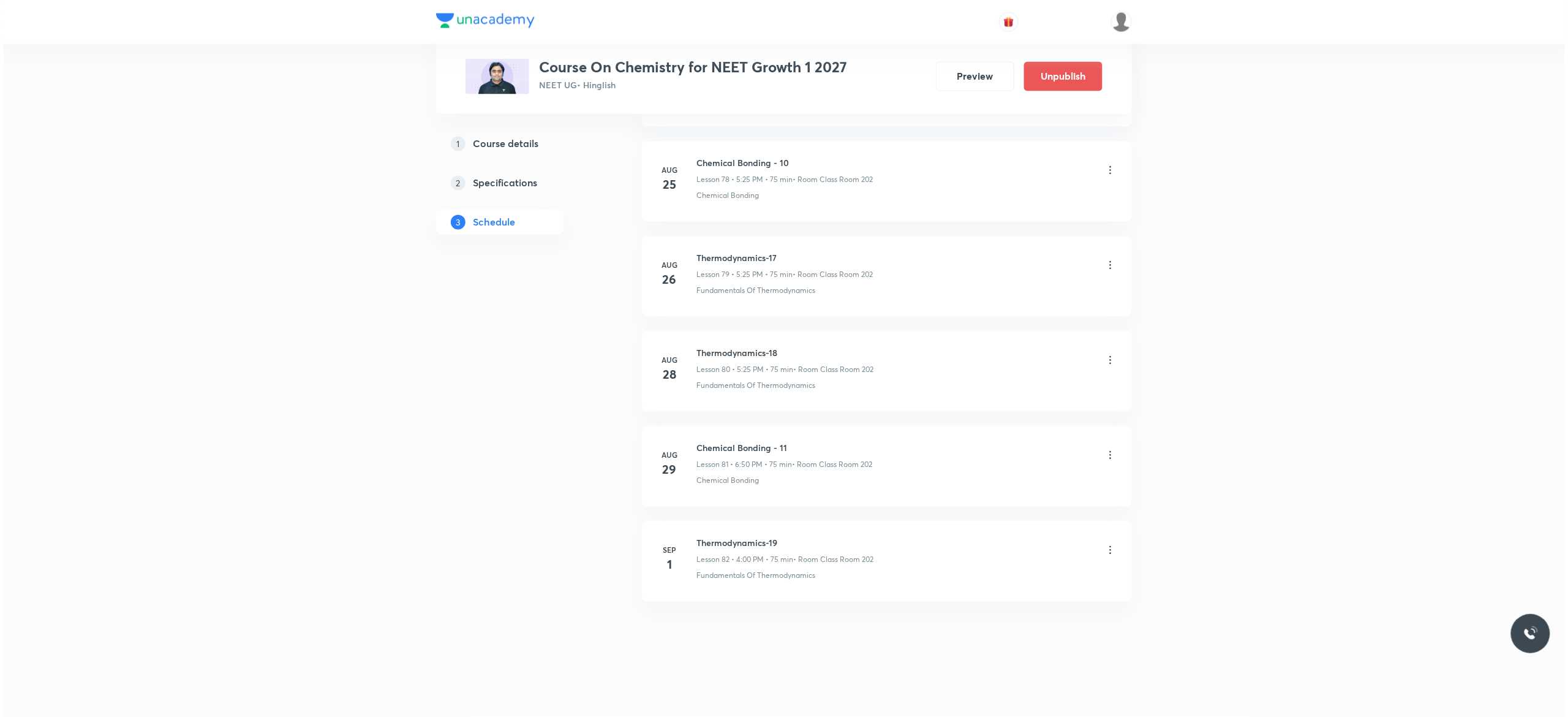
scroll to position [8163, 0]
click at [1107, 553] on icon at bounding box center [1107, 550] width 12 height 12
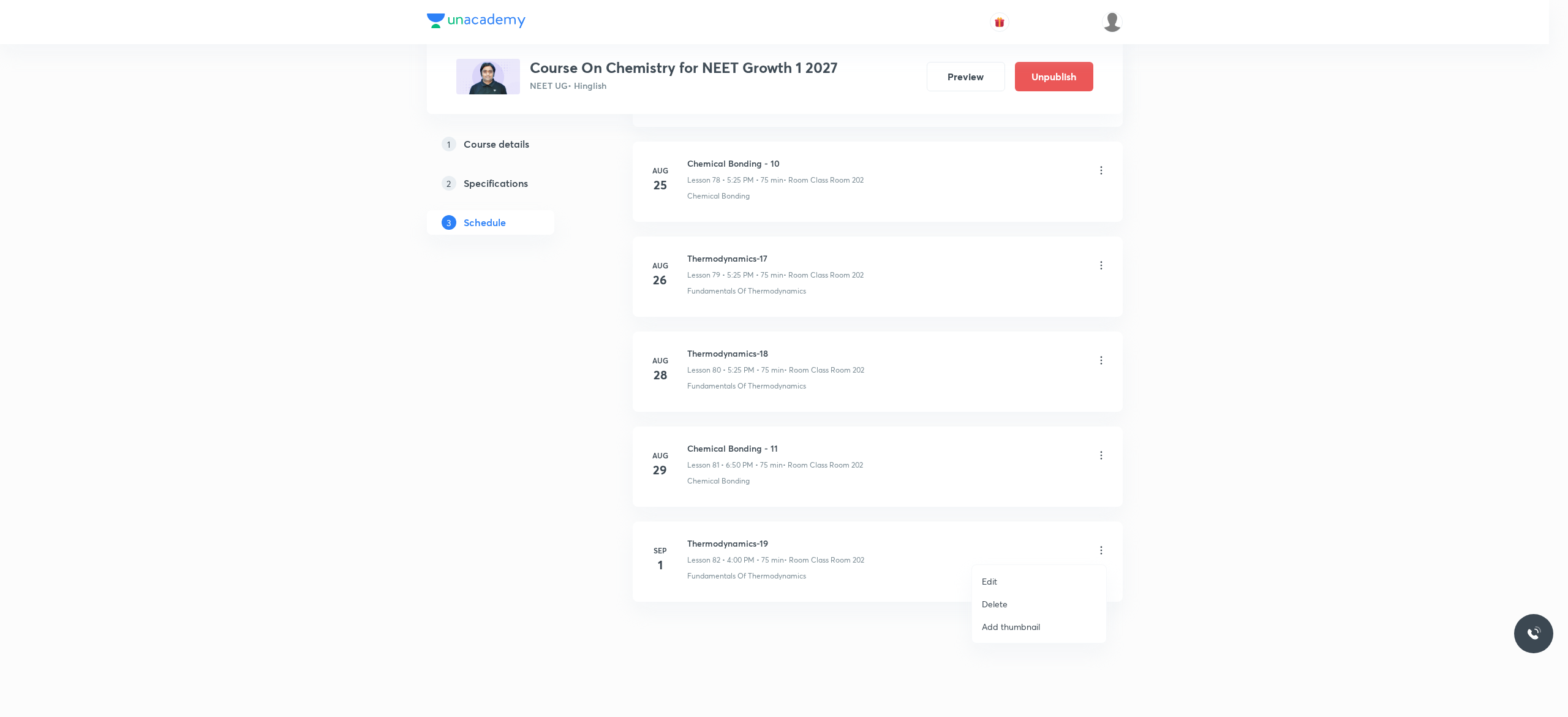
click at [1014, 575] on li "Edit" at bounding box center [1039, 581] width 134 height 23
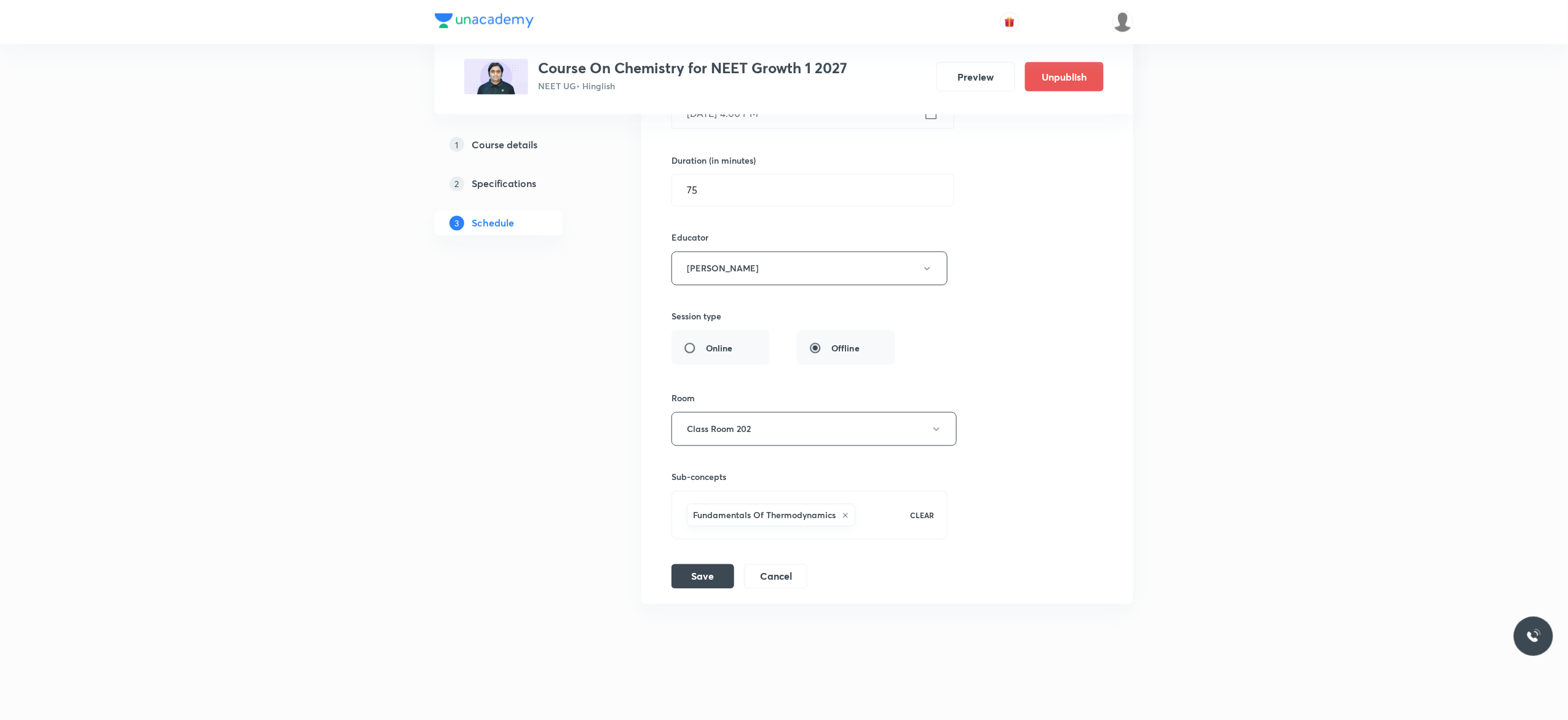
click at [1024, 179] on div "Session title 17/99 Thermodynamics-19 ​ Schedule for [DATE] 4:00 PM ​ Duration …" at bounding box center [887, 281] width 432 height 614
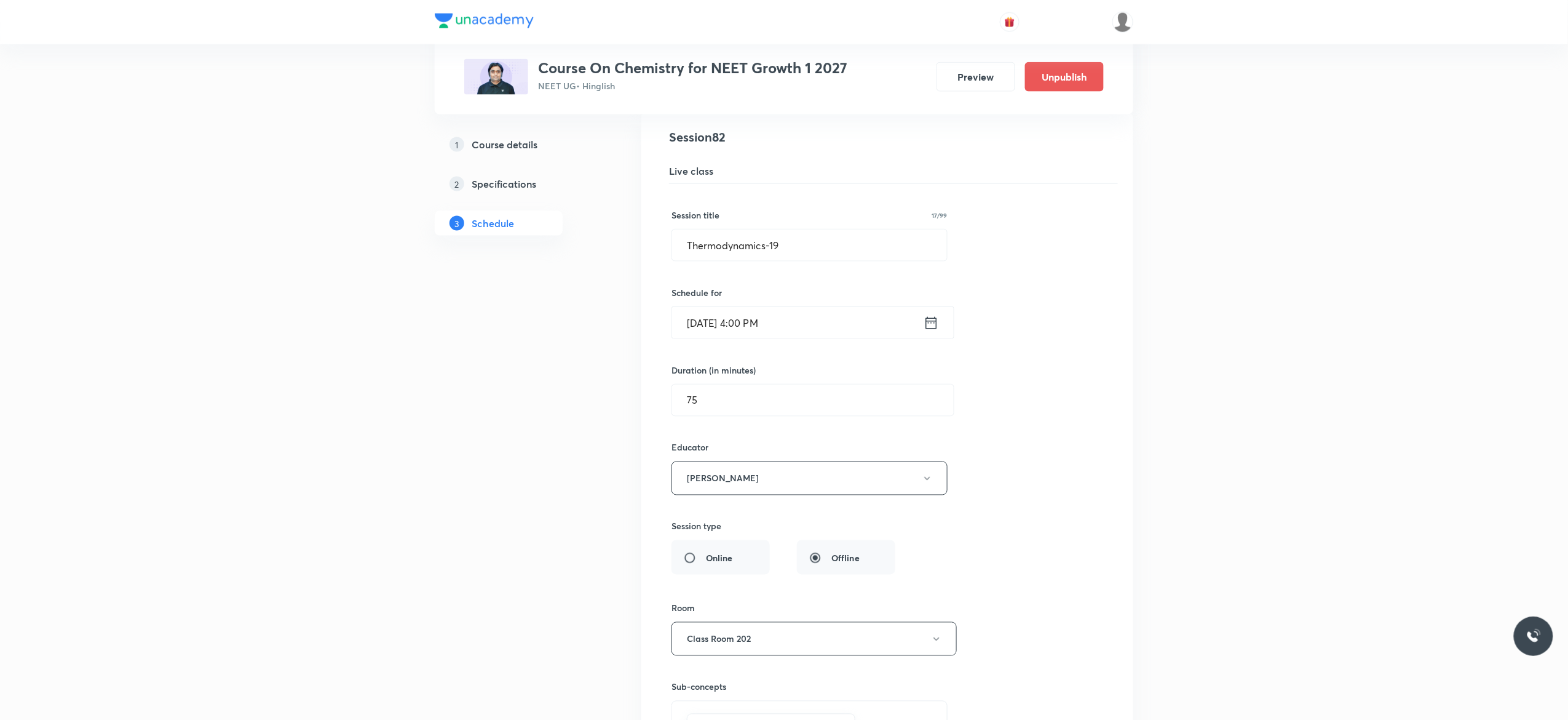
scroll to position [7909, 0]
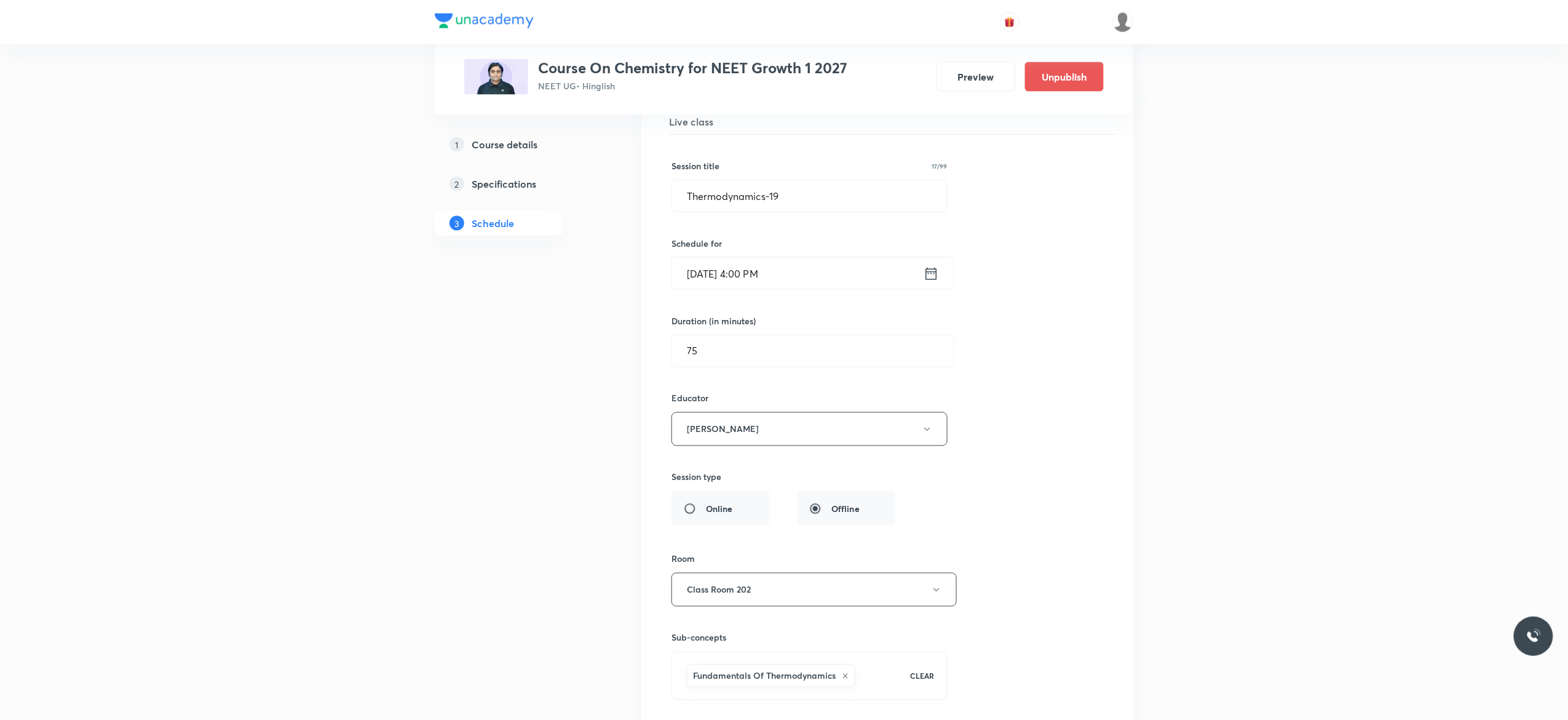
click at [933, 282] on icon at bounding box center [930, 274] width 15 height 18
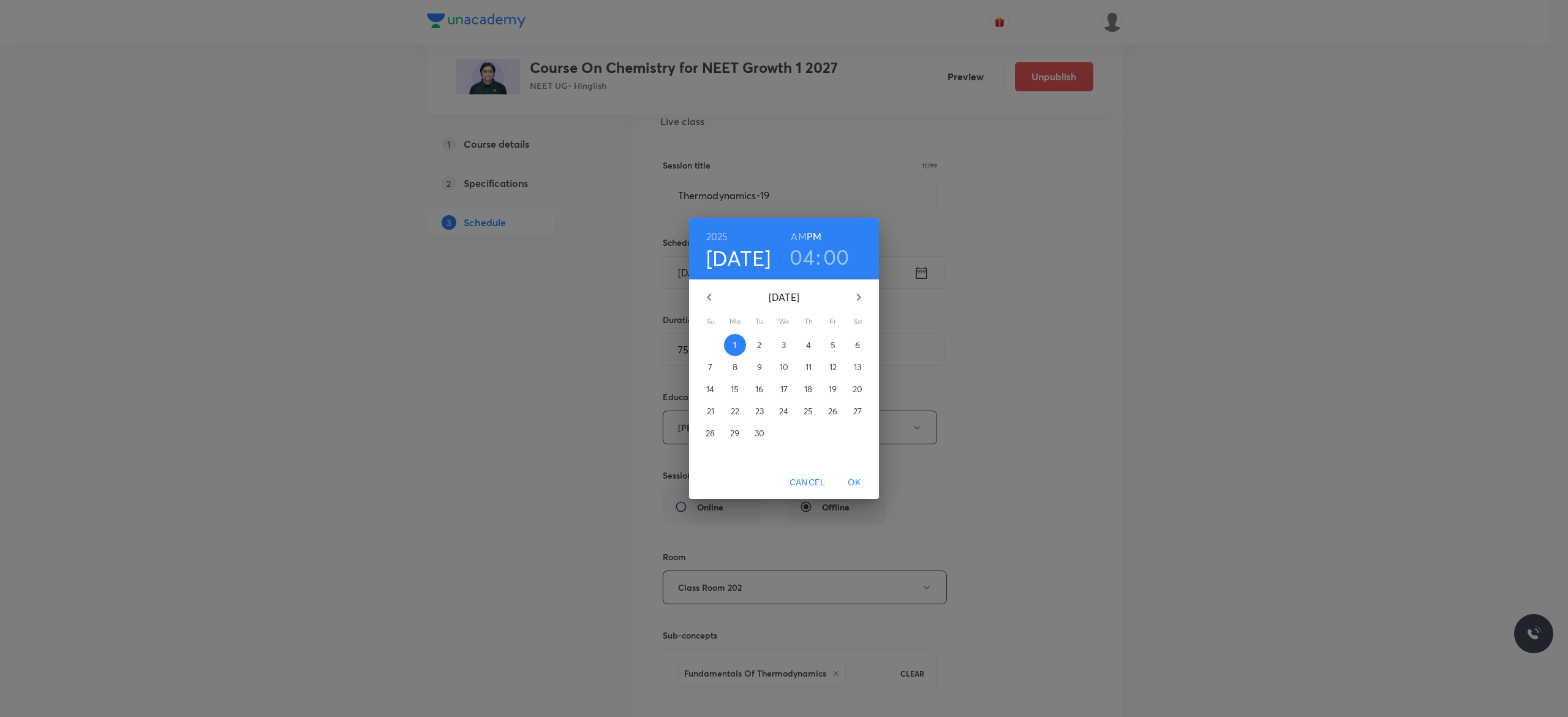
click at [802, 256] on h3 "04" at bounding box center [802, 256] width 25 height 25
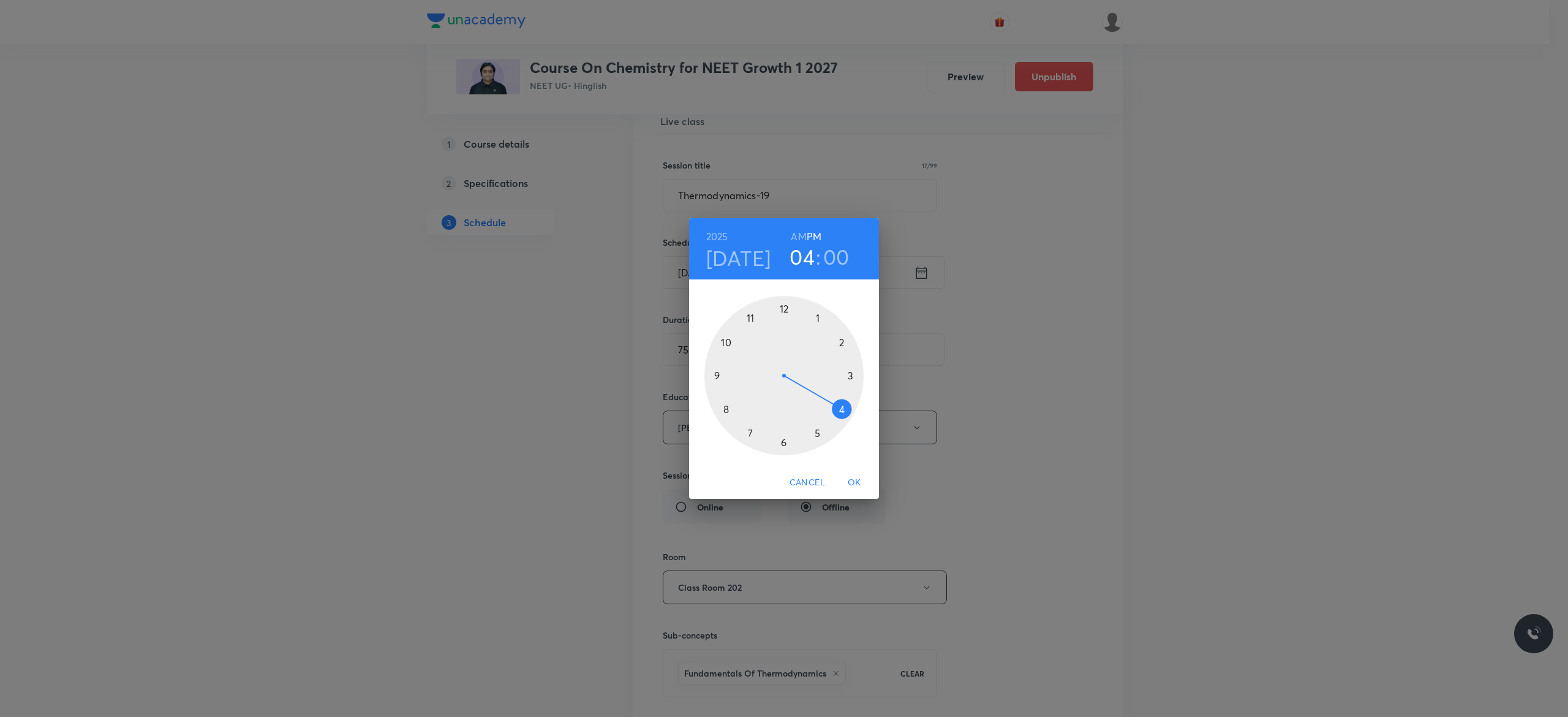
click at [817, 431] on div at bounding box center [784, 375] width 159 height 159
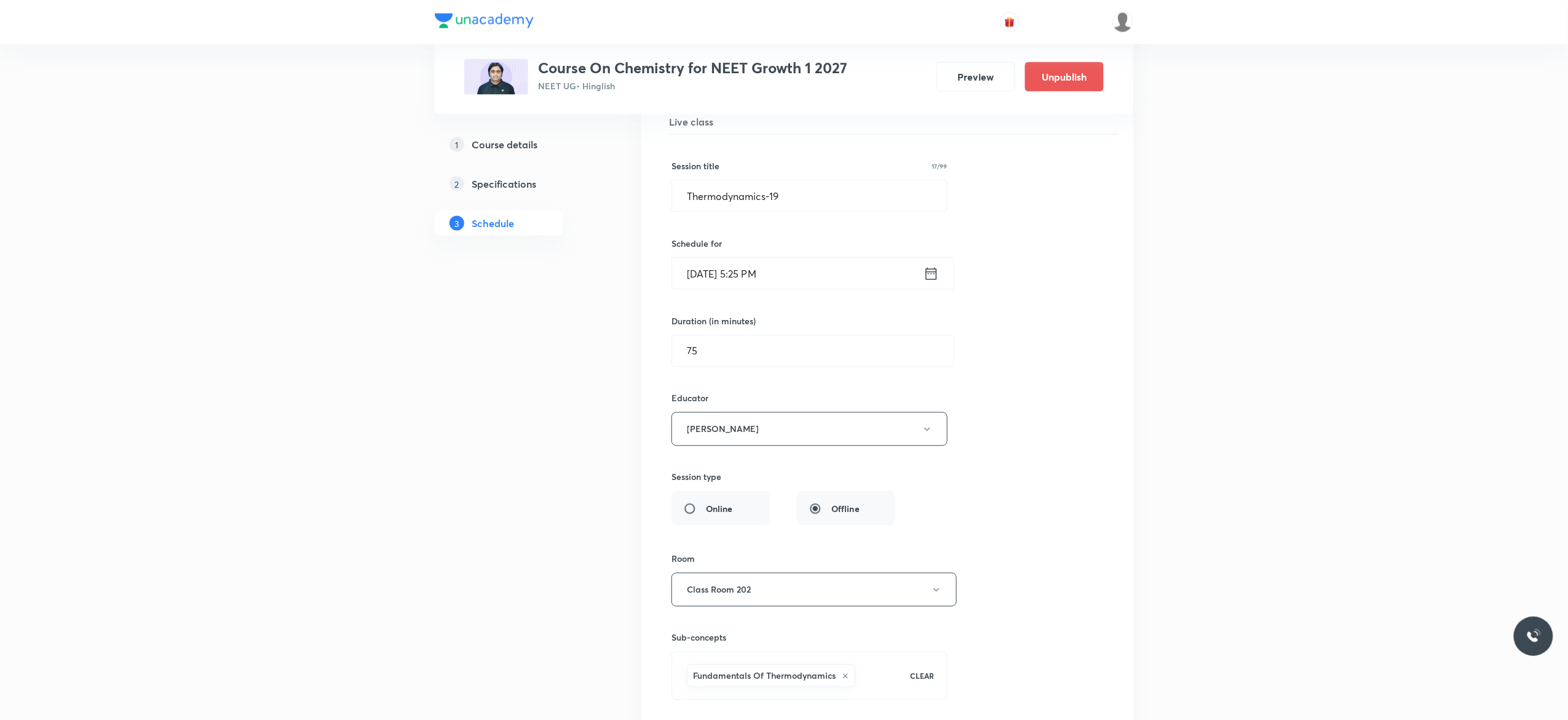
click at [1007, 523] on div "Session title 17/99 Thermodynamics-19 ​ Schedule for Sep 1, 2025, 5:25 PM ​ Dur…" at bounding box center [887, 442] width 432 height 614
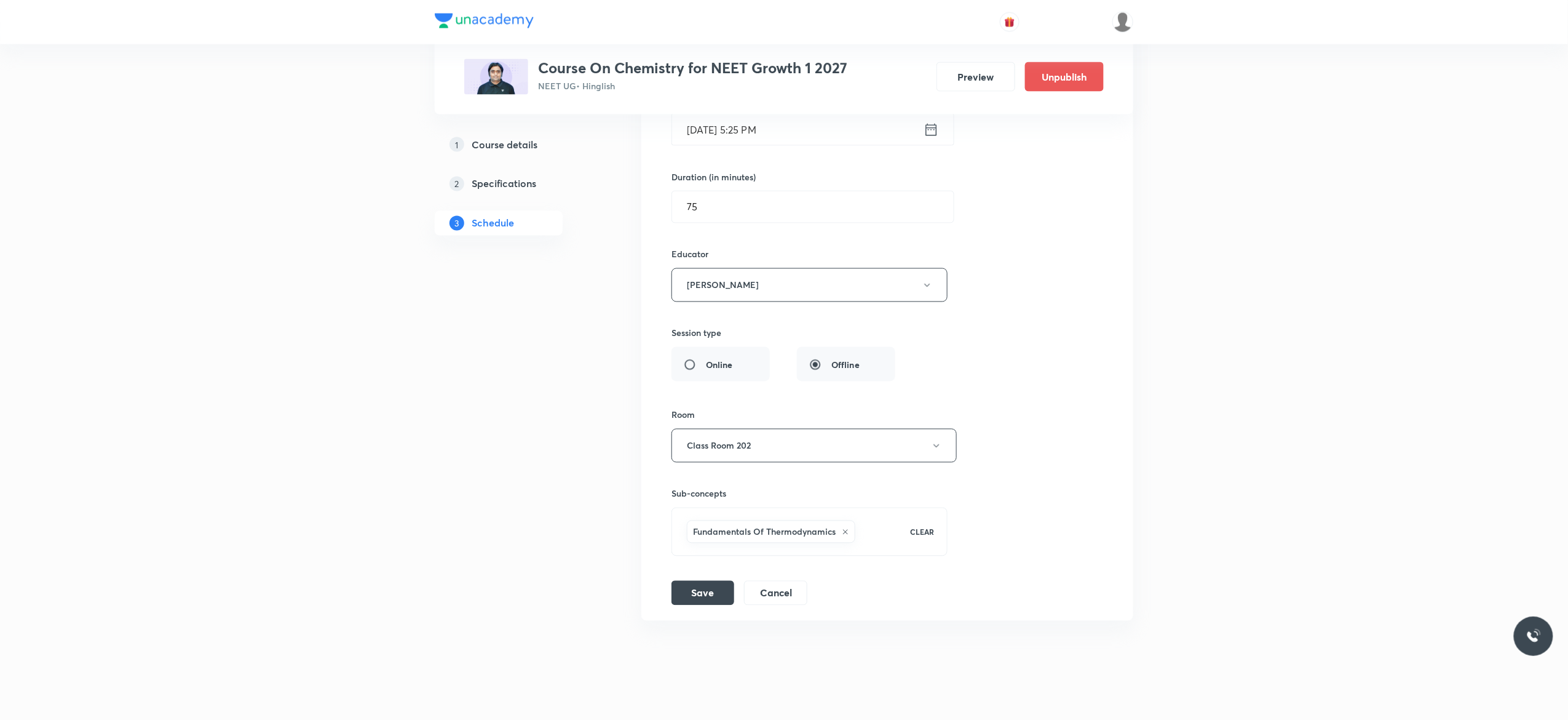
scroll to position [8106, 0]
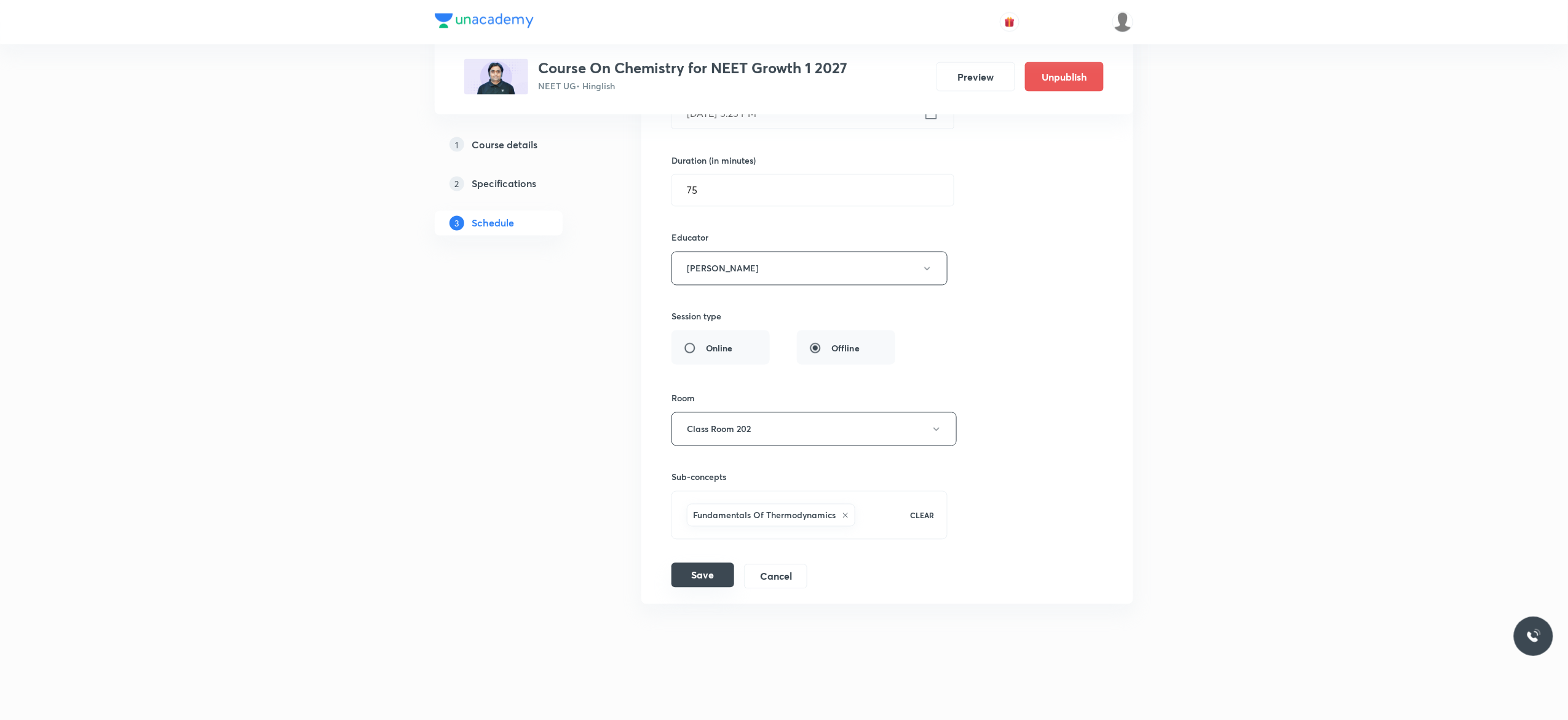
click at [703, 578] on button "Save" at bounding box center [702, 575] width 63 height 25
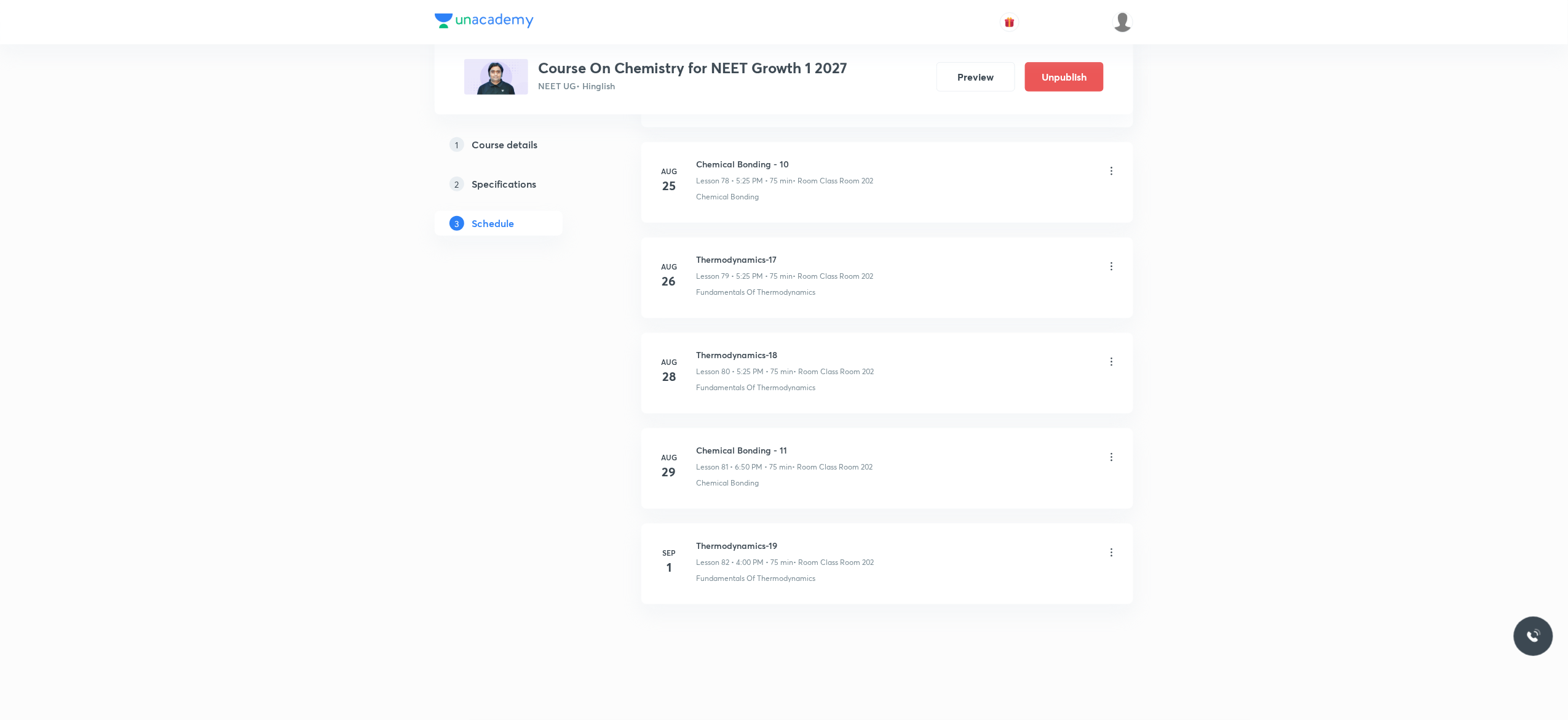
scroll to position [7551, 0]
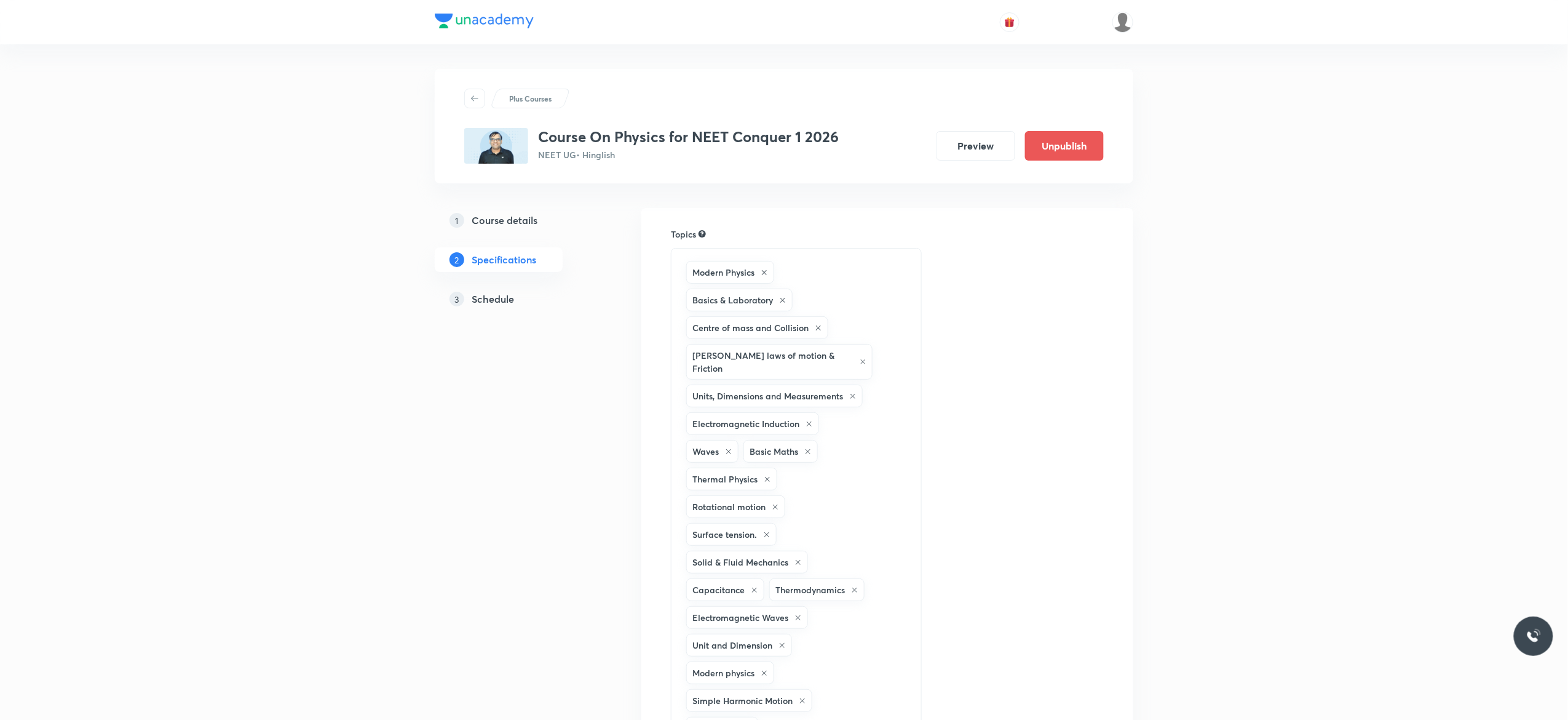
click at [490, 302] on h5 "Schedule" at bounding box center [492, 299] width 42 height 15
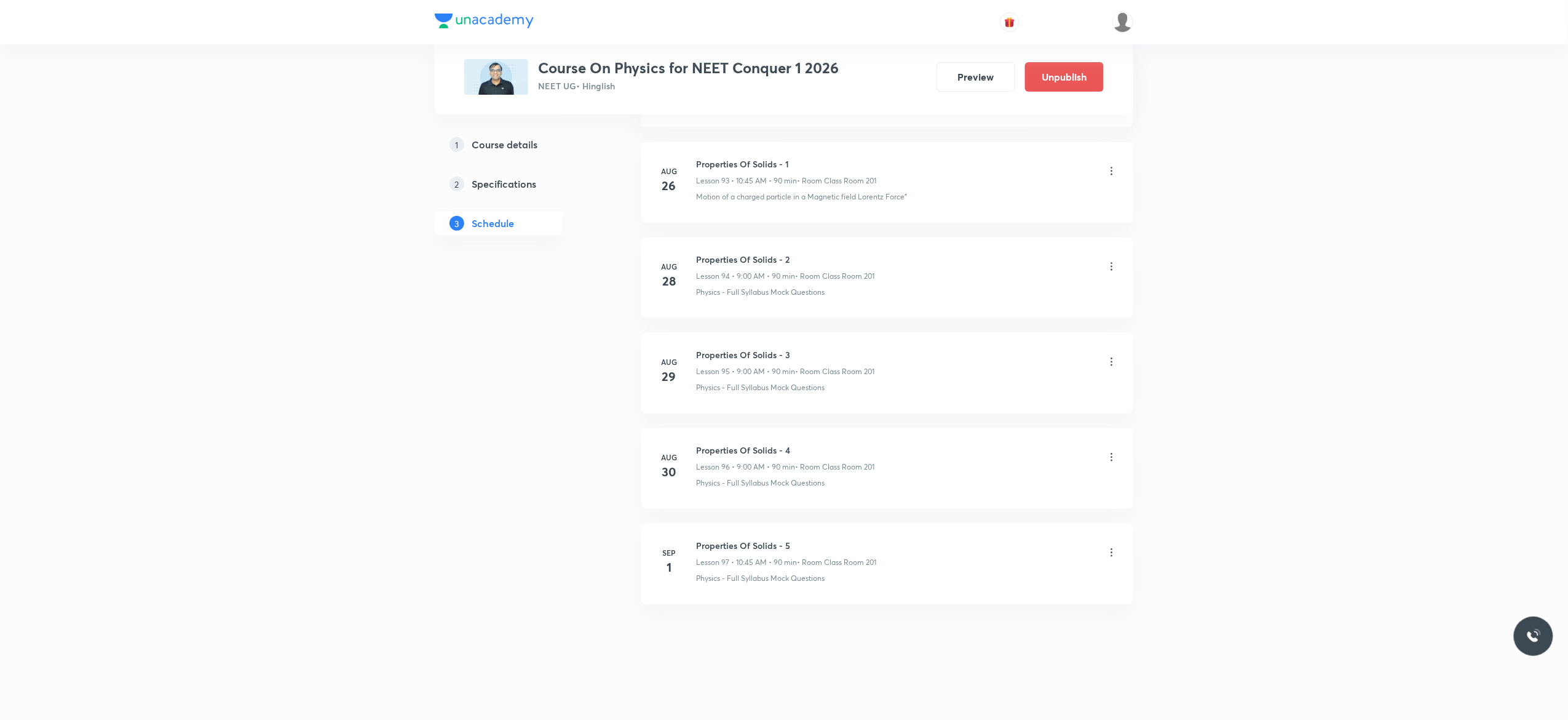
scroll to position [9633, 0]
click at [1114, 554] on icon at bounding box center [1112, 553] width 12 height 12
click at [1012, 606] on li "Delete" at bounding box center [1043, 606] width 135 height 23
click at [974, 694] on button "Delete" at bounding box center [960, 693] width 108 height 29
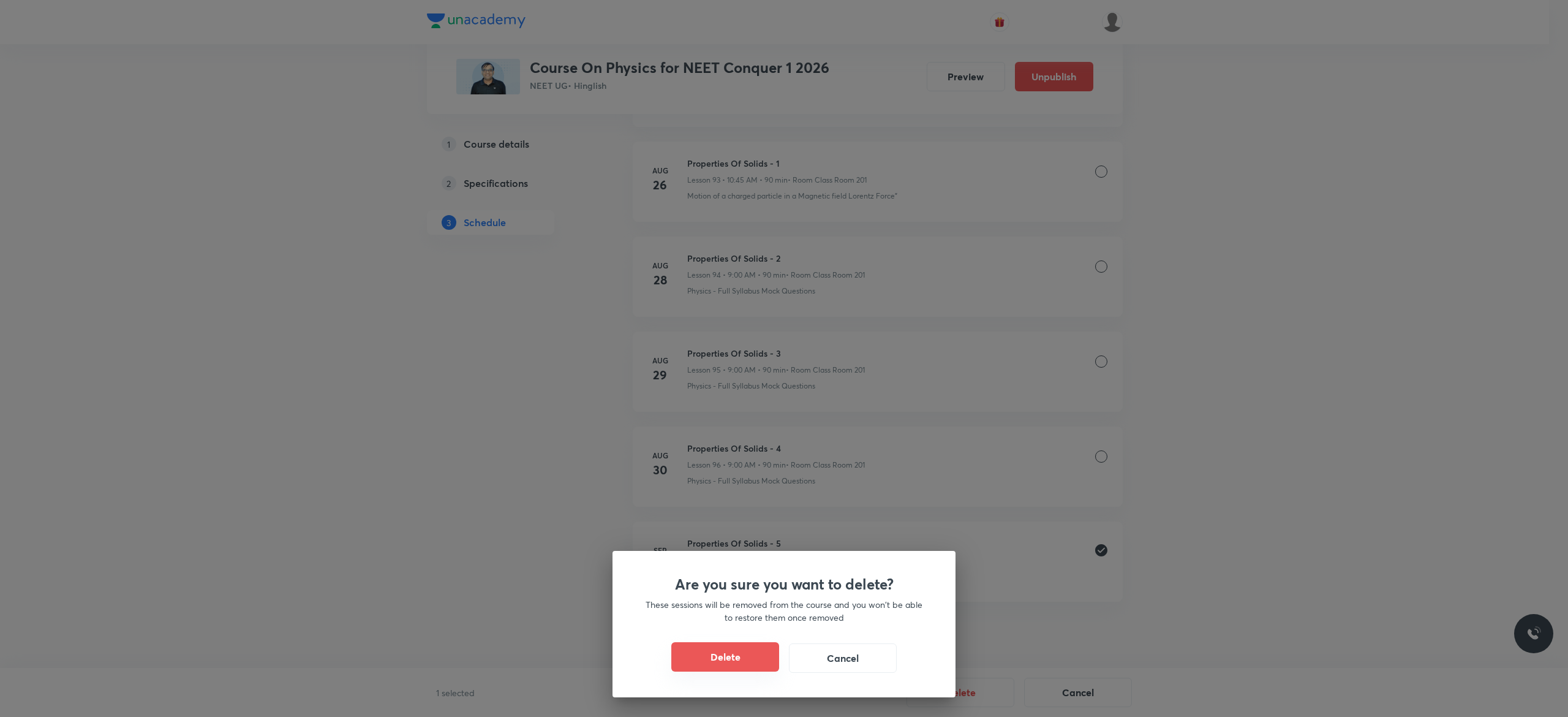
click at [733, 661] on button "Delete" at bounding box center [725, 656] width 108 height 29
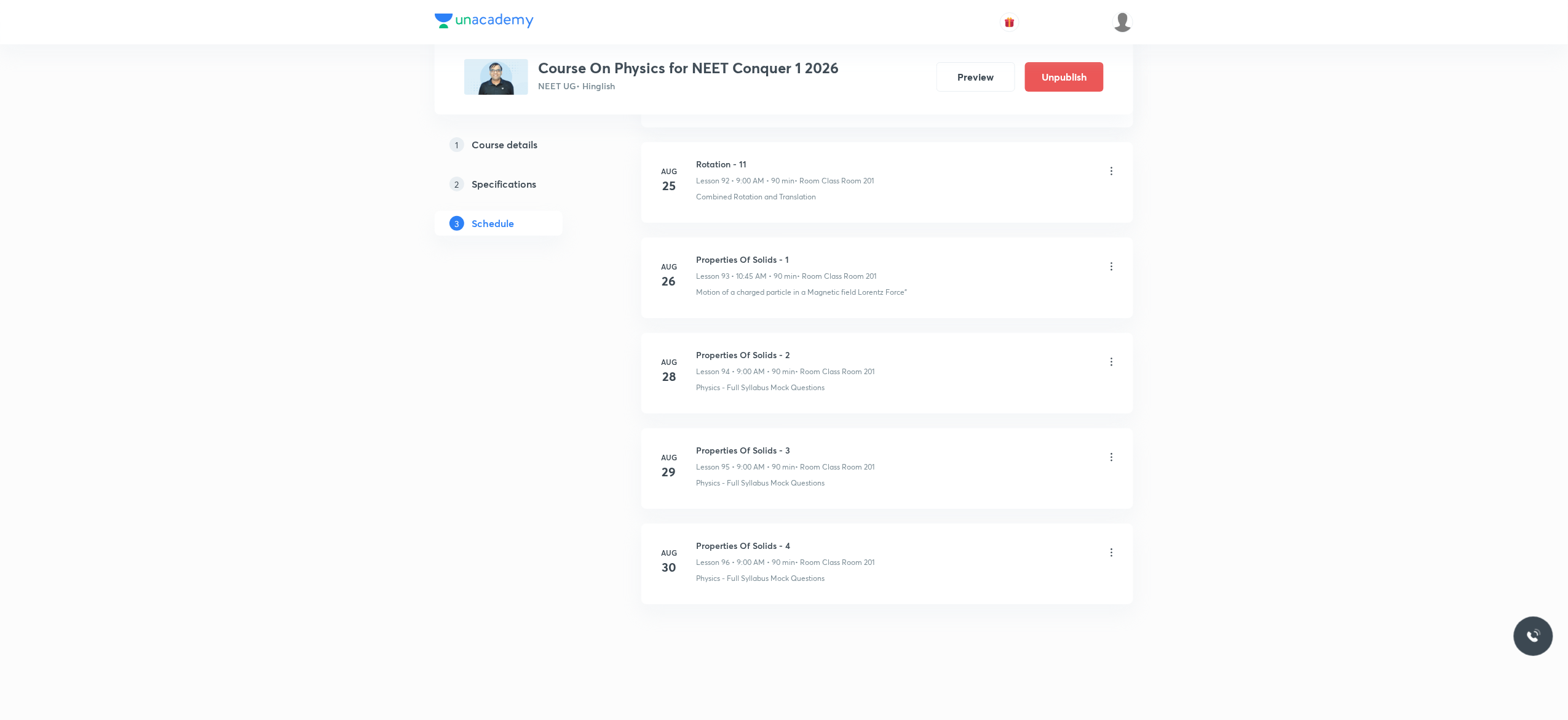
scroll to position [9538, 0]
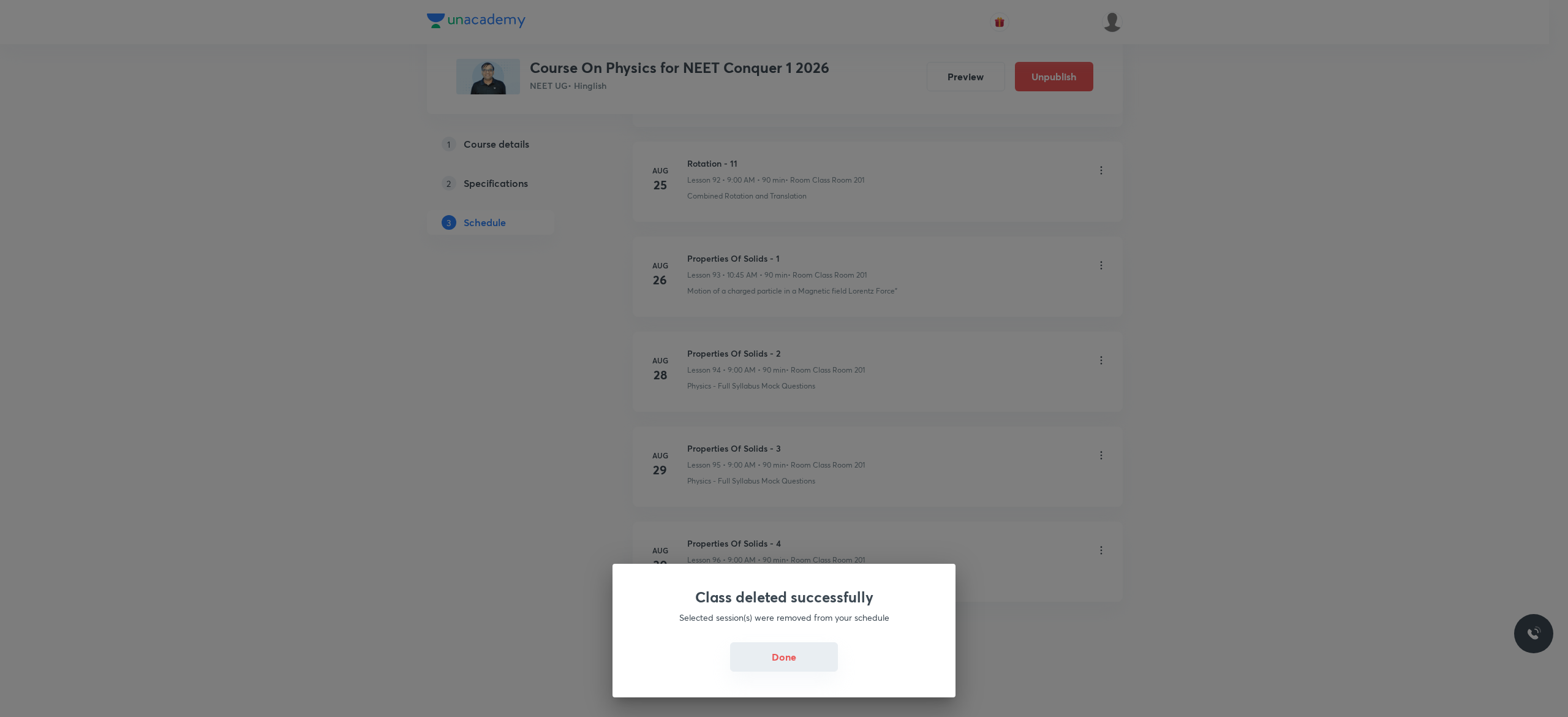
click at [786, 666] on button "Done" at bounding box center [784, 656] width 108 height 29
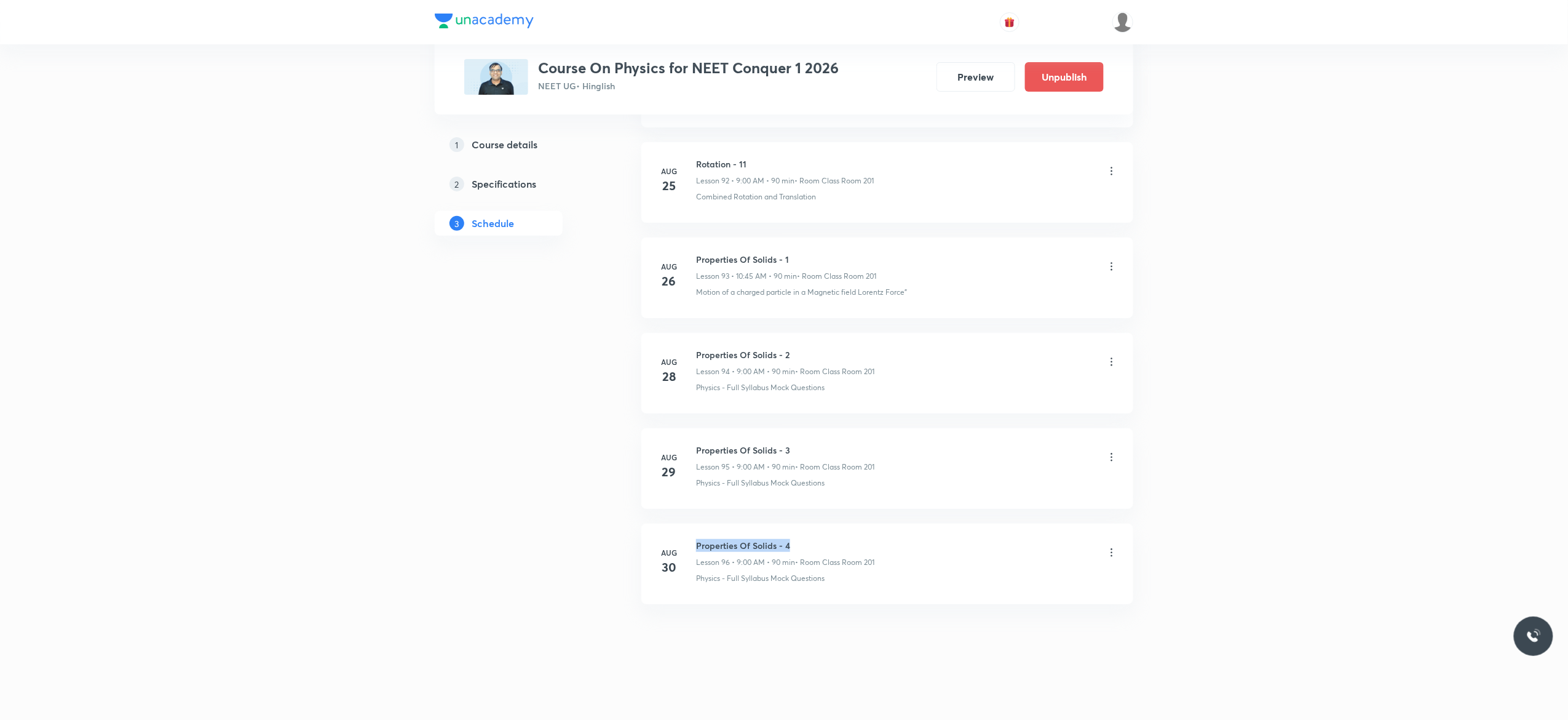
drag, startPoint x: 793, startPoint y: 538, endPoint x: 693, endPoint y: 543, distance: 100.1
click at [693, 543] on div "Aug 30 Properties Of Solids - 4 Lesson 96 • 9:00 AM • 90 min • Room Class Room …" at bounding box center [886, 560] width 461 height 45
copy h6 "Properties Of Solids - 4"
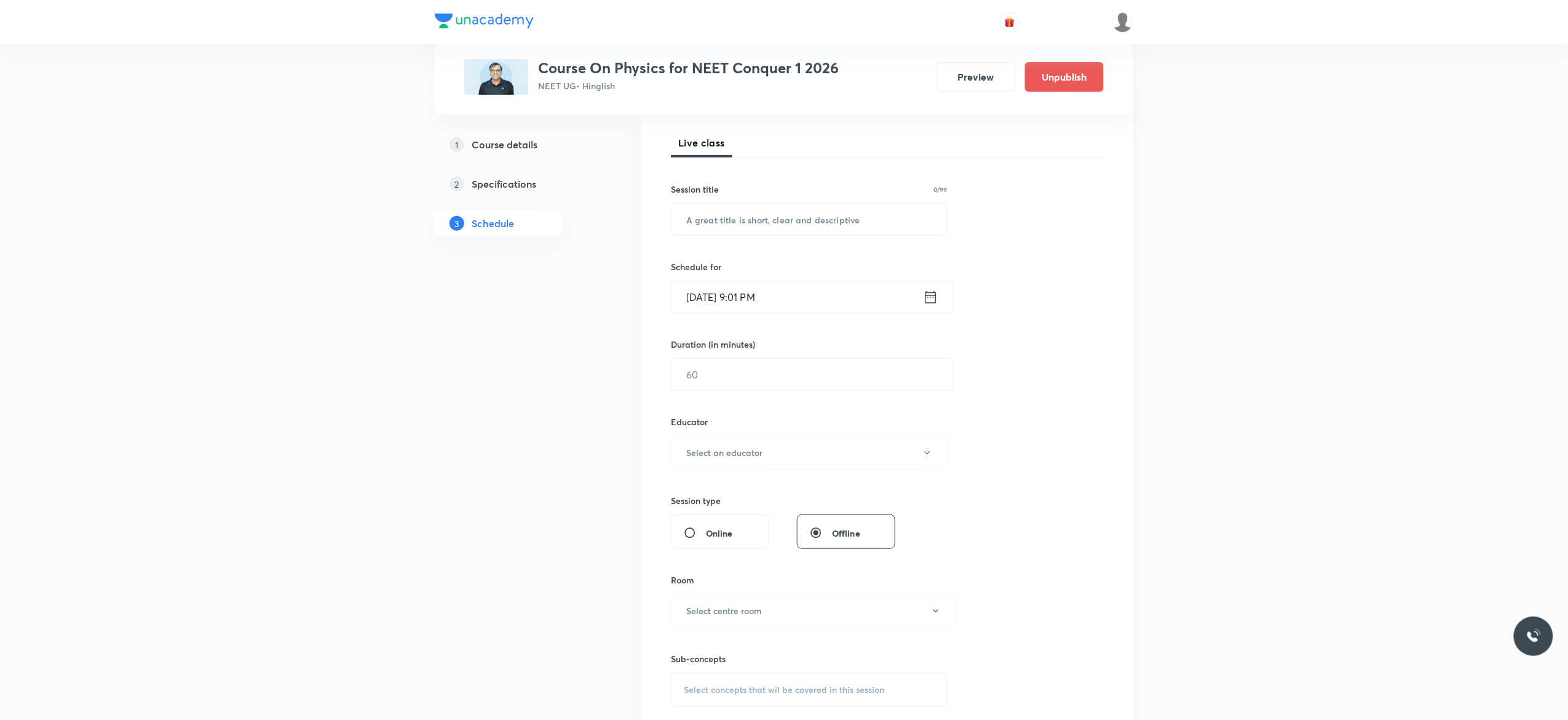
scroll to position [0, 0]
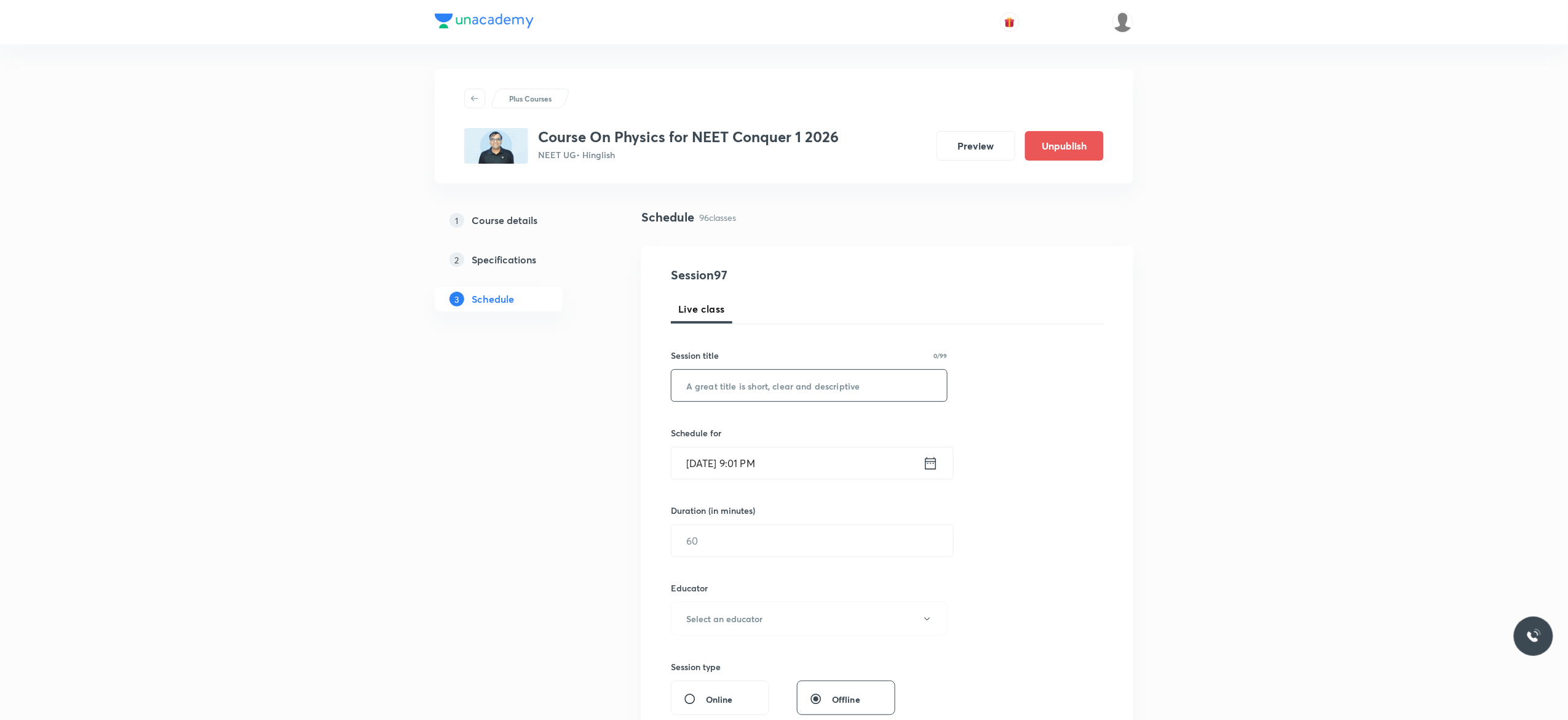
click at [731, 385] on input "text" at bounding box center [809, 385] width 276 height 32
paste input "Properties Of Solids - 4"
type input "Properties Of Solids - 5"
click at [925, 464] on icon at bounding box center [930, 463] width 11 height 12
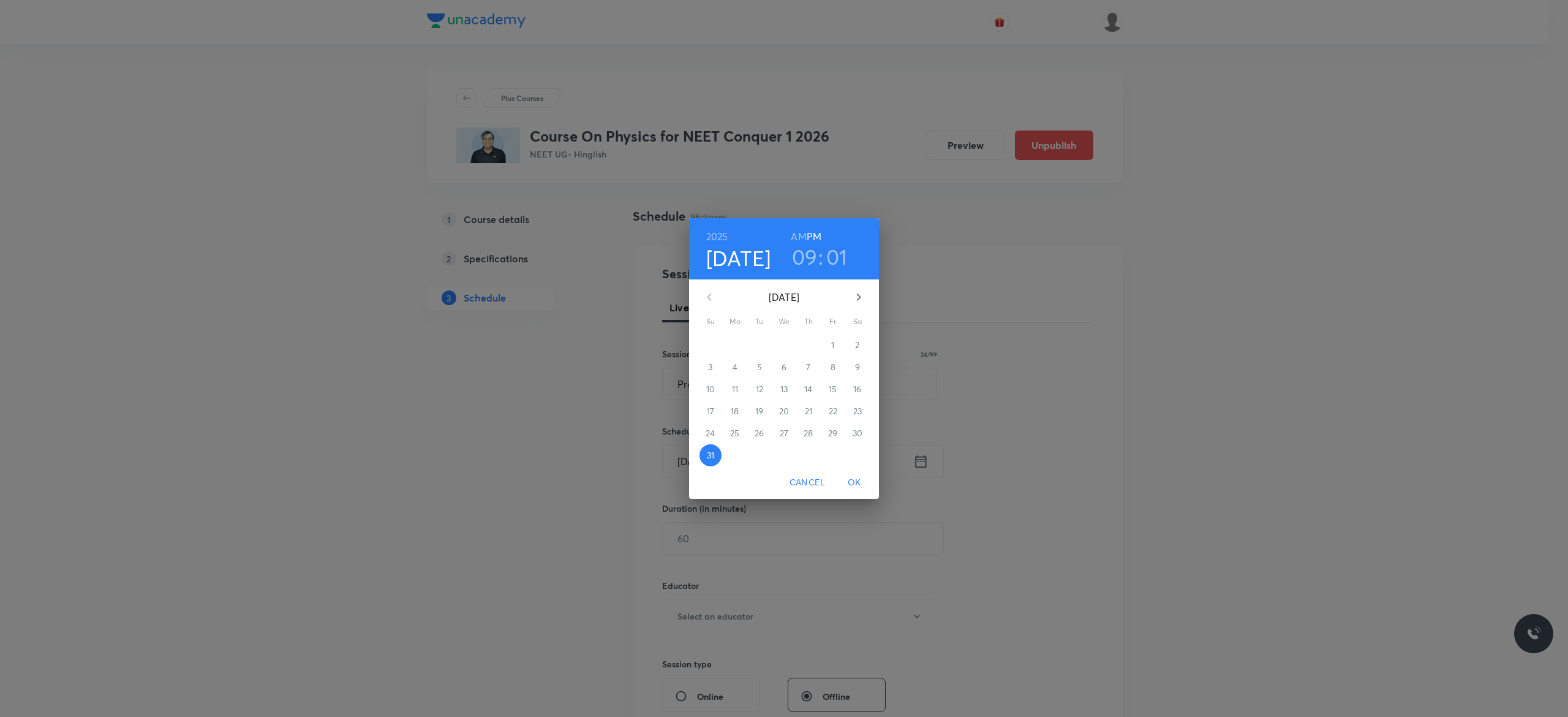
click at [863, 296] on icon "button" at bounding box center [858, 297] width 15 height 15
click at [734, 343] on p "1" at bounding box center [734, 345] width 3 height 12
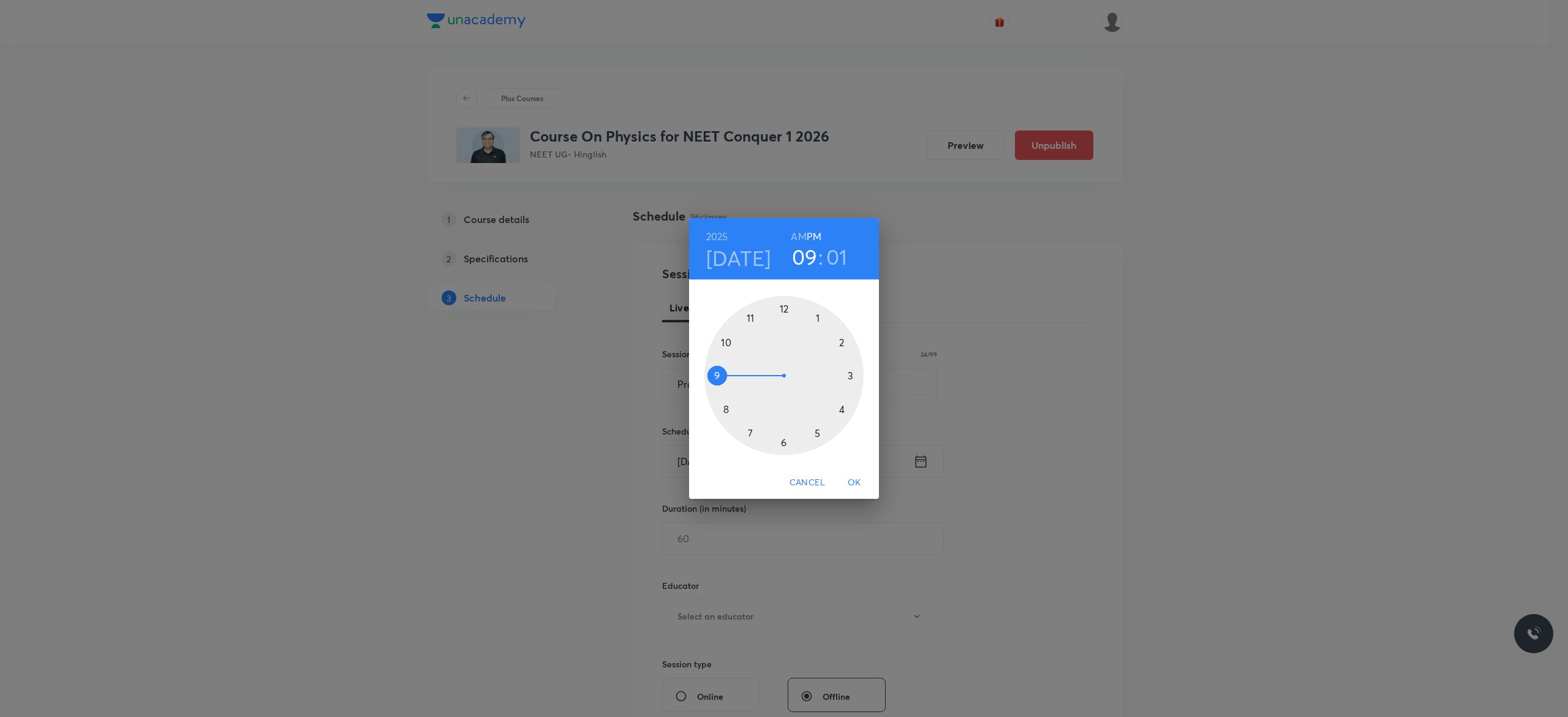
click at [786, 308] on div at bounding box center [784, 375] width 159 height 159
click at [783, 439] on div at bounding box center [784, 375] width 159 height 159
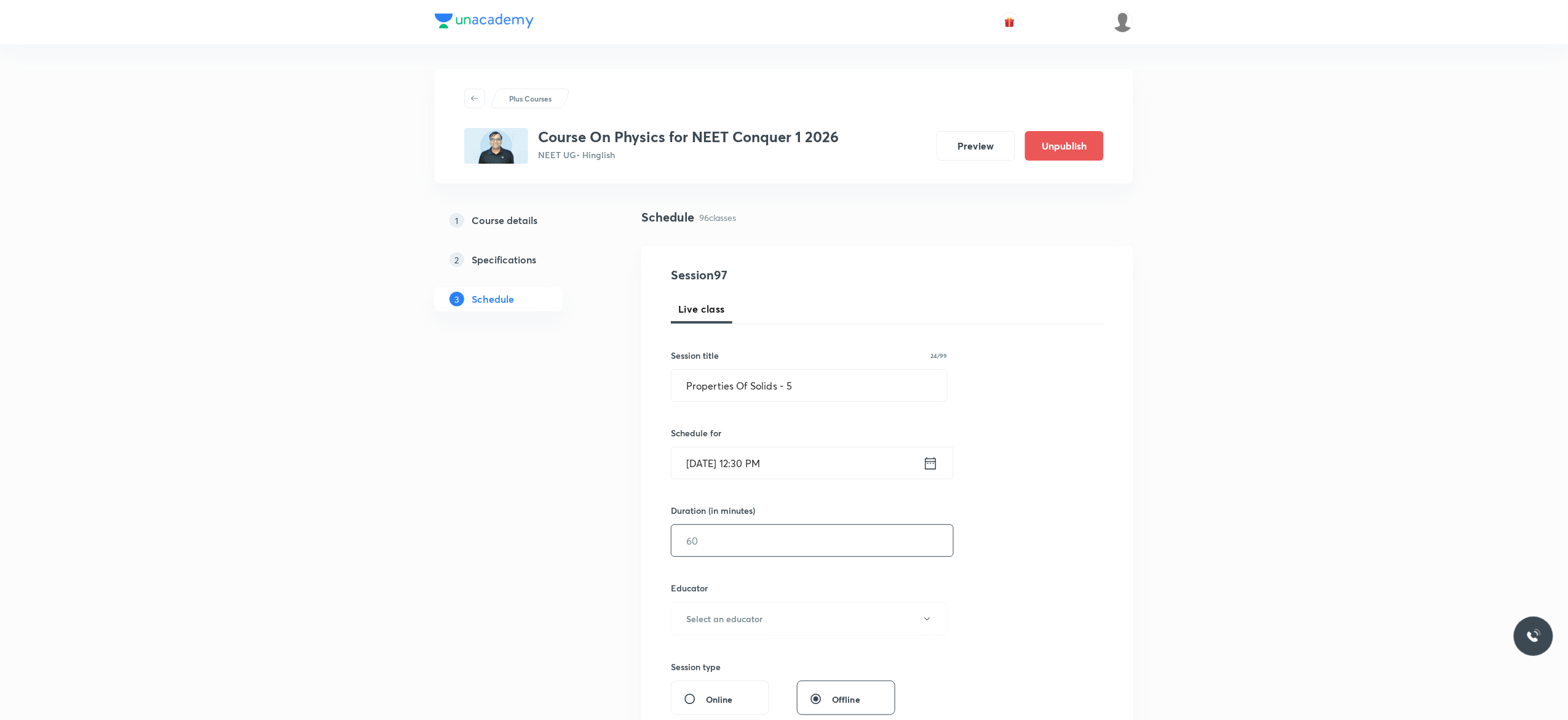
click at [730, 536] on input "text" at bounding box center [812, 540] width 282 height 32
type input "90"
click at [928, 620] on icon "button" at bounding box center [927, 618] width 5 height 3
click at [721, 662] on span "[PERSON_NAME]" at bounding box center [807, 660] width 270 height 13
click at [1050, 575] on div "Session 97 Live class Session title 24/99 Properties Of Solids - 5 ​ Schedule f…" at bounding box center [886, 593] width 433 height 657
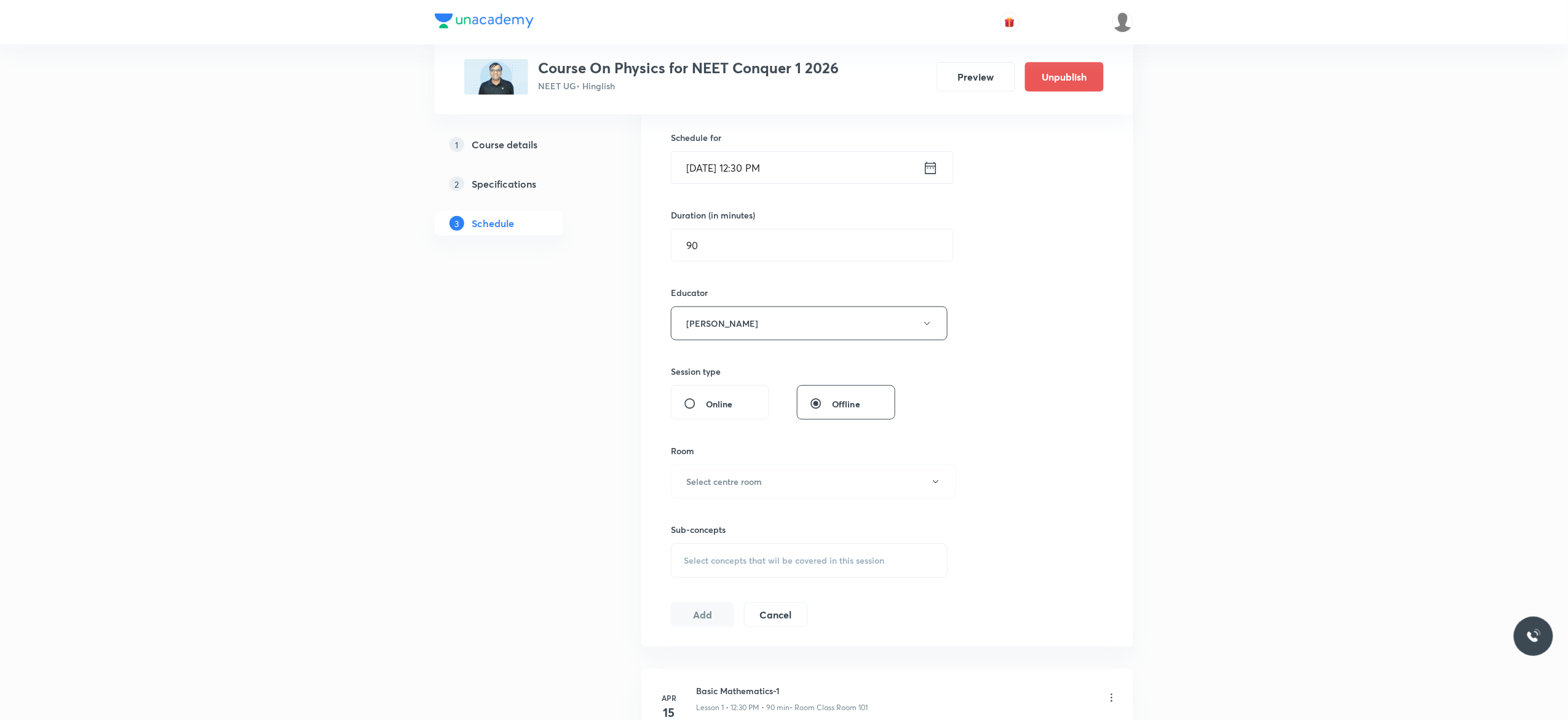
scroll to position [442, 0]
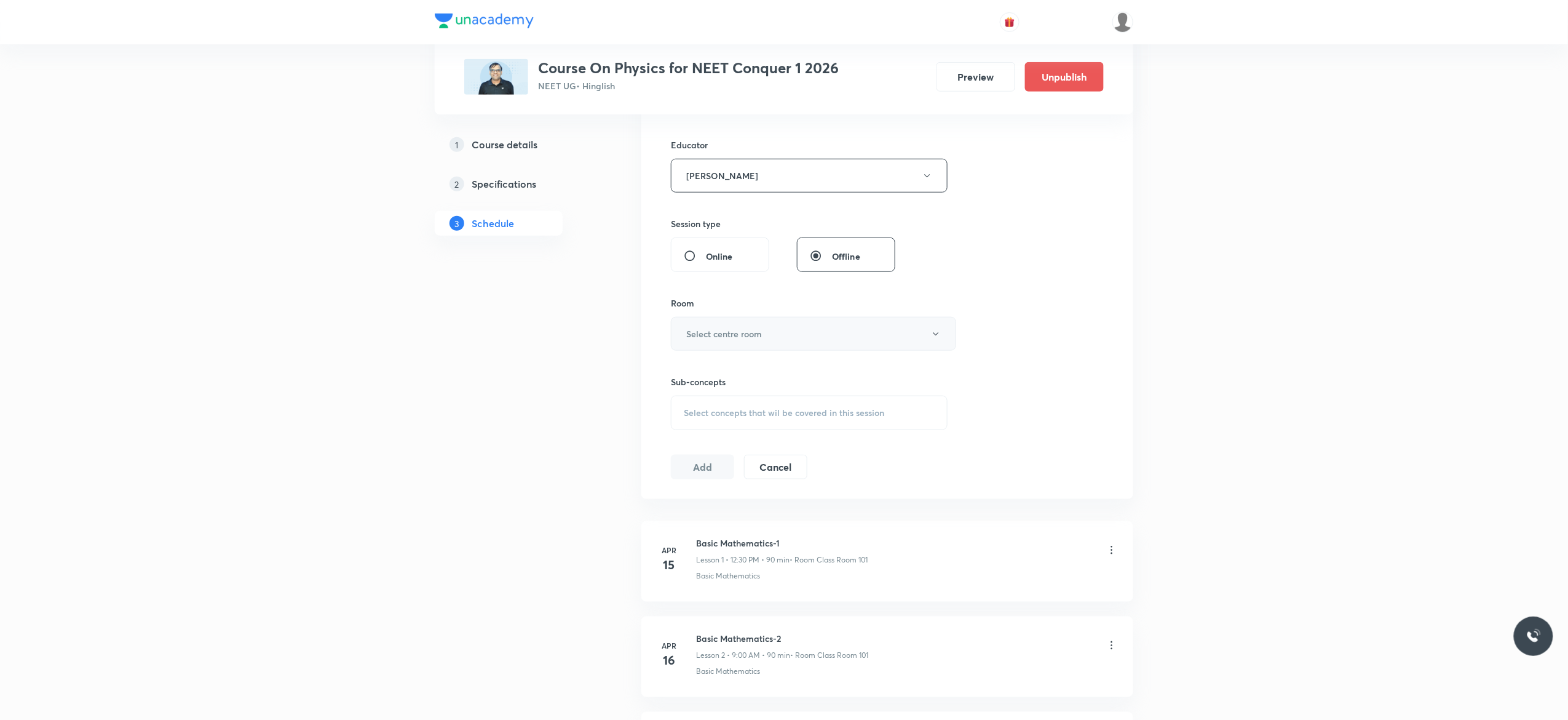
click at [937, 346] on button "Select centre room" at bounding box center [813, 333] width 285 height 33
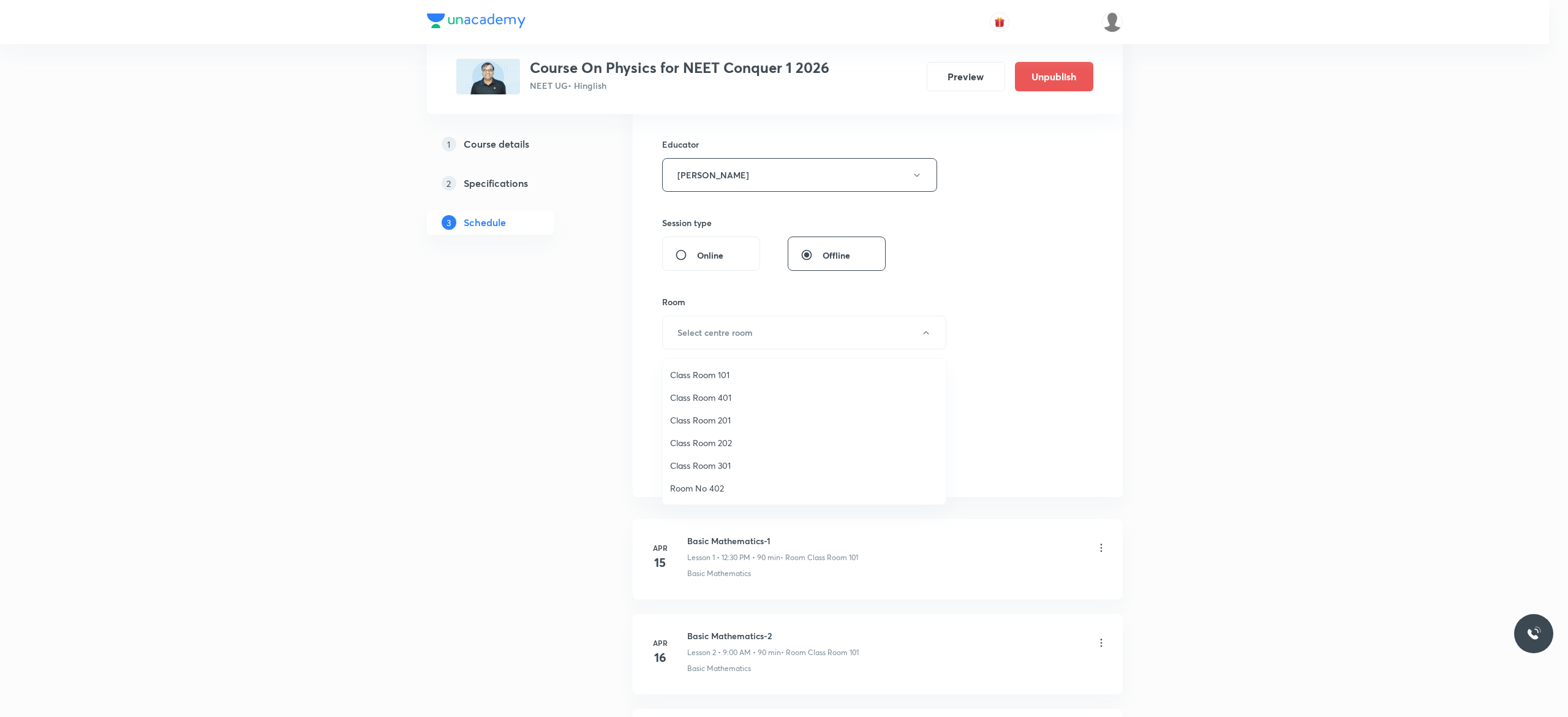
click at [713, 419] on span "Class Room 201" at bounding box center [804, 419] width 268 height 13
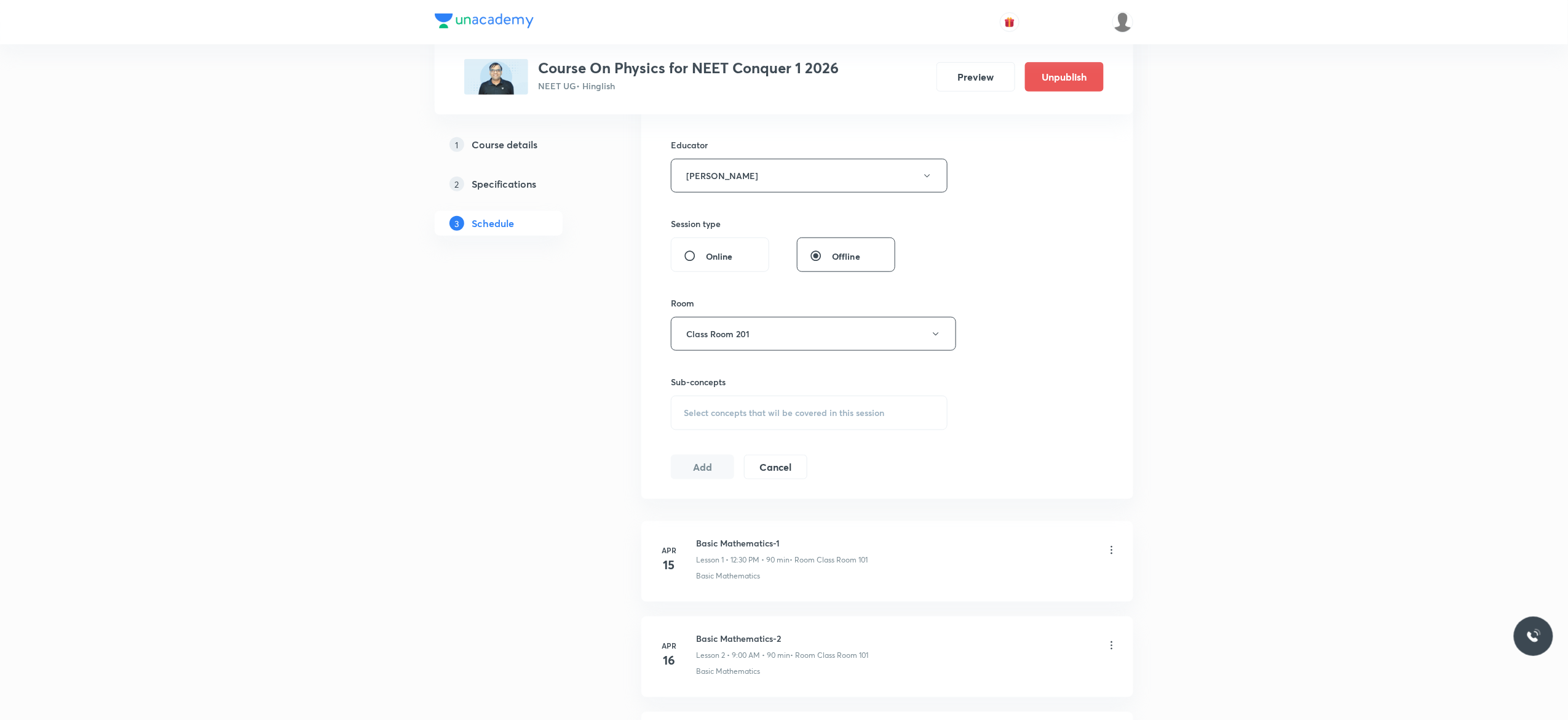
click at [706, 415] on span "Select concepts that wil be covered in this session" at bounding box center [784, 412] width 201 height 10
type input "Properties Of Solids"
click at [686, 513] on input "checkbox" at bounding box center [690, 512] width 18 height 19
checkbox input "true"
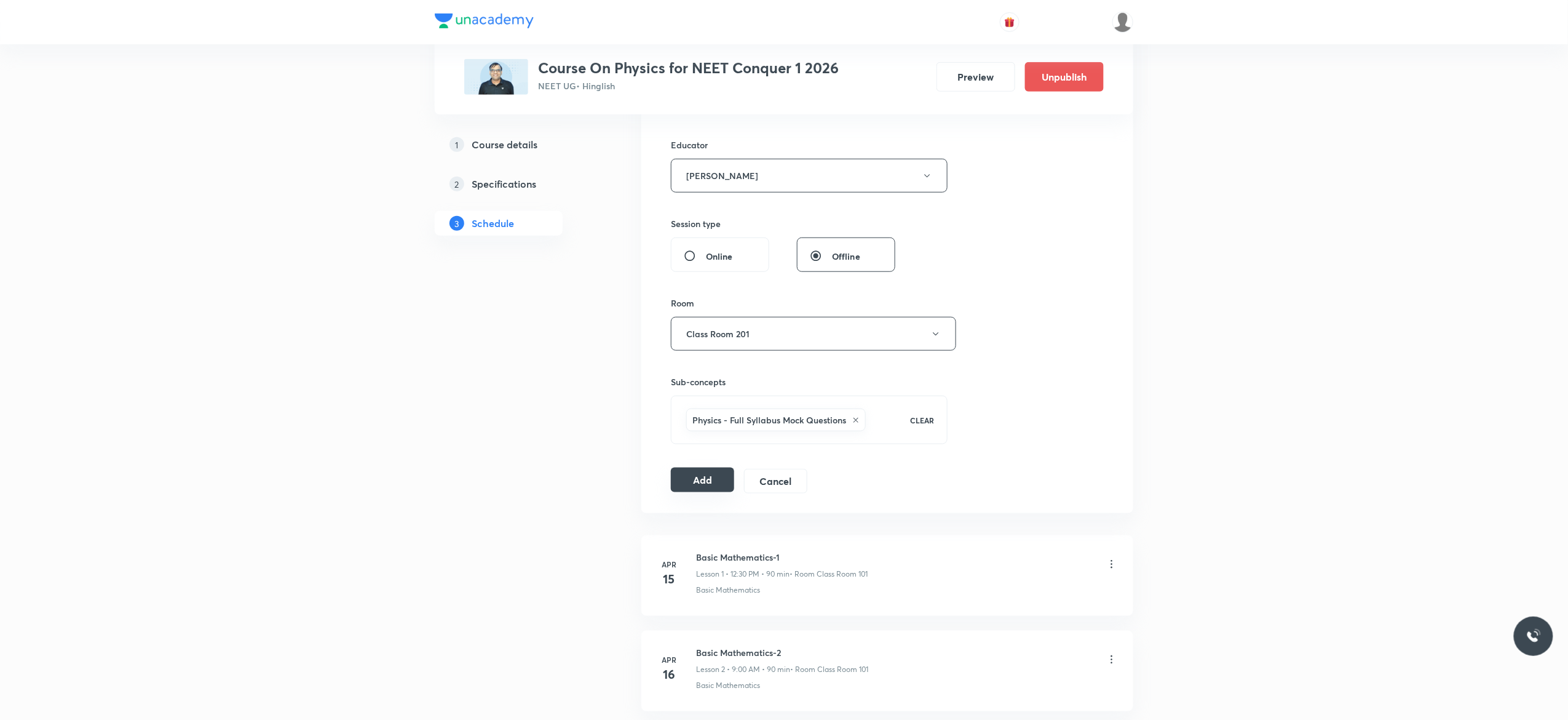
click at [694, 484] on button "Add" at bounding box center [702, 479] width 63 height 25
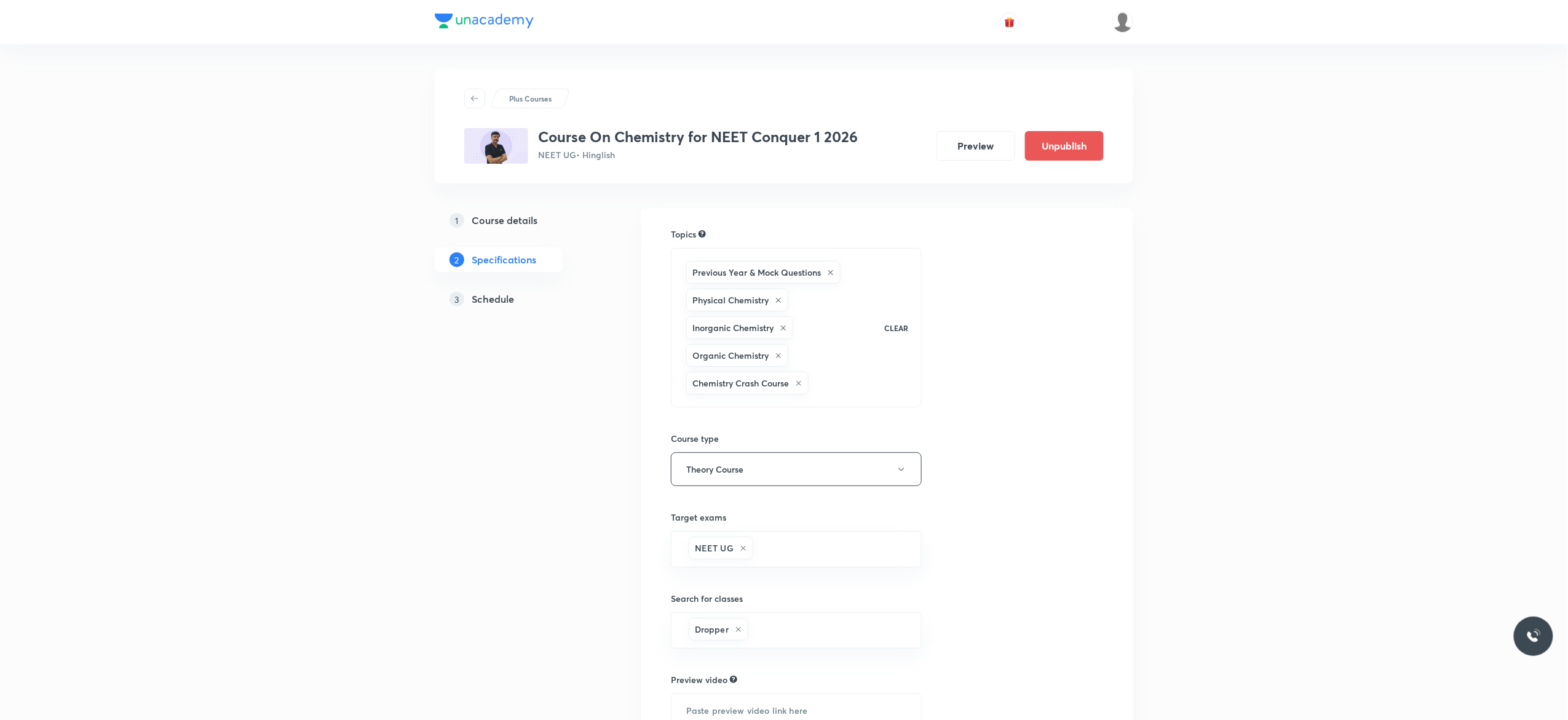
click at [476, 300] on h5 "Schedule" at bounding box center [492, 299] width 42 height 15
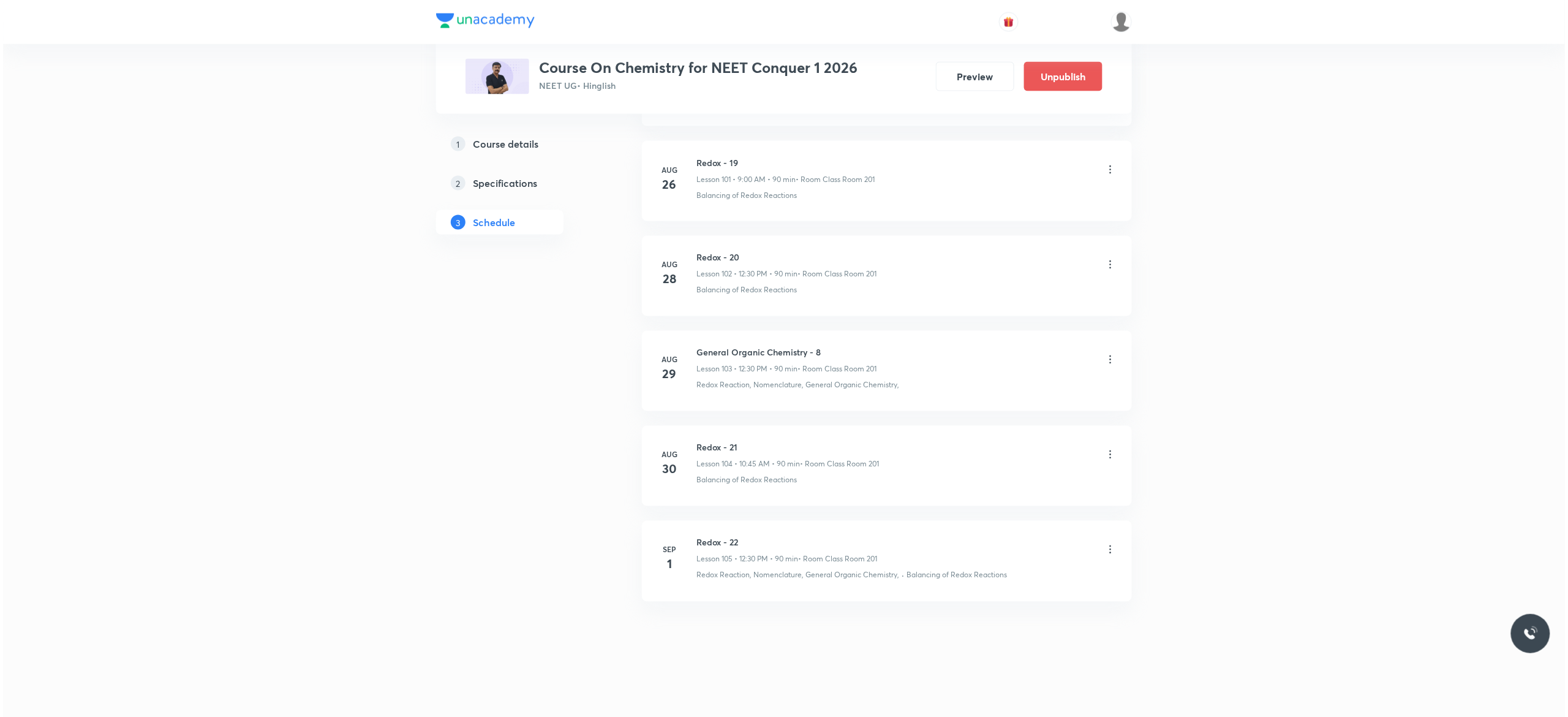
scroll to position [10356, 0]
click at [1107, 556] on icon at bounding box center [1107, 549] width 12 height 12
click at [1007, 577] on li "Edit" at bounding box center [1039, 582] width 134 height 23
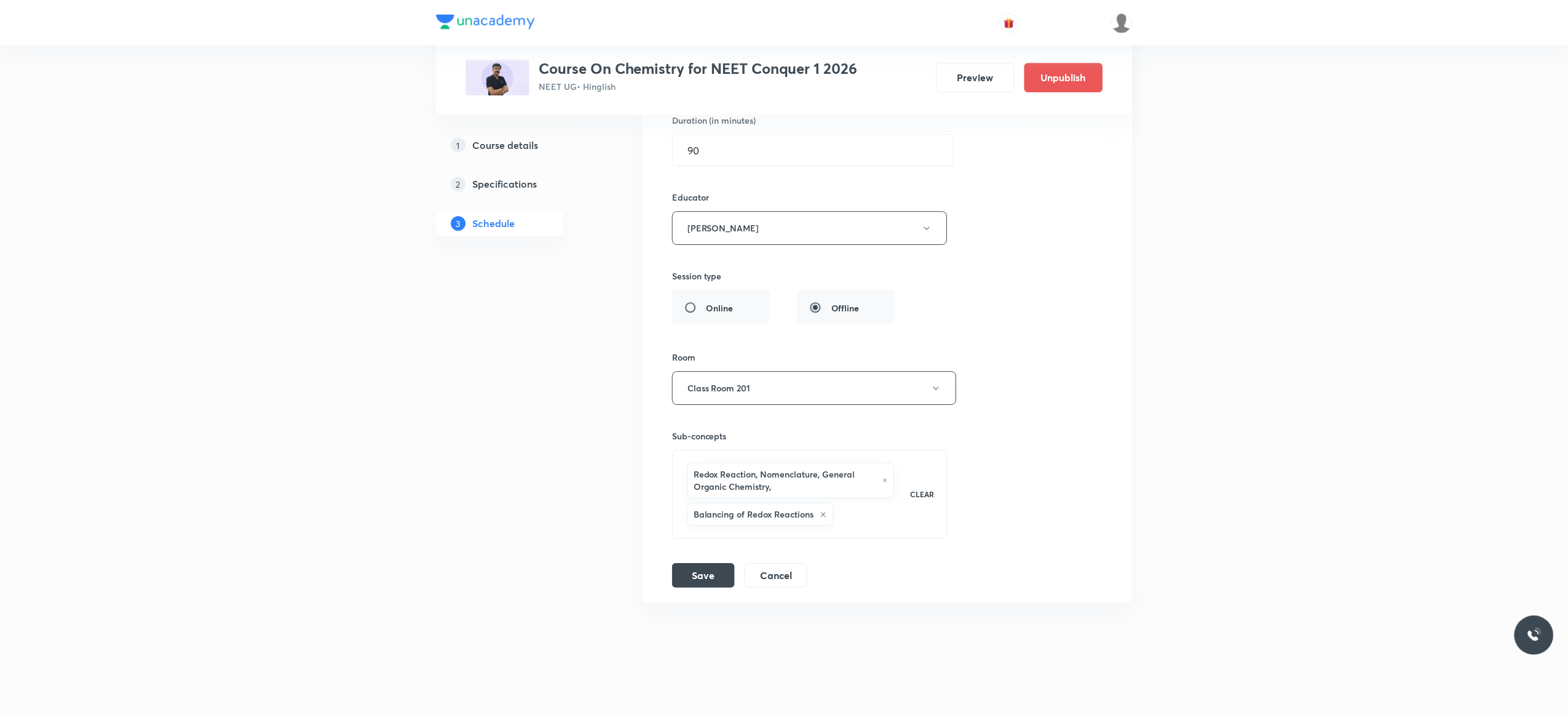
scroll to position [10350, 0]
click at [1022, 215] on div "Session title 10/99 Redox - 22 ​ Schedule for [DATE] 12:30 PM ​ Duration (in mi…" at bounding box center [887, 261] width 432 height 655
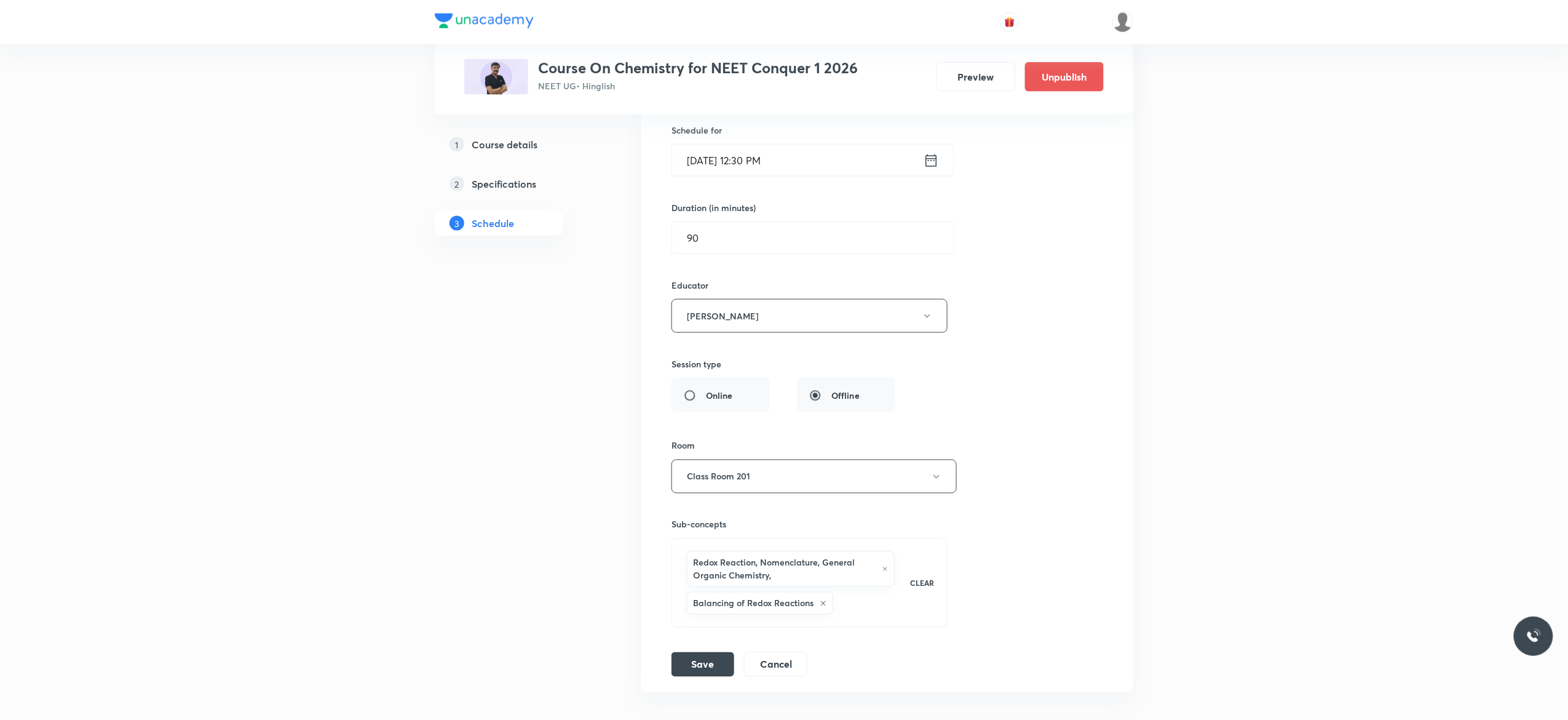
scroll to position [10152, 0]
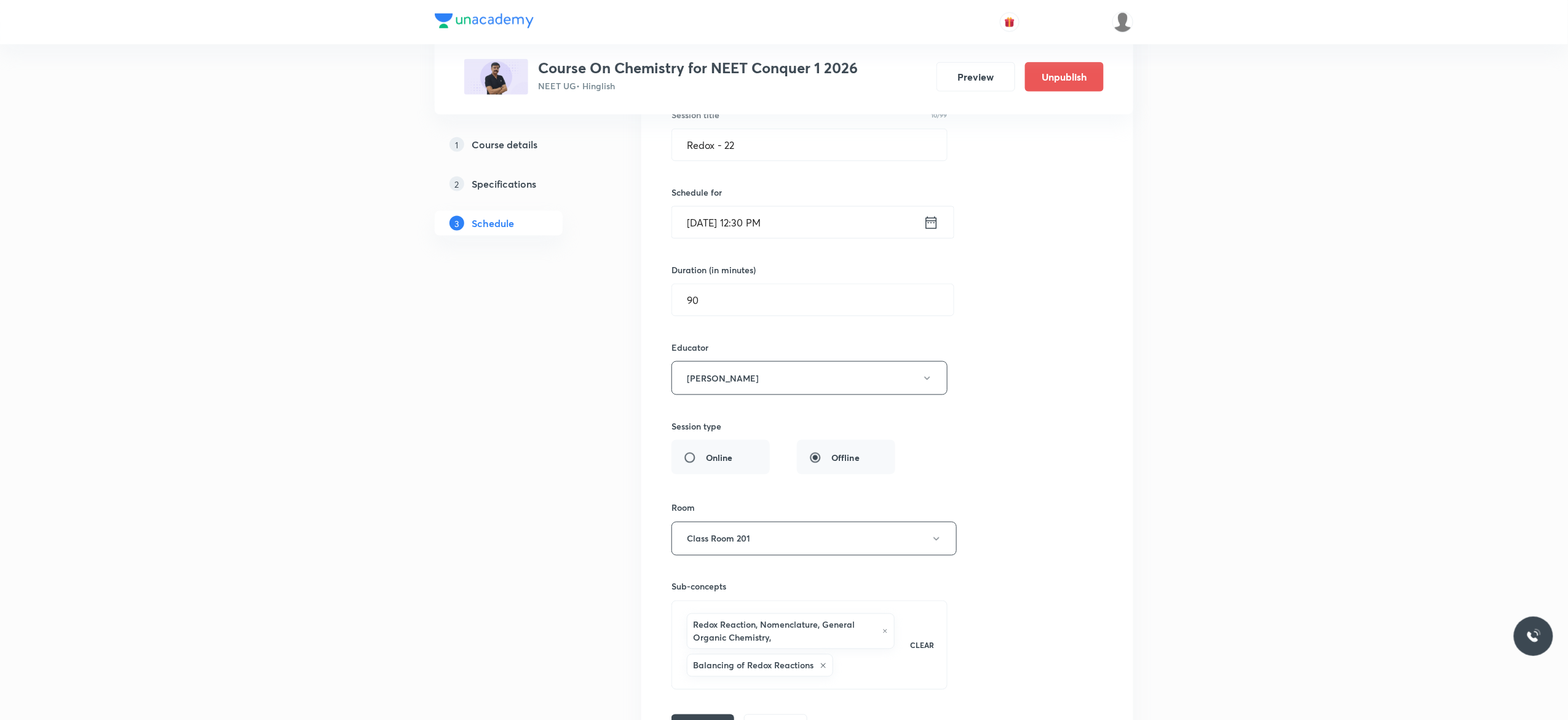
click at [933, 231] on icon at bounding box center [930, 223] width 15 height 18
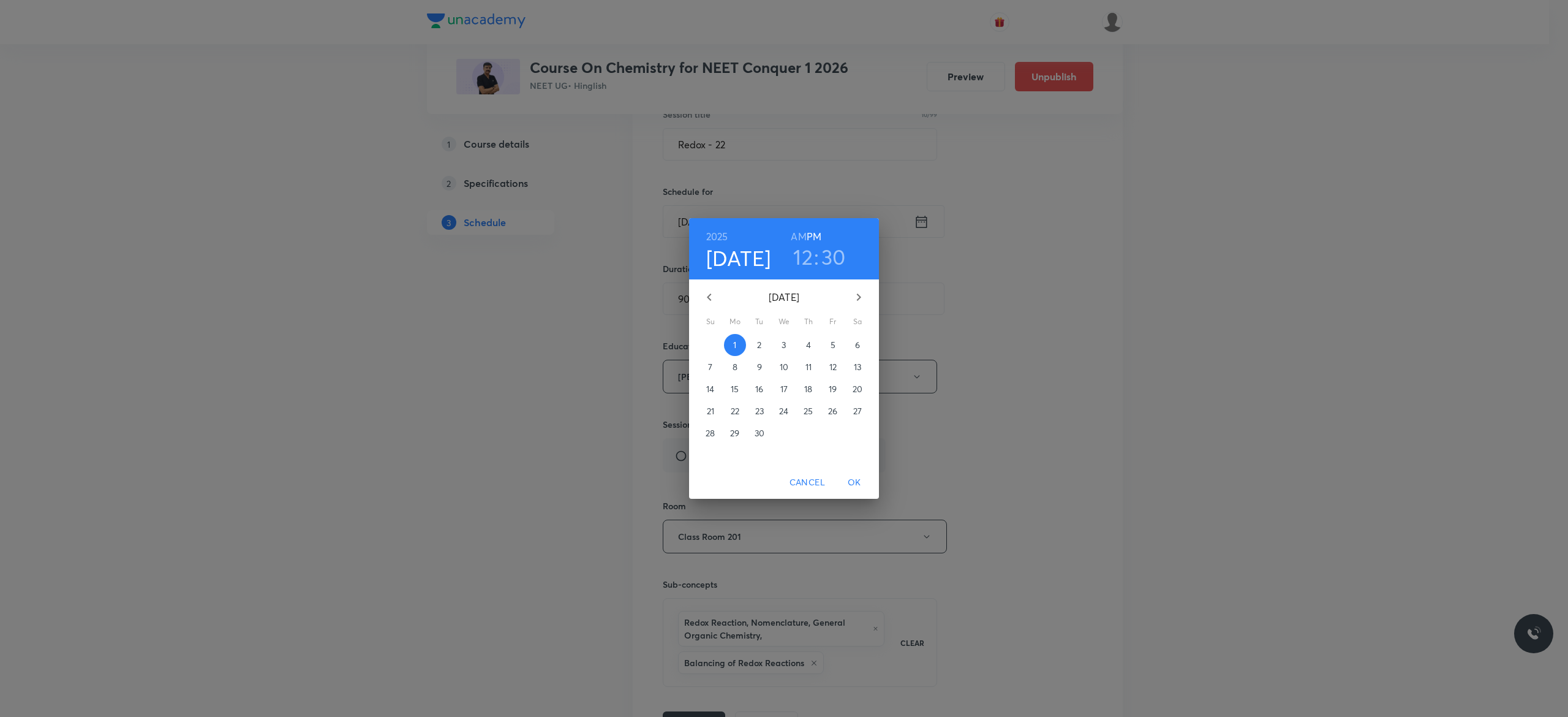
click at [798, 234] on h6 "AM" at bounding box center [798, 237] width 15 height 18
click at [801, 255] on h3 "12" at bounding box center [803, 256] width 19 height 25
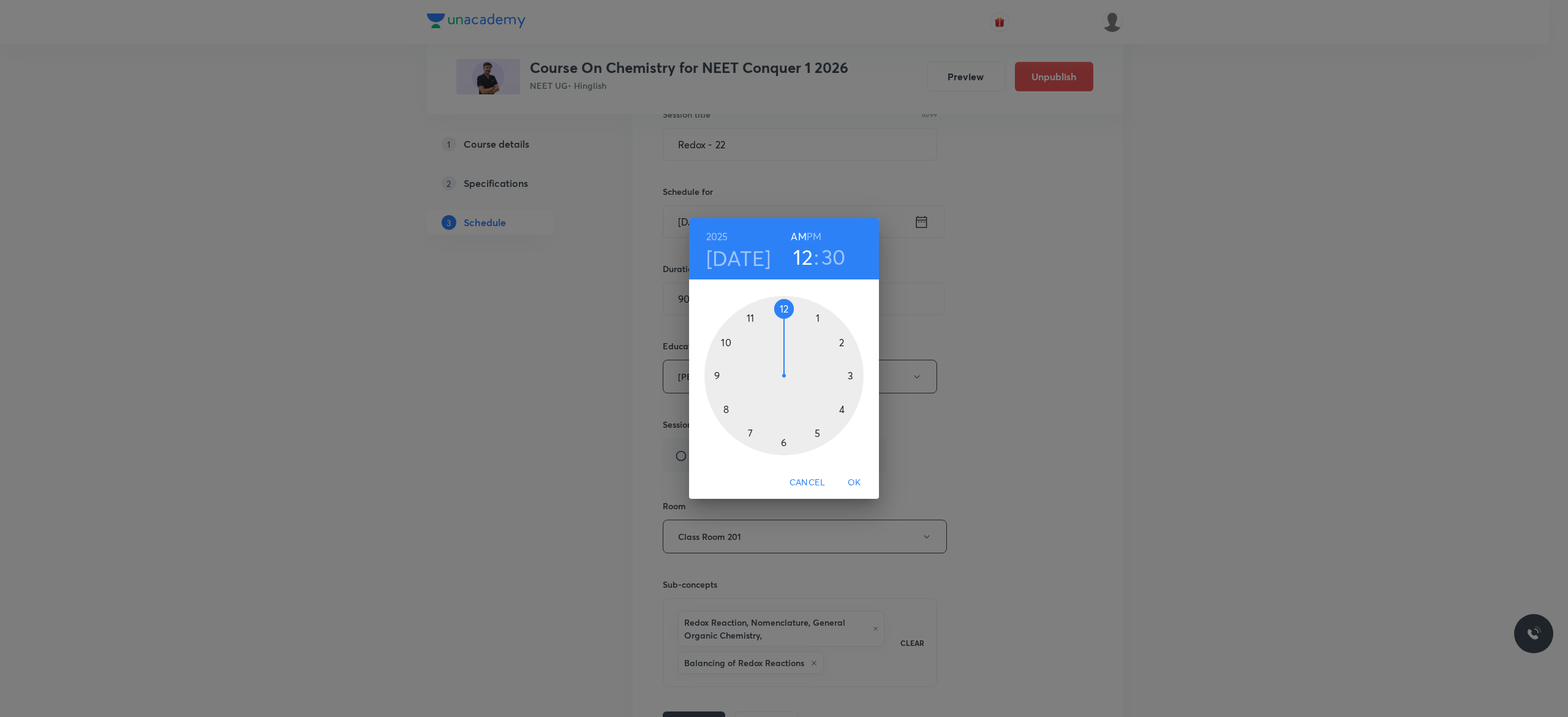
click at [722, 341] on div at bounding box center [784, 375] width 159 height 159
click at [714, 374] on div at bounding box center [784, 375] width 159 height 159
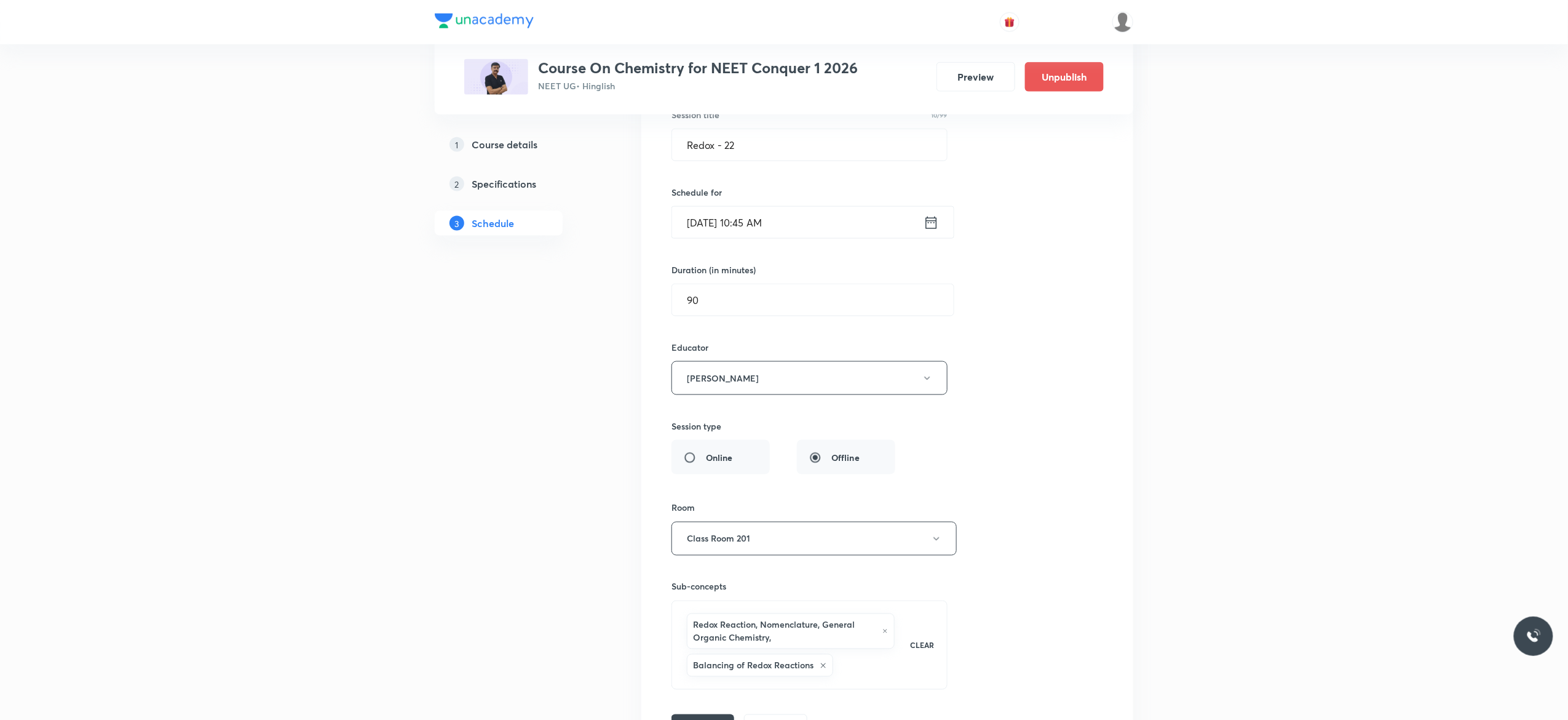
click at [1091, 411] on div "Session title 10/99 Redox - 22 ​ Schedule for [DATE] 10:45 AM ​ Duration (in mi…" at bounding box center [887, 411] width 432 height 655
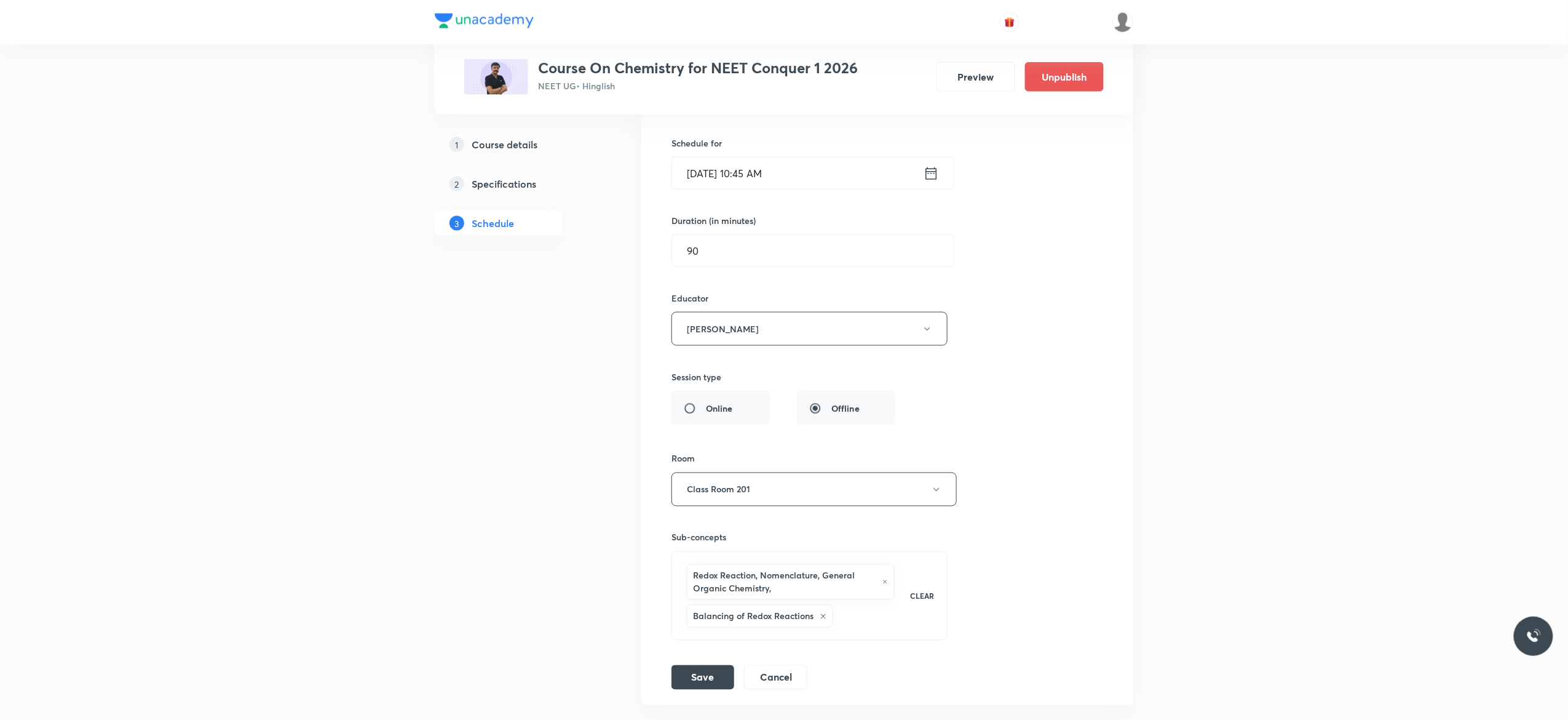
scroll to position [10350, 0]
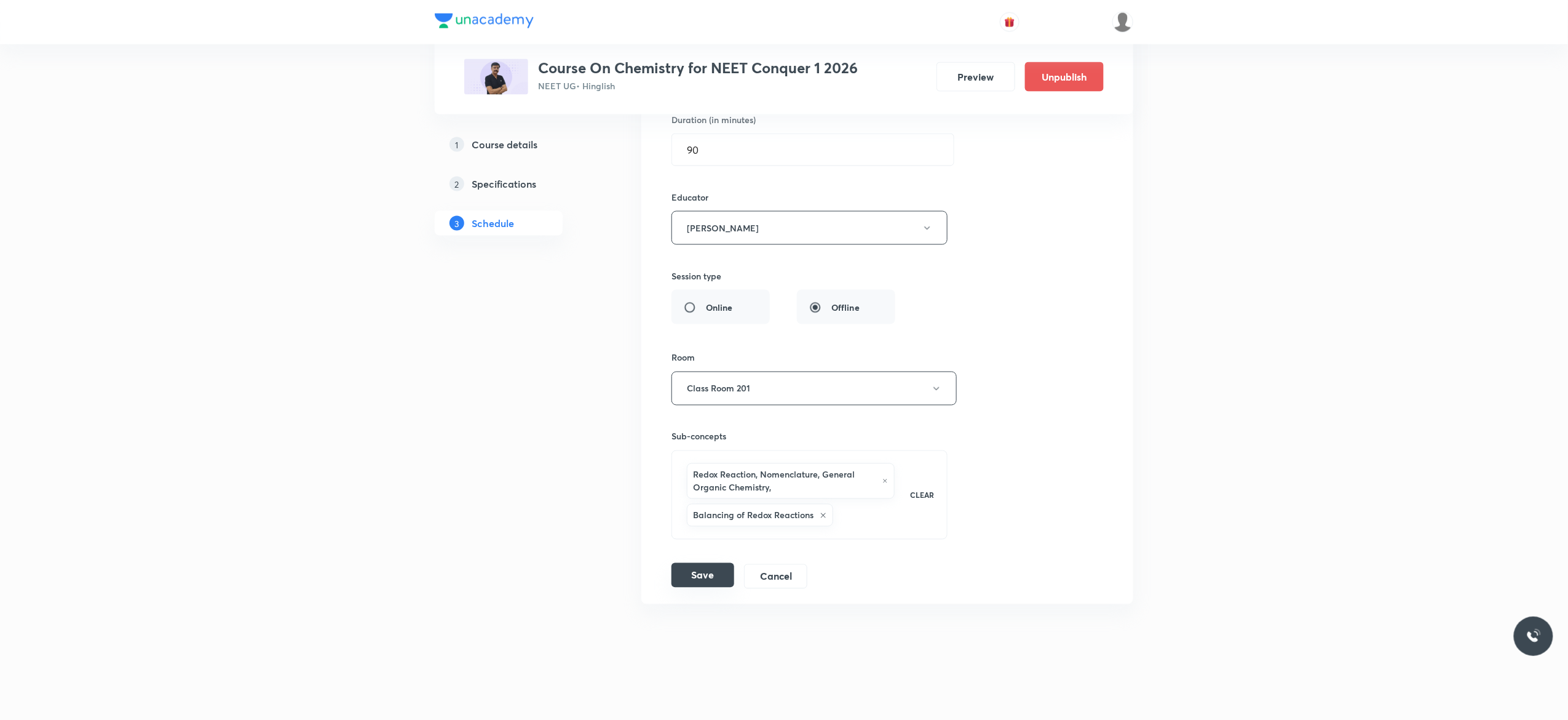
click at [701, 573] on button "Save" at bounding box center [702, 575] width 63 height 25
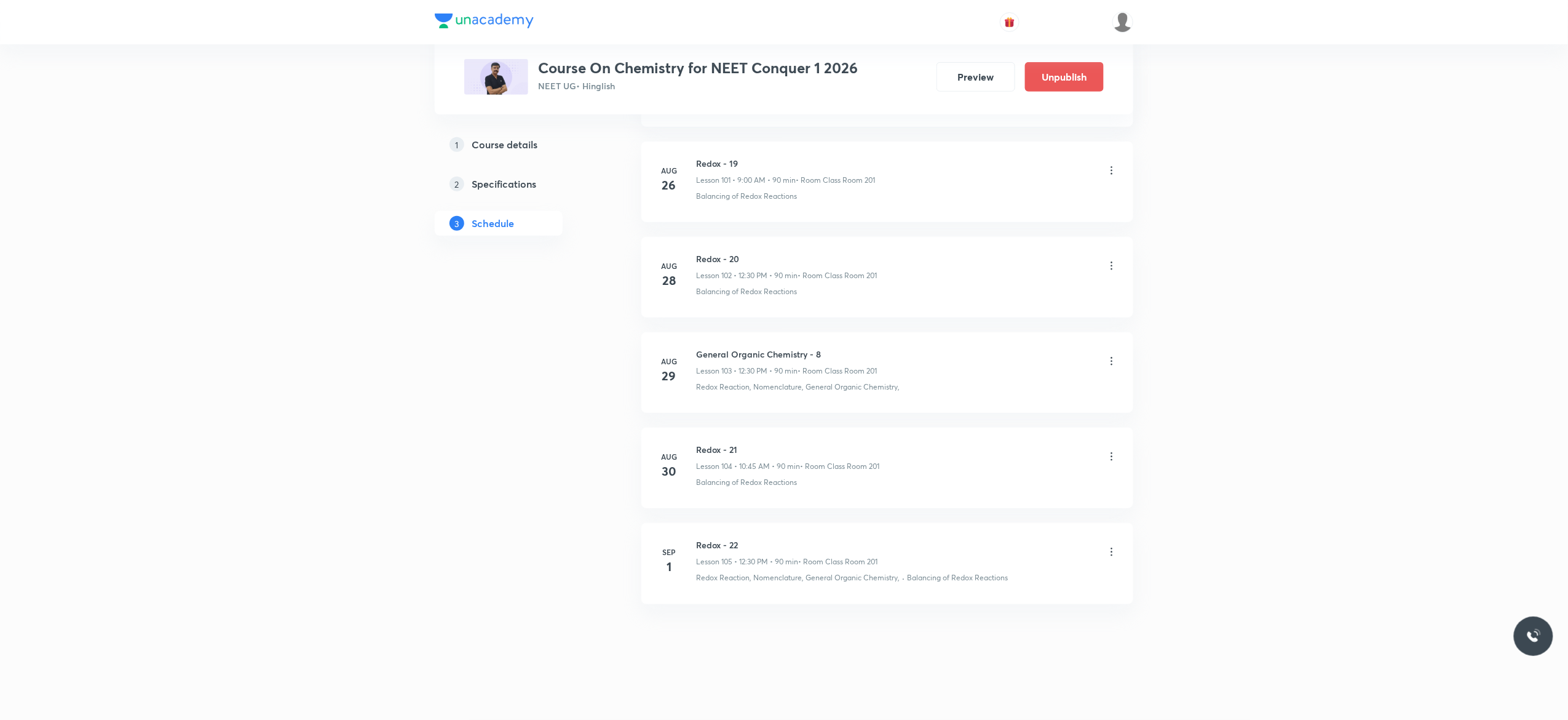
scroll to position [9753, 0]
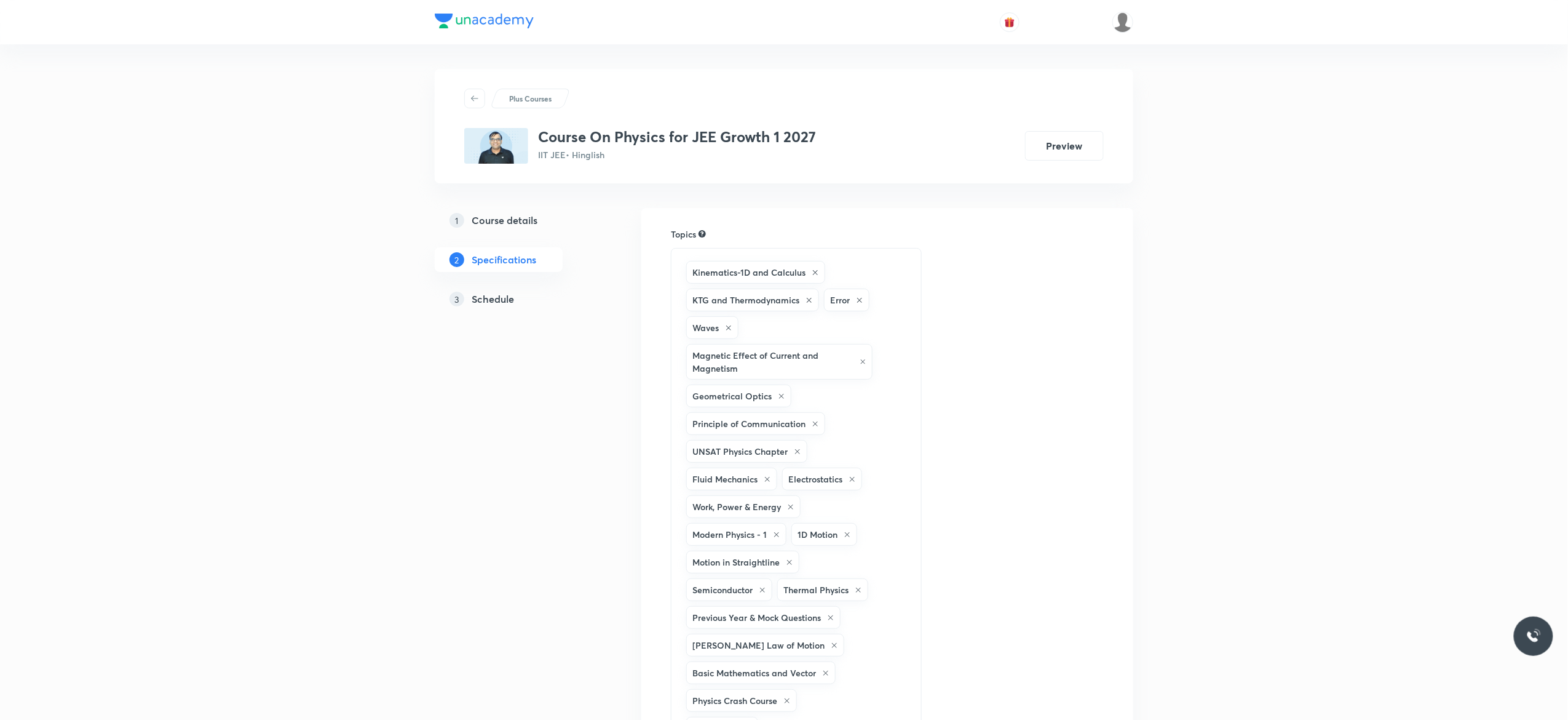
drag, startPoint x: 0, startPoint y: 0, endPoint x: 495, endPoint y: 301, distance: 579.3
click at [495, 301] on h5 "Schedule" at bounding box center [492, 299] width 42 height 15
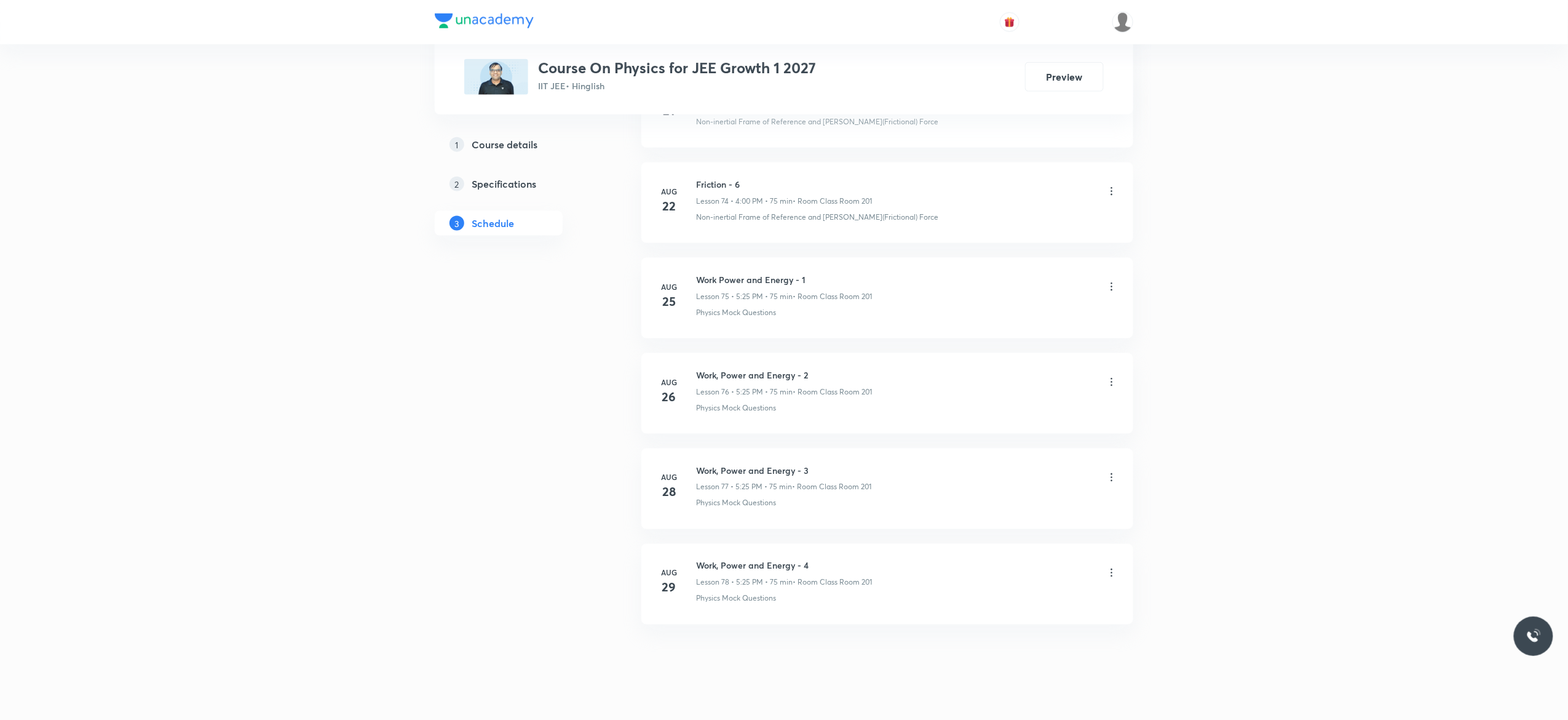
scroll to position [7814, 0]
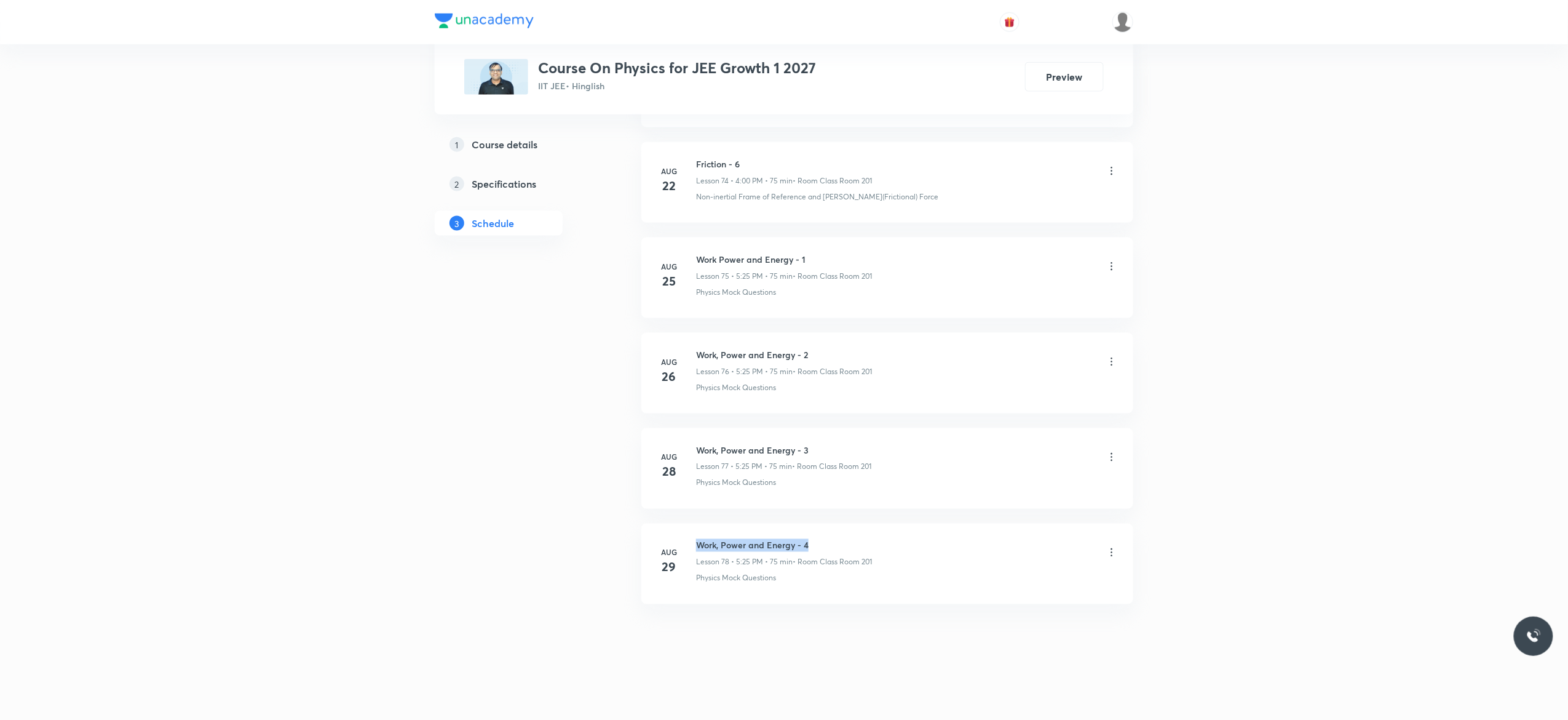
drag, startPoint x: 814, startPoint y: 538, endPoint x: 695, endPoint y: 540, distance: 119.0
click at [695, 540] on div "Aug 29 Work, Power and Energy - 4 Lesson 78 • 5:25 PM • 75 min • Room Class Roo…" at bounding box center [886, 560] width 461 height 45
copy h6 "Work, Power and Energy - 4"
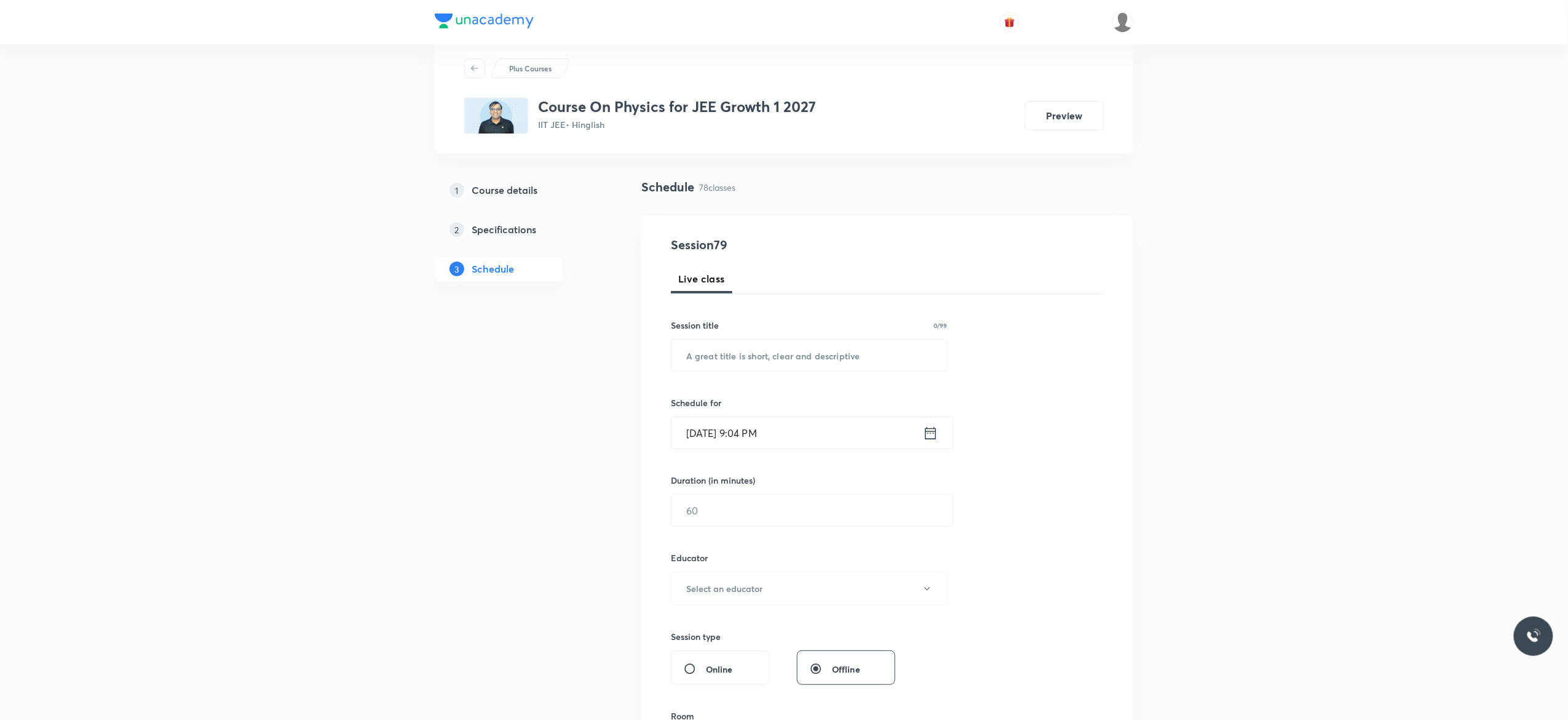
scroll to position [0, 0]
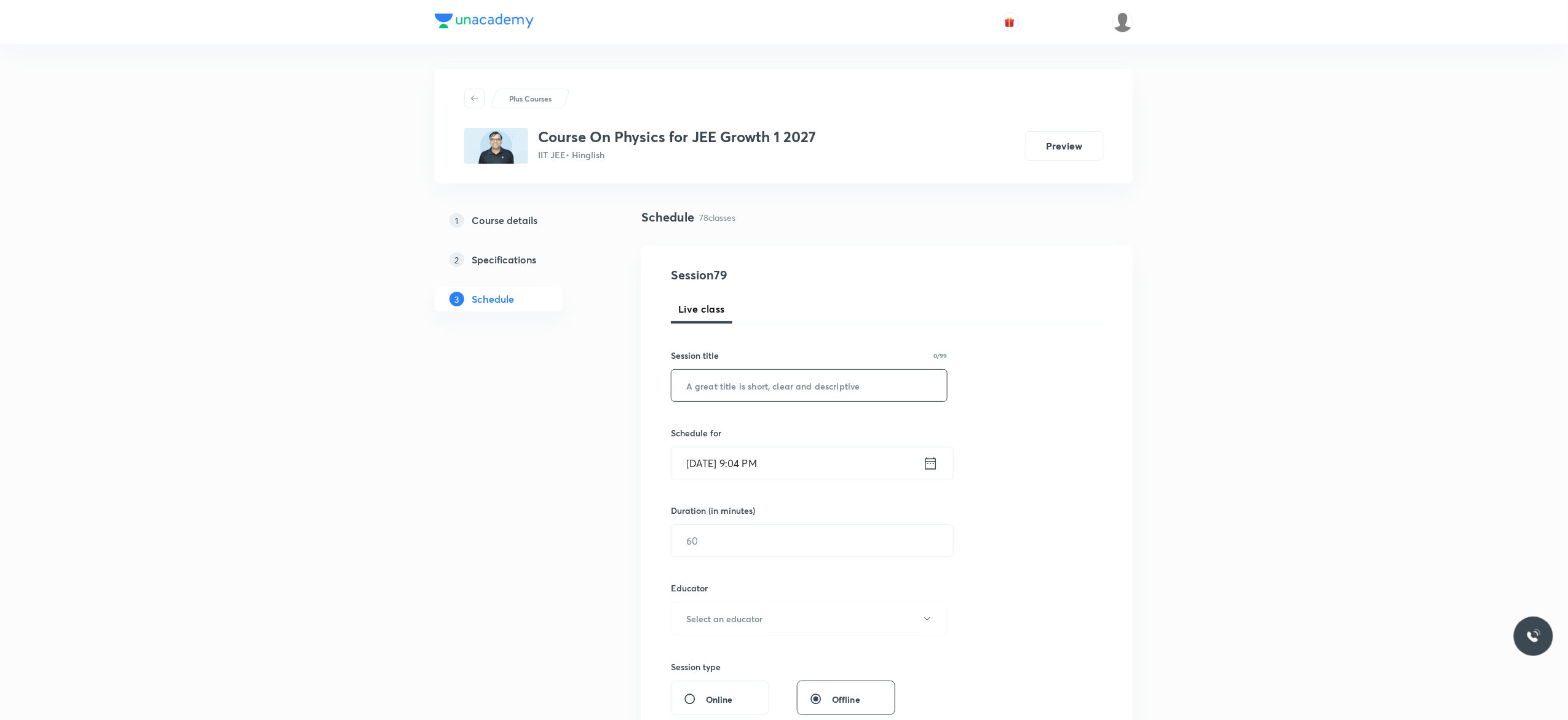
click at [690, 388] on input "text" at bounding box center [809, 385] width 276 height 32
paste input "Work, Power and Energy - 4"
type input "Work, Power and Energy - 5"
click at [931, 465] on icon at bounding box center [930, 464] width 15 height 18
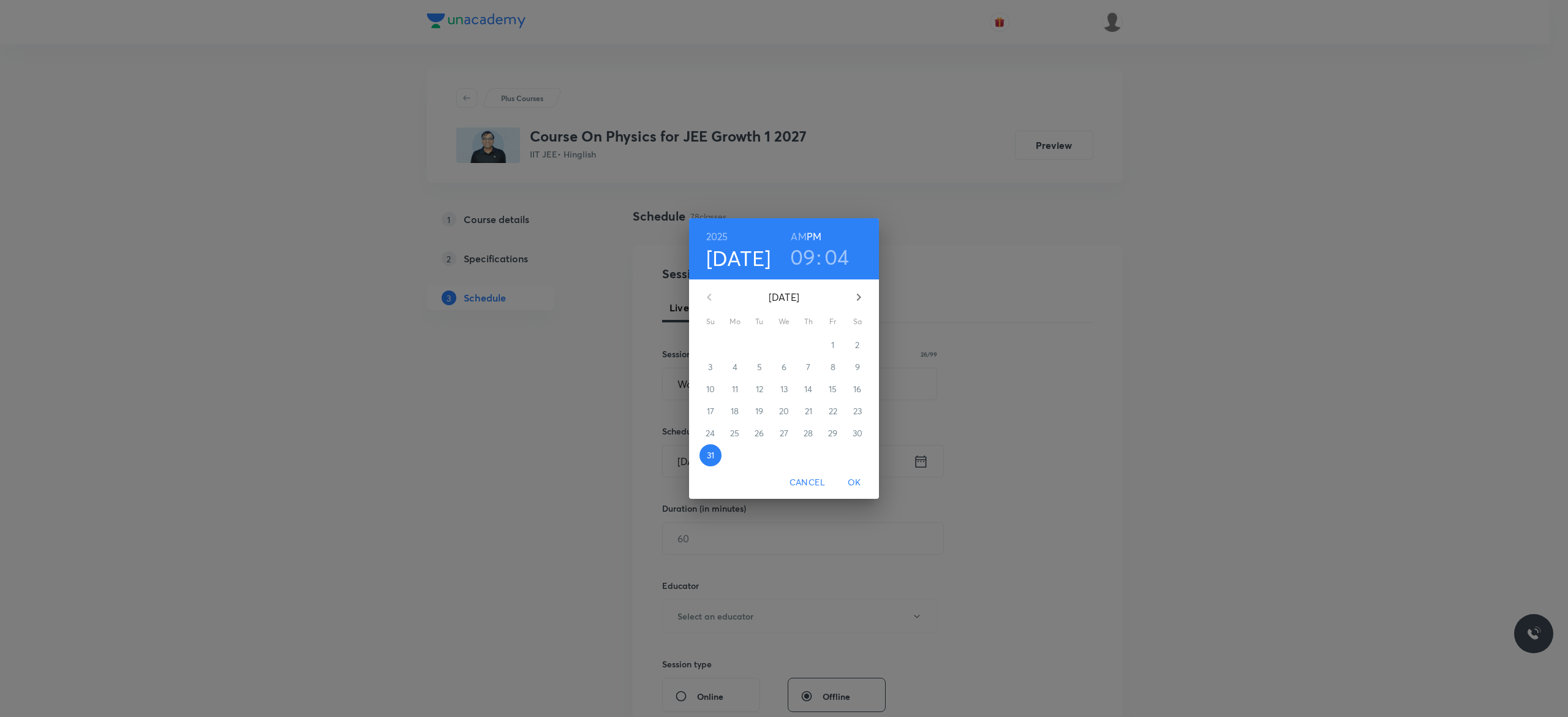
click at [856, 296] on icon "button" at bounding box center [858, 297] width 15 height 15
click at [738, 345] on span "1" at bounding box center [734, 345] width 22 height 12
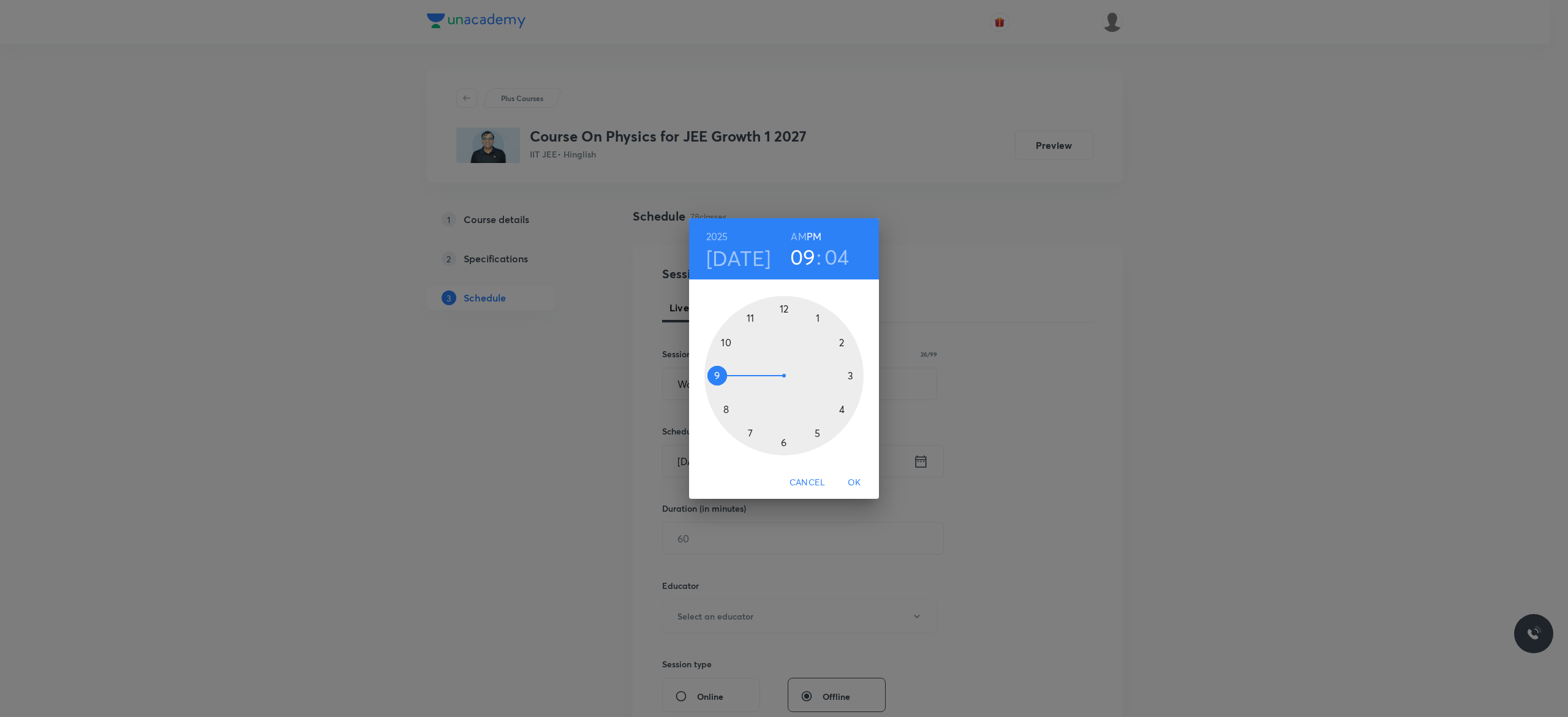
click at [818, 433] on div at bounding box center [784, 375] width 159 height 159
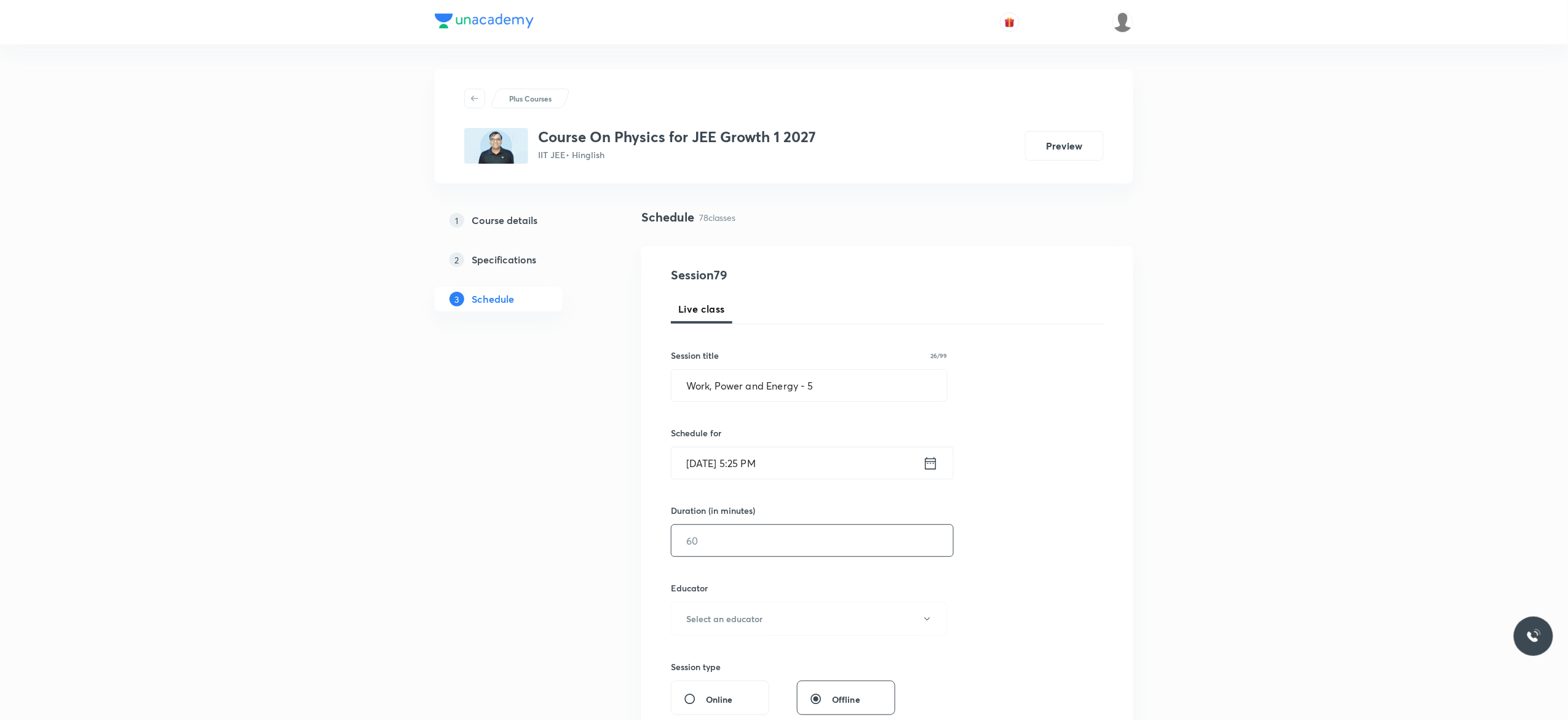
click at [736, 545] on input "text" at bounding box center [812, 540] width 282 height 32
type input "75"
click at [930, 624] on icon "button" at bounding box center [927, 618] width 10 height 10
click at [740, 683] on span "Abhishek Kumar Divoliya" at bounding box center [807, 683] width 270 height 13
click at [1020, 590] on div "Session 79 Live class Session title 26/99 Work, Power and Energy - 5 ​ Schedule…" at bounding box center [886, 593] width 433 height 657
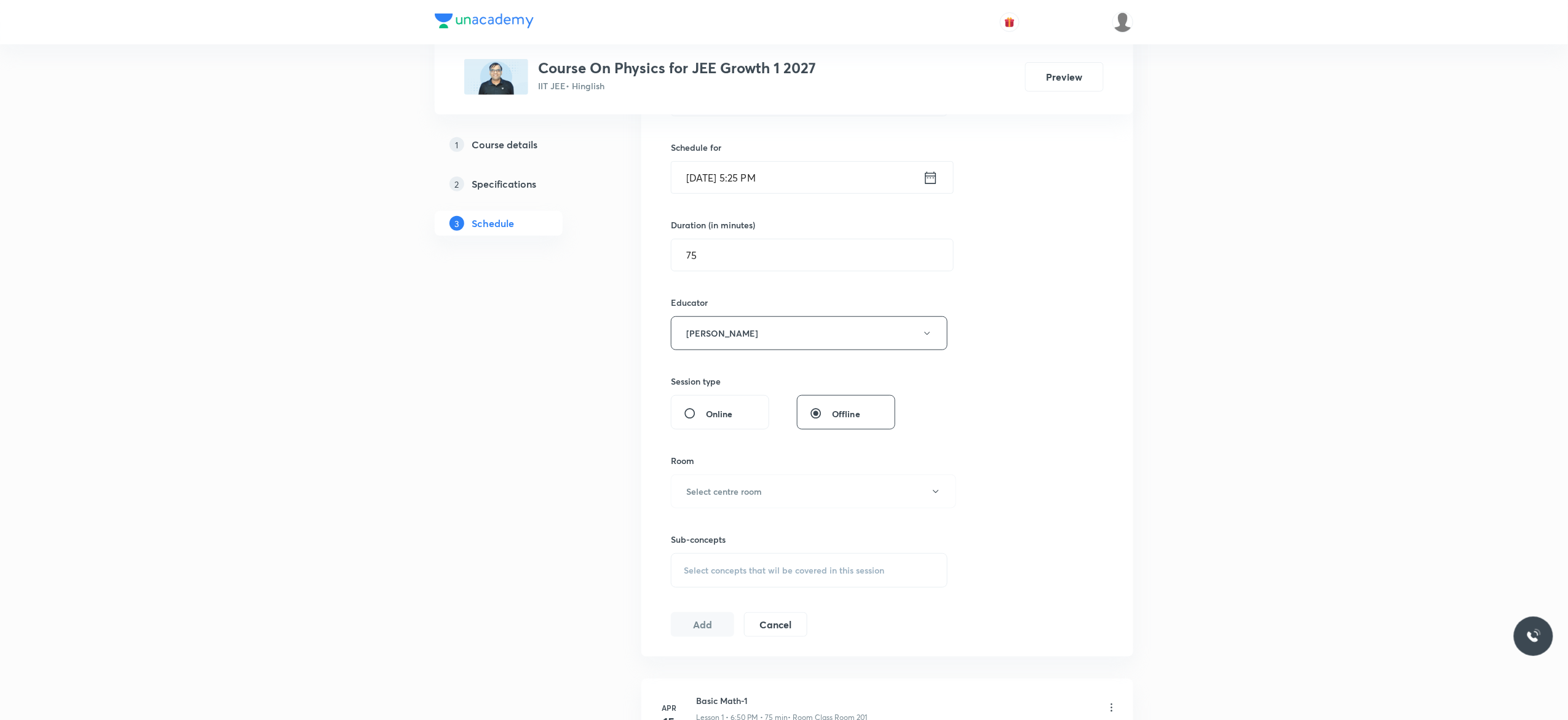
scroll to position [394, 0]
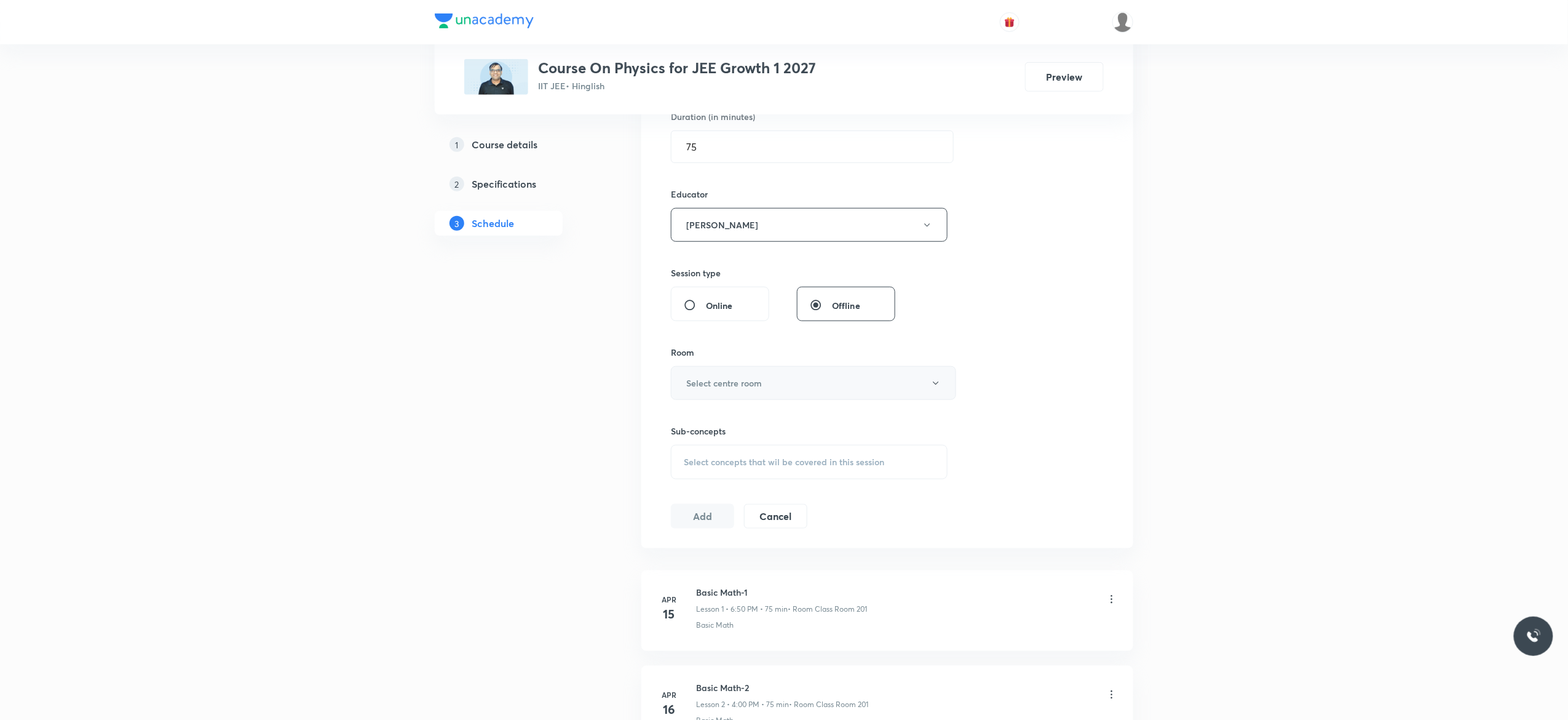
click at [938, 388] on icon "button" at bounding box center [936, 382] width 10 height 10
click at [708, 471] on span "Class Room 201" at bounding box center [807, 471] width 270 height 13
click at [705, 467] on span "Select concepts that wil be covered in this session" at bounding box center [784, 462] width 201 height 10
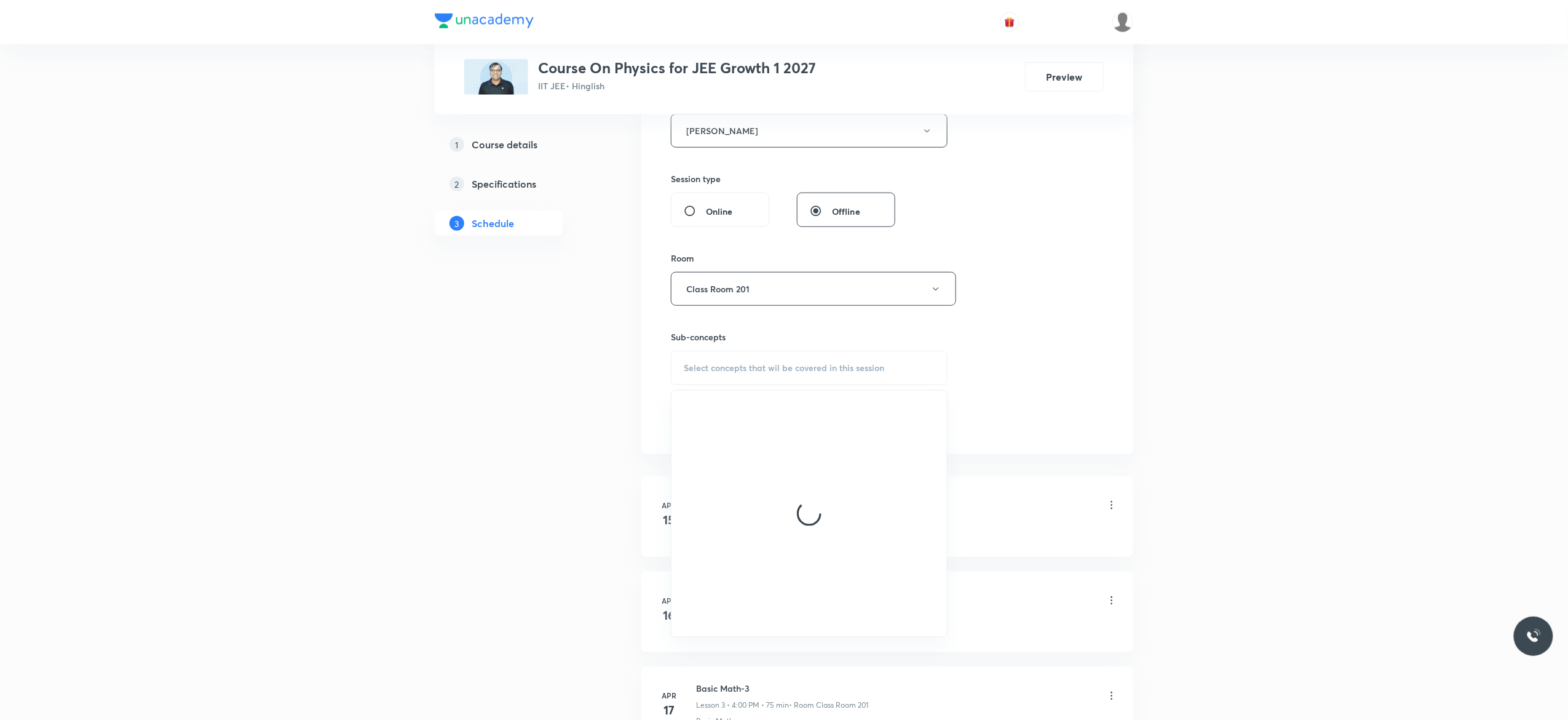
scroll to position [492, 0]
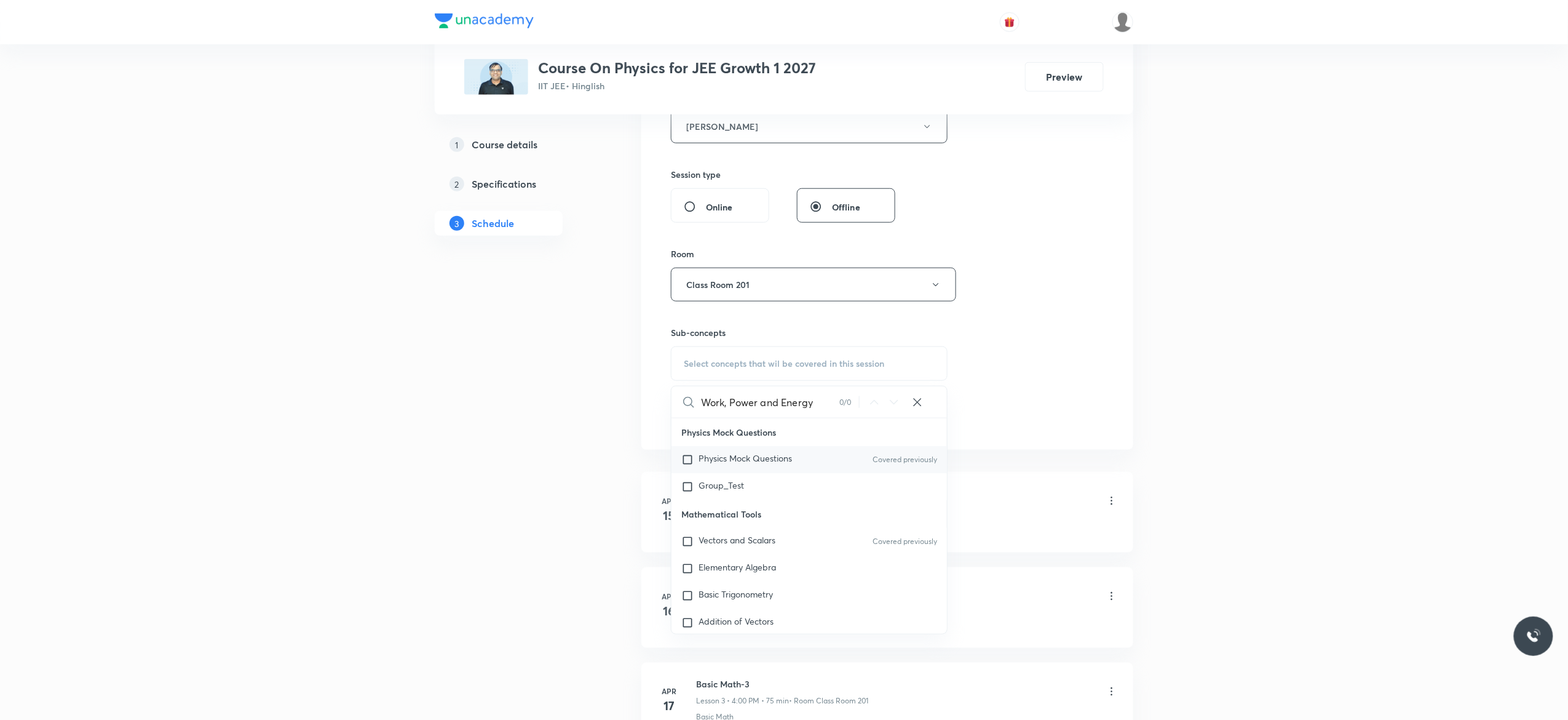
type input "Work, Power and Energy"
click at [684, 460] on input "checkbox" at bounding box center [690, 459] width 18 height 12
checkbox input "true"
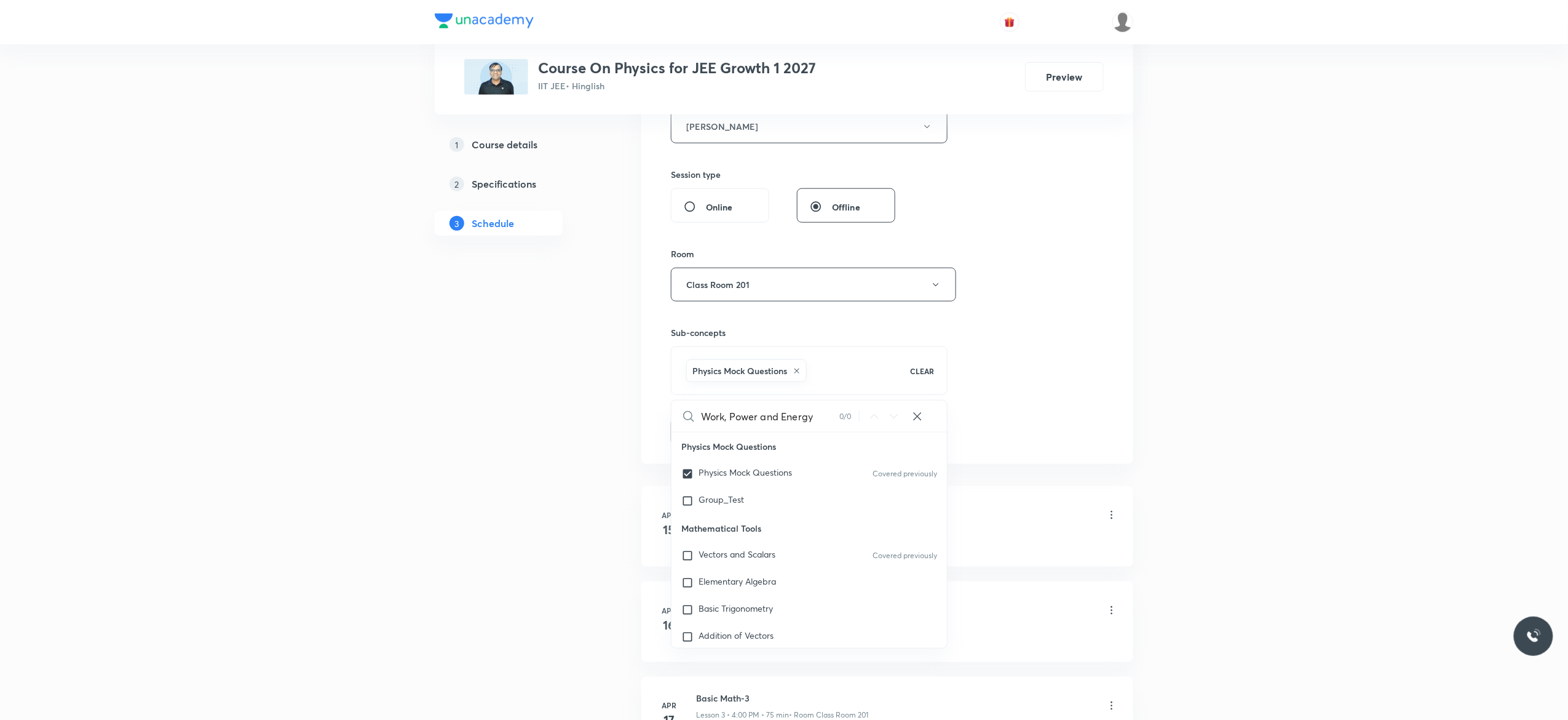
click at [695, 435] on button "Add" at bounding box center [702, 431] width 63 height 25
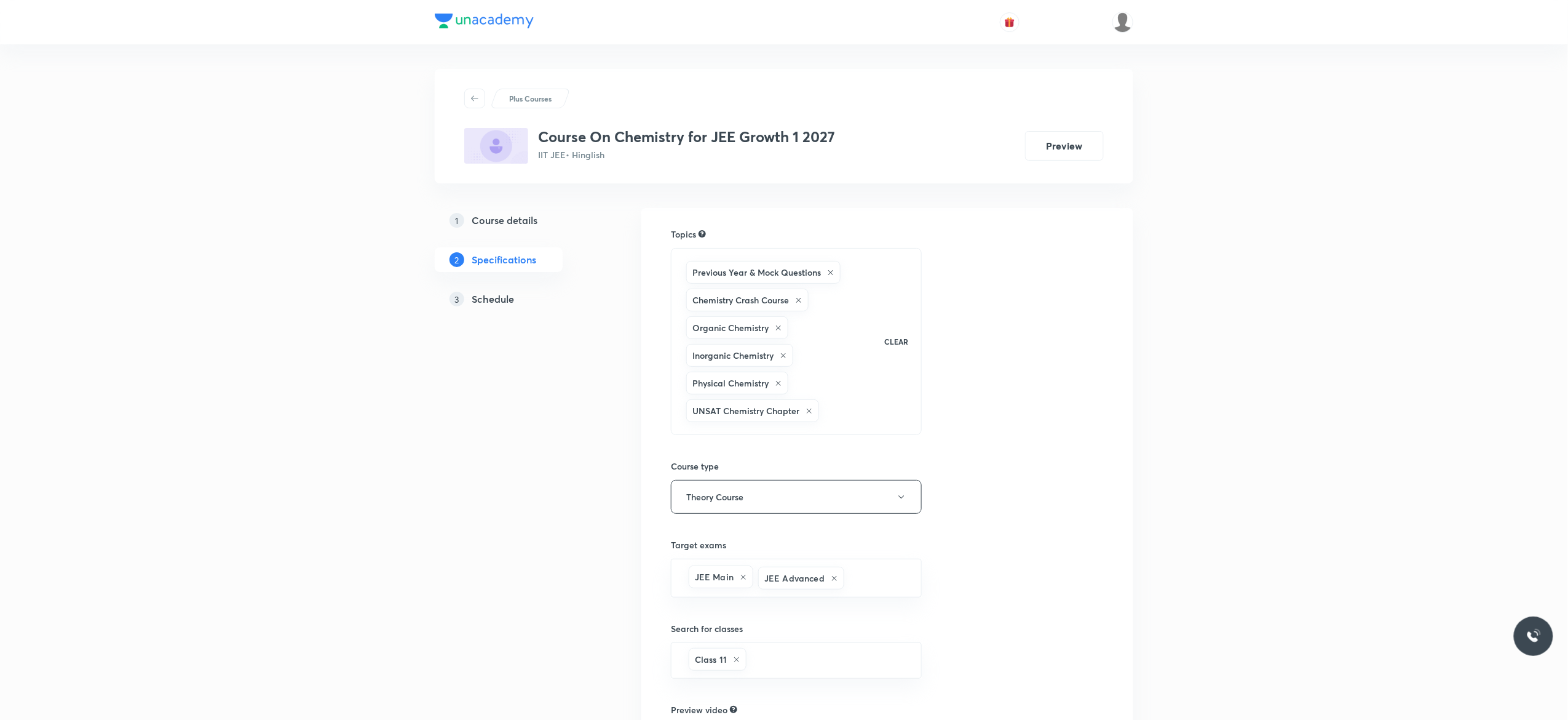
click at [484, 302] on h5 "Schedule" at bounding box center [492, 299] width 42 height 15
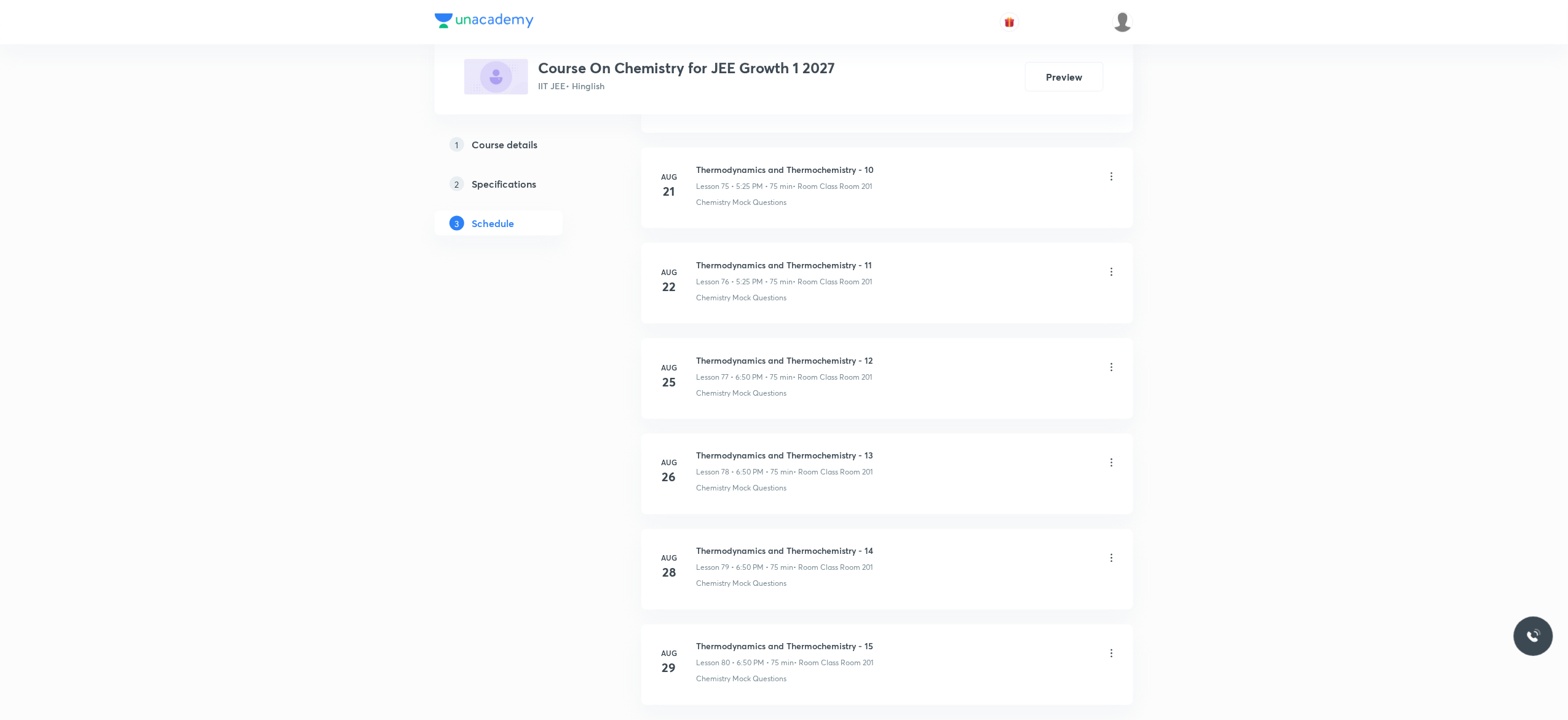
scroll to position [7927, 0]
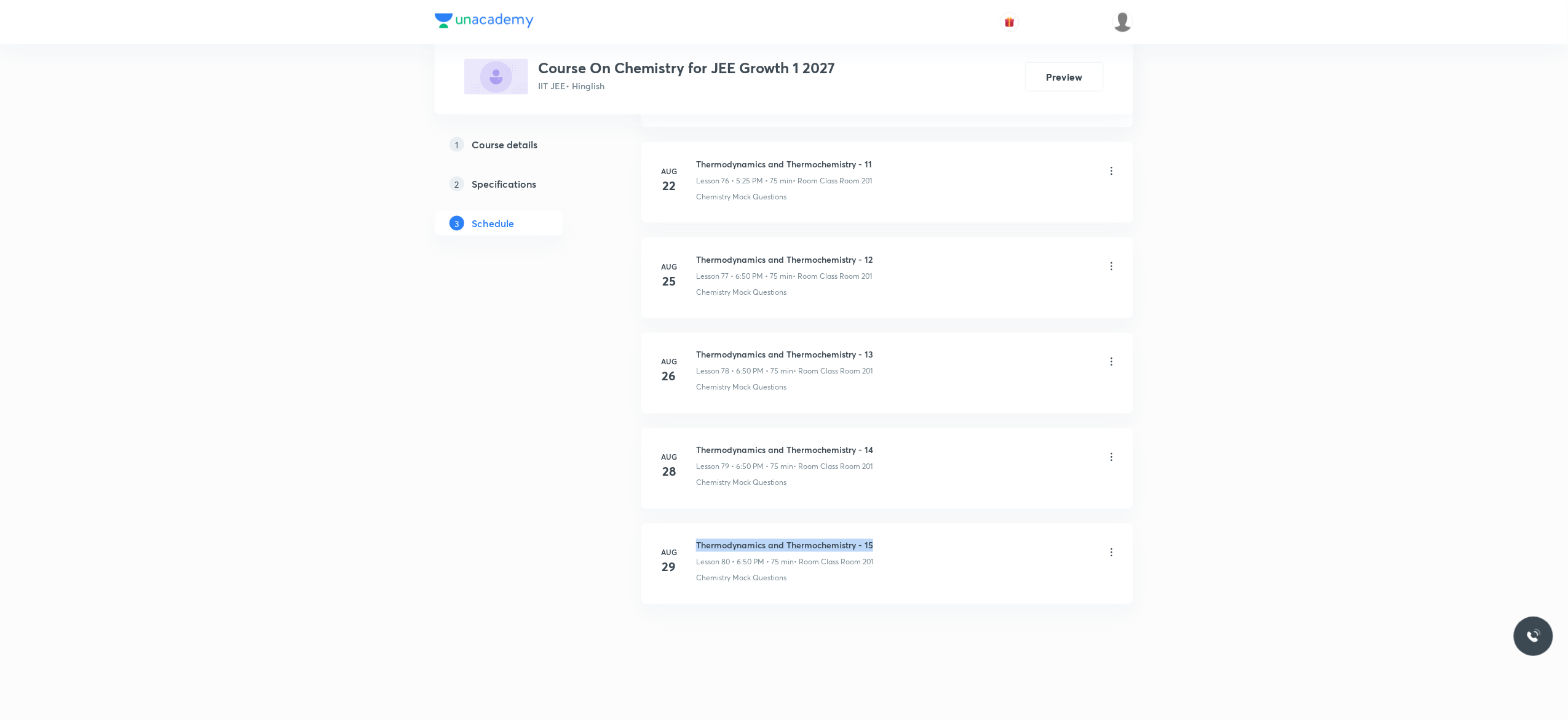
drag, startPoint x: 881, startPoint y: 537, endPoint x: 697, endPoint y: 540, distance: 184.0
click at [697, 540] on li "[DATE] Thermodynamics and Thermochemistry - 15 Lesson 80 • 6:50 PM • 75 min • R…" at bounding box center [887, 563] width 492 height 80
copy h6 "Thermodynamics and Thermochemistry - 15"
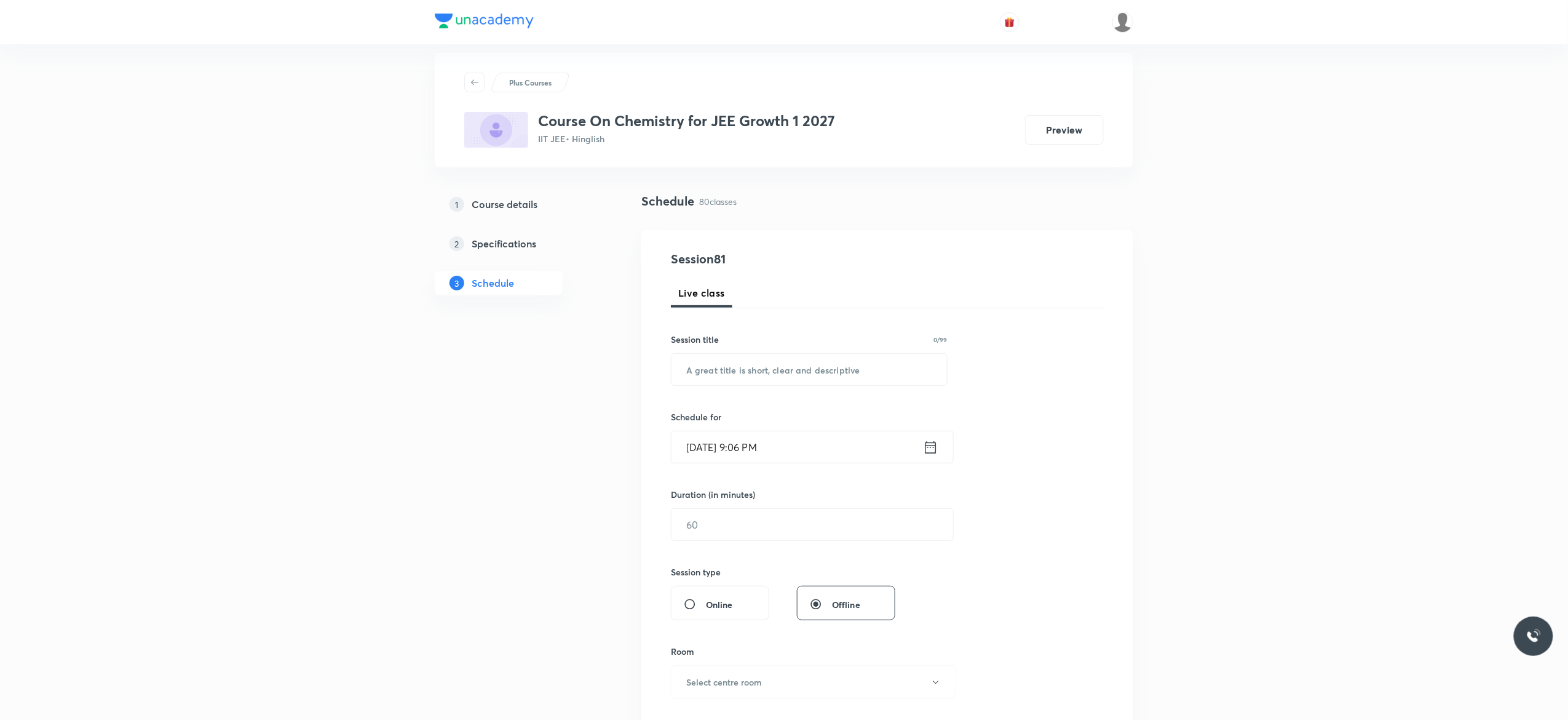
scroll to position [0, 0]
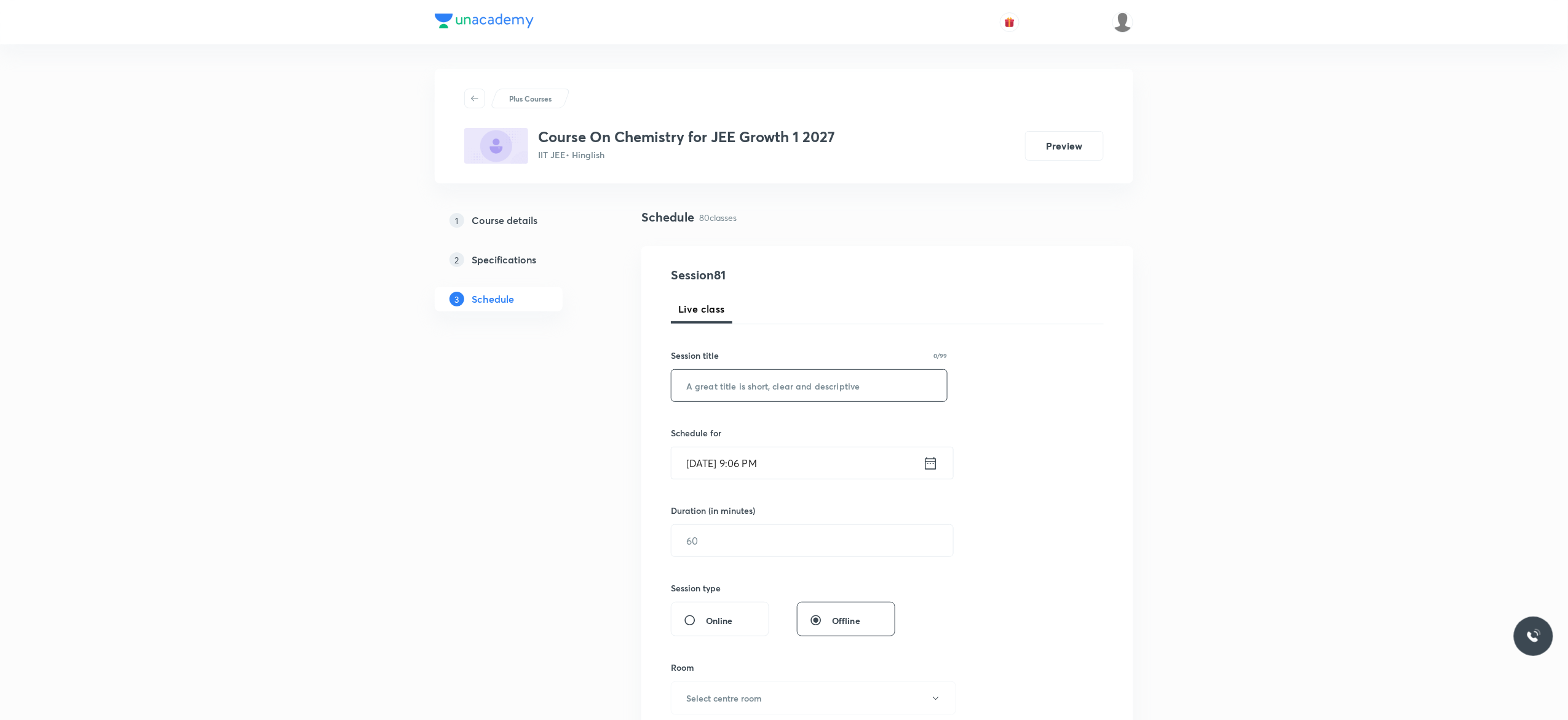
click at [716, 382] on input "text" at bounding box center [809, 385] width 276 height 32
paste input "Thermodynamics and Thermochemistry - 15"
type input "Thermodynamics and Thermochemistry - 16"
click at [933, 462] on icon at bounding box center [930, 463] width 11 height 12
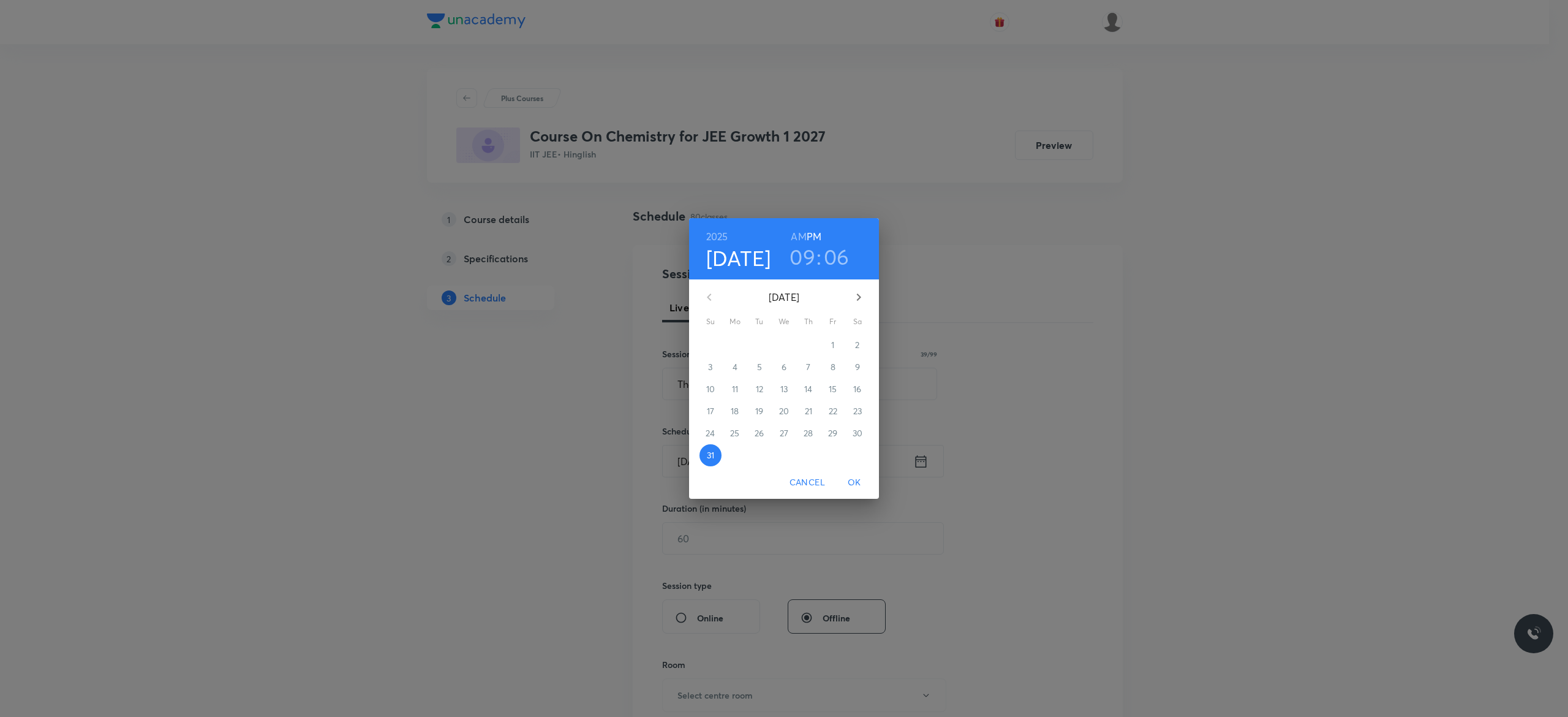
click at [858, 293] on icon "button" at bounding box center [858, 297] width 15 height 15
click at [735, 342] on p "1" at bounding box center [734, 345] width 3 height 12
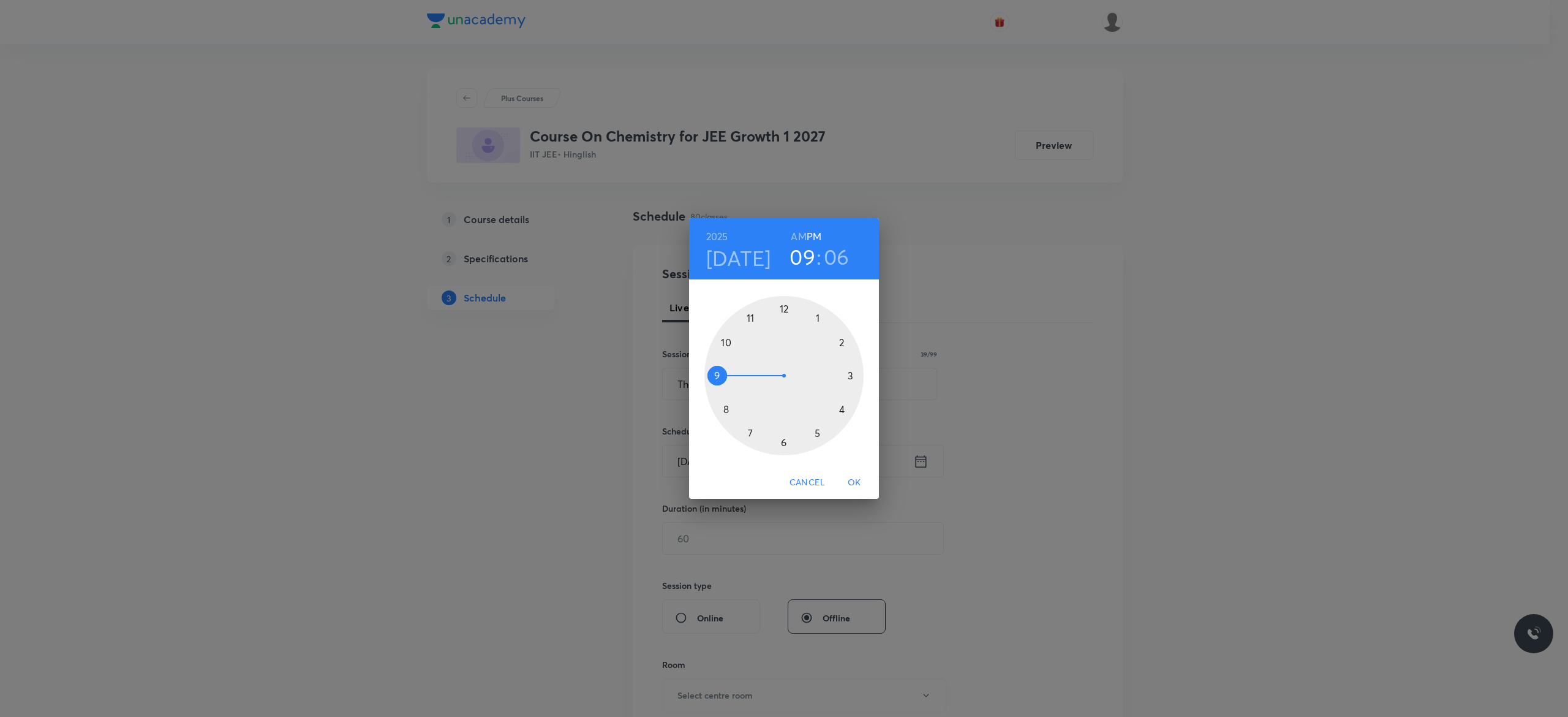
click at [782, 441] on div at bounding box center [784, 375] width 159 height 159
click at [723, 341] on div at bounding box center [784, 375] width 159 height 159
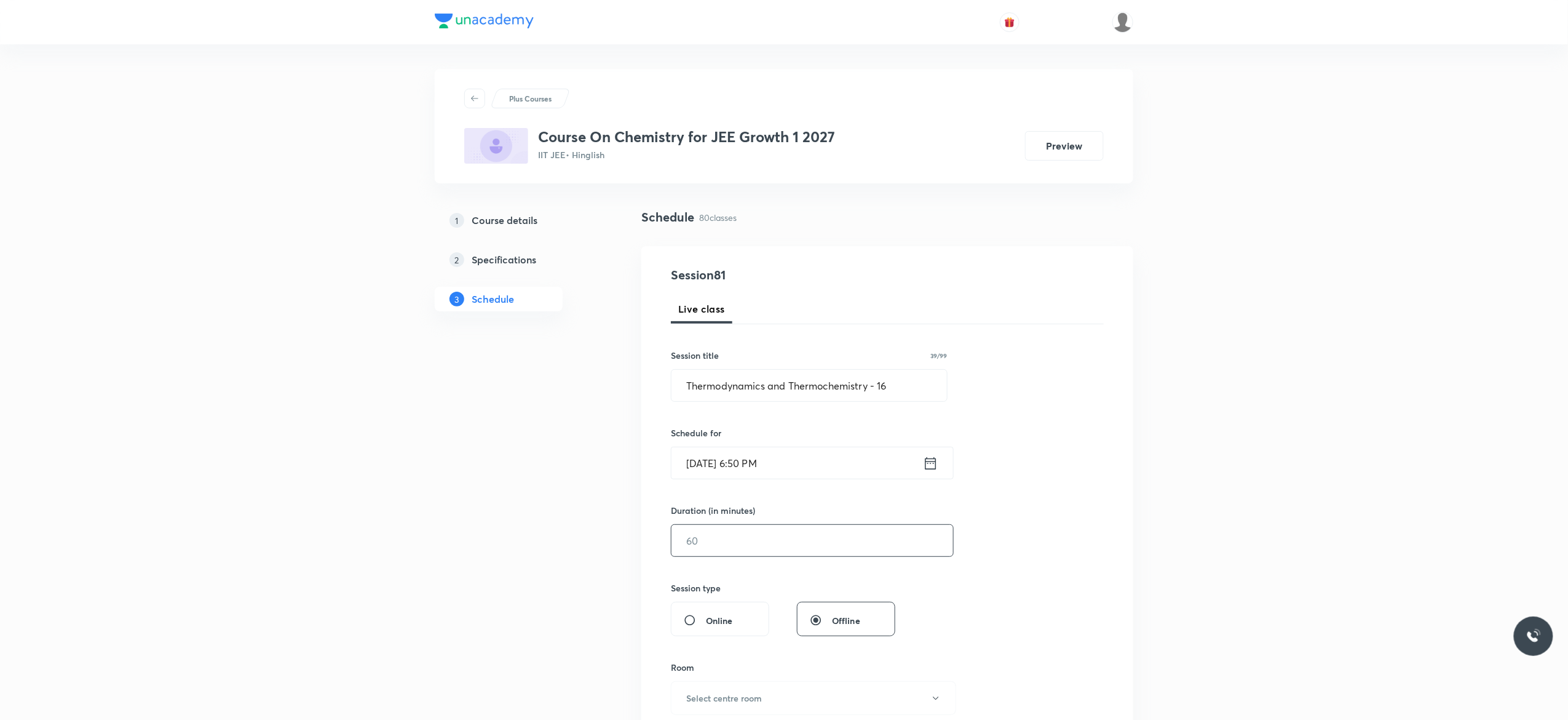
click at [742, 540] on input "text" at bounding box center [812, 540] width 282 height 32
type input "75"
click at [1073, 543] on div "Session 81 Live class Session title 39/99 Thermodynamics and Thermochemistry - …" at bounding box center [886, 553] width 433 height 577
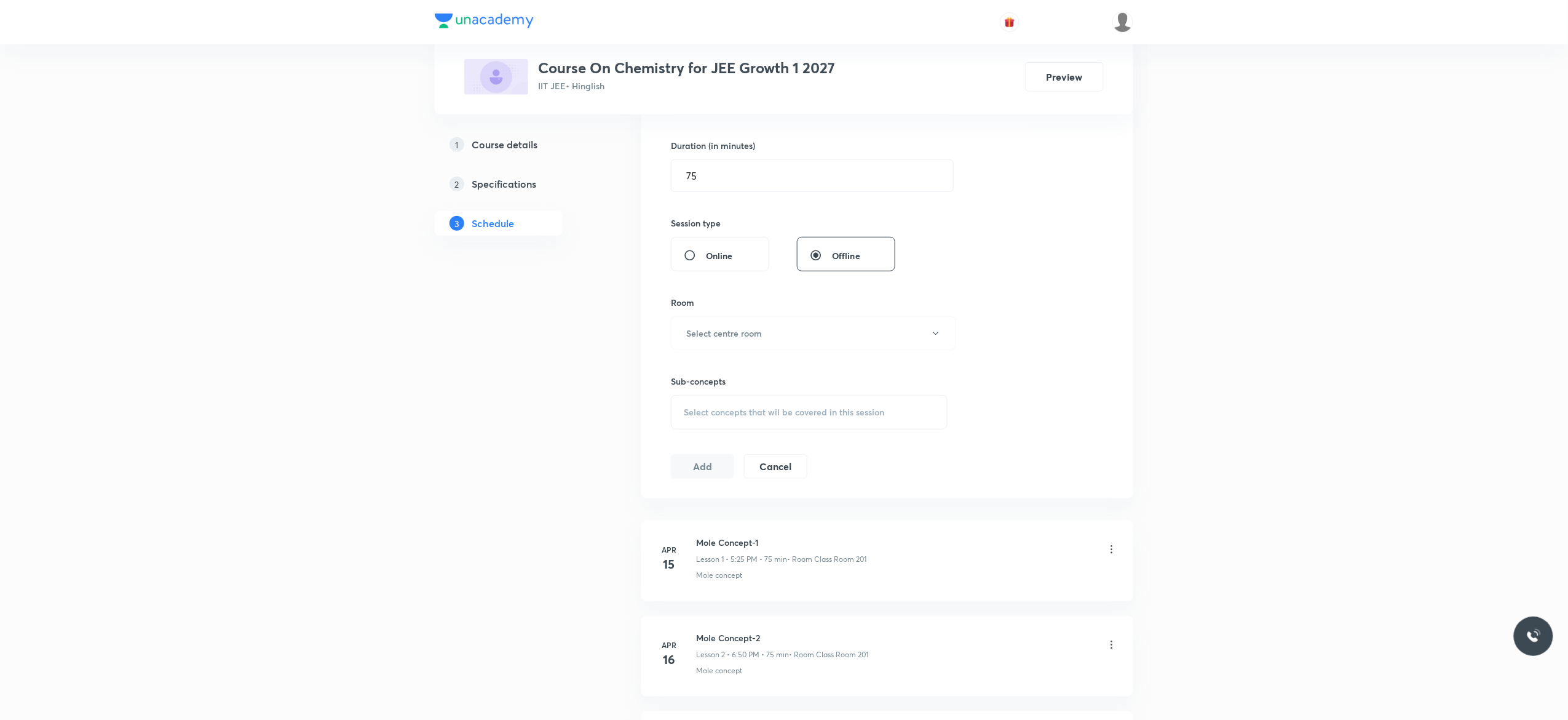
scroll to position [442, 0]
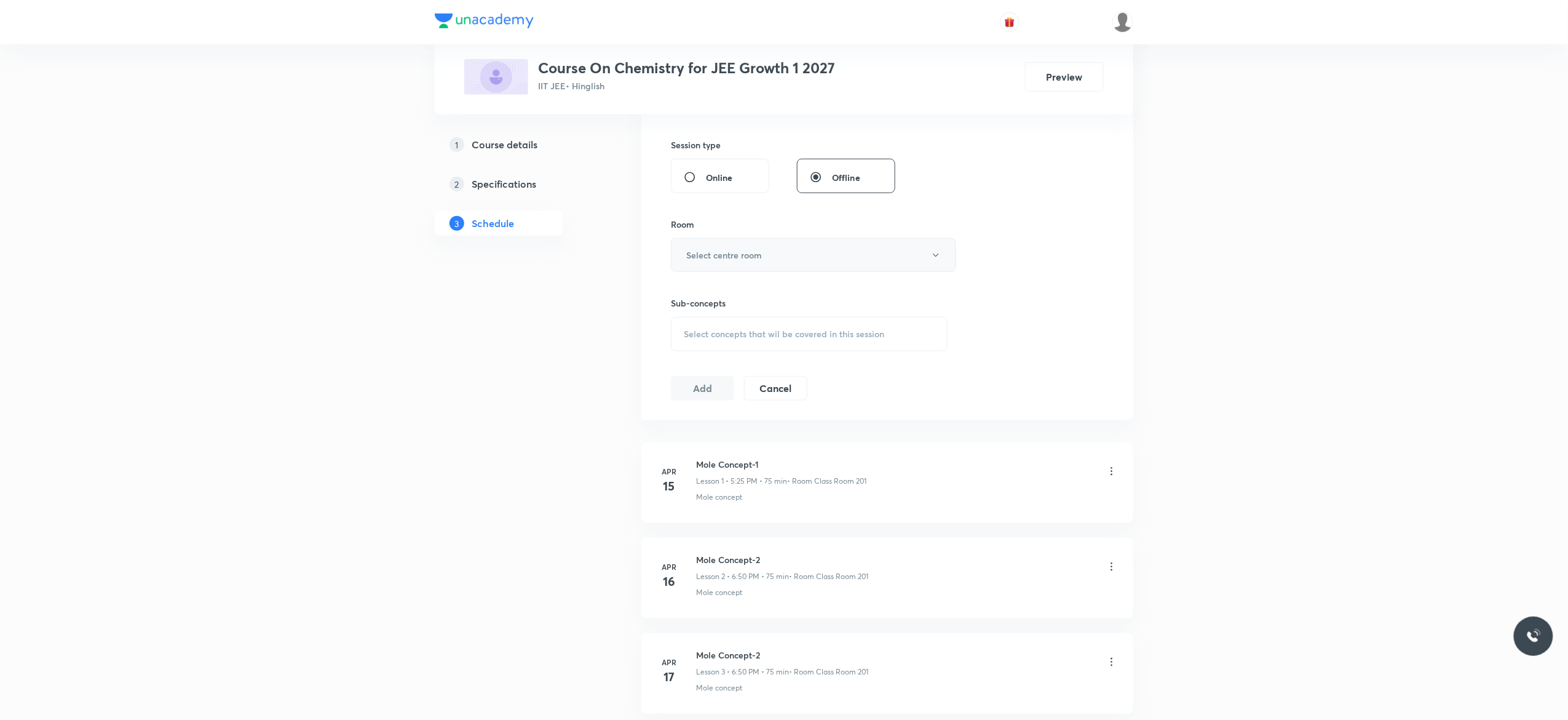
click at [935, 263] on button "Select centre room" at bounding box center [813, 255] width 285 height 33
click at [709, 337] on span "Class Room 201" at bounding box center [807, 342] width 270 height 13
click at [704, 342] on div "Select concepts that wil be covered in this session" at bounding box center [809, 333] width 277 height 34
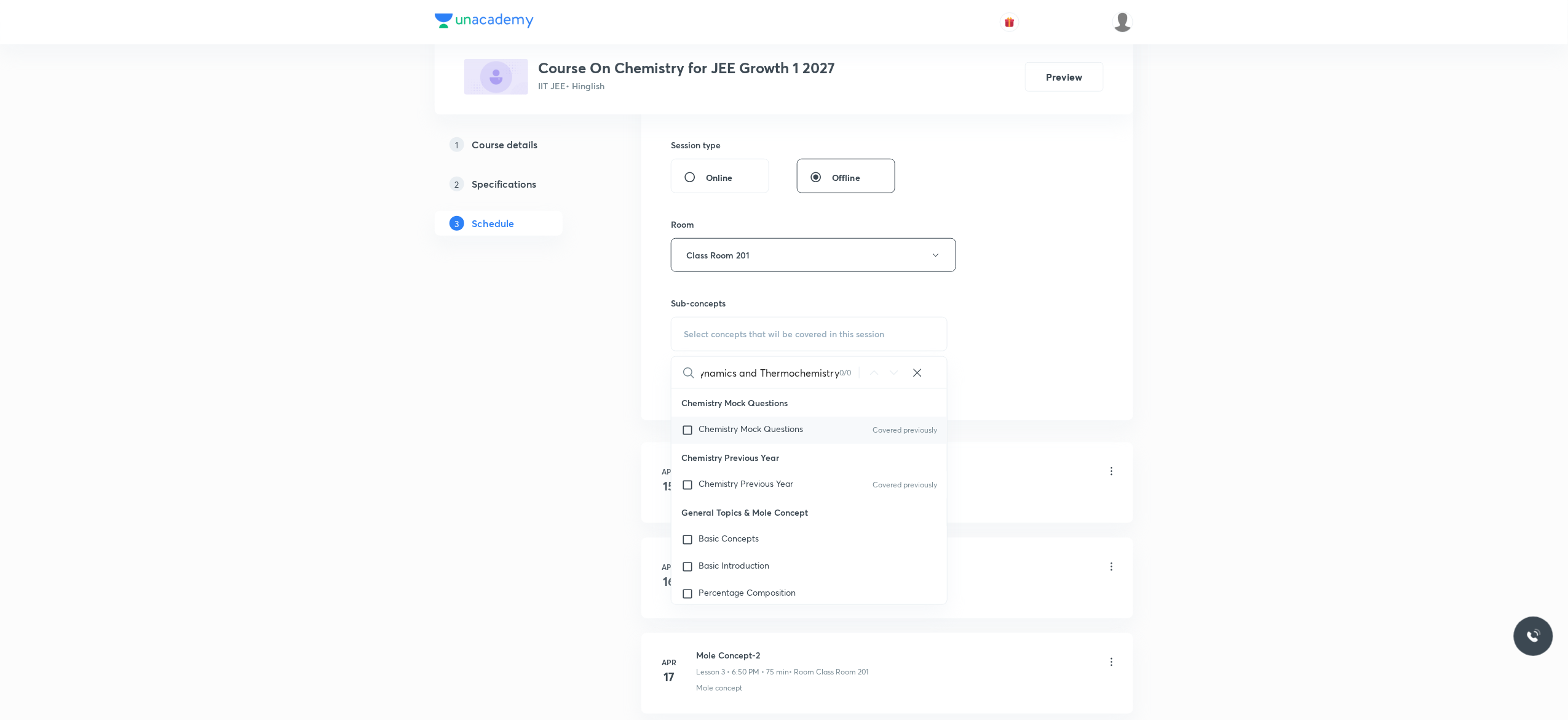
type input "Thermodynamics and Thermochemistry"
click at [686, 433] on input "checkbox" at bounding box center [690, 430] width 18 height 12
checkbox input "true"
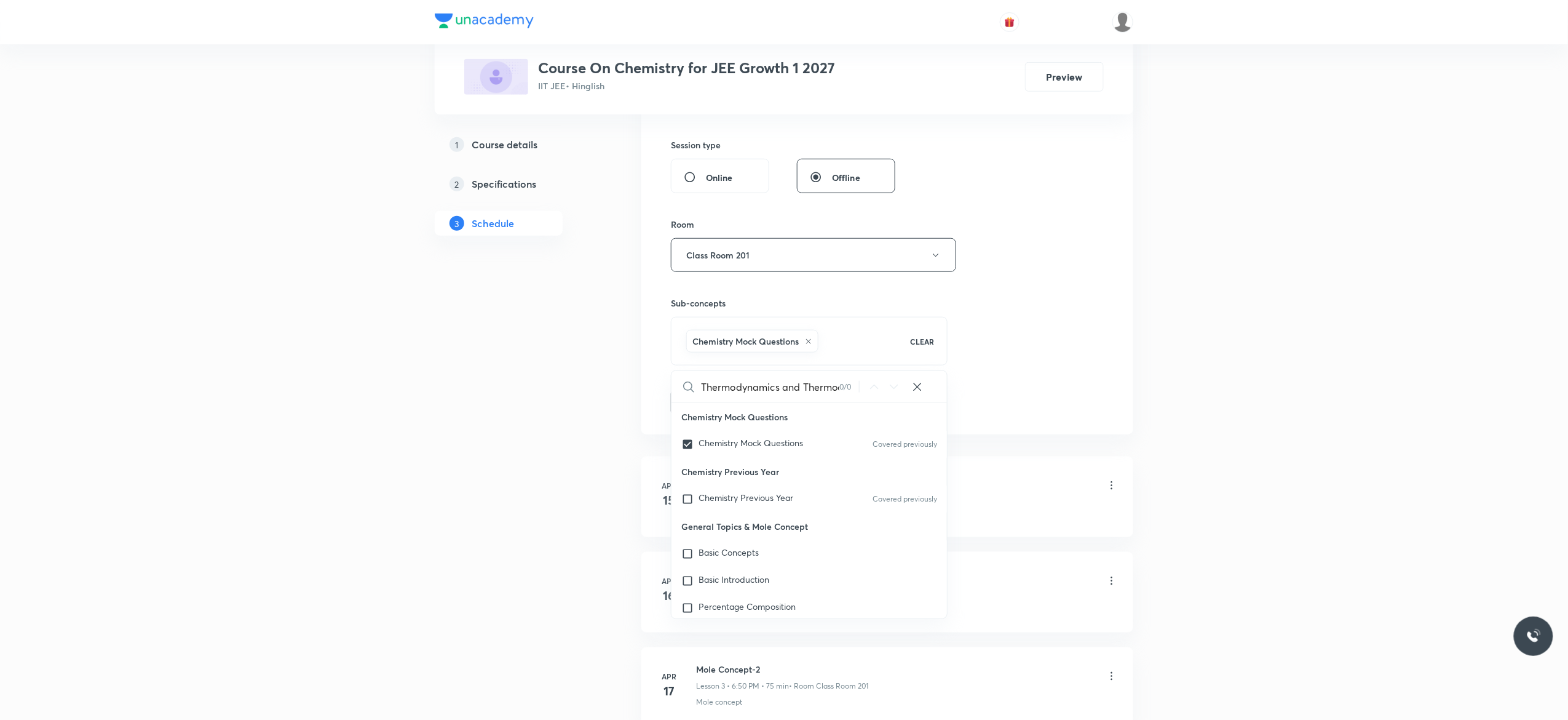
click at [692, 403] on button "Add" at bounding box center [702, 401] width 63 height 25
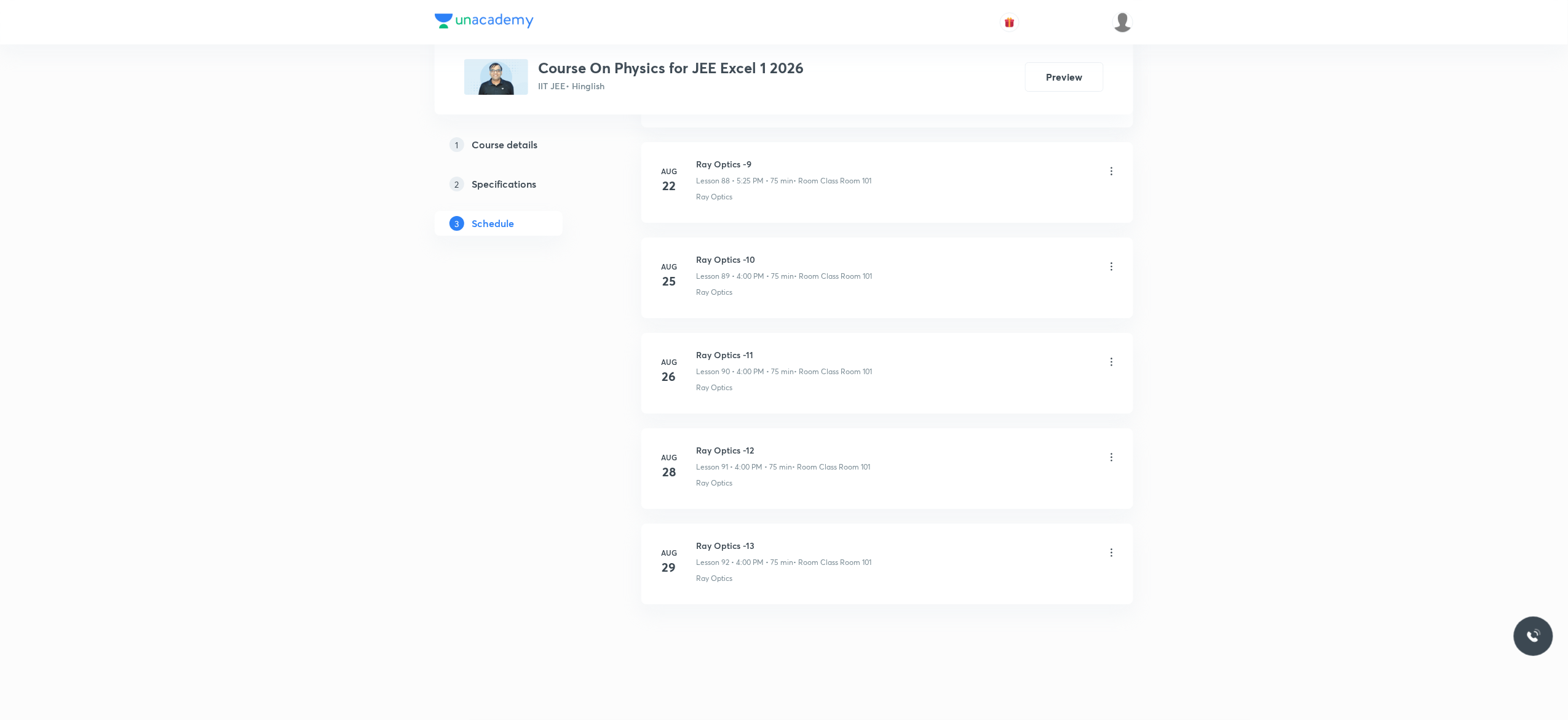
scroll to position [9155, 0]
drag, startPoint x: 767, startPoint y: 538, endPoint x: 694, endPoint y: 536, distance: 73.0
click at [694, 536] on li "[DATE] Ray Optics -13 Lesson 92 • 4:00 PM • 75 min • Room Class Room 101 Ray Op…" at bounding box center [887, 563] width 492 height 80
copy h6 "Ray Optics -13"
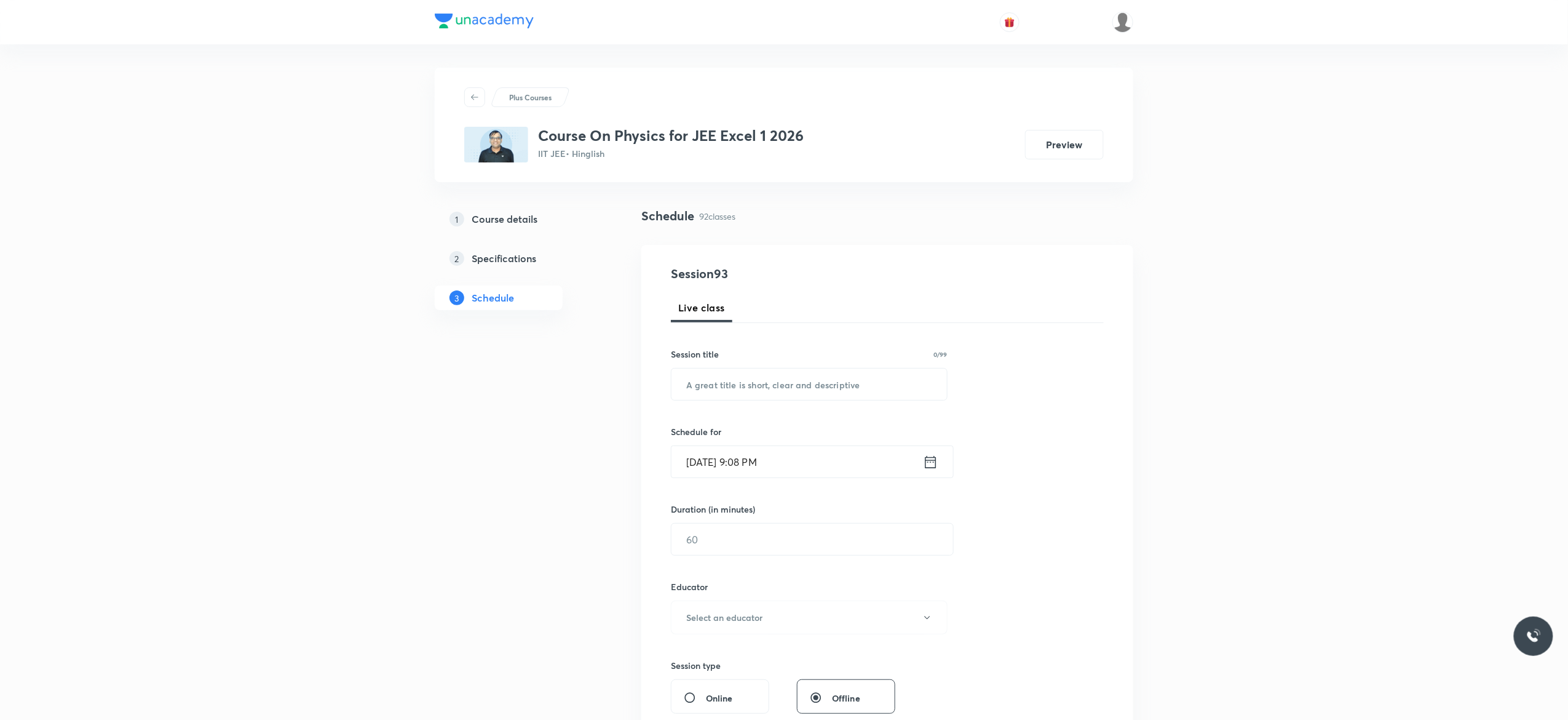
scroll to position [0, 0]
click at [699, 386] on input "text" at bounding box center [809, 385] width 276 height 32
paste input "Ray Optics -13"
type input "Ray Optics -14"
click at [937, 464] on icon at bounding box center [930, 464] width 15 height 18
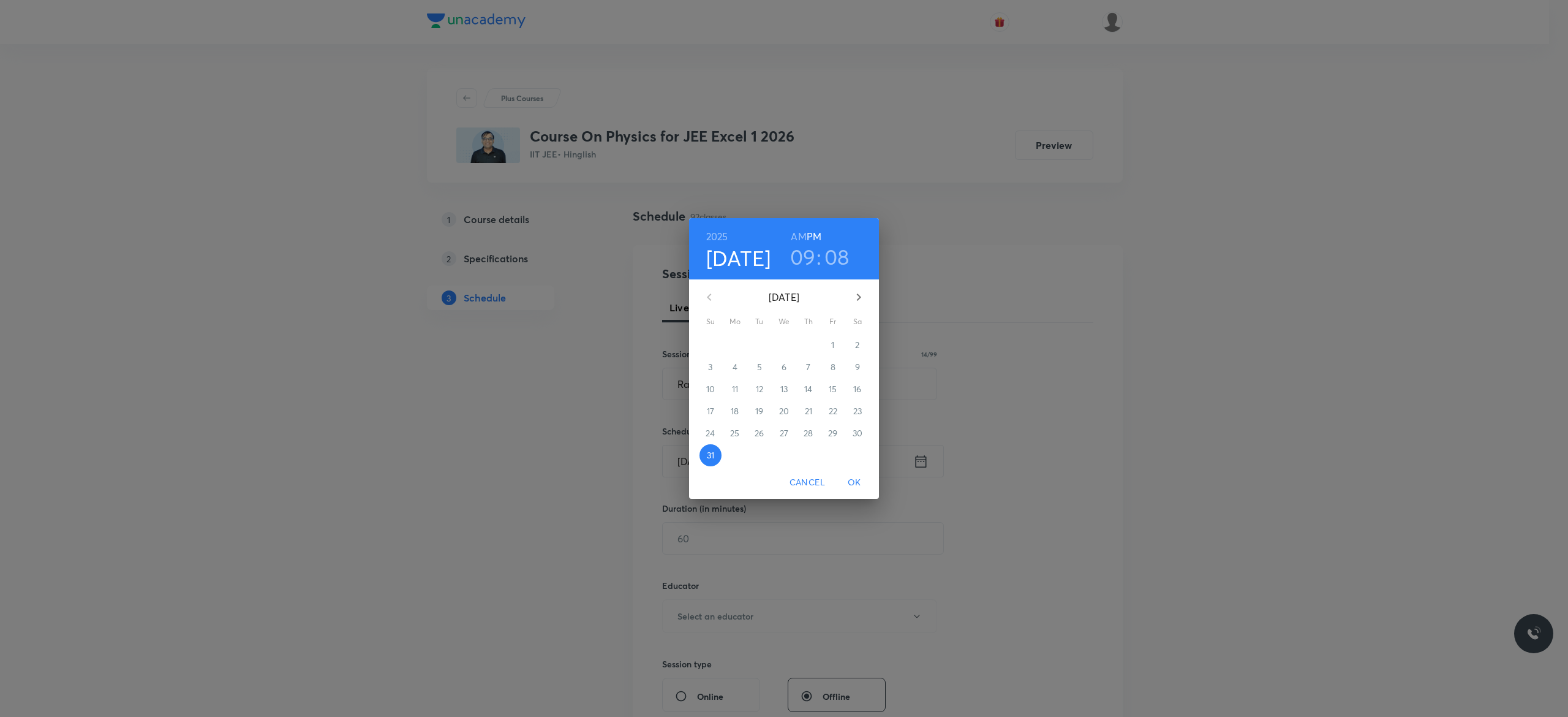
click at [856, 301] on icon "button" at bounding box center [858, 297] width 15 height 15
click at [733, 343] on p "1" at bounding box center [734, 345] width 3 height 12
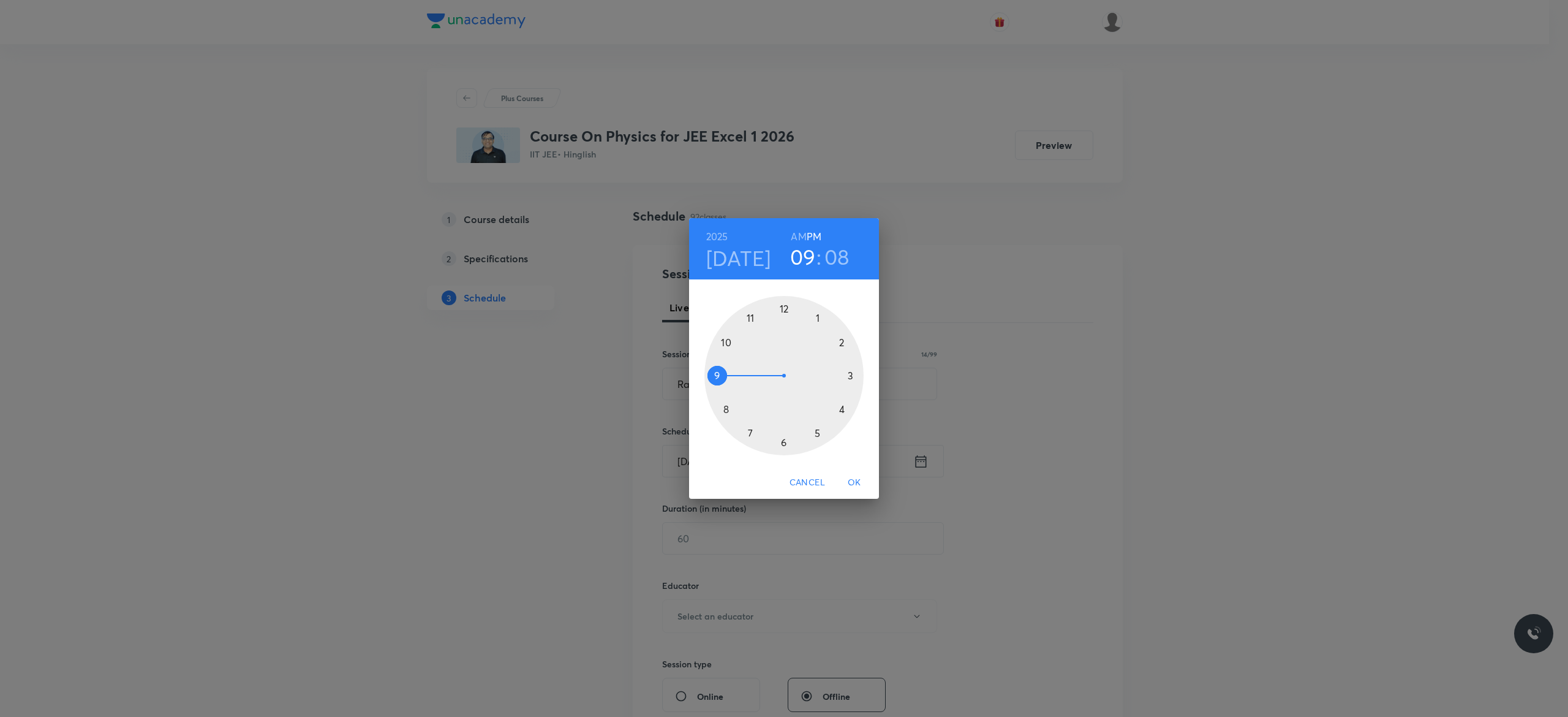
click at [841, 411] on div at bounding box center [784, 375] width 159 height 159
click at [782, 310] on div at bounding box center [784, 375] width 159 height 159
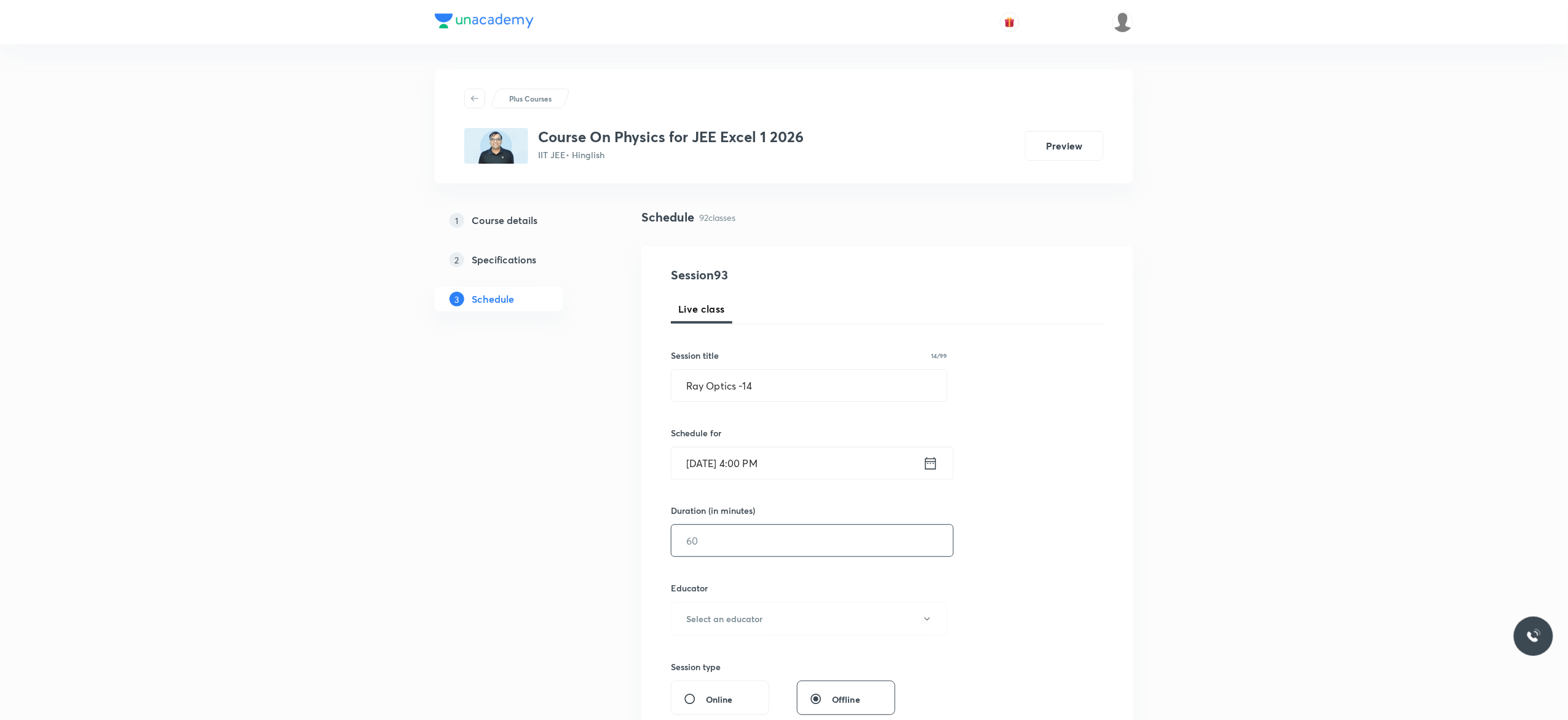
click at [733, 540] on input "text" at bounding box center [812, 540] width 282 height 32
type input "75"
click at [929, 619] on icon "button" at bounding box center [927, 618] width 5 height 3
click at [721, 659] on span "[PERSON_NAME]" at bounding box center [807, 660] width 270 height 13
click at [1009, 573] on div "Session 93 Live class Session title 14/99 Ray Optics -14 ​ Schedule for [DATE] …" at bounding box center [886, 593] width 433 height 657
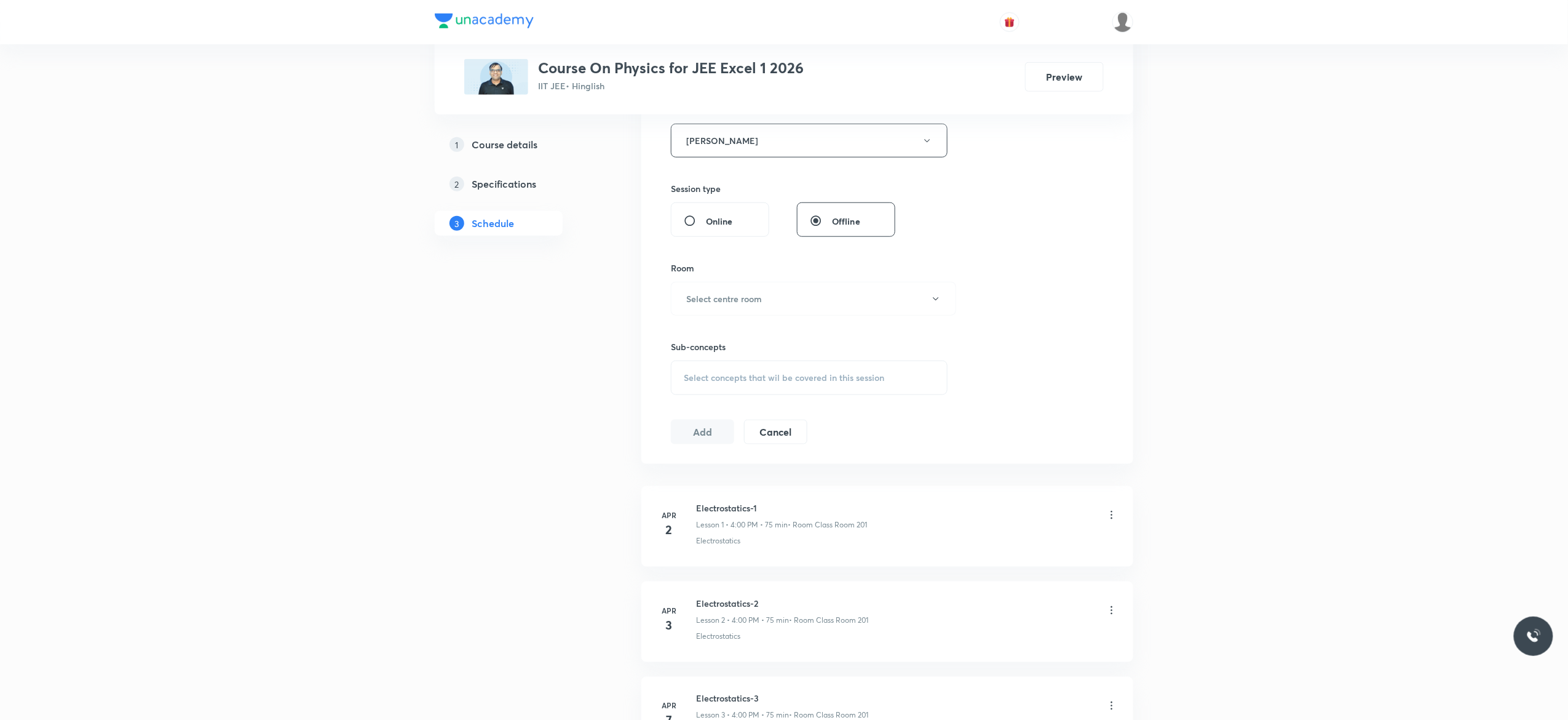
scroll to position [492, 0]
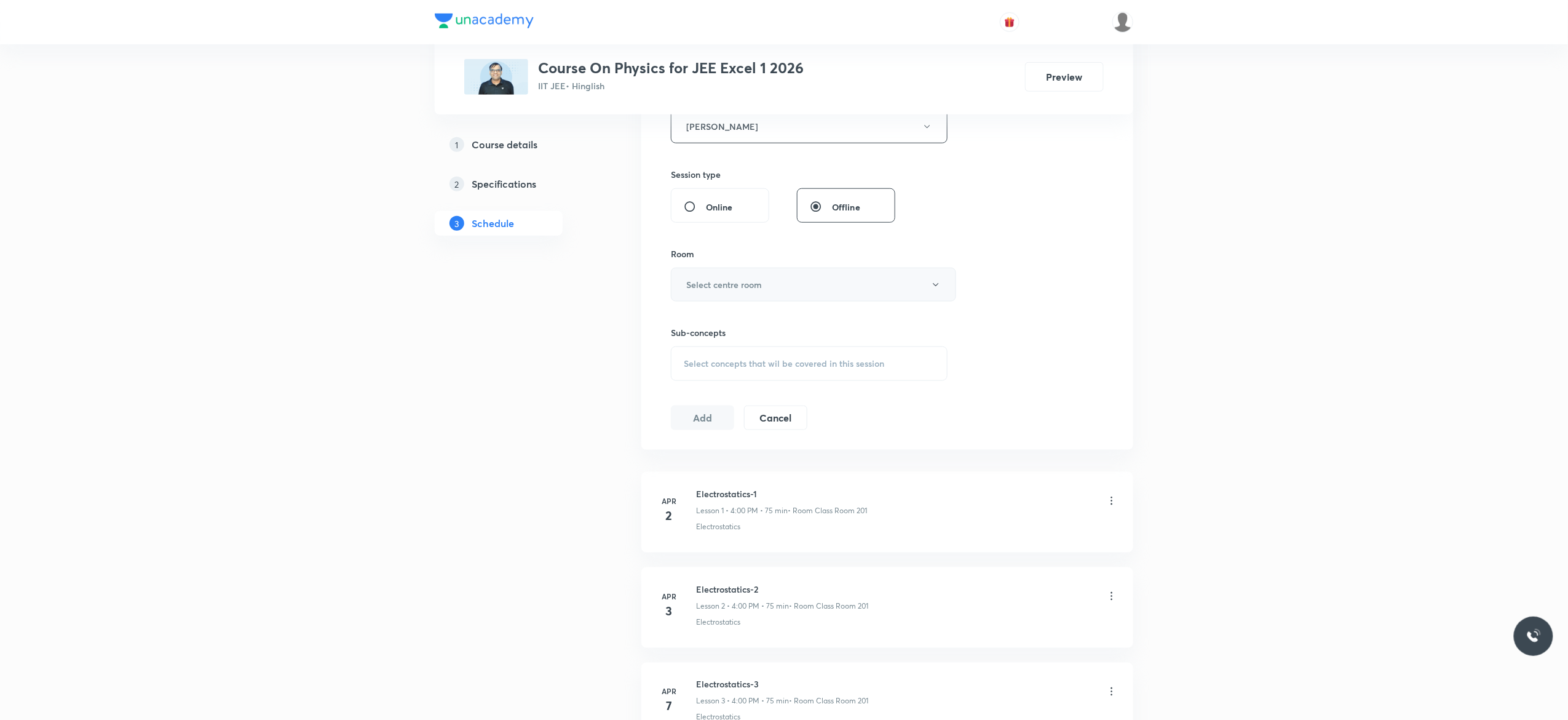
click at [932, 284] on icon "button" at bounding box center [936, 285] width 10 height 10
click at [709, 326] on span "Class Room 101" at bounding box center [807, 327] width 270 height 13
click at [701, 374] on div "Select concepts that wil be covered in this session" at bounding box center [809, 363] width 277 height 34
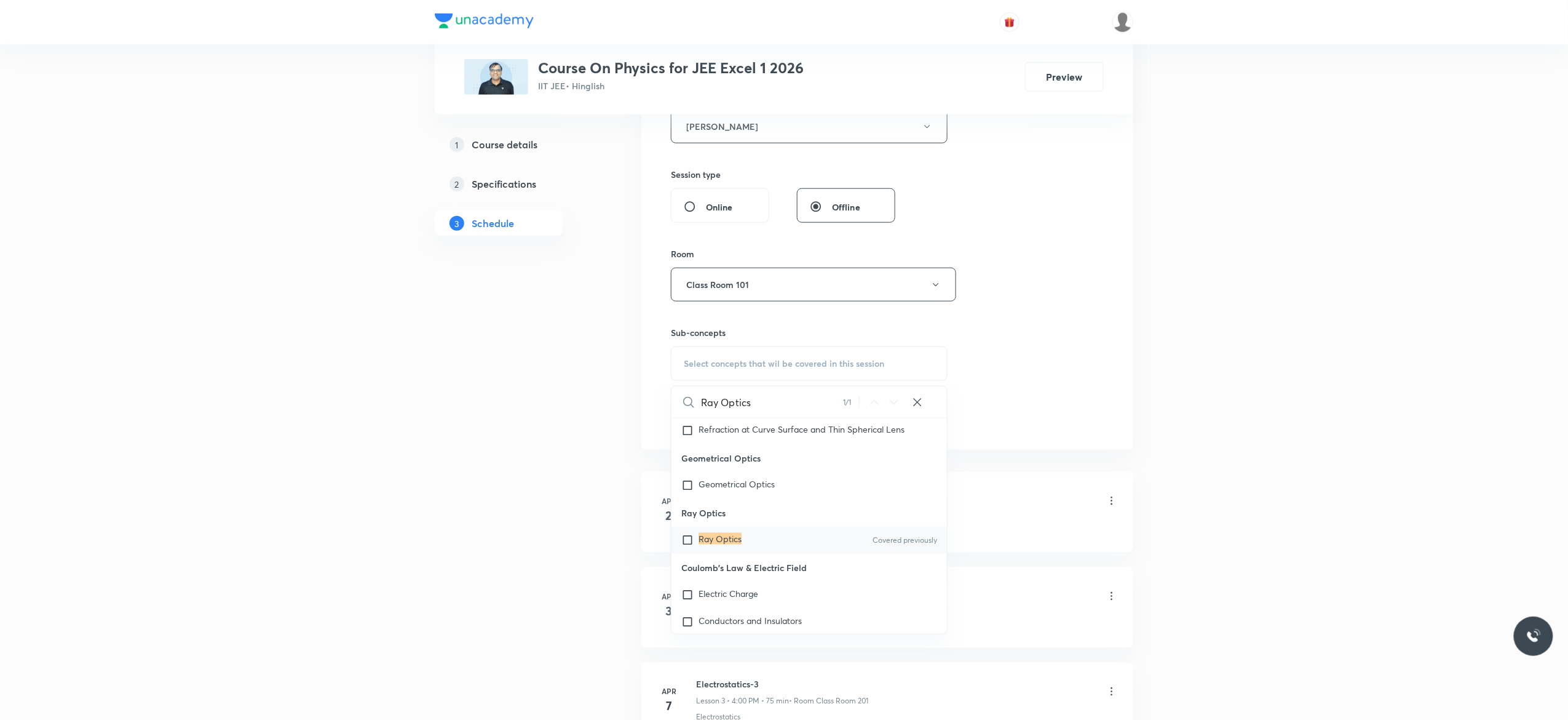
type input "Ray Optics"
click at [686, 546] on input "checkbox" at bounding box center [690, 540] width 18 height 12
checkbox input "true"
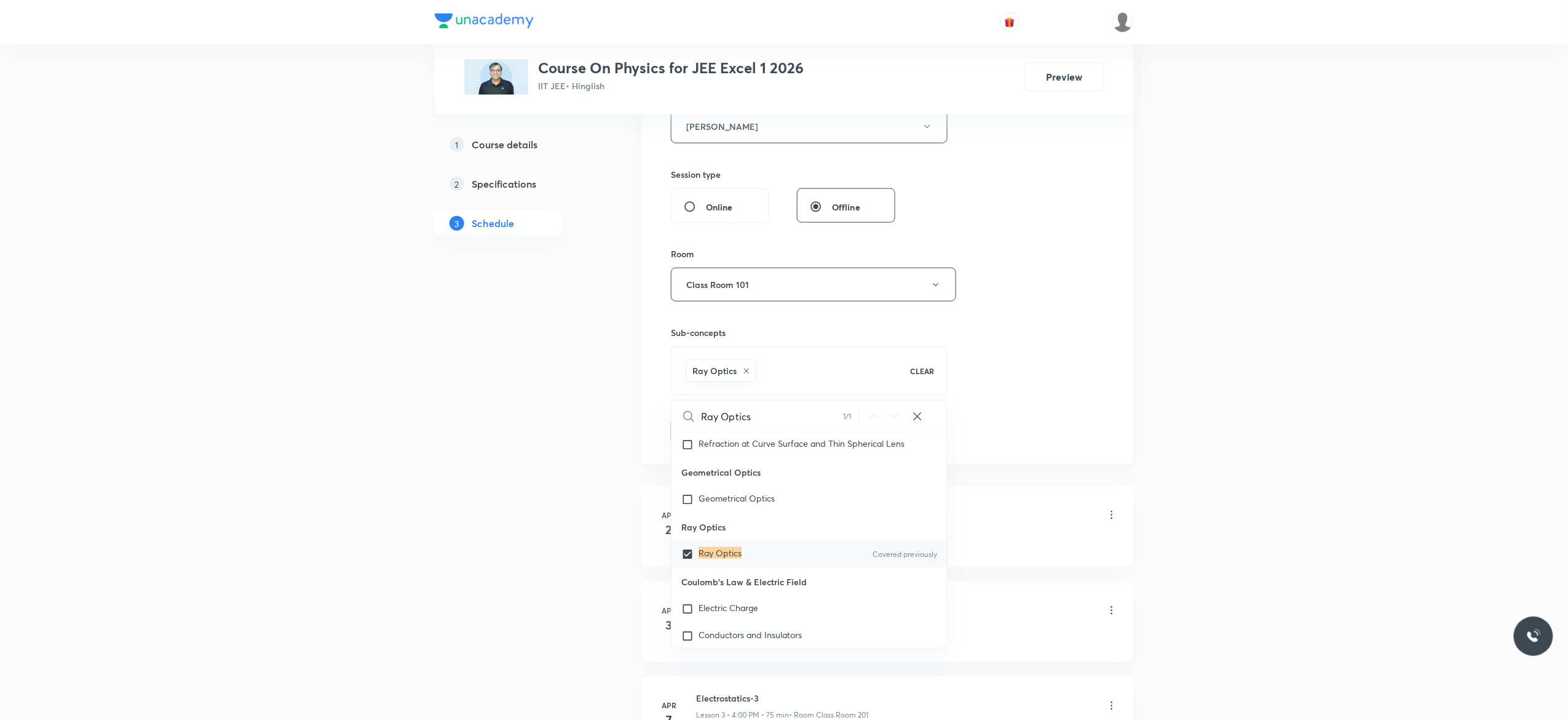
click at [691, 427] on button "Add" at bounding box center [702, 431] width 63 height 25
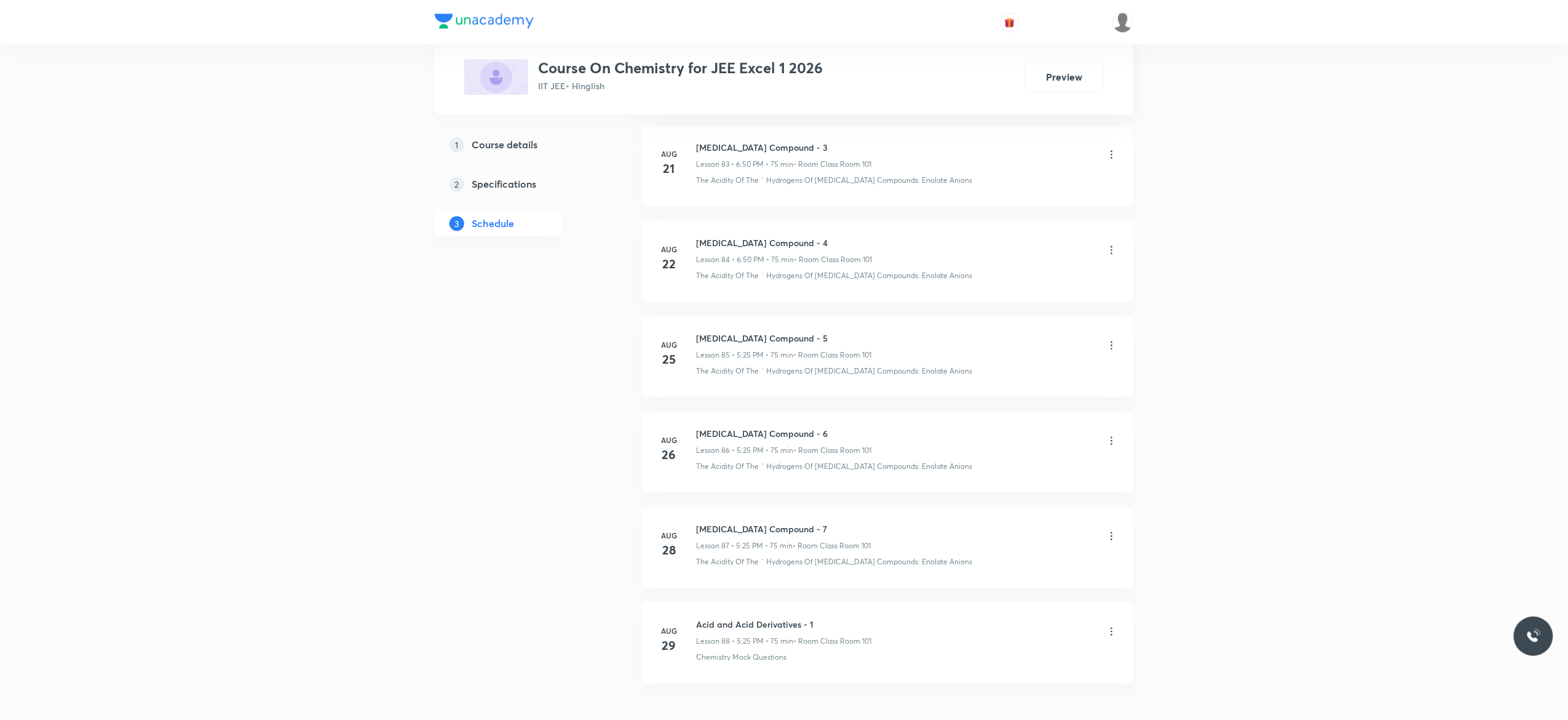
scroll to position [8693, 0]
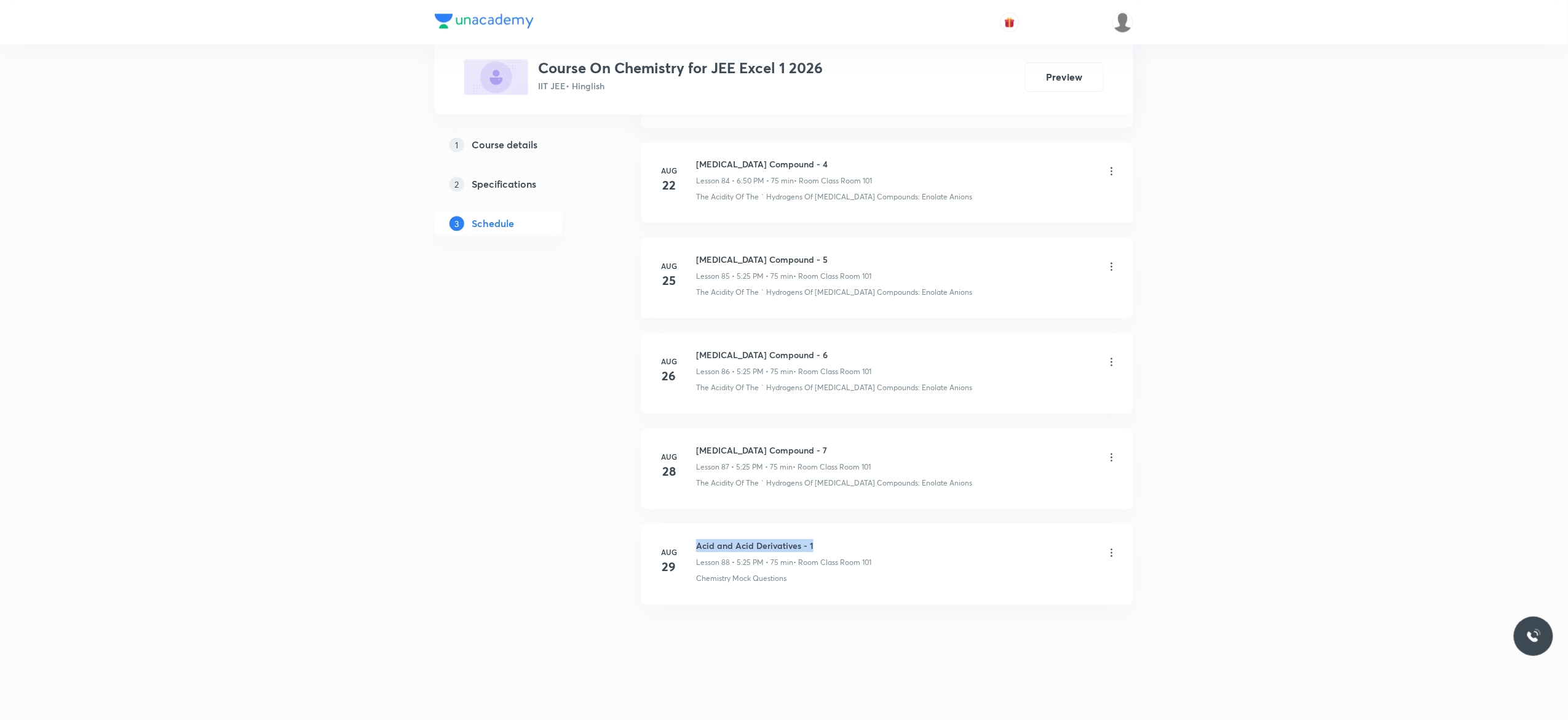
drag, startPoint x: 822, startPoint y: 537, endPoint x: 693, endPoint y: 535, distance: 129.0
click at [693, 535] on li "[DATE] Acid and Acid Derivatives - 1 Lesson 88 • 5:25 PM • 75 min • Room Class …" at bounding box center [887, 563] width 492 height 80
copy h6 "Acid and Acid Derivatives - 1"
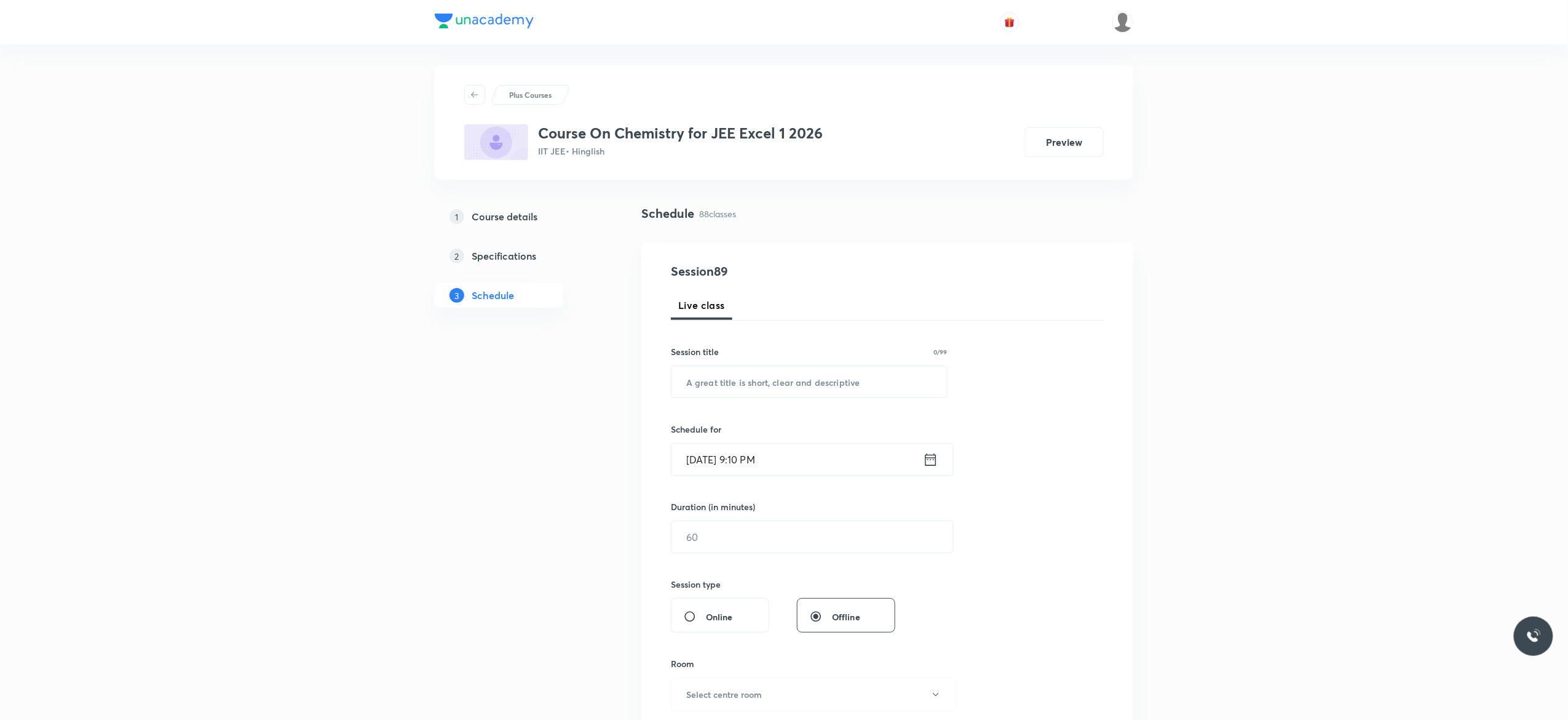
scroll to position [0, 0]
click at [720, 388] on input "text" at bounding box center [809, 385] width 276 height 32
paste input "Acid and Acid Derivatives - 1"
type input "Acid and Acid Derivatives - 2"
click at [929, 465] on icon at bounding box center [930, 464] width 15 height 18
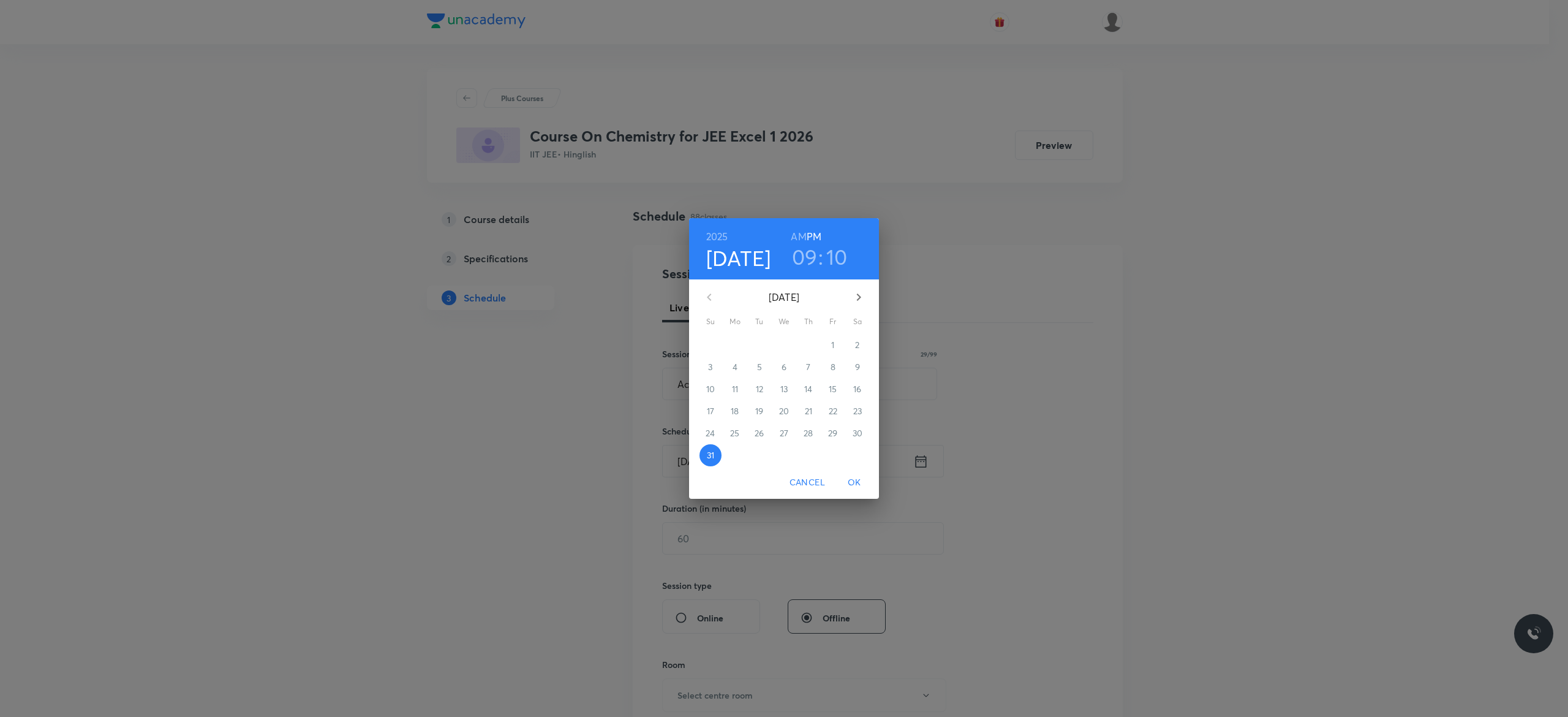
click at [861, 298] on icon "button" at bounding box center [858, 297] width 15 height 15
click at [736, 343] on span "1" at bounding box center [734, 345] width 22 height 12
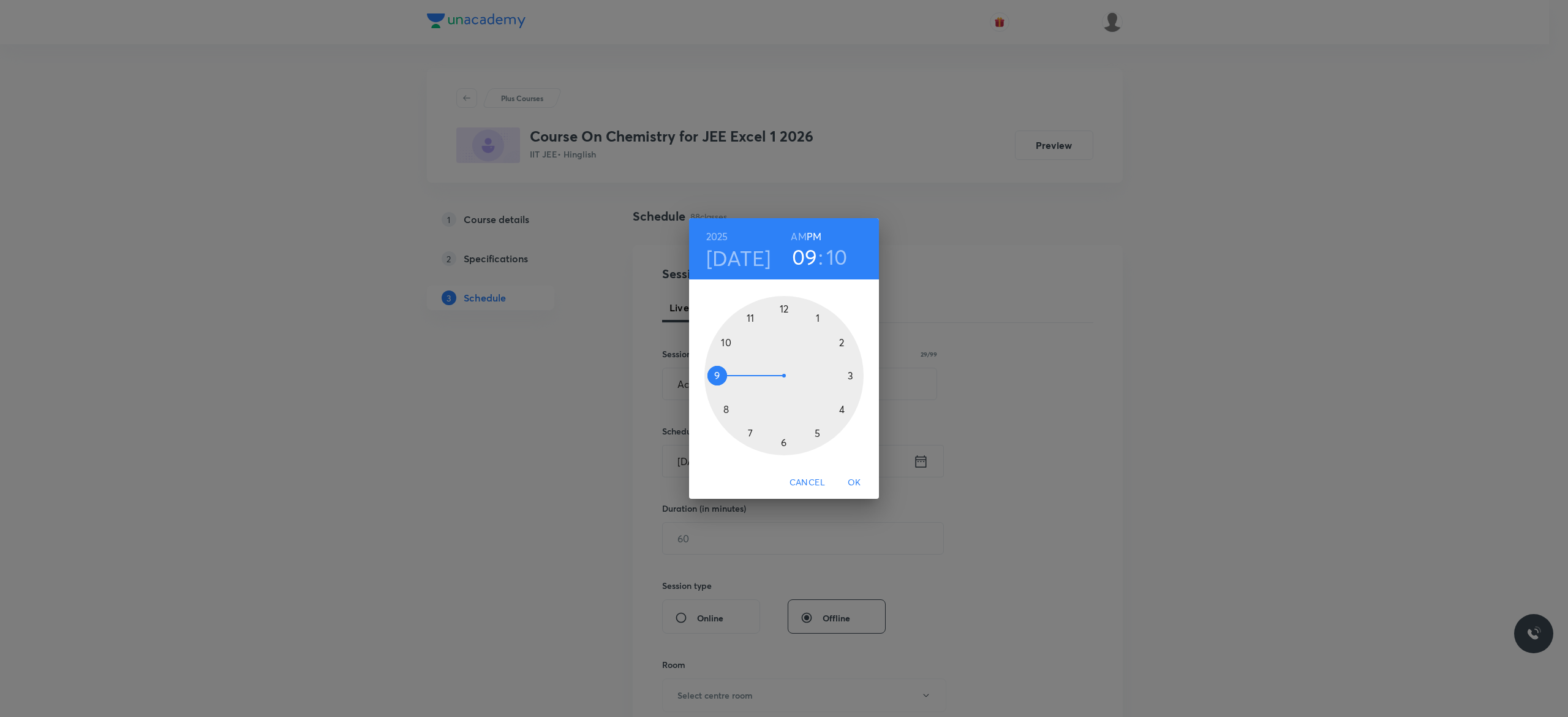
click at [816, 434] on div at bounding box center [784, 375] width 159 height 159
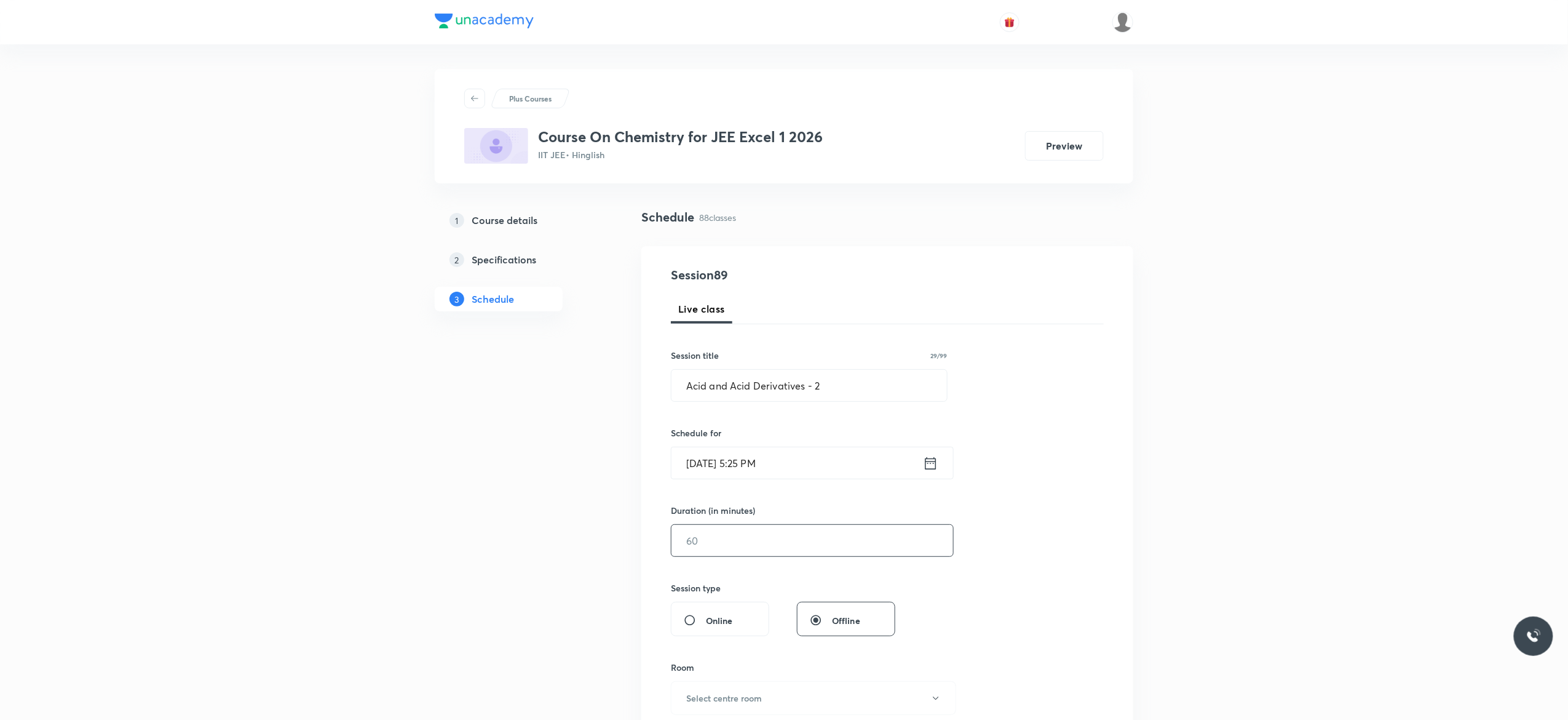
click at [746, 545] on input "text" at bounding box center [812, 540] width 282 height 32
type input "75"
click at [1085, 540] on div "Session 89 Live class Session title 29/99 Acid and Acid Derivatives - 2 ​ Sched…" at bounding box center [886, 553] width 433 height 577
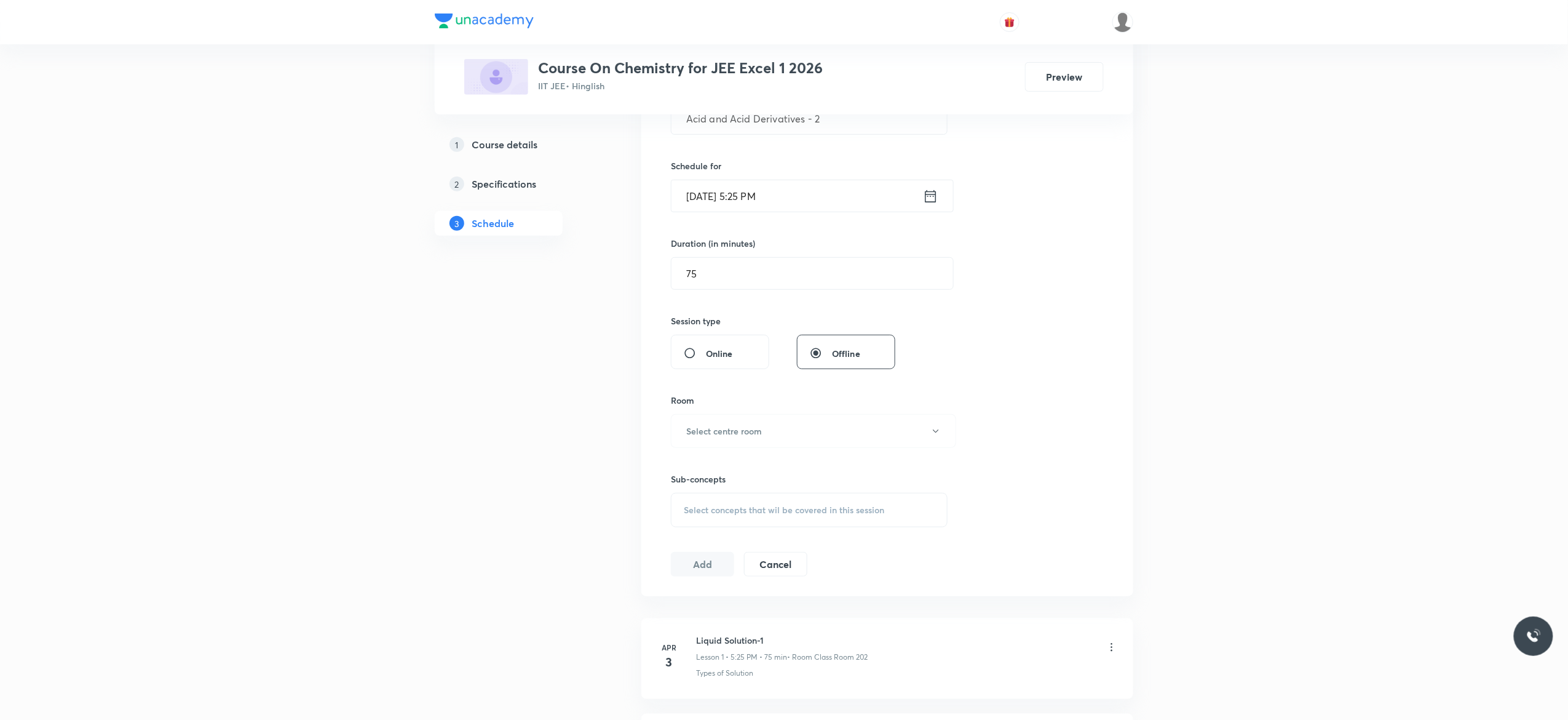
scroll to position [295, 0]
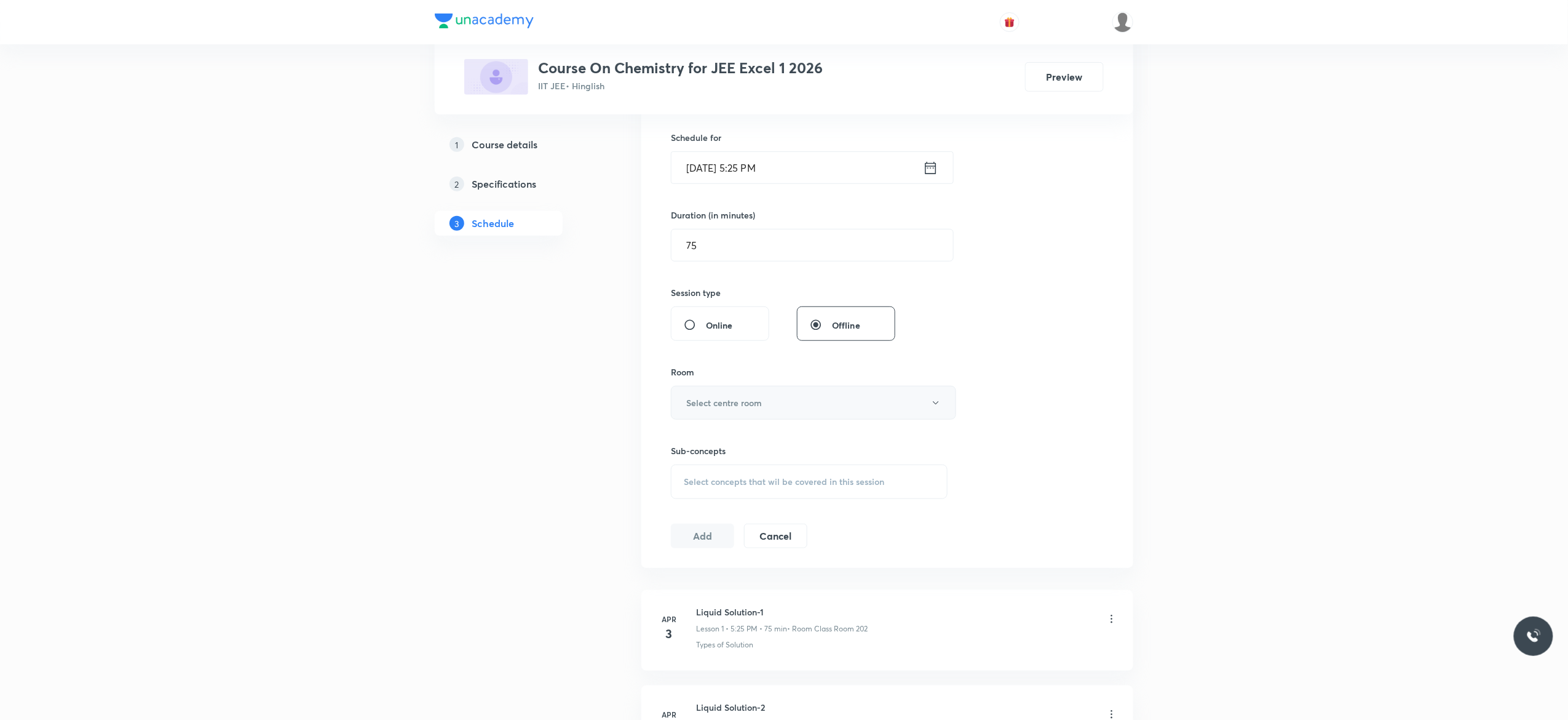
click at [936, 410] on button "Select centre room" at bounding box center [813, 403] width 285 height 33
click at [729, 442] on span "Class Room 101" at bounding box center [807, 444] width 270 height 13
click at [695, 492] on div "Select concepts that wil be covered in this session" at bounding box center [809, 481] width 277 height 34
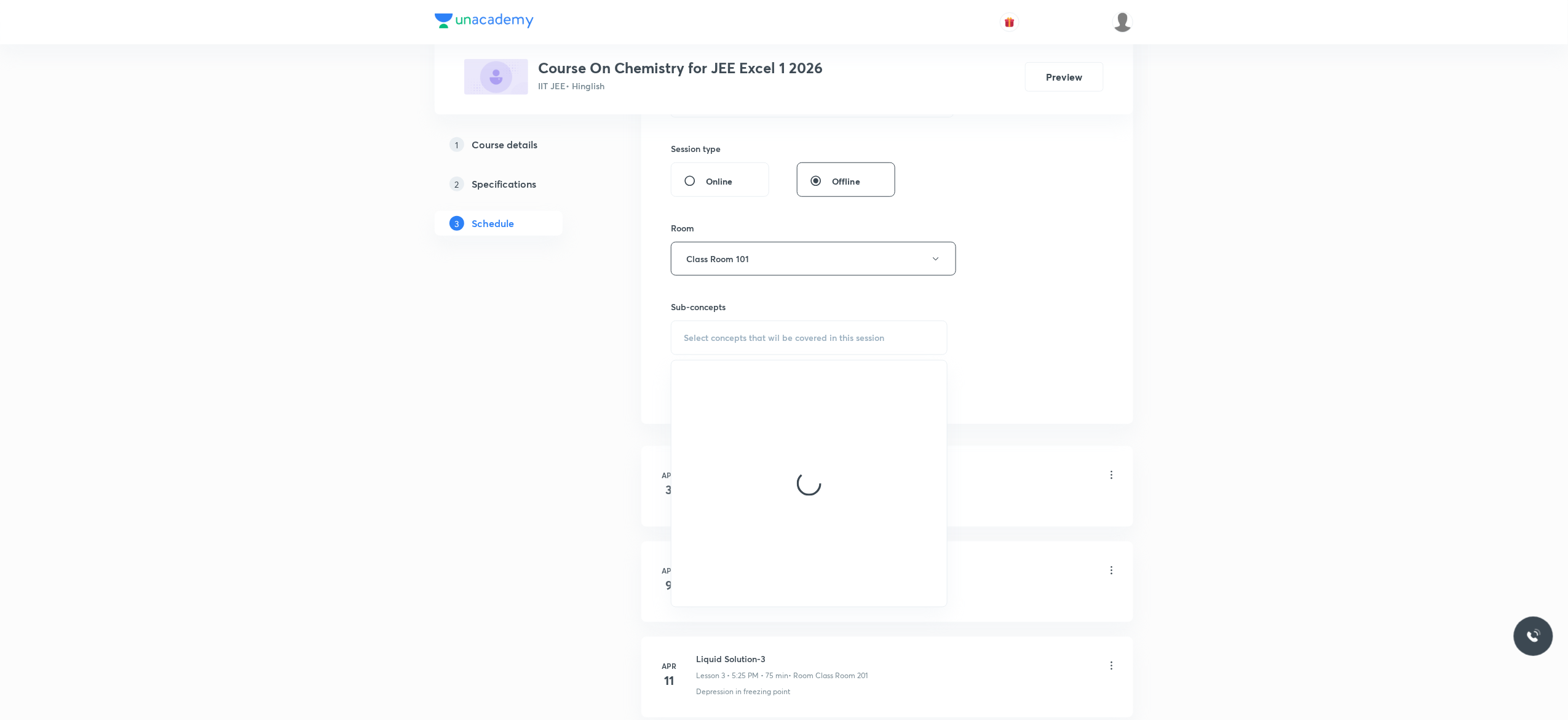
scroll to position [442, 0]
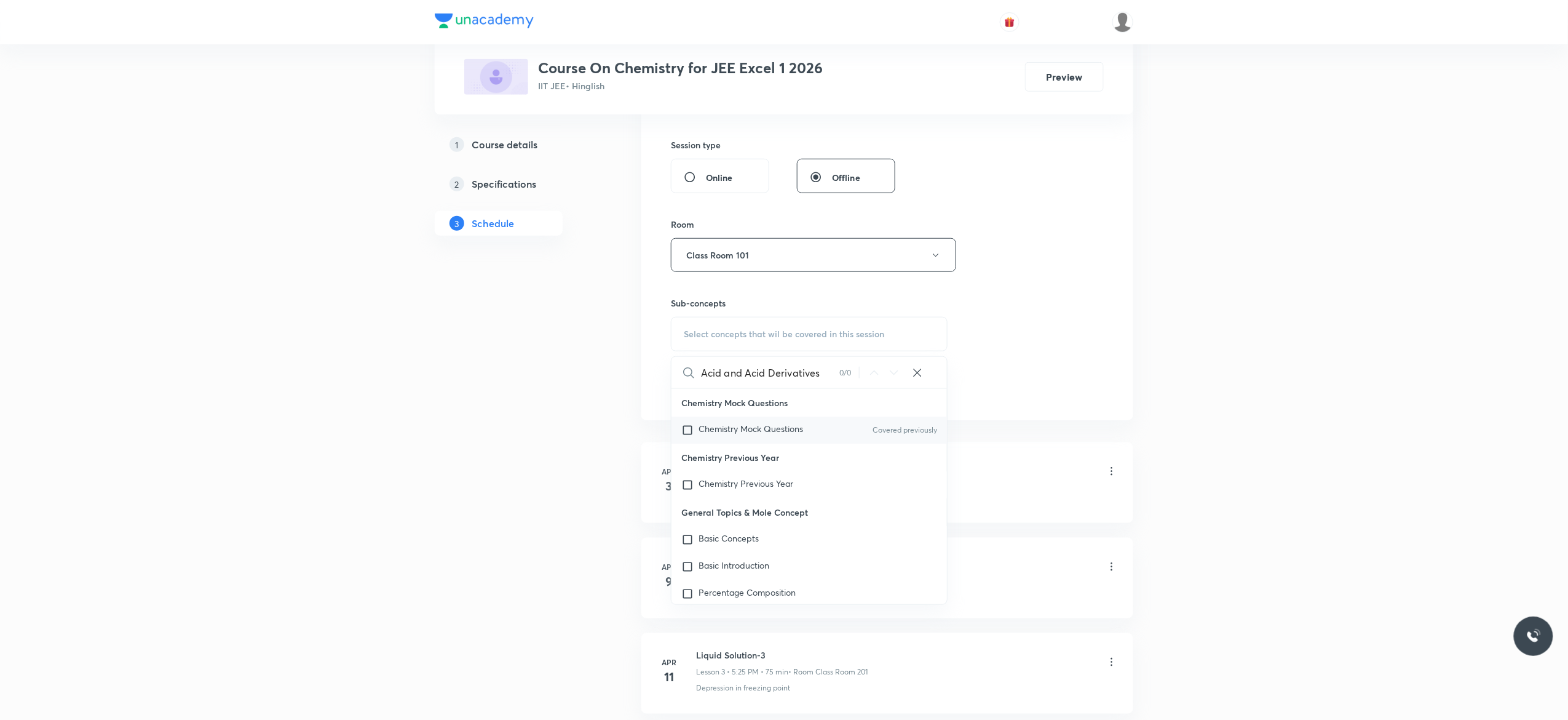
type input "Acid and Acid Derivatives"
click at [684, 431] on input "checkbox" at bounding box center [690, 430] width 18 height 12
checkbox input "true"
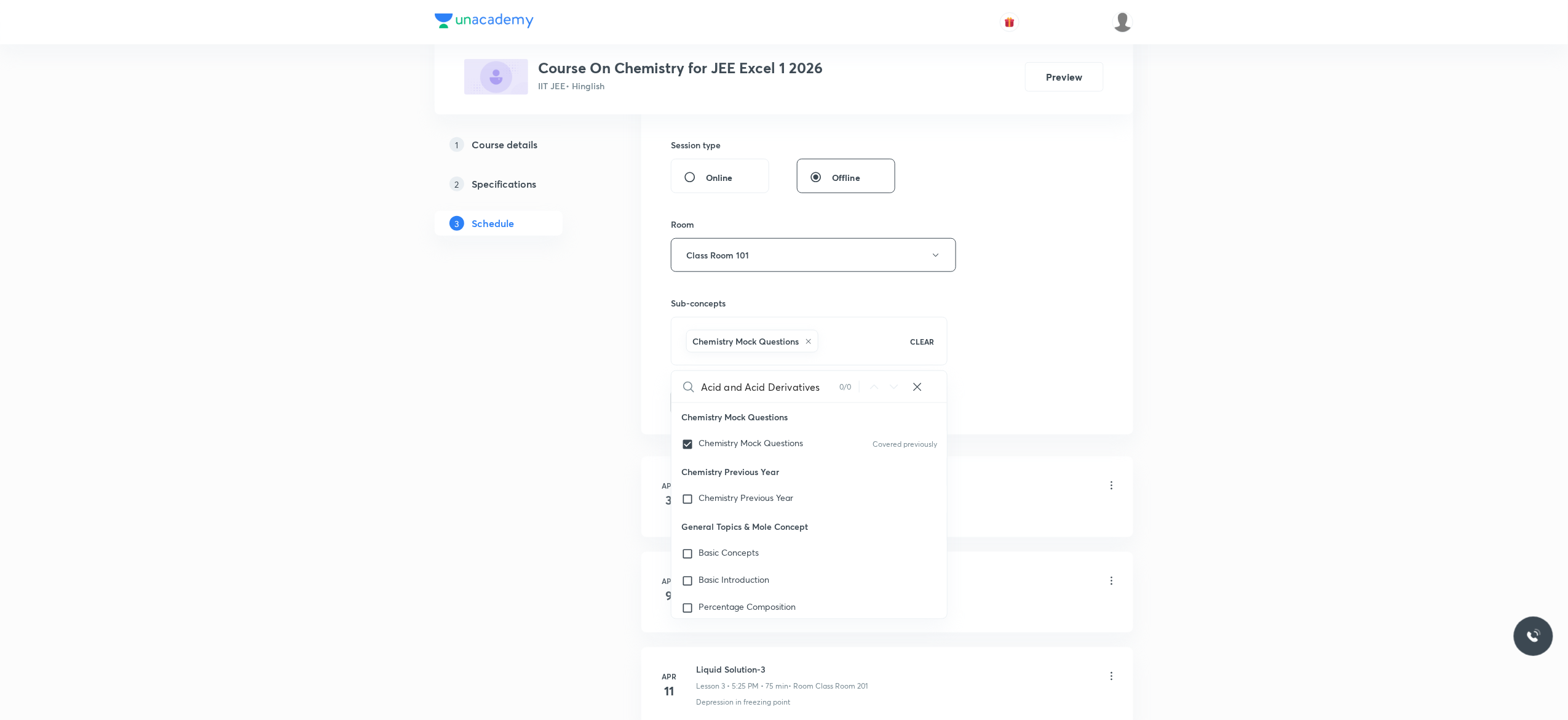
click at [694, 403] on button "Add" at bounding box center [702, 401] width 63 height 25
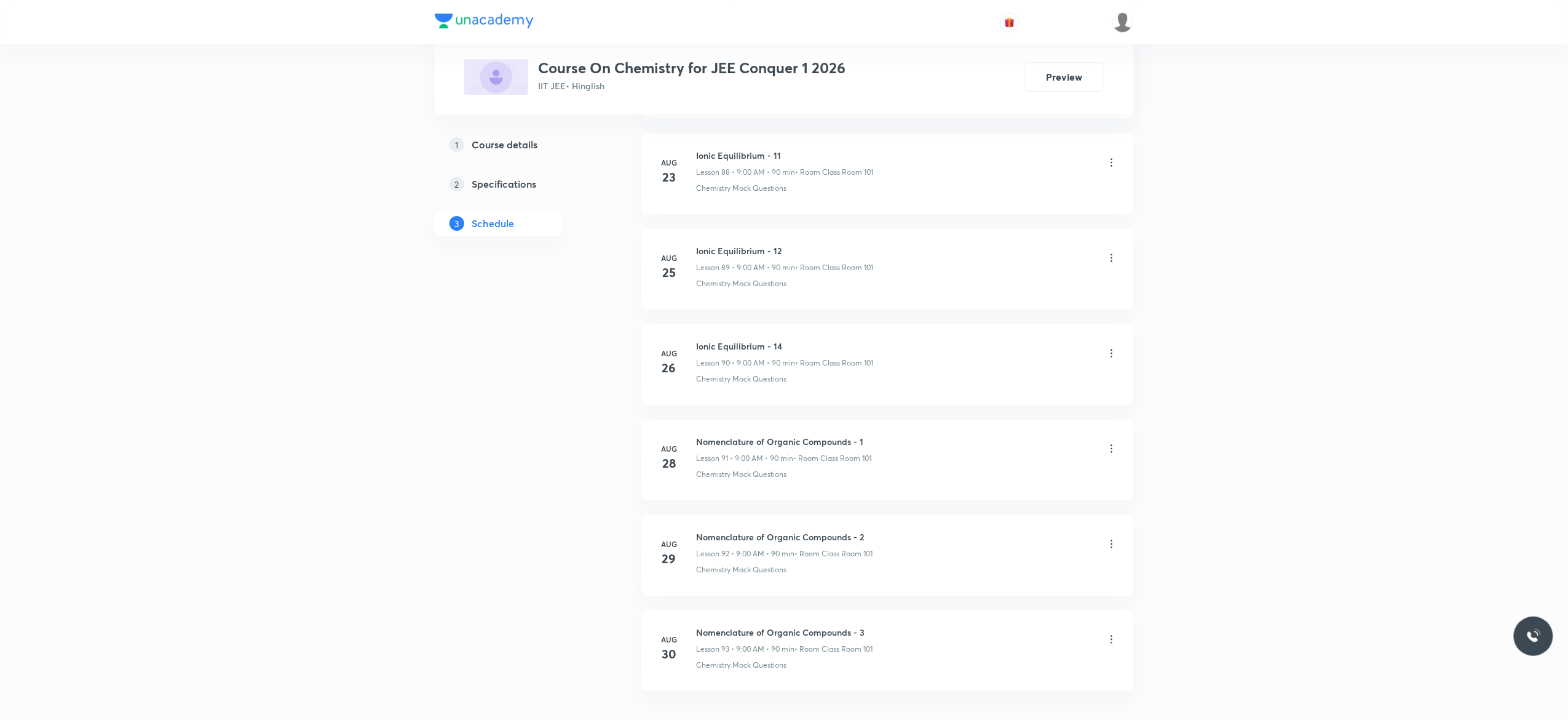
scroll to position [9171, 0]
drag, startPoint x: 868, startPoint y: 538, endPoint x: 690, endPoint y: 531, distance: 178.1
click at [690, 531] on li "Aug 30 Nomenclature of Organic Compounds - 3 Lesson 93 • 9:00 AM • 90 min • Roo…" at bounding box center [887, 563] width 492 height 80
copy h6 "Nomenclature of Organic Compounds - 3"
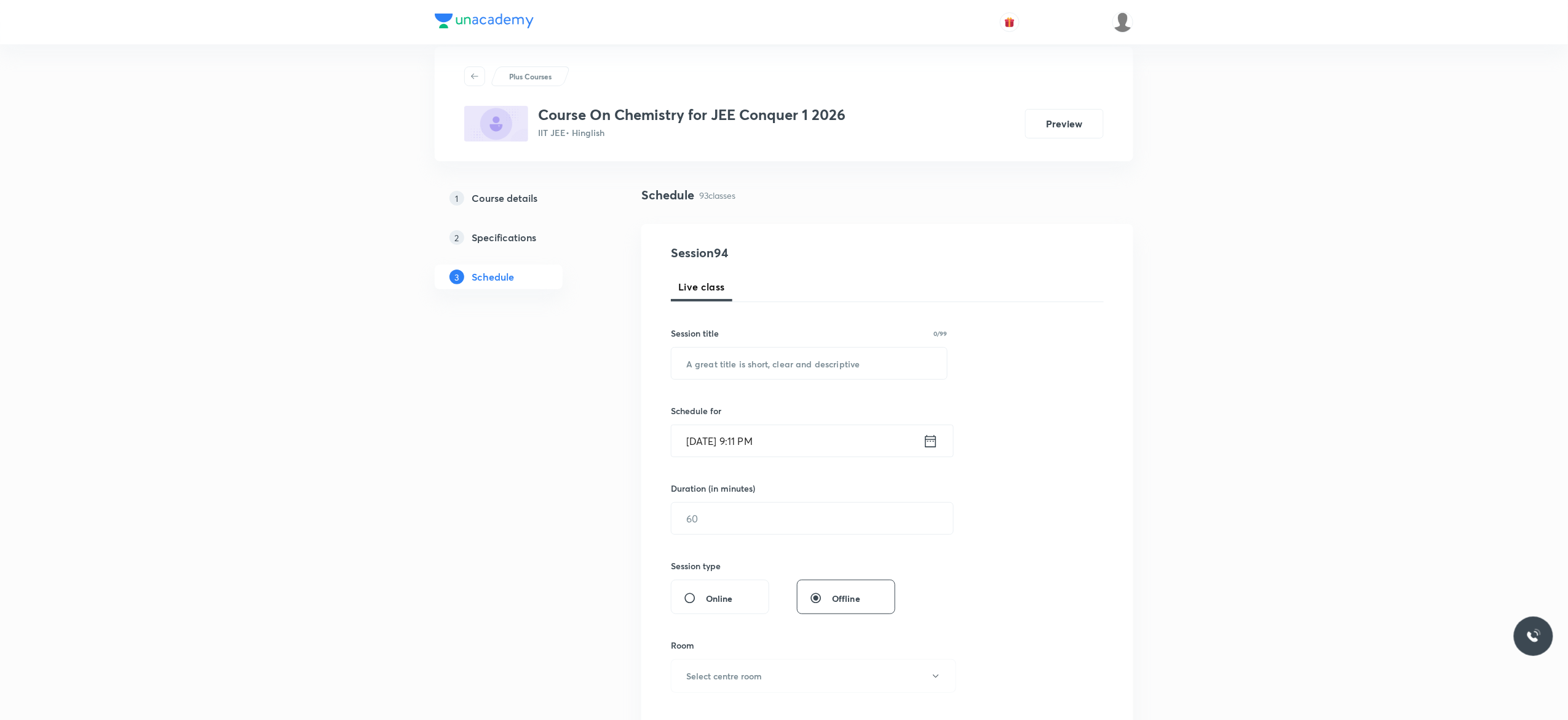
scroll to position [0, 0]
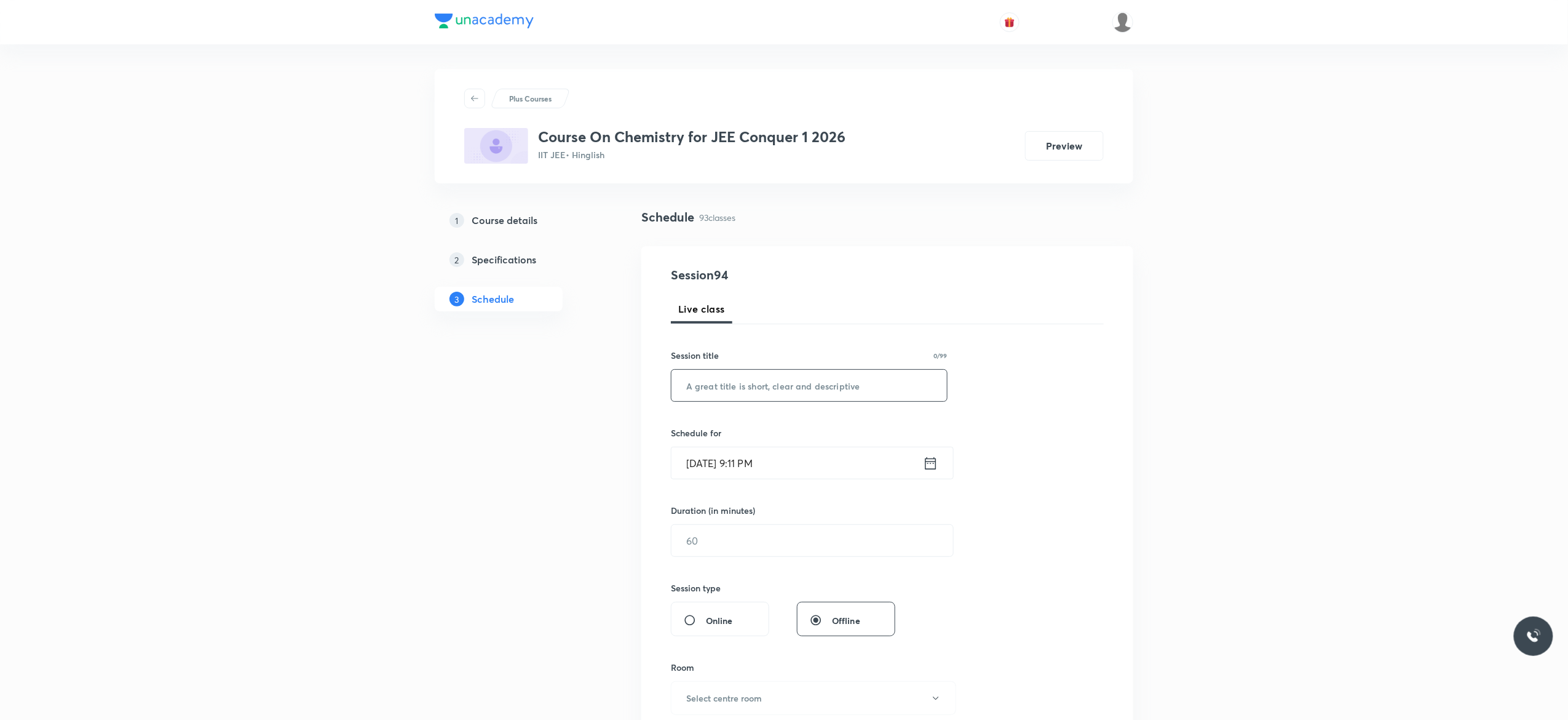
click at [820, 389] on input "text" at bounding box center [809, 385] width 276 height 32
paste input "Nomenclature of Organic Compounds - 3"
type input "Nomenclature of Organic Compounds - 4"
click at [929, 461] on icon at bounding box center [930, 464] width 15 height 18
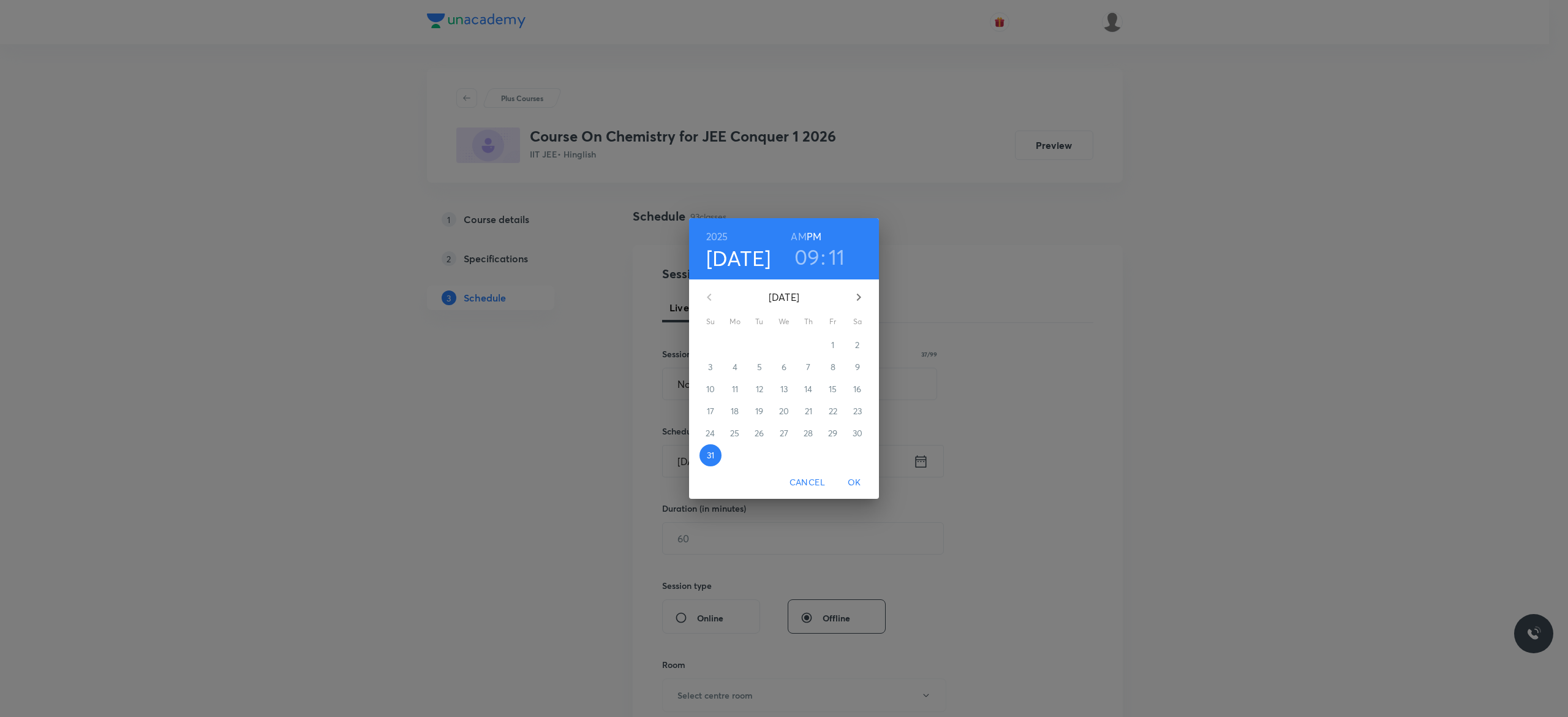
click at [861, 297] on icon "button" at bounding box center [858, 297] width 4 height 7
click at [737, 344] on span "1" at bounding box center [734, 345] width 22 height 12
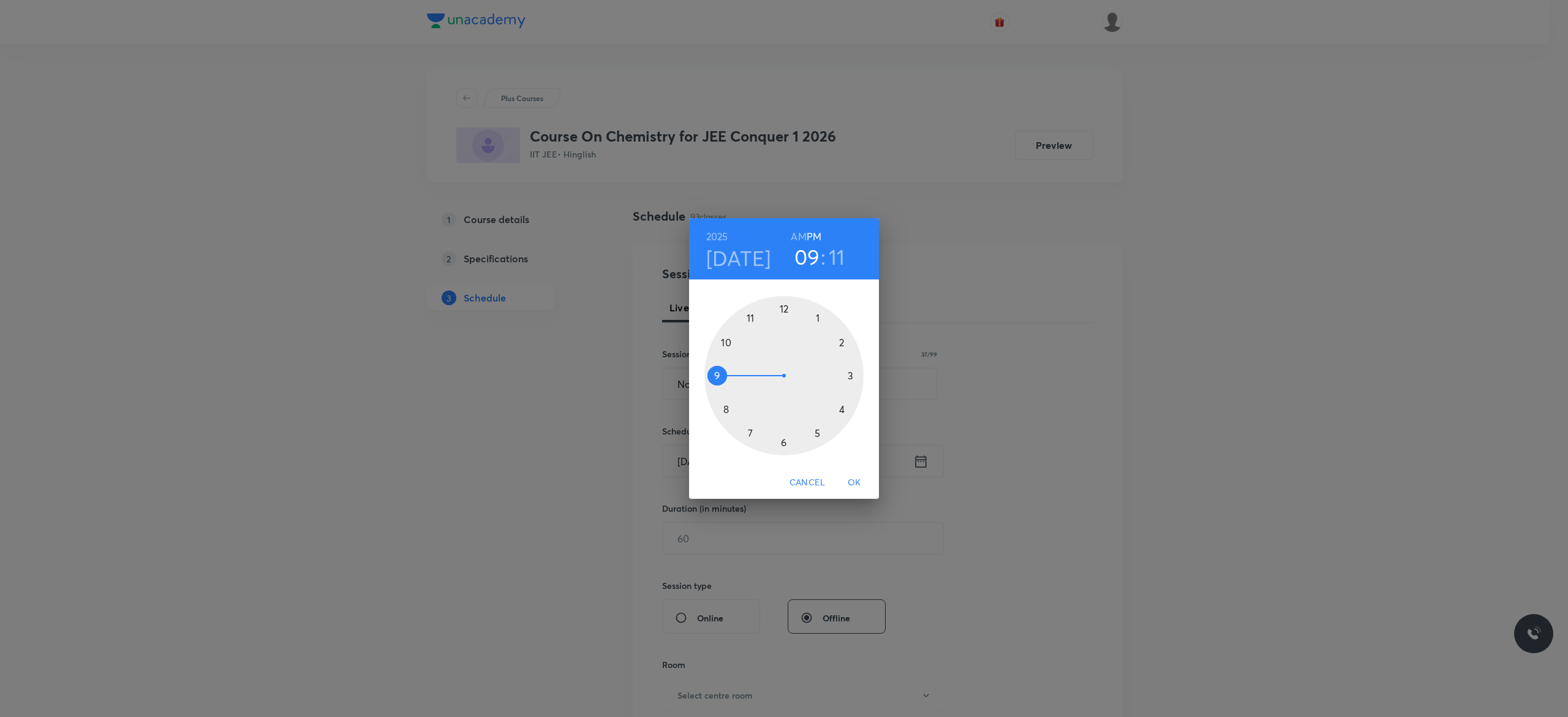
click at [794, 237] on h6 "AM" at bounding box center [798, 237] width 15 height 18
click at [717, 371] on div at bounding box center [784, 375] width 159 height 159
click at [784, 307] on div at bounding box center [784, 375] width 159 height 159
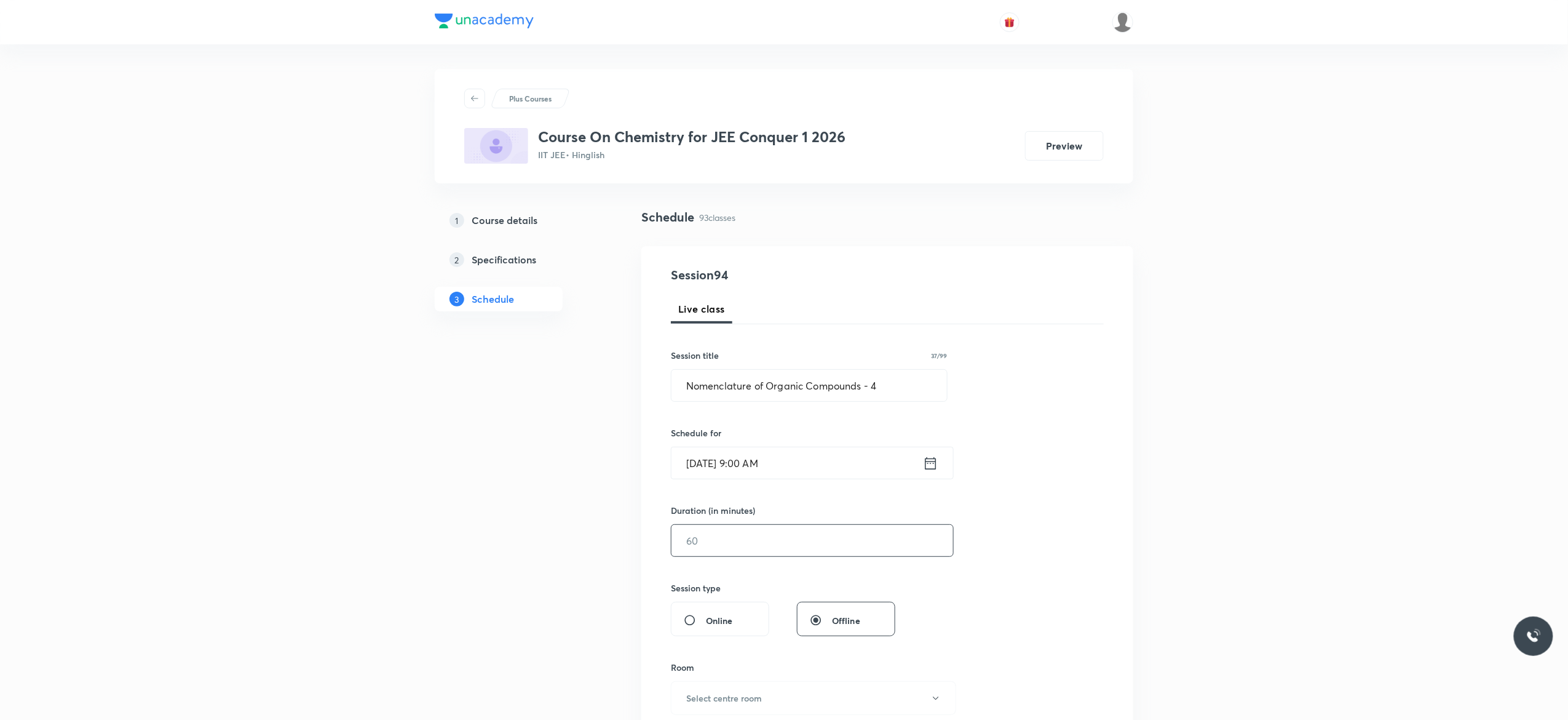
click at [734, 541] on input "text" at bounding box center [812, 540] width 282 height 32
type input "90"
click at [936, 694] on icon "button" at bounding box center [936, 698] width 10 height 10
click at [729, 584] on span "Class Room 101" at bounding box center [807, 584] width 270 height 13
click at [1079, 543] on div "Session 94 Live class Session title 37/99 Nomenclature of Organic Compounds - 4…" at bounding box center [886, 553] width 433 height 577
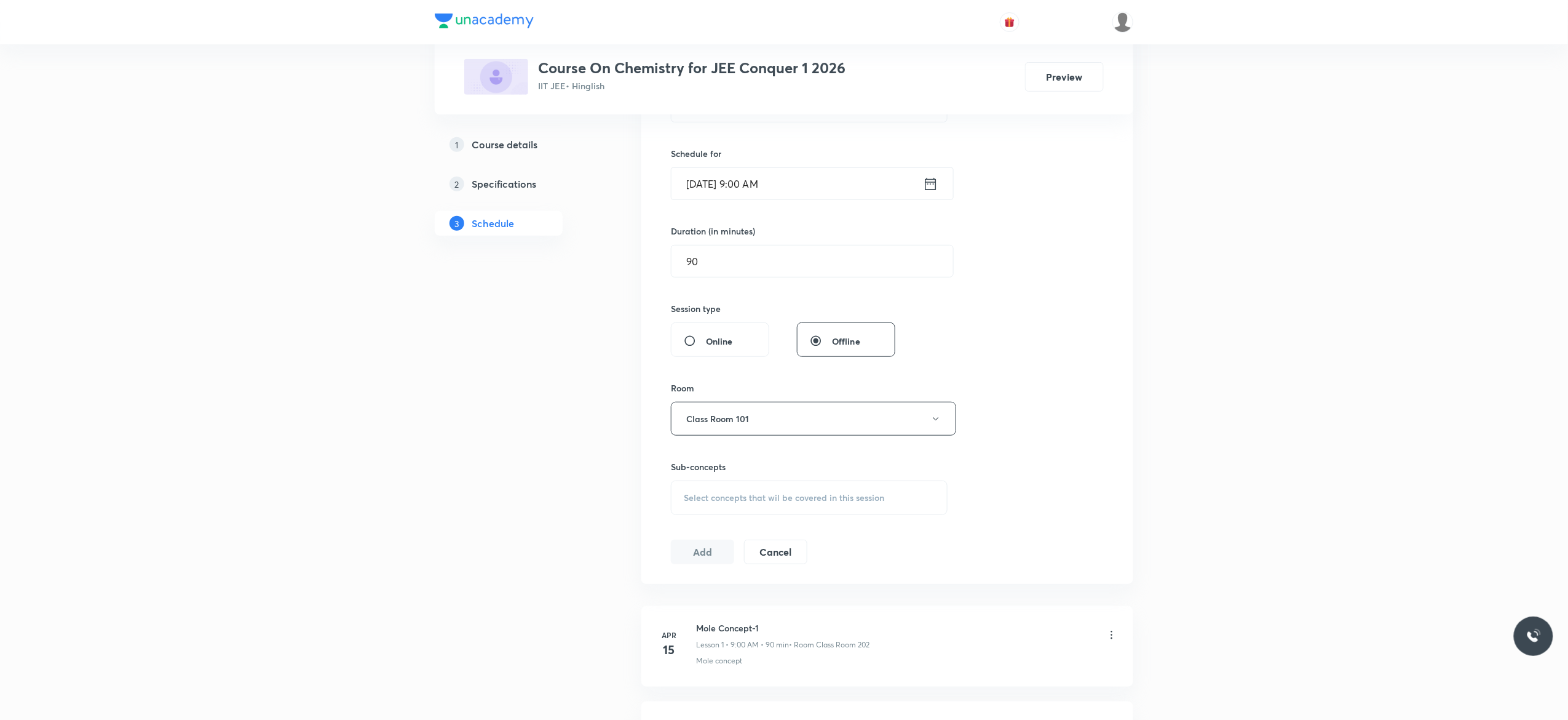
scroll to position [492, 0]
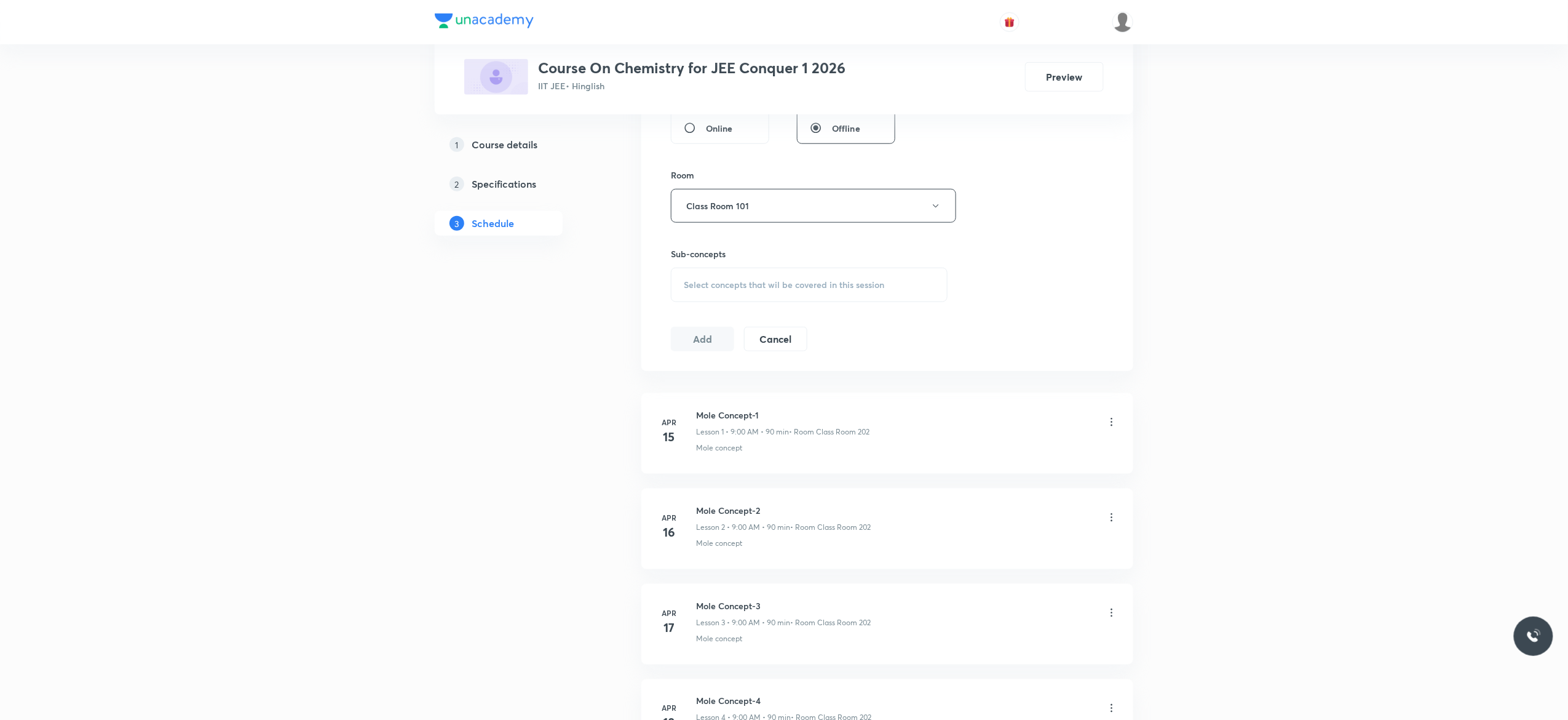
click at [751, 293] on div "Select concepts that wil be covered in this session" at bounding box center [809, 285] width 277 height 34
type input "Nomenclature of Organic Compounds"
click at [689, 385] on input "checkbox" at bounding box center [690, 381] width 18 height 12
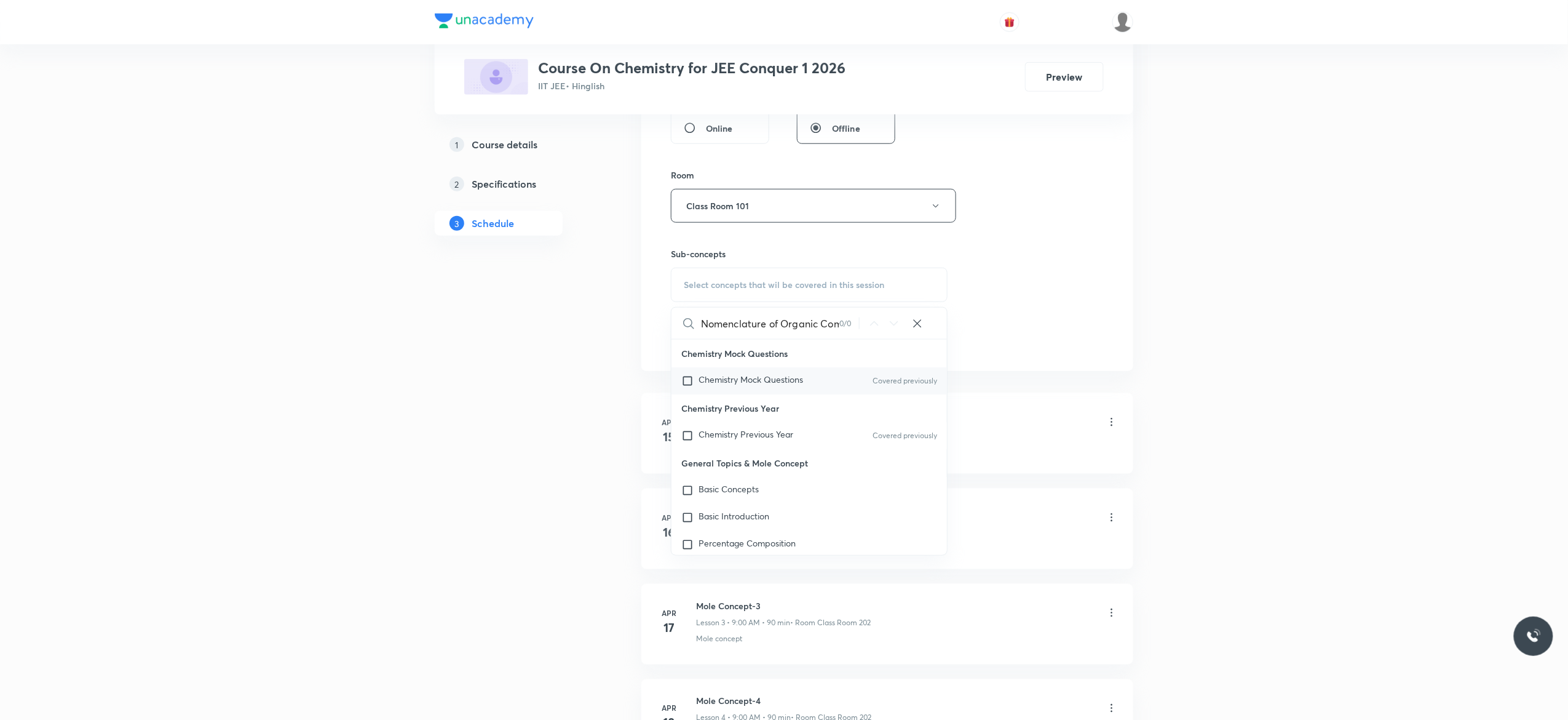
checkbox input "true"
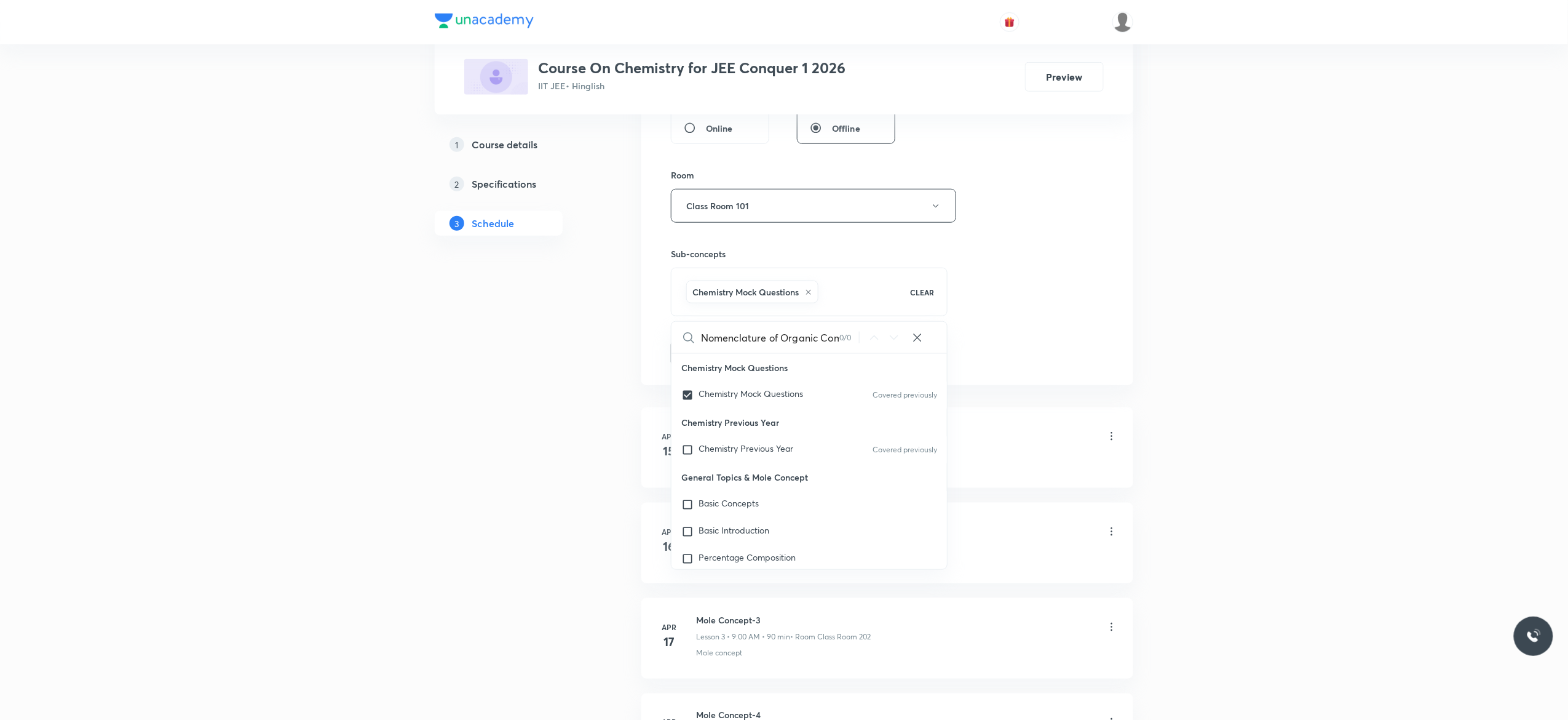
click at [699, 354] on button "Add" at bounding box center [702, 352] width 63 height 25
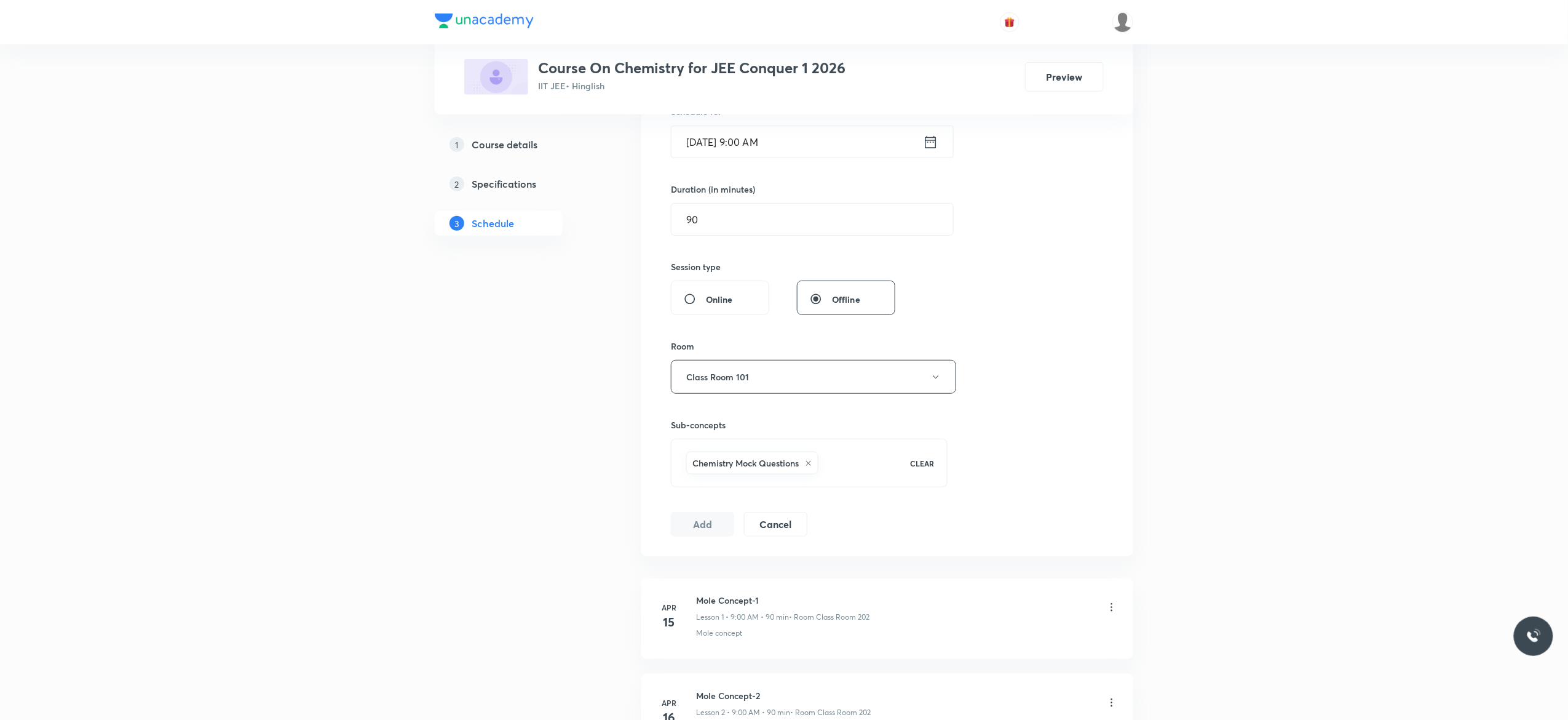
scroll to position [147, 0]
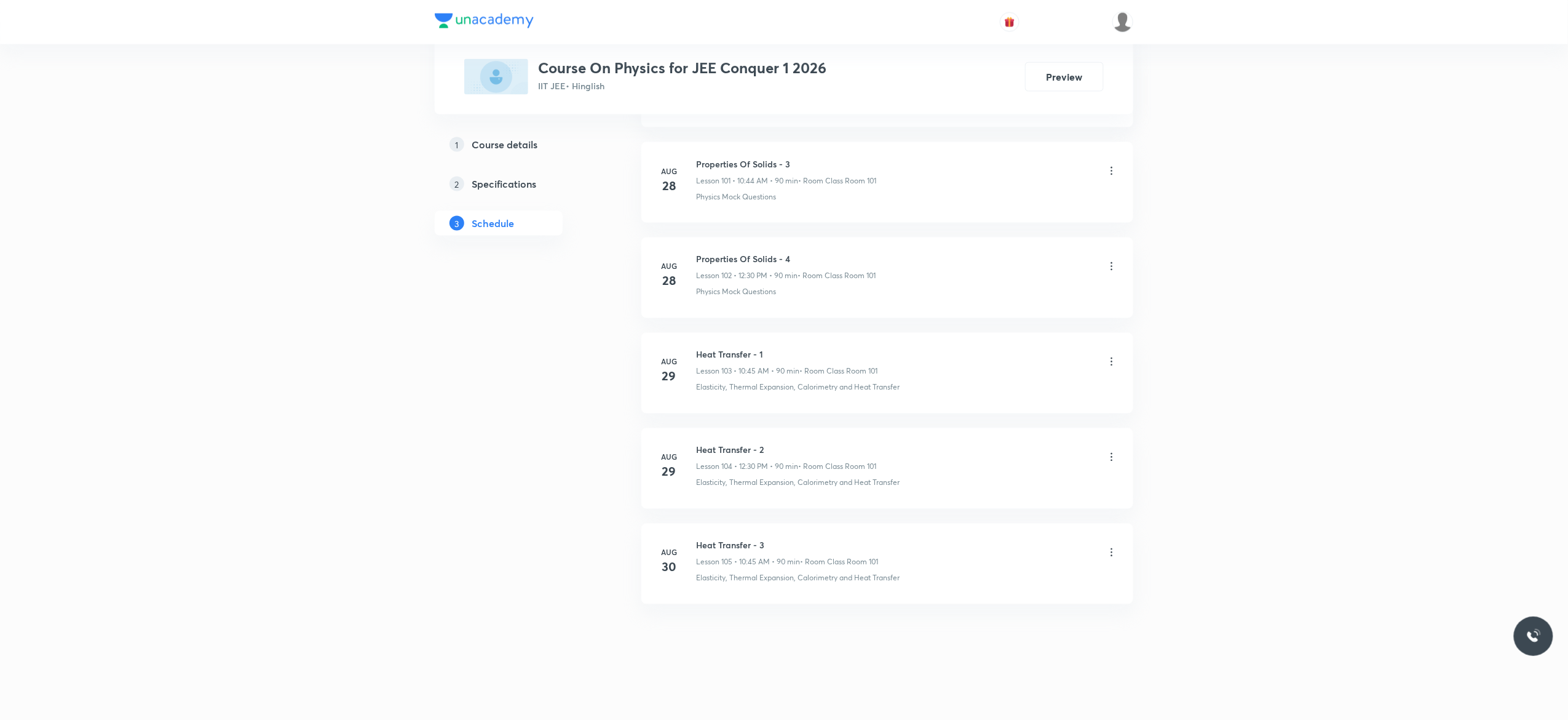
scroll to position [10399, 0]
drag, startPoint x: 771, startPoint y: 537, endPoint x: 695, endPoint y: 537, distance: 76.0
click at [695, 537] on li "[DATE] Heat Transfer - 3 Lesson 105 • 10:45 AM • 90 min • Room Class Room 101 E…" at bounding box center [887, 563] width 492 height 80
copy h6 "Heat Transfer - 3"
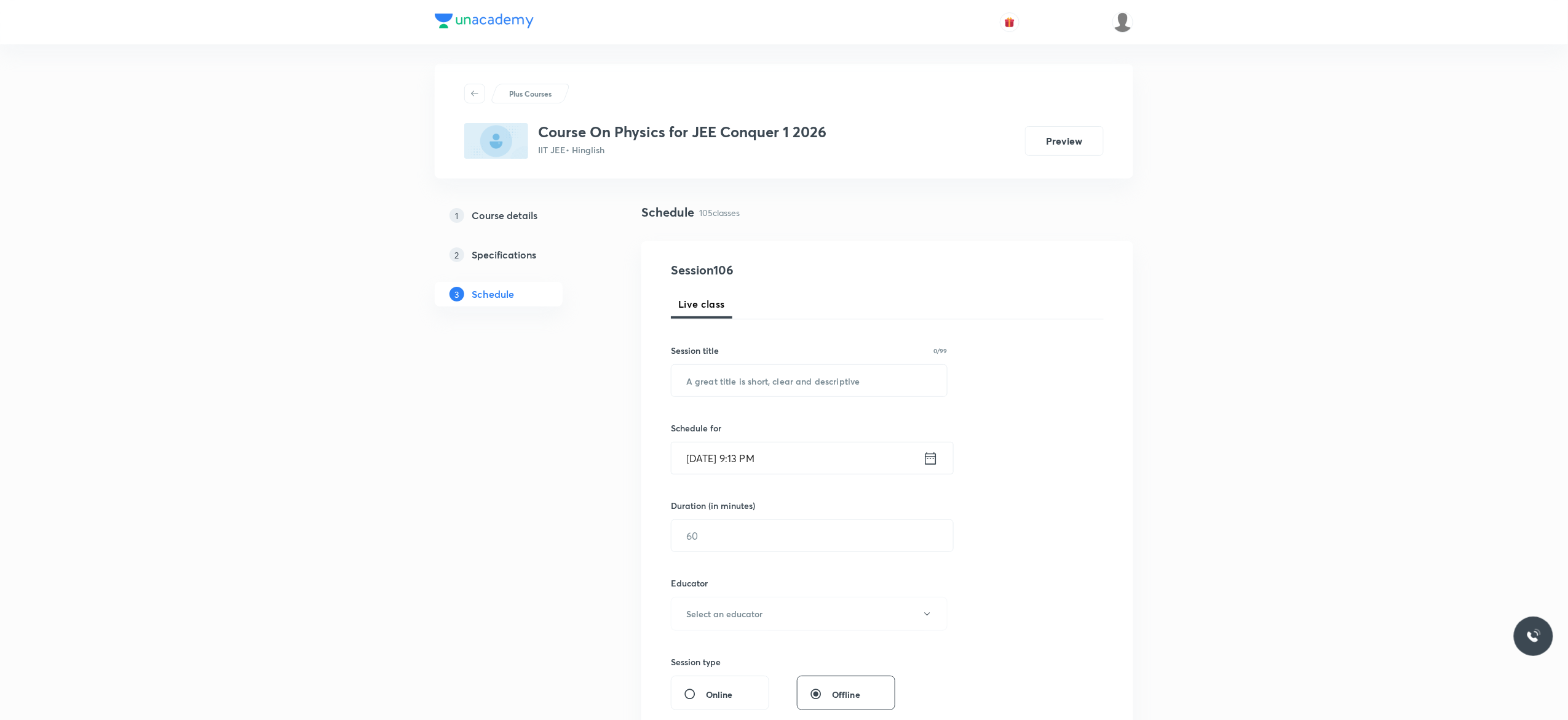
scroll to position [0, 0]
click at [691, 389] on input "text" at bounding box center [809, 385] width 276 height 32
paste input "Heat Transfer - 3"
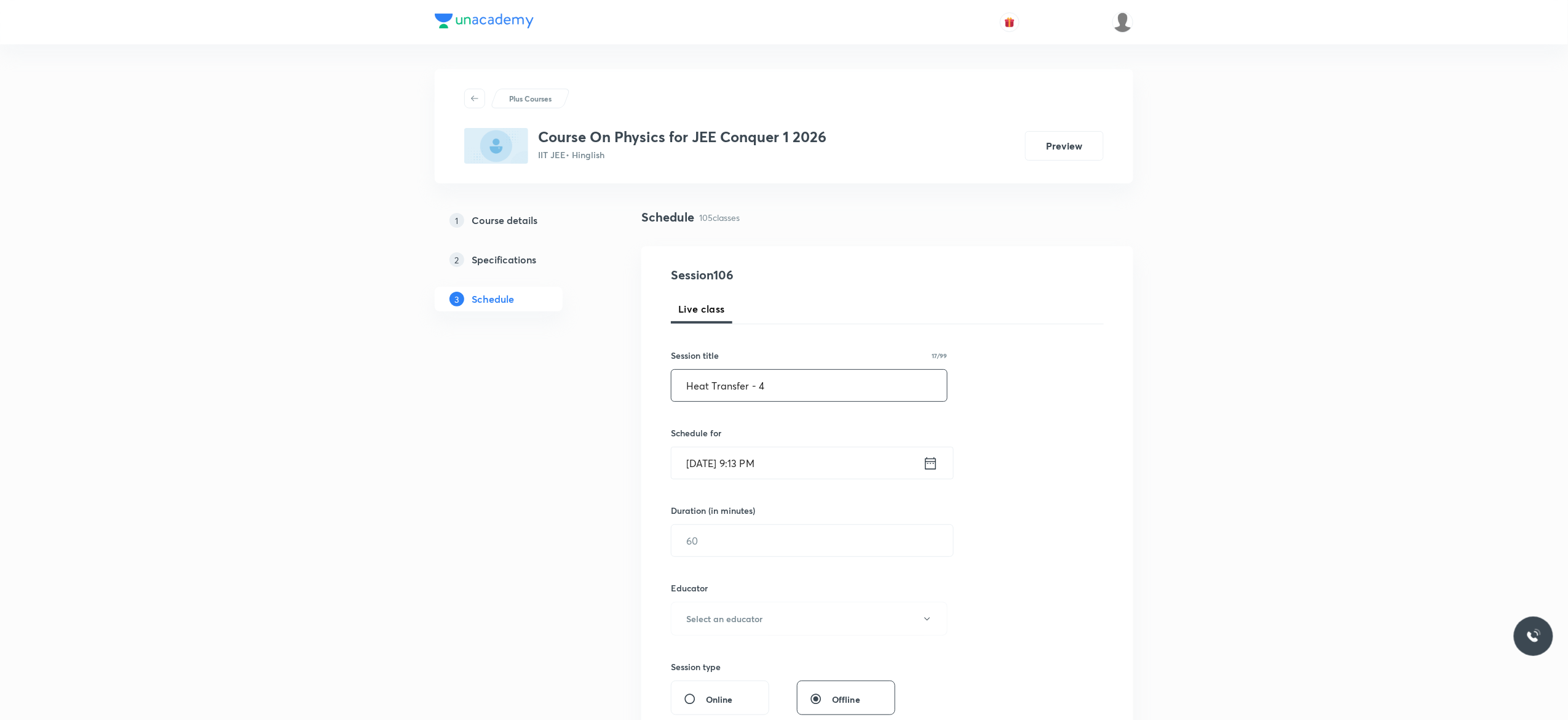
type input "Heat Transfer - 4"
click at [935, 462] on icon at bounding box center [930, 463] width 11 height 12
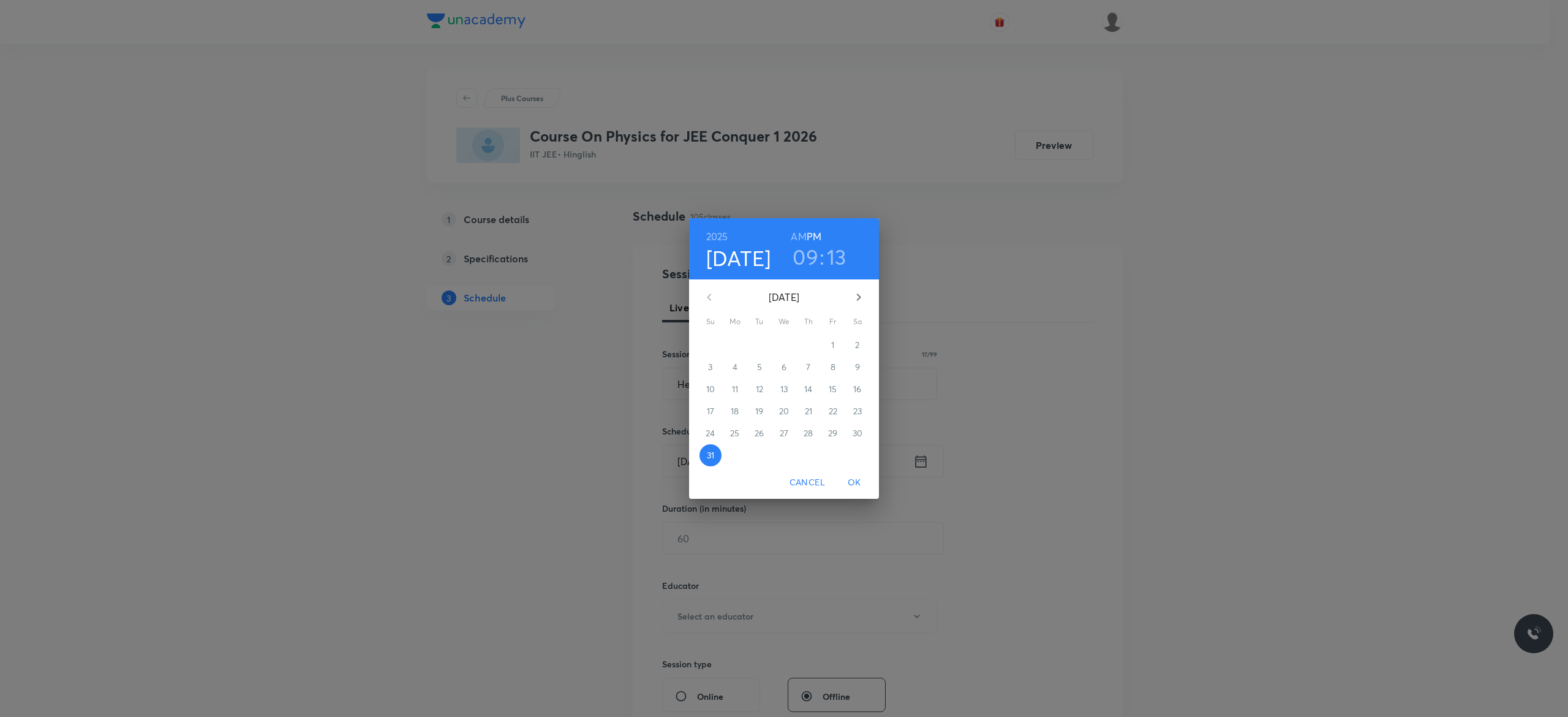
click at [857, 294] on icon "button" at bounding box center [858, 297] width 4 height 7
click at [733, 344] on p "1" at bounding box center [734, 345] width 3 height 12
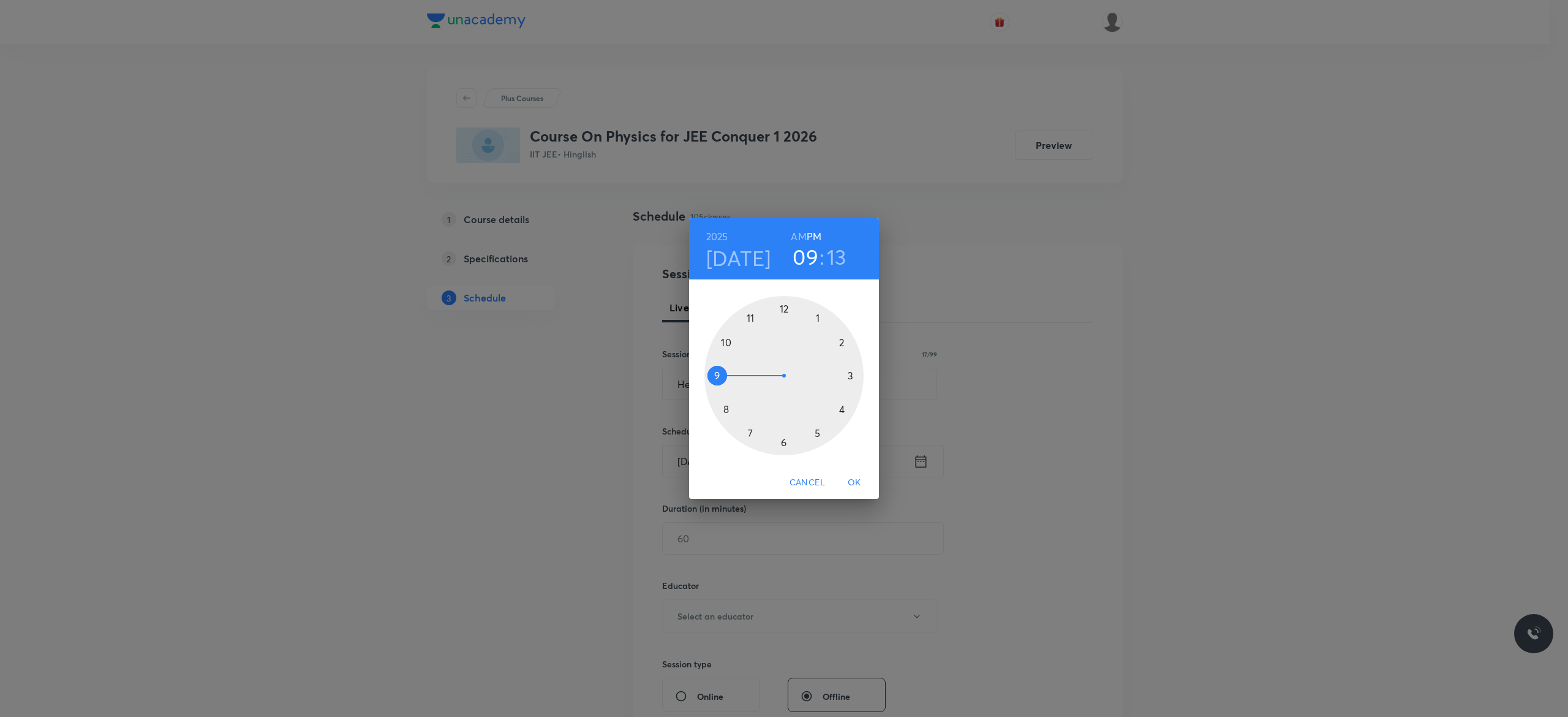
click at [798, 235] on h6 "AM" at bounding box center [798, 237] width 15 height 18
click at [727, 341] on div at bounding box center [784, 375] width 159 height 159
click at [714, 374] on div at bounding box center [784, 375] width 159 height 159
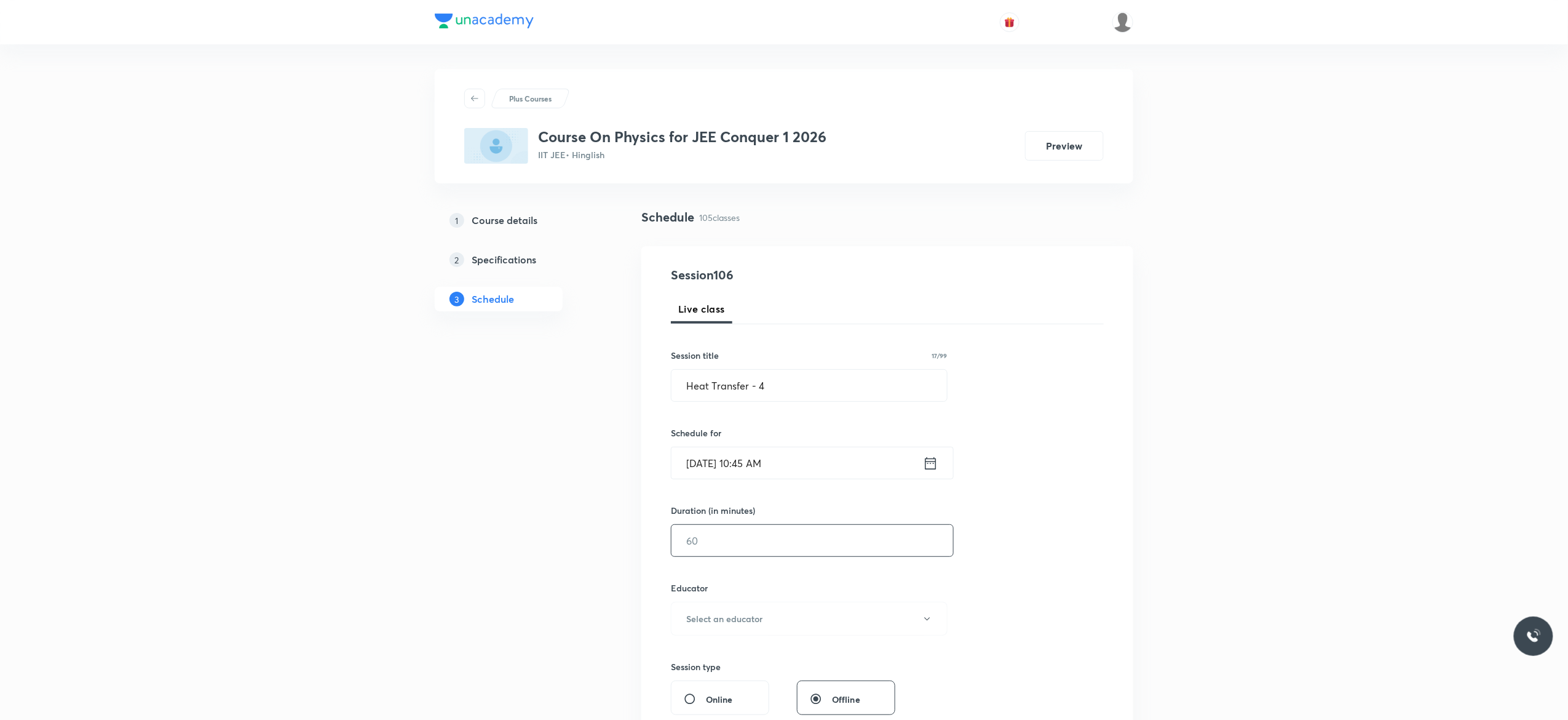
click at [714, 544] on input "text" at bounding box center [812, 540] width 282 height 32
type input "90"
click at [927, 622] on icon "button" at bounding box center [927, 618] width 10 height 10
click at [689, 653] on span "[PERSON_NAME]" at bounding box center [807, 652] width 270 height 13
click at [1021, 563] on div "Session 106 Live class Session title 17/99 Heat Transfer - 4 ​ Schedule for [DA…" at bounding box center [886, 593] width 433 height 657
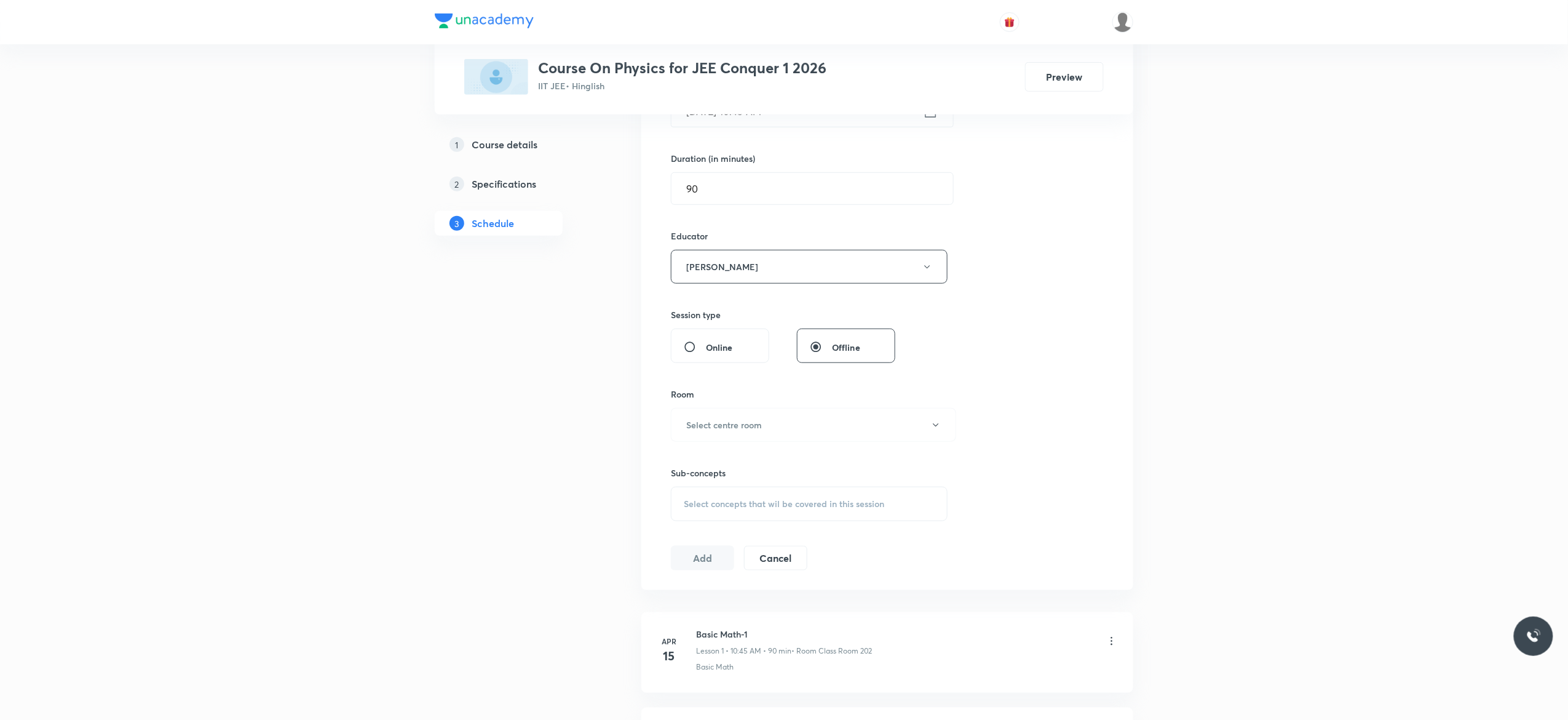
scroll to position [394, 0]
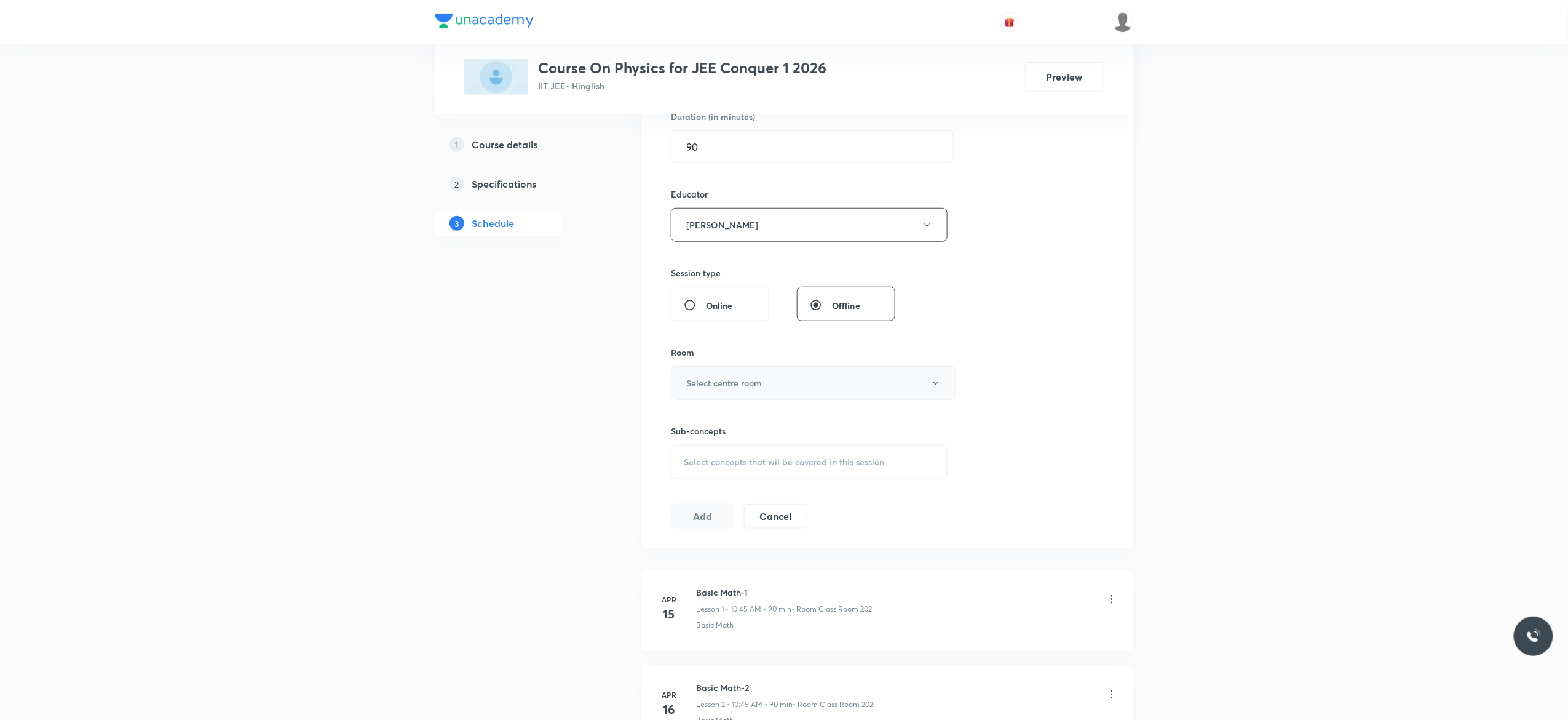
click at [933, 390] on button "Select centre room" at bounding box center [813, 382] width 285 height 33
click at [733, 427] on span "Class Room 101" at bounding box center [807, 425] width 270 height 13
click at [705, 464] on span "Select concepts that wil be covered in this session" at bounding box center [784, 462] width 201 height 10
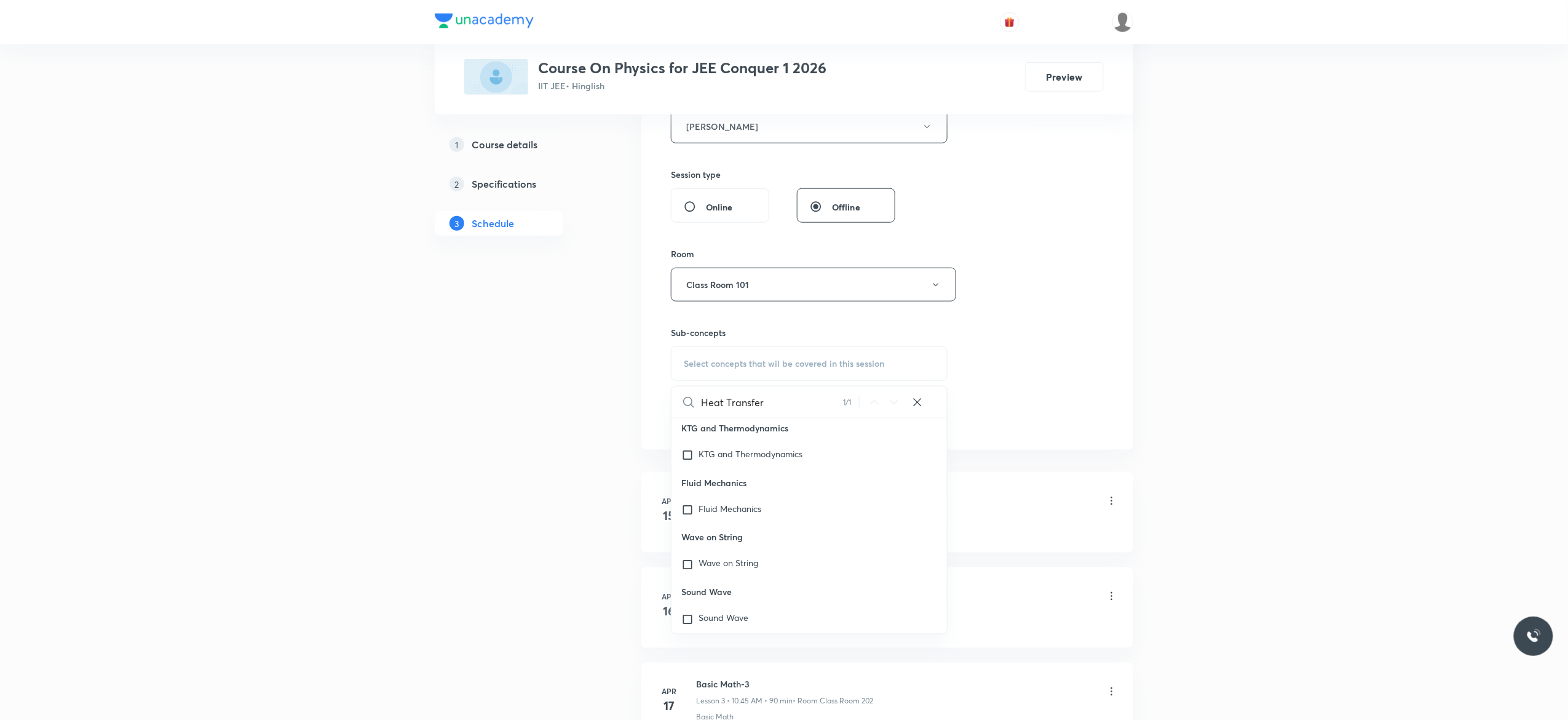
scroll to position [34067, 0]
